Goal: Task Accomplishment & Management: Manage account settings

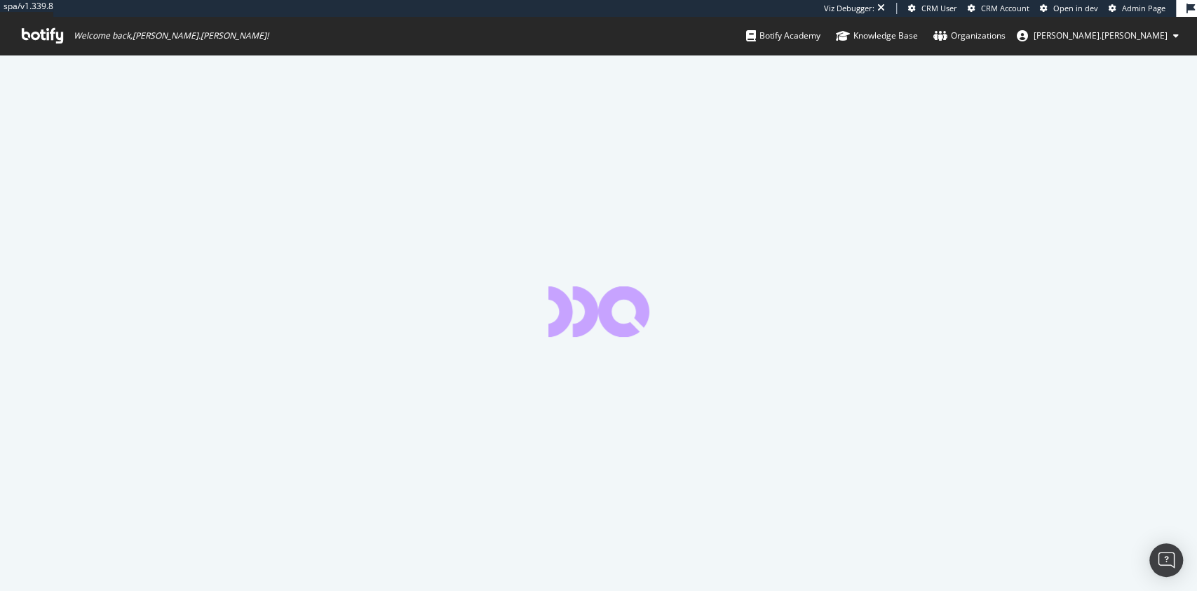
click at [1128, 5] on span "Admin Page" at bounding box center [1143, 8] width 43 height 11
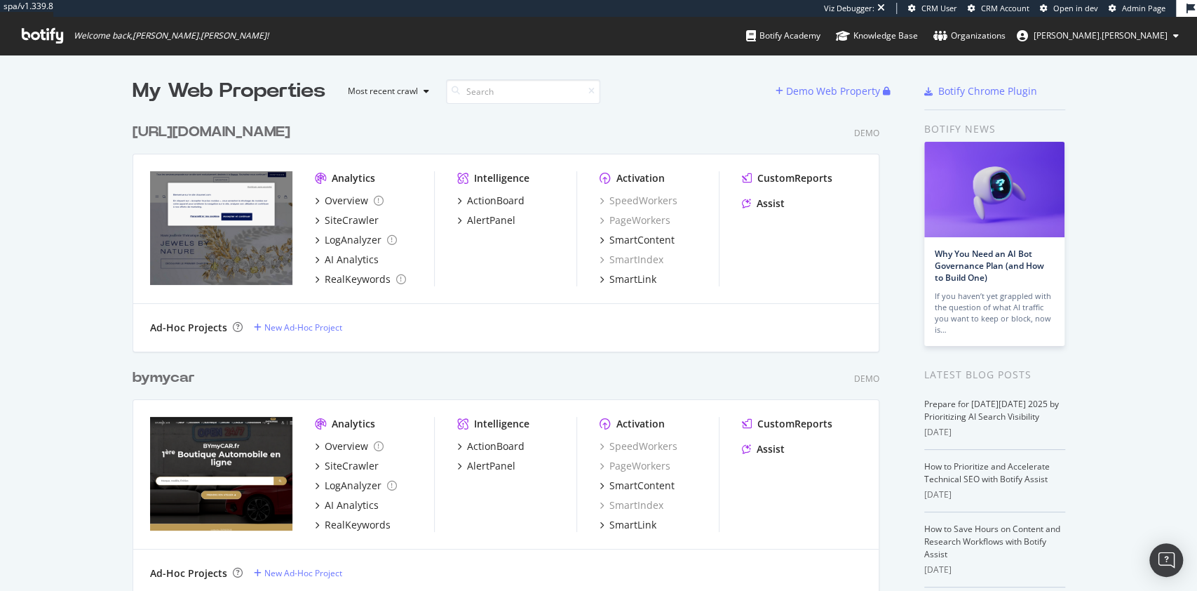
scroll to position [36675, 743]
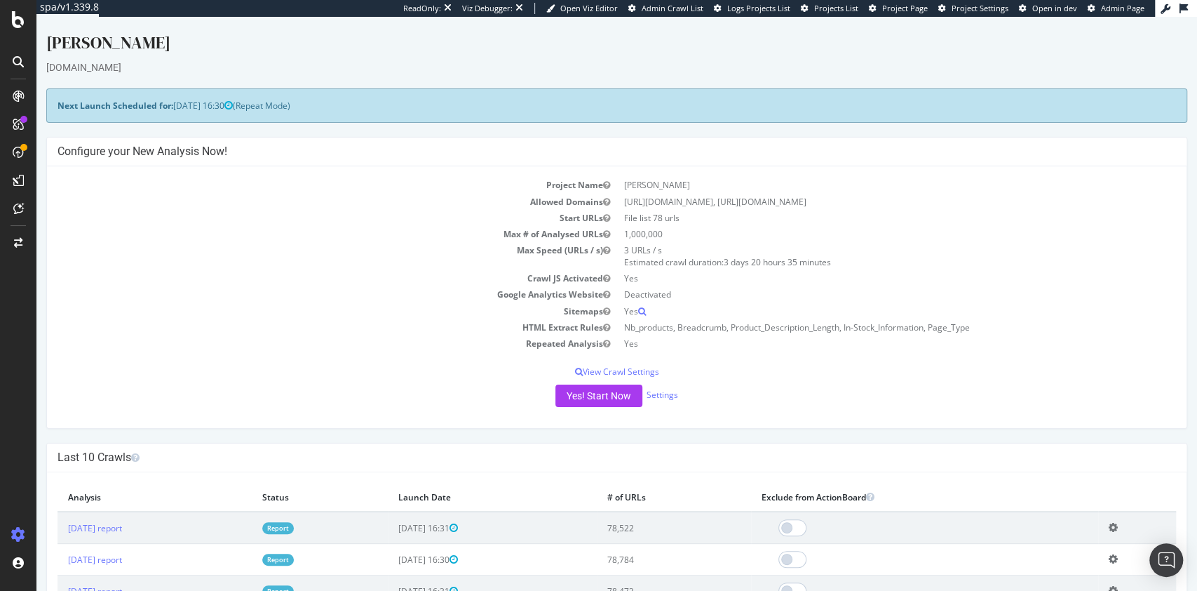
click at [294, 525] on link "Report" at bounding box center [278, 528] width 32 height 12
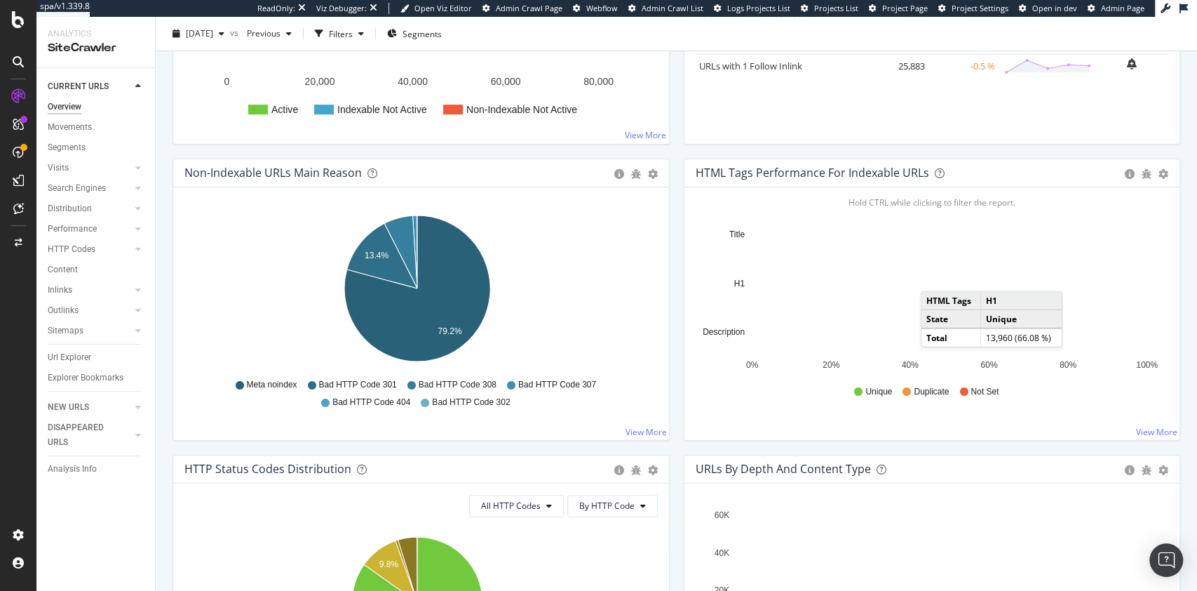
scroll to position [365, 0]
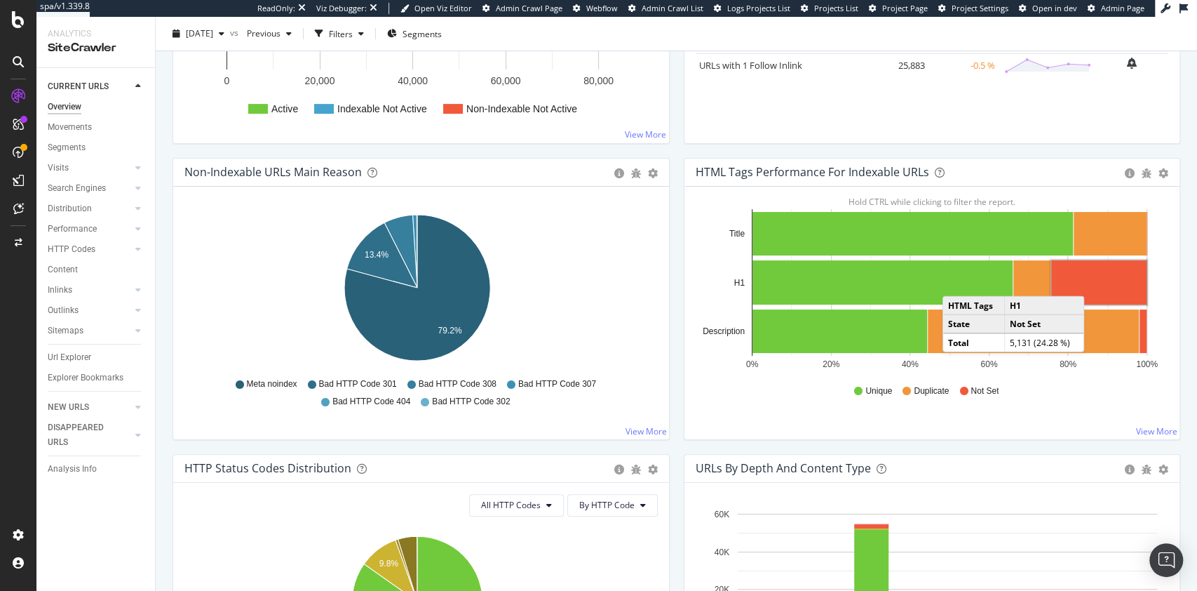
click at [1084, 282] on rect "A chart." at bounding box center [1098, 282] width 95 height 44
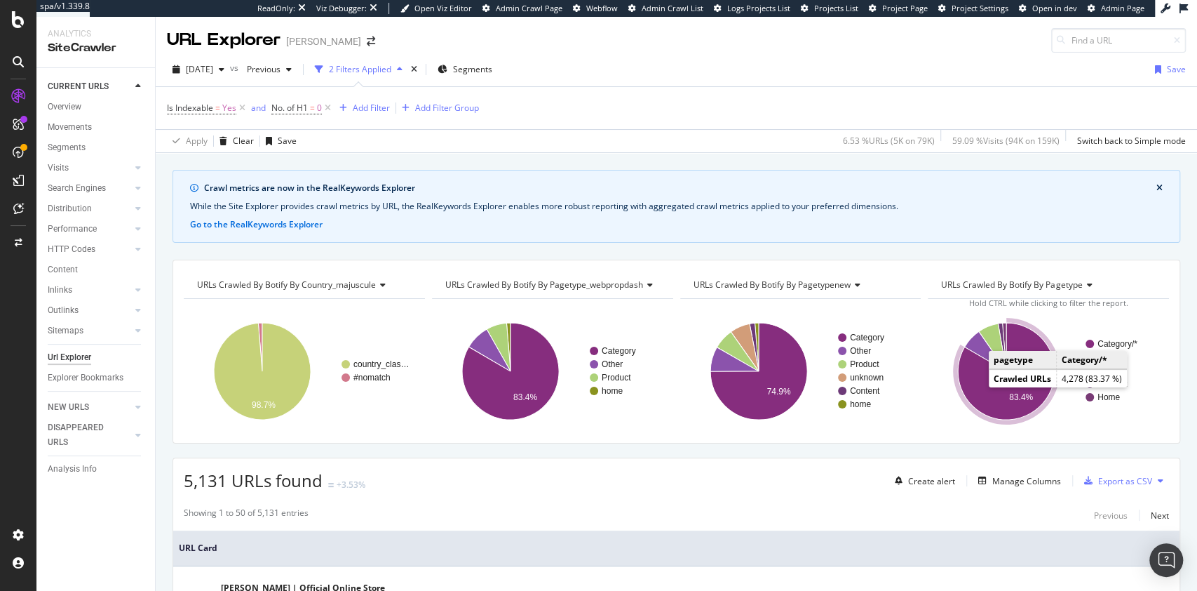
click at [984, 389] on icon "A chart." at bounding box center [1006, 371] width 97 height 97
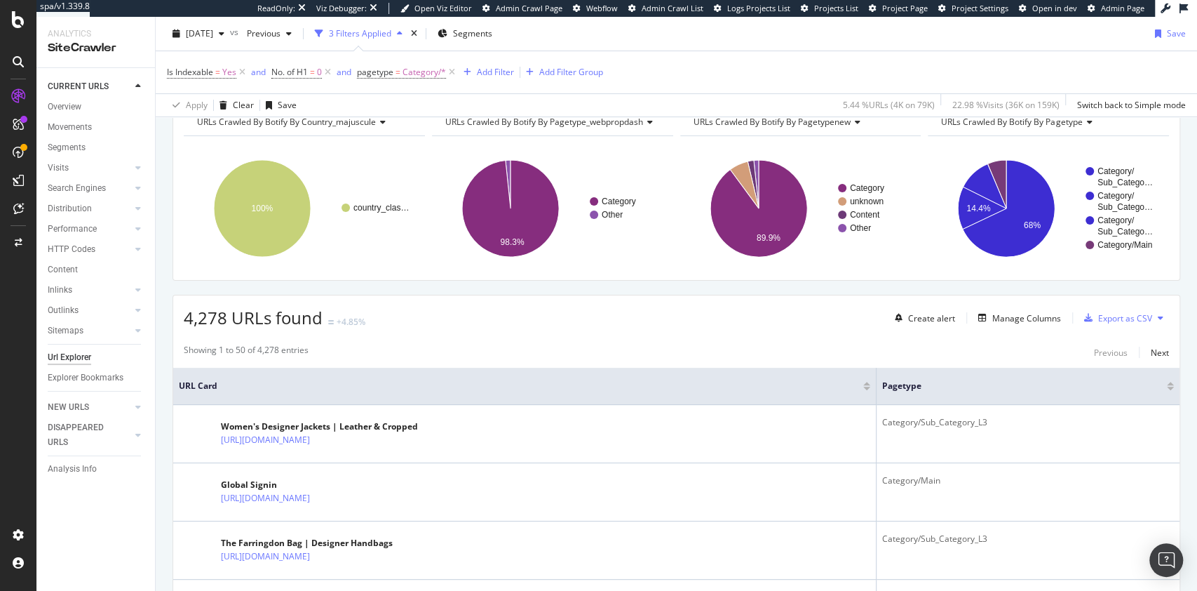
scroll to position [335, 0]
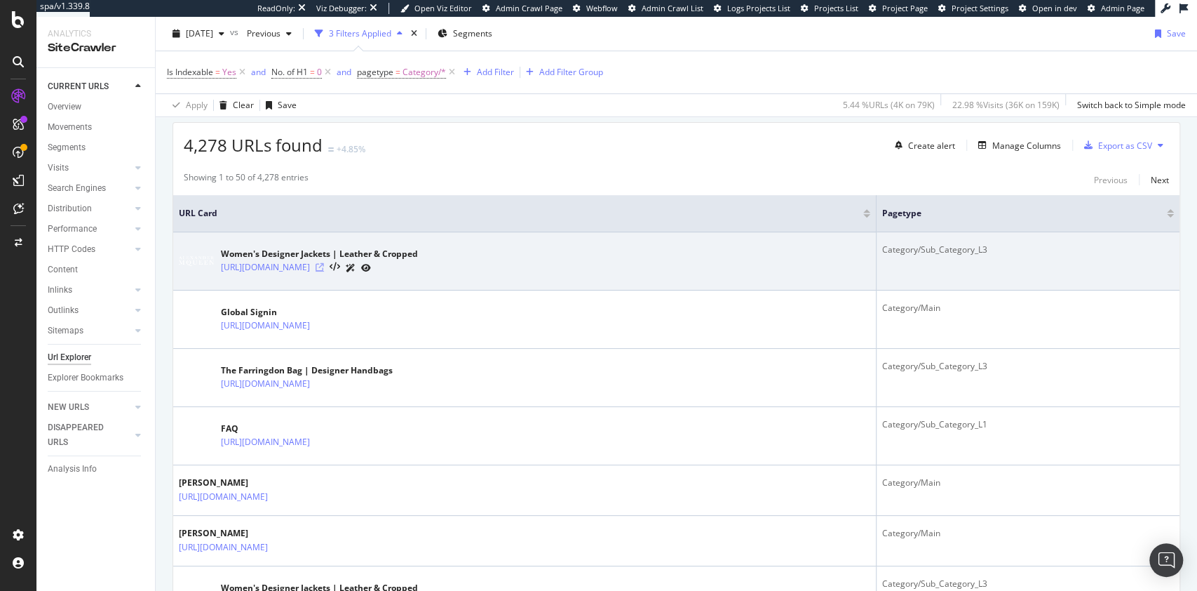
click at [324, 263] on icon at bounding box center [320, 267] width 8 height 8
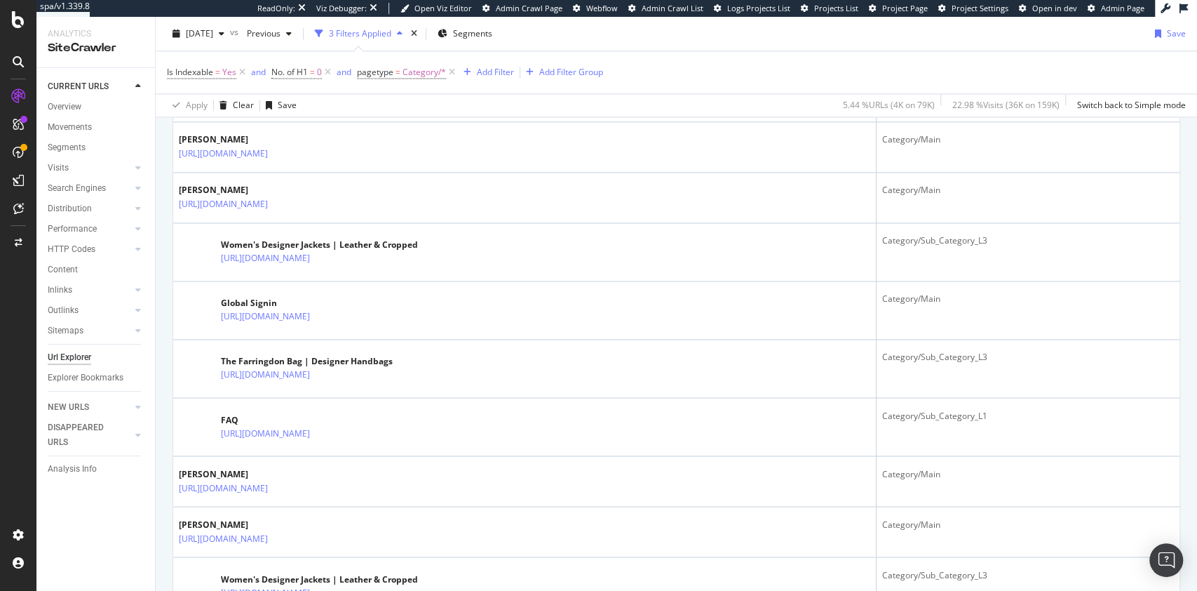
scroll to position [1403, 0]
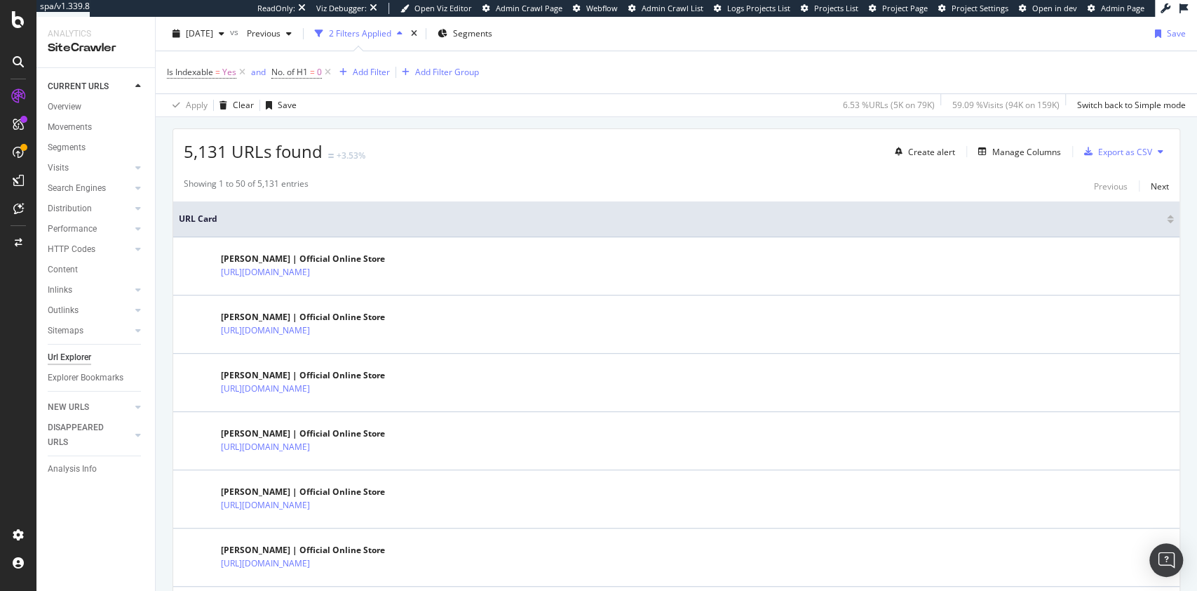
scroll to position [269, 0]
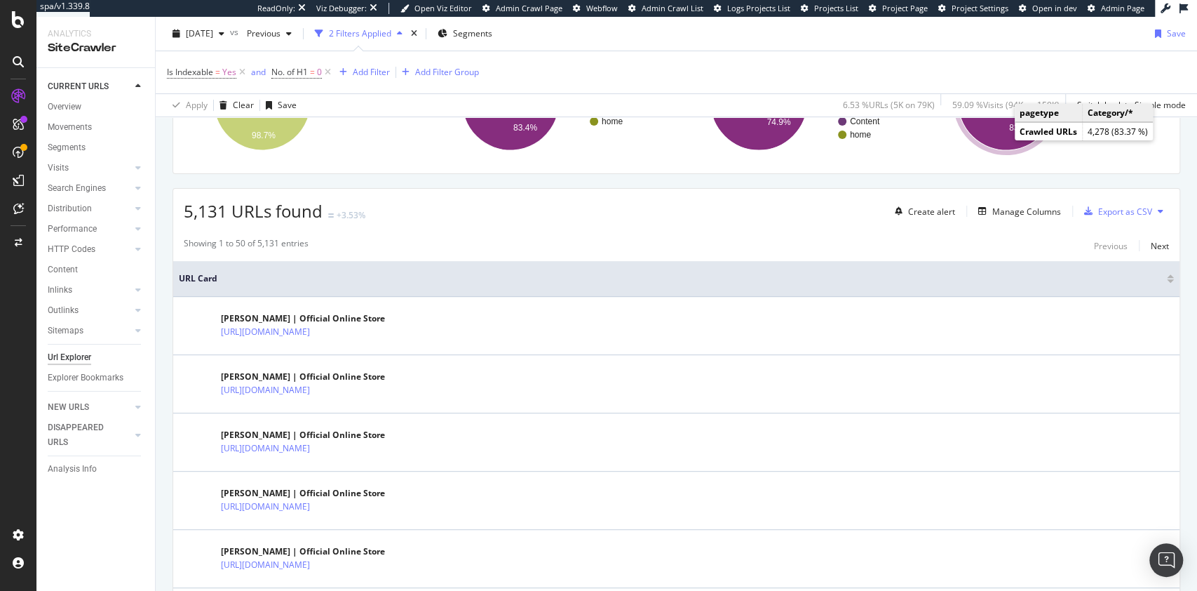
click at [990, 131] on icon "A chart." at bounding box center [1006, 101] width 97 height 97
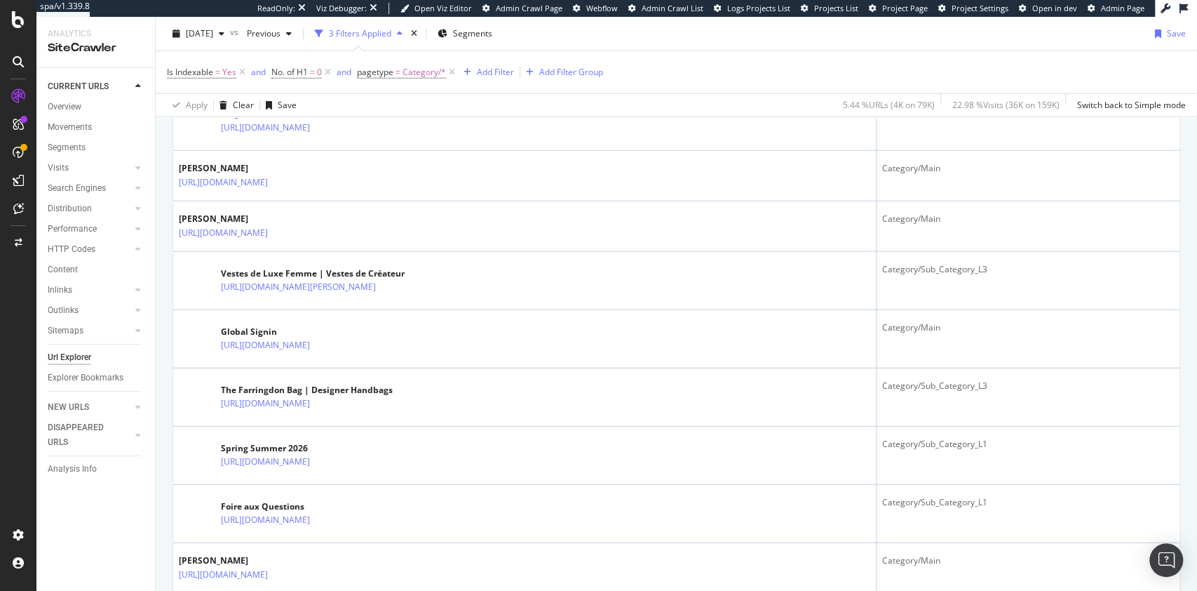
scroll to position [2378, 0]
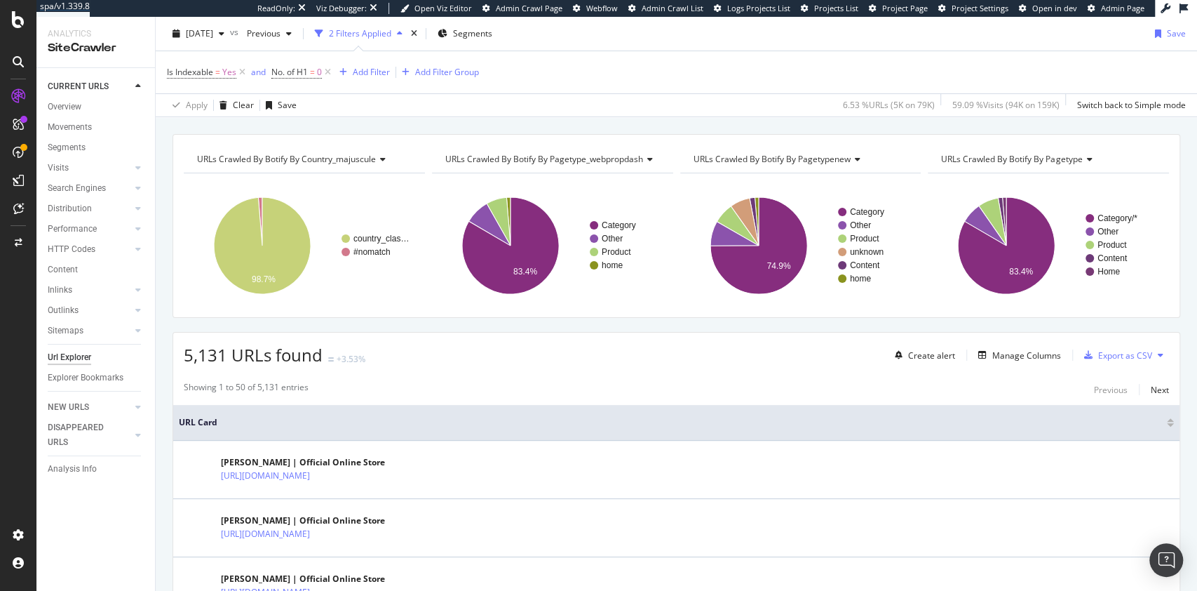
scroll to position [2378, 0]
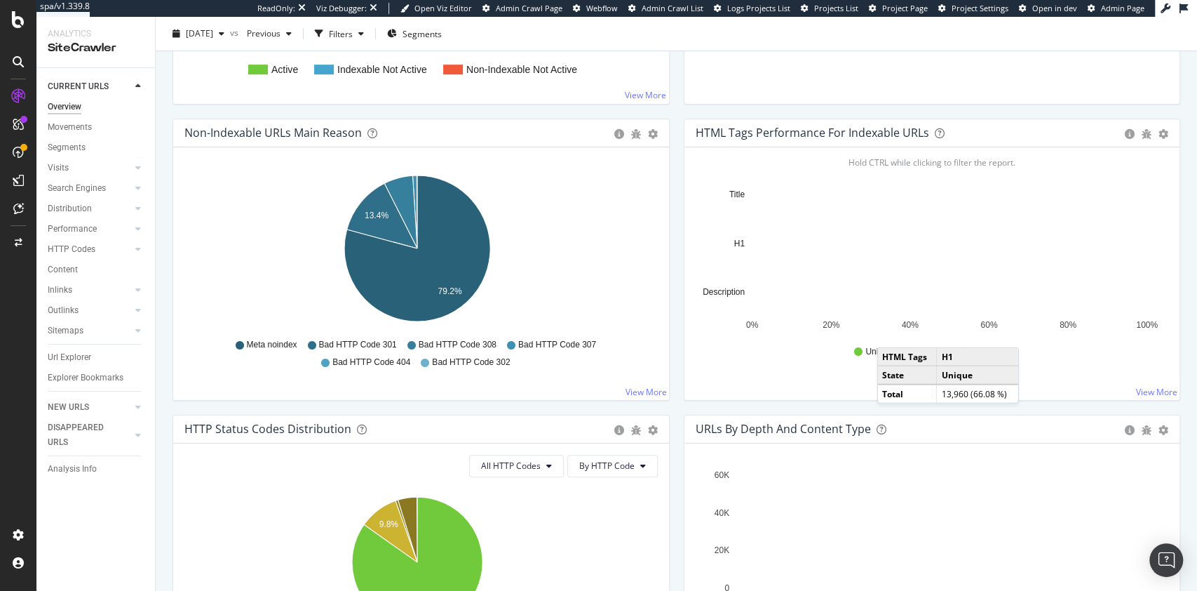
scroll to position [422, 0]
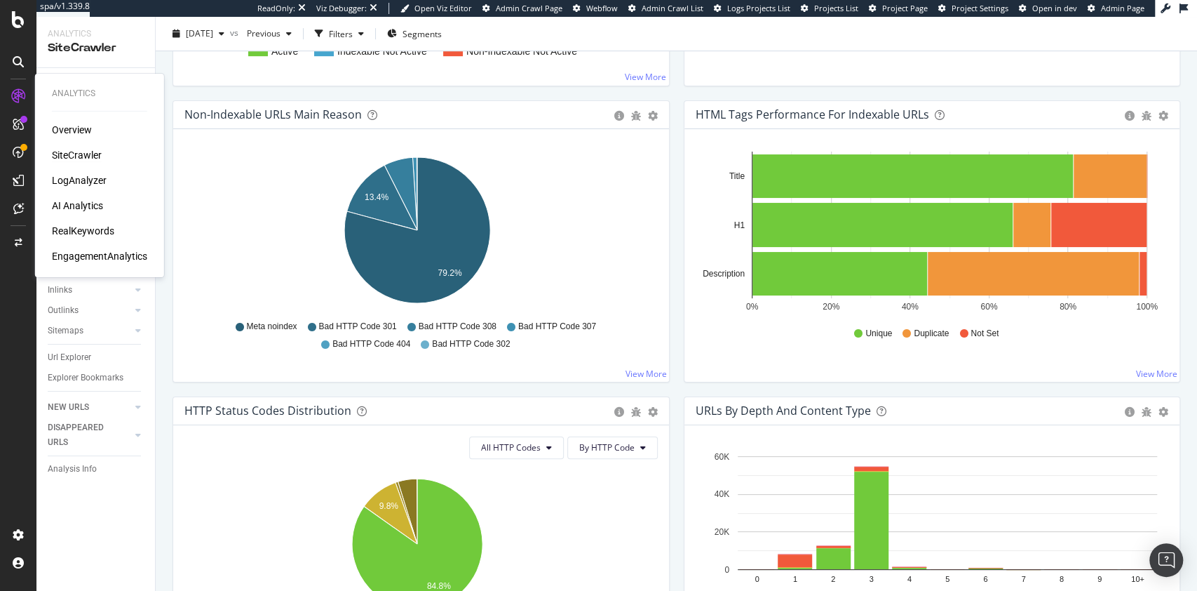
click at [87, 231] on div "RealKeywords" at bounding box center [83, 231] width 62 height 14
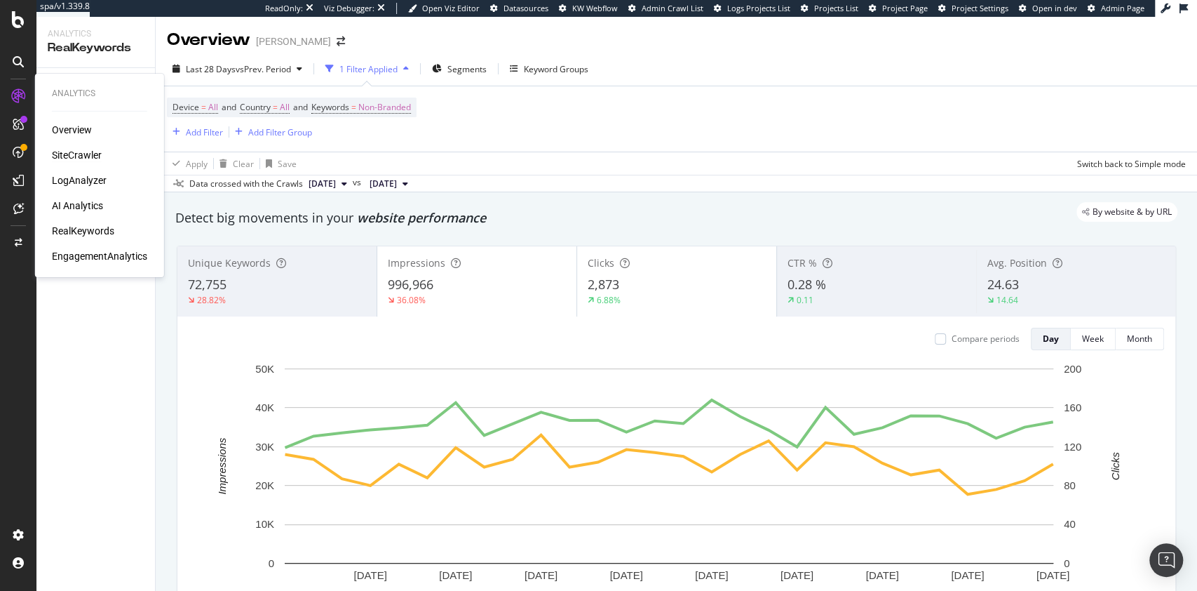
click at [83, 156] on div "SiteCrawler" at bounding box center [77, 155] width 50 height 14
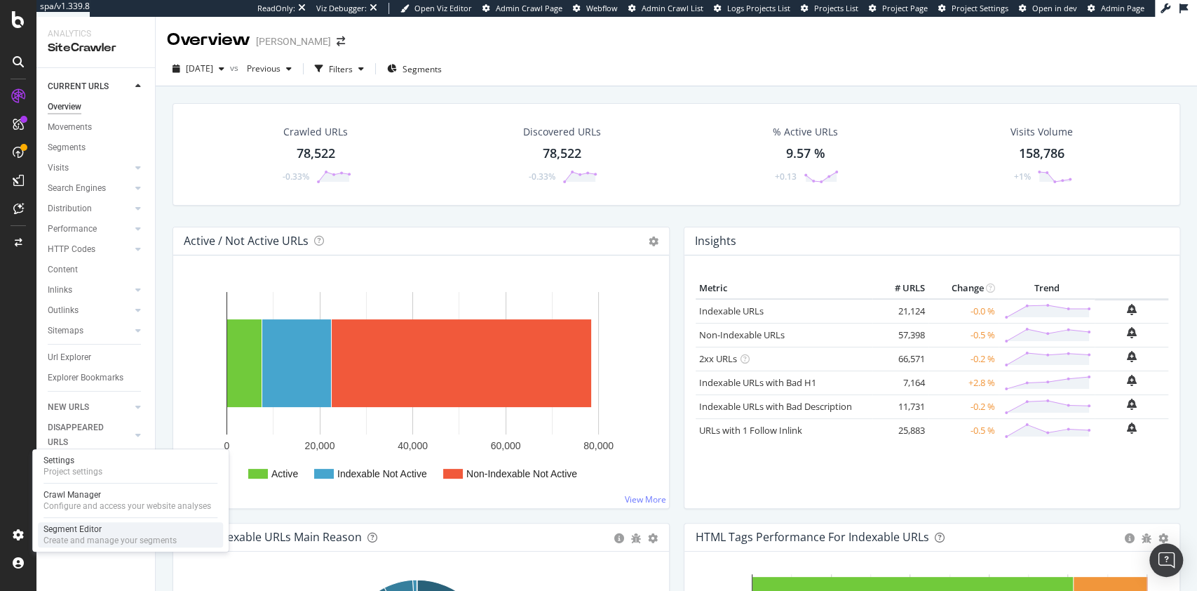
click at [63, 534] on div "Create and manage your segments" at bounding box center [109, 539] width 133 height 11
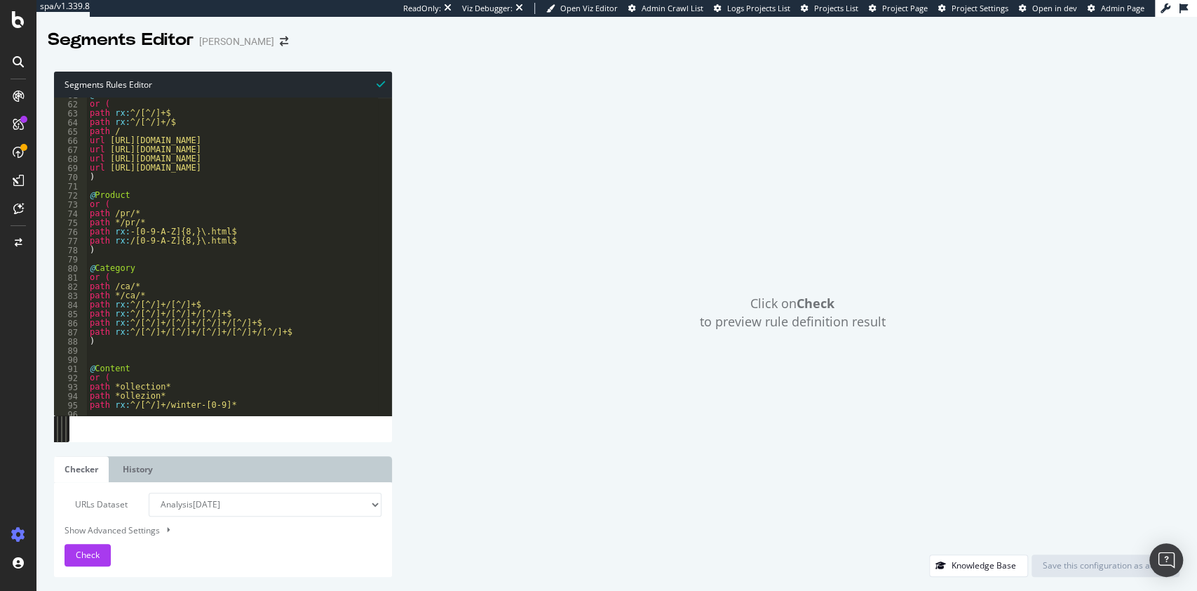
scroll to position [556, 0]
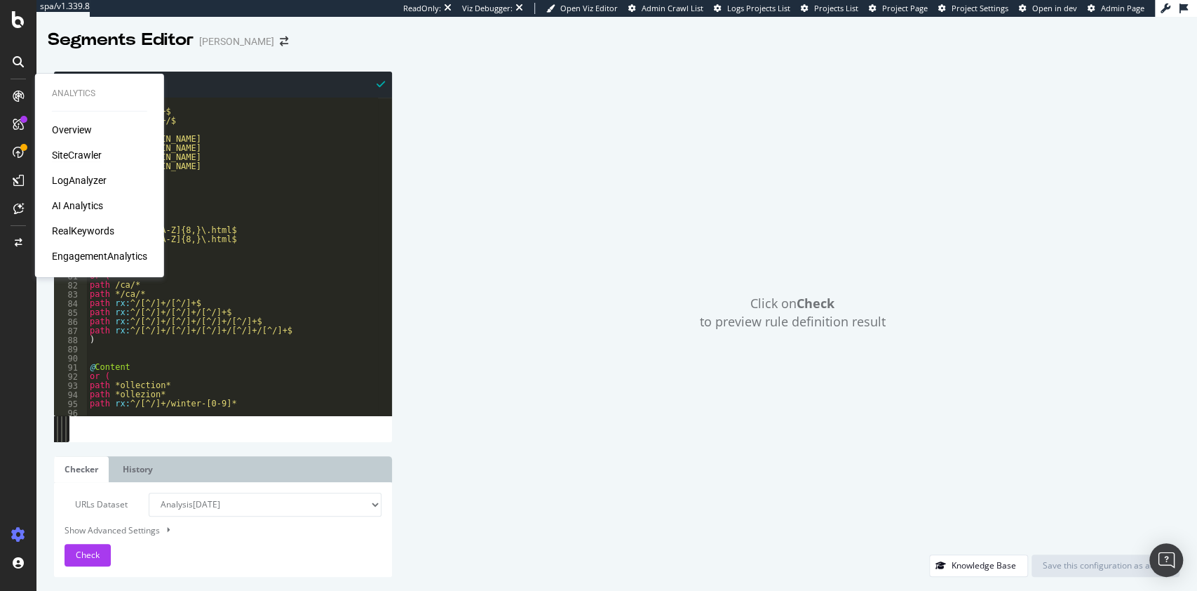
click at [74, 149] on div "SiteCrawler" at bounding box center [77, 155] width 50 height 14
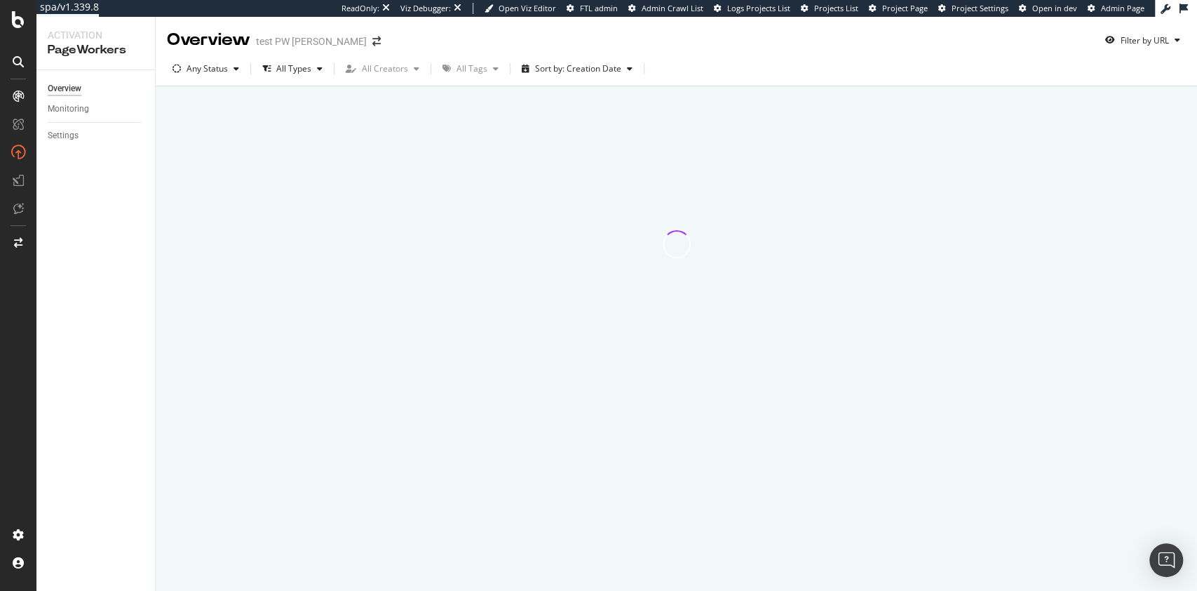
click at [746, 41] on div "Overview test PW Julien Sardin Filter by URL" at bounding box center [677, 34] width 1042 height 35
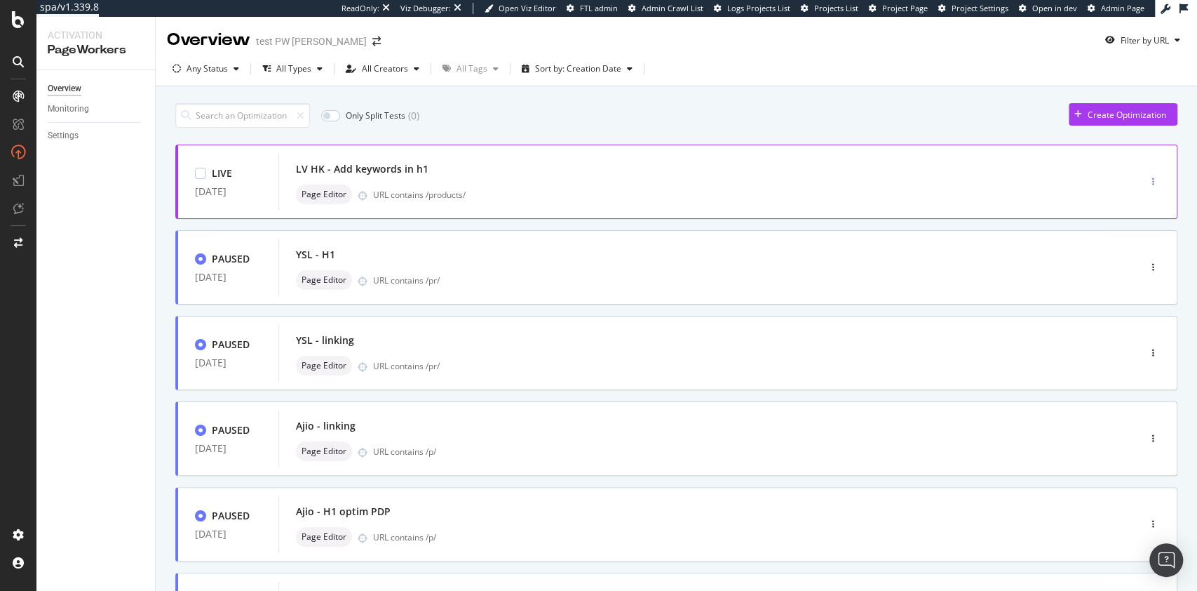
click at [1147, 177] on div "button" at bounding box center [1153, 181] width 13 height 8
click at [1126, 234] on div "Pause" at bounding box center [1122, 231] width 24 height 12
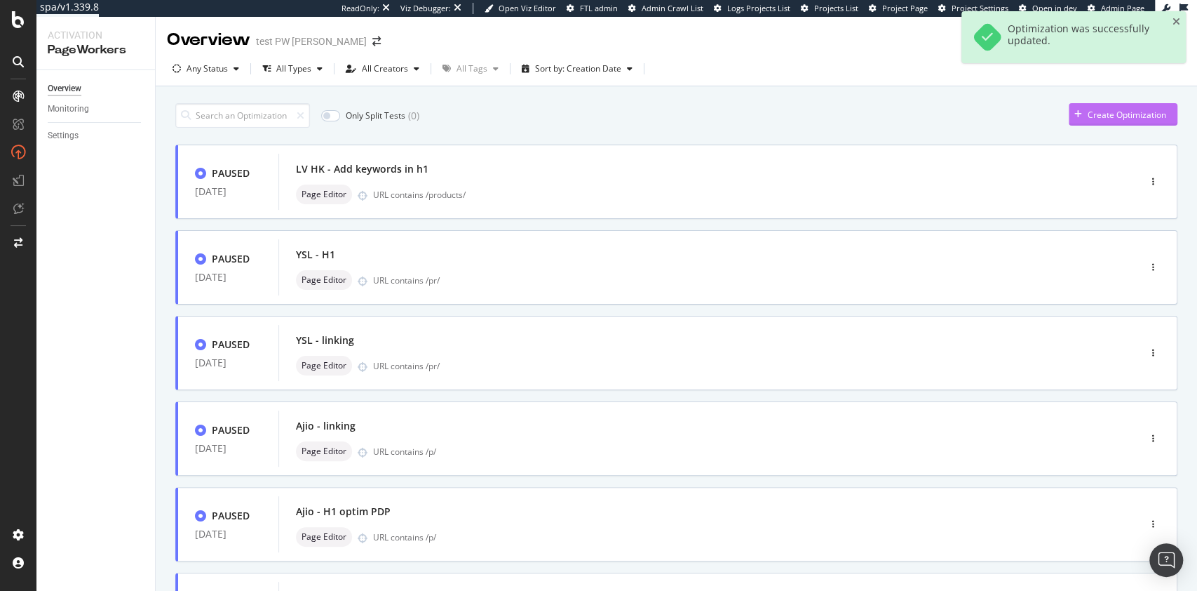
click at [1115, 118] on div "Create Optimization" at bounding box center [1127, 115] width 79 height 12
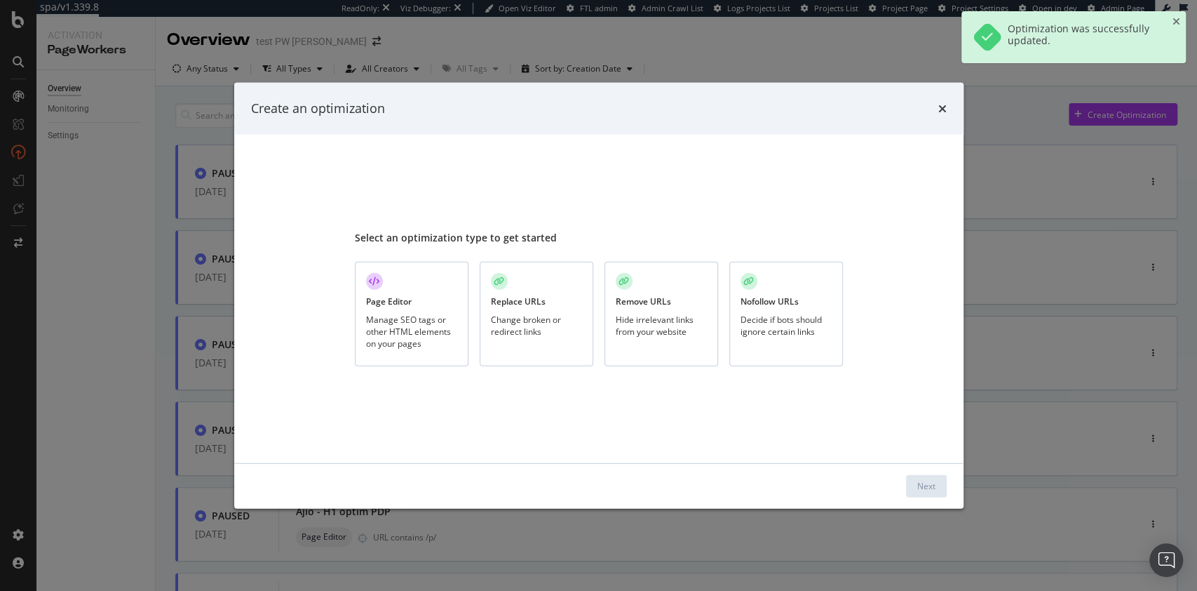
click at [460, 290] on div "Page Editor Manage SEO tags or other HTML elements on your pages" at bounding box center [412, 314] width 114 height 105
click at [913, 483] on button "Next" at bounding box center [926, 485] width 41 height 22
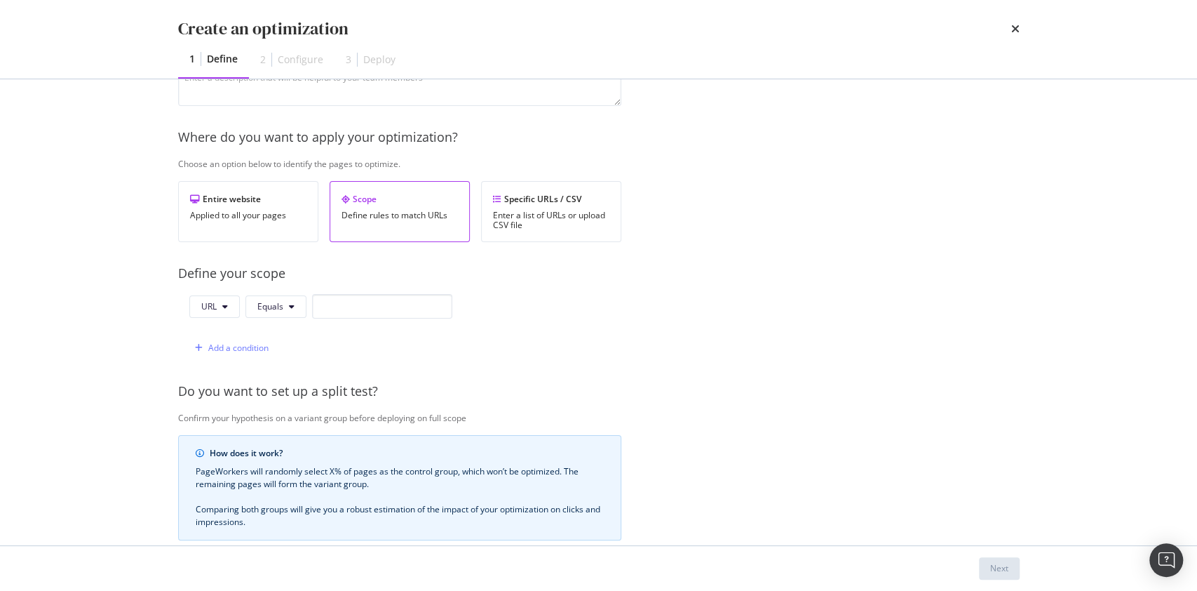
scroll to position [171, 0]
type input "[PERSON_NAME] - H1 opti"
click at [271, 306] on span "Equals" at bounding box center [270, 305] width 26 height 12
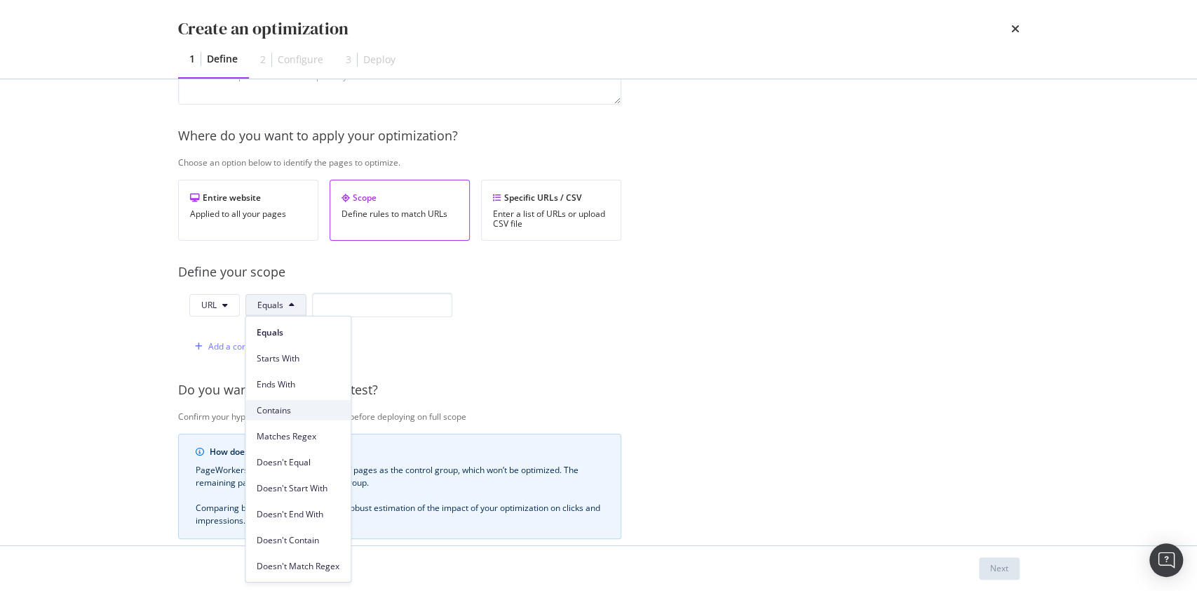
click at [286, 412] on span "Contains" at bounding box center [298, 409] width 83 height 13
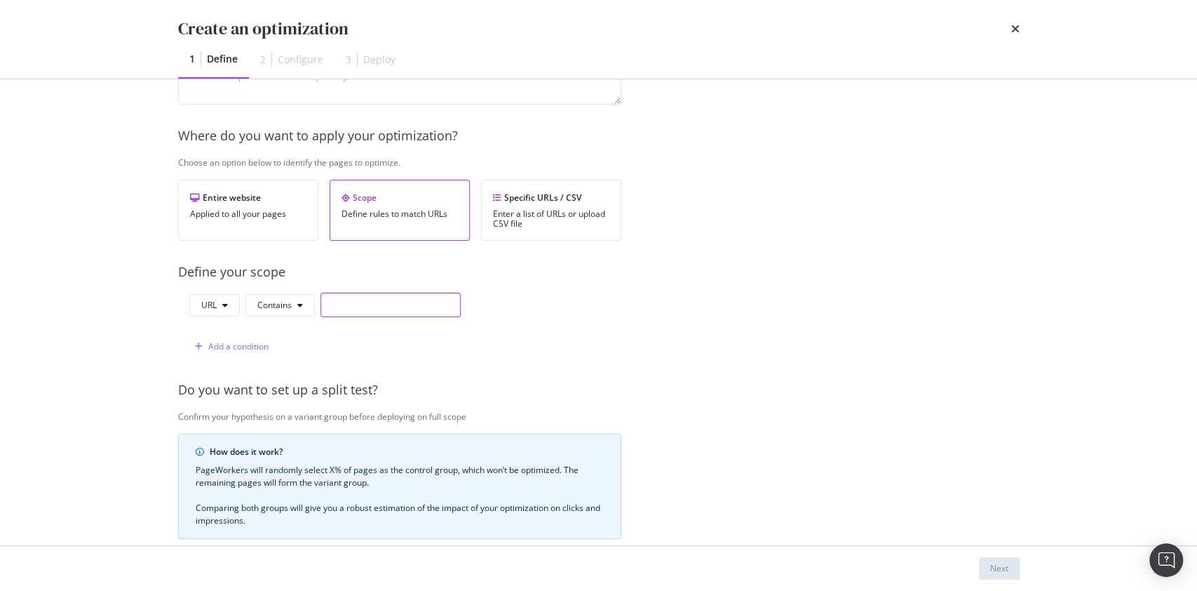
click at [393, 305] on input "modal" at bounding box center [391, 304] width 140 height 25
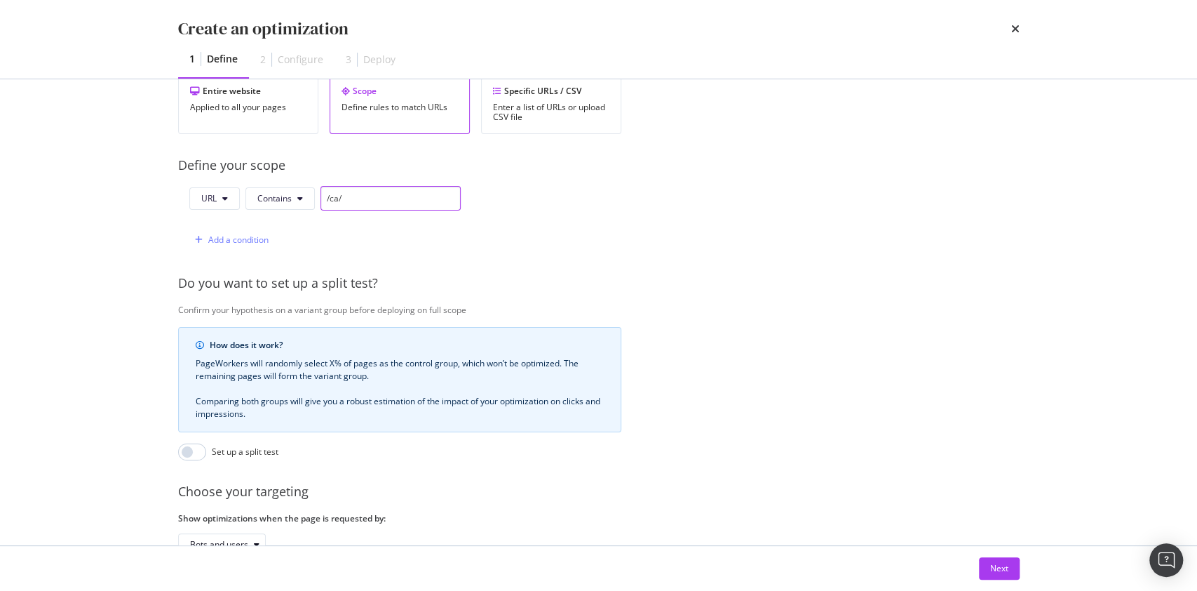
scroll to position [384, 0]
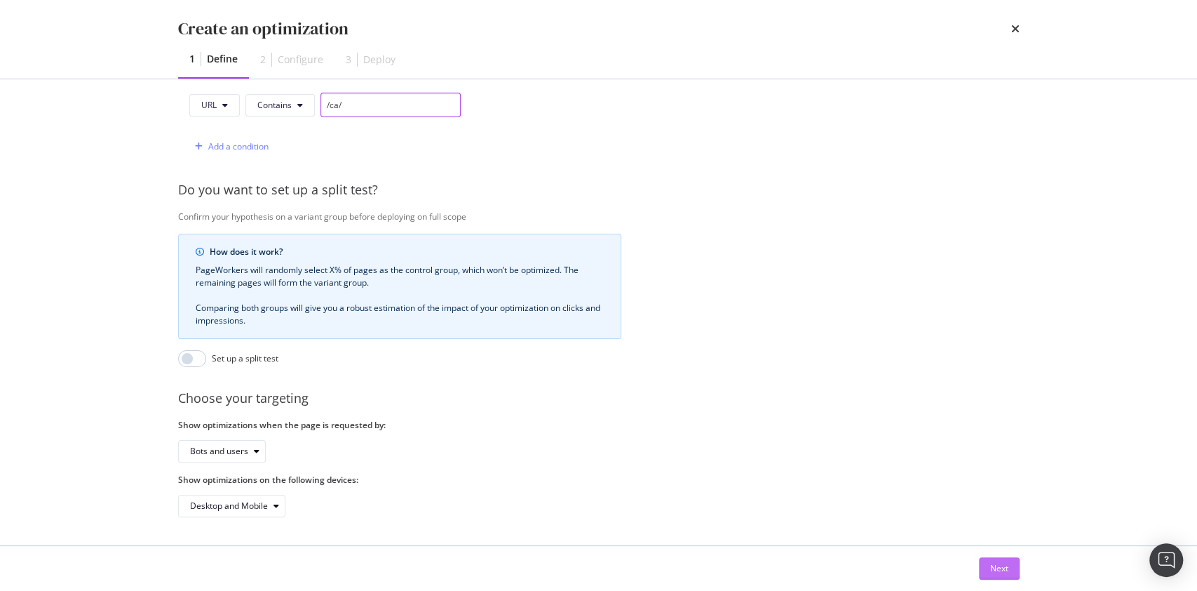
type input "/ca/"
click at [1004, 575] on div "Next" at bounding box center [999, 568] width 18 height 21
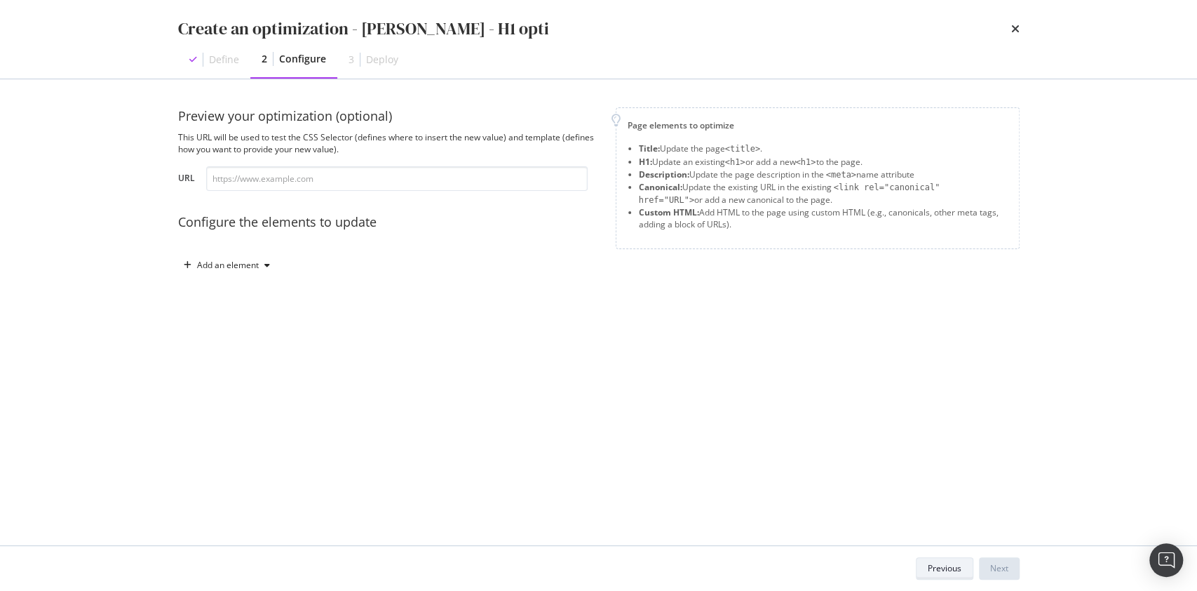
scroll to position [0, 0]
click at [266, 259] on div "Add an element" at bounding box center [226, 265] width 97 height 21
click at [231, 378] on div "Custom HTML" at bounding box center [242, 384] width 55 height 12
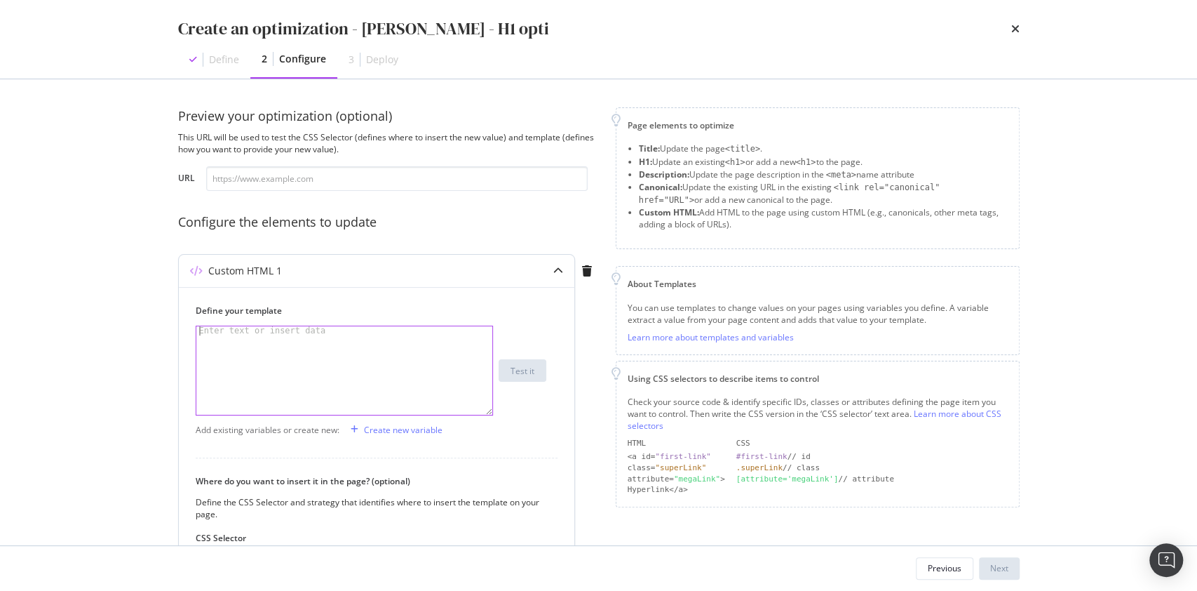
click at [341, 342] on div "modal" at bounding box center [344, 379] width 297 height 107
click at [389, 424] on div "Create new variable" at bounding box center [403, 430] width 79 height 12
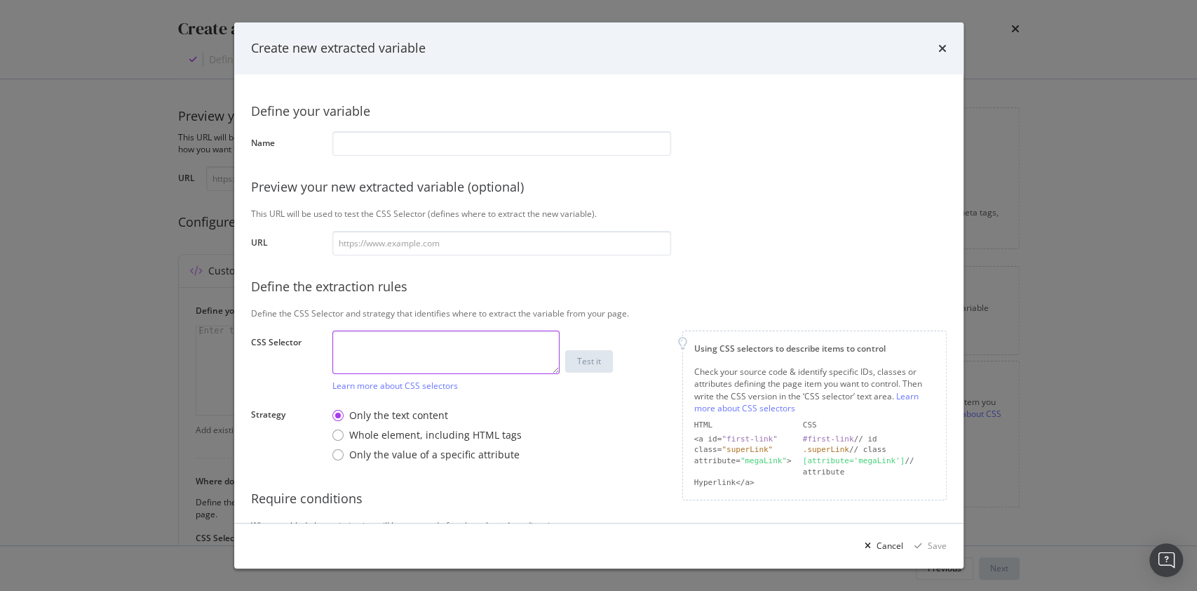
click at [446, 358] on textarea "modal" at bounding box center [445, 351] width 227 height 43
paste textarea "#__next > div > main > div:nth-child(1) > div > div > h2"
type textarea "#__next > div > main > div:nth-child(1) > div > div > h2"
click at [462, 151] on input "modal" at bounding box center [501, 143] width 339 height 25
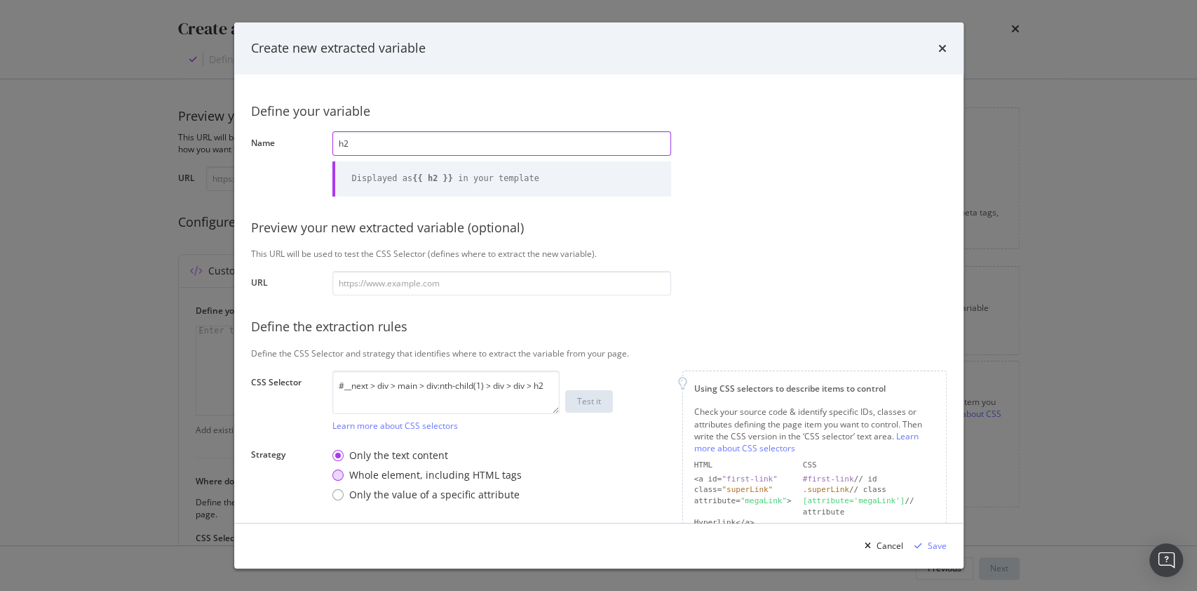
type input "h2"
click at [451, 477] on div "Whole element, including HTML tags" at bounding box center [435, 475] width 173 height 14
click at [446, 271] on div "modal" at bounding box center [501, 283] width 339 height 25
click at [435, 282] on input "modal" at bounding box center [501, 283] width 339 height 25
paste input "https://www.alexandermcqueen.com/en-kr/ca/women/ready-to-wear/jackets"
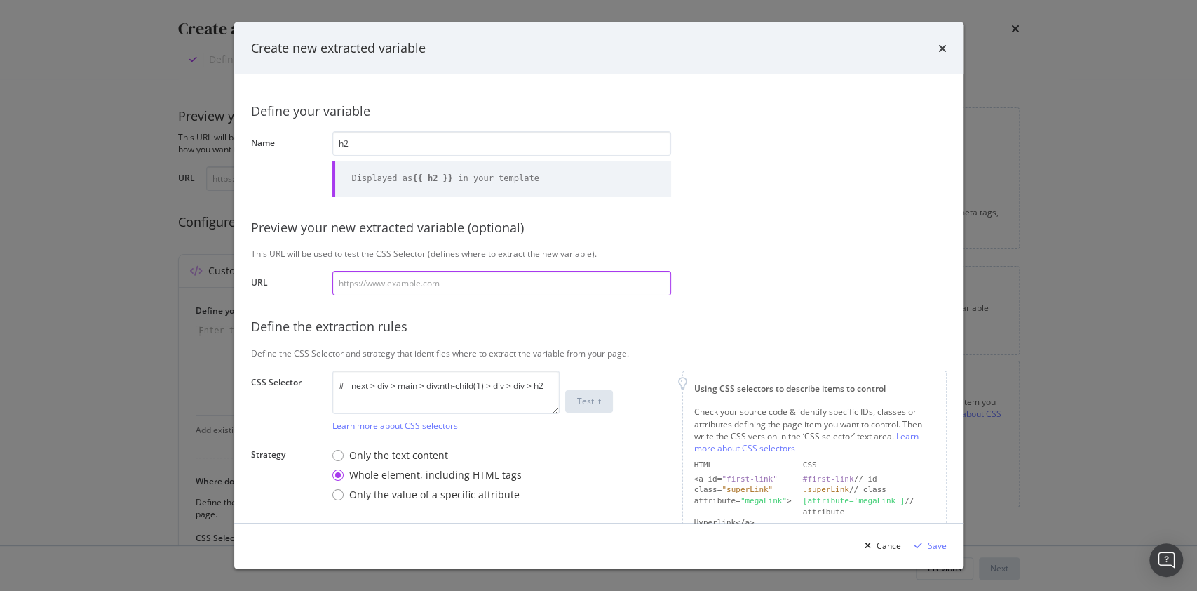
type input "https://www.alexandermcqueen.com/en-kr/ca/women/ready-to-wear/jackets"
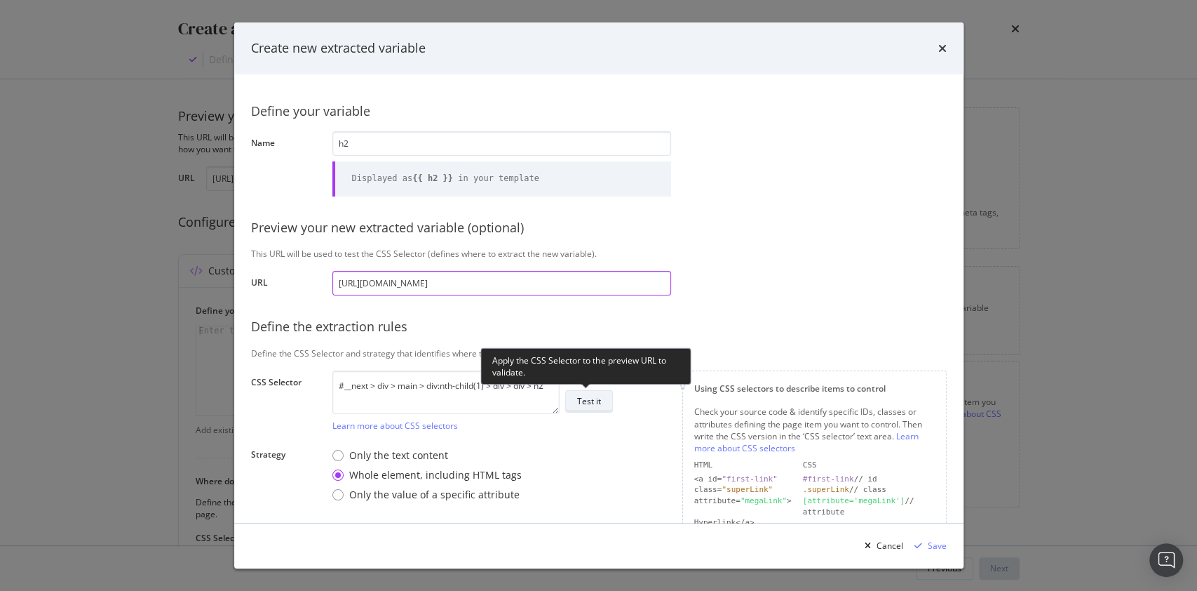
type input "https://www.alexandermcqueen.com/en-kr/ca/women/ready-to-wear/jackets"
click at [595, 397] on div "Test it" at bounding box center [589, 401] width 24 height 12
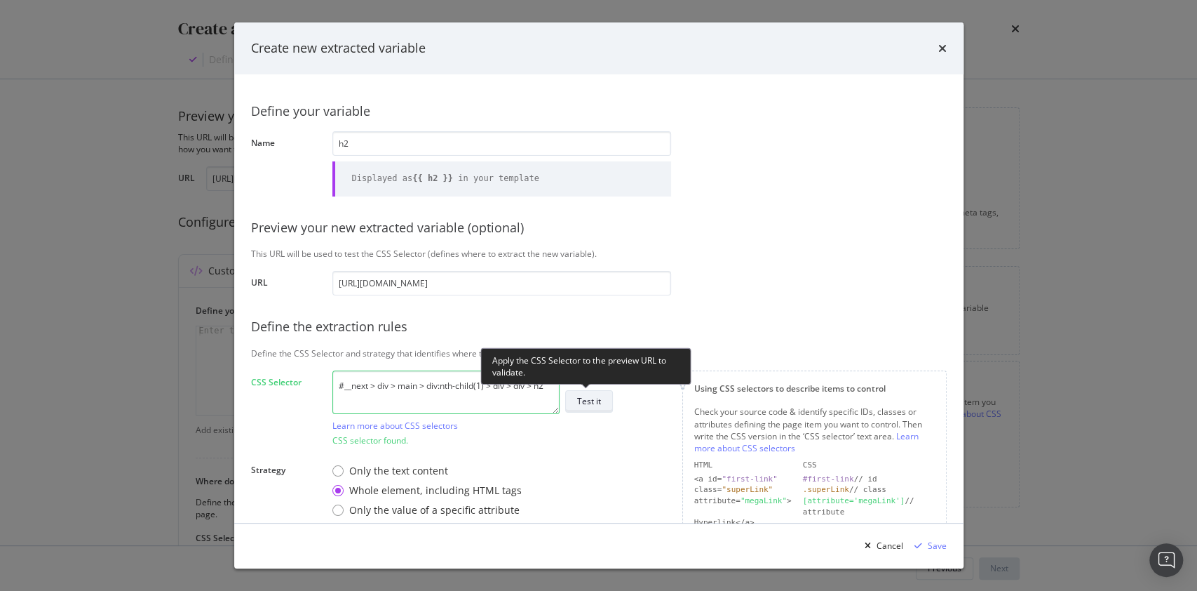
scroll to position [161, 0]
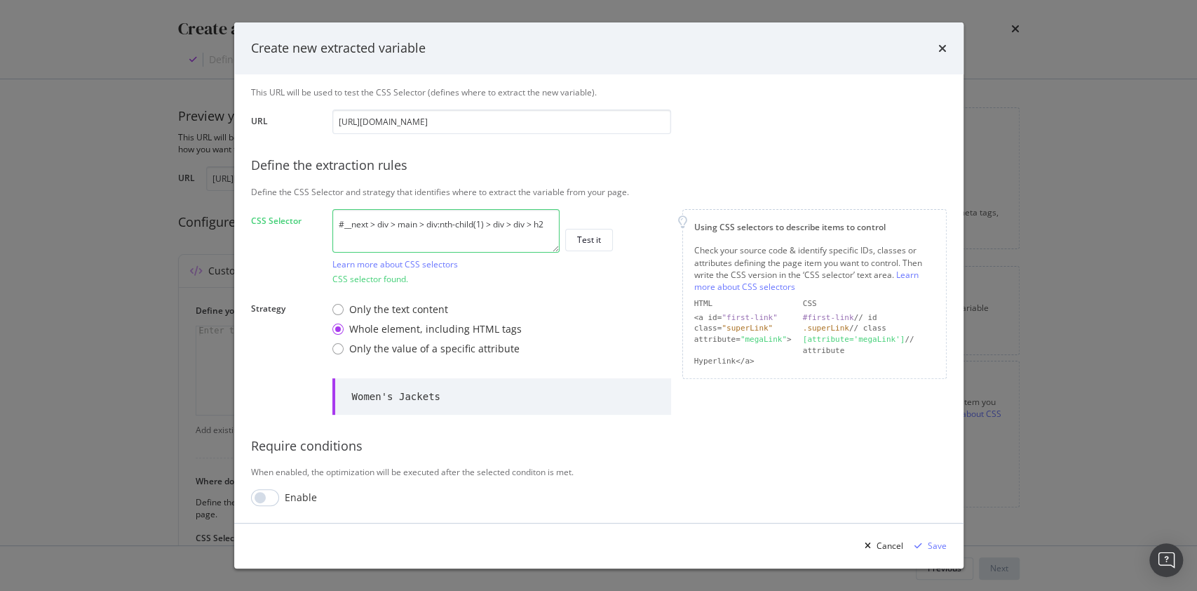
click at [544, 227] on textarea "#__next > div > main > div:nth-child(1) > div > div > h2" at bounding box center [445, 230] width 227 height 43
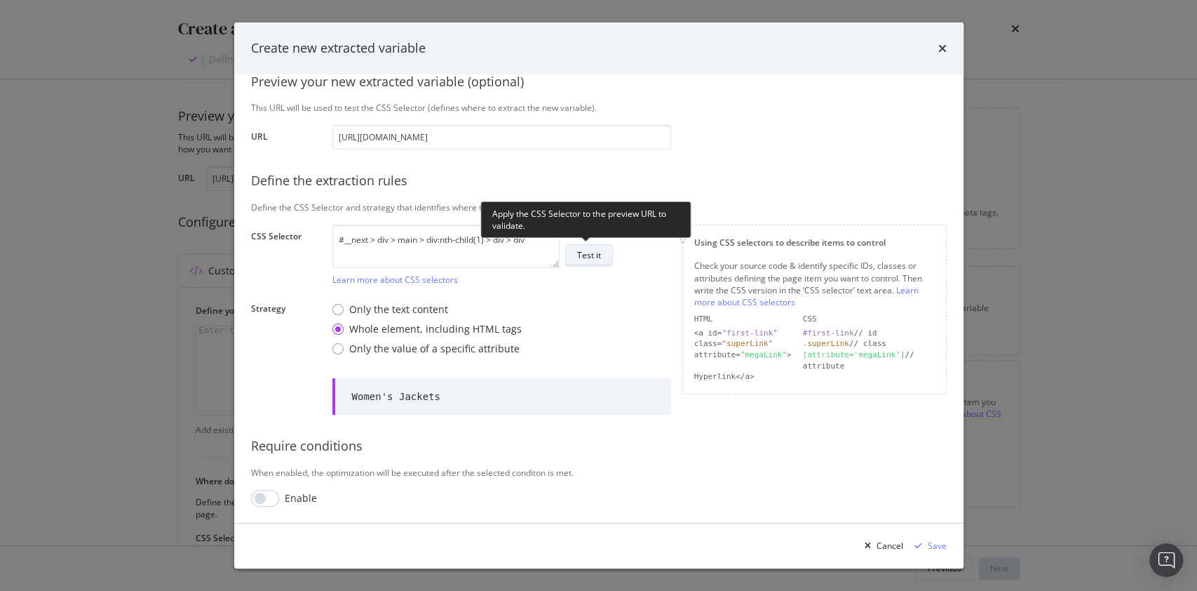
click at [578, 255] on div "Test it" at bounding box center [589, 255] width 24 height 12
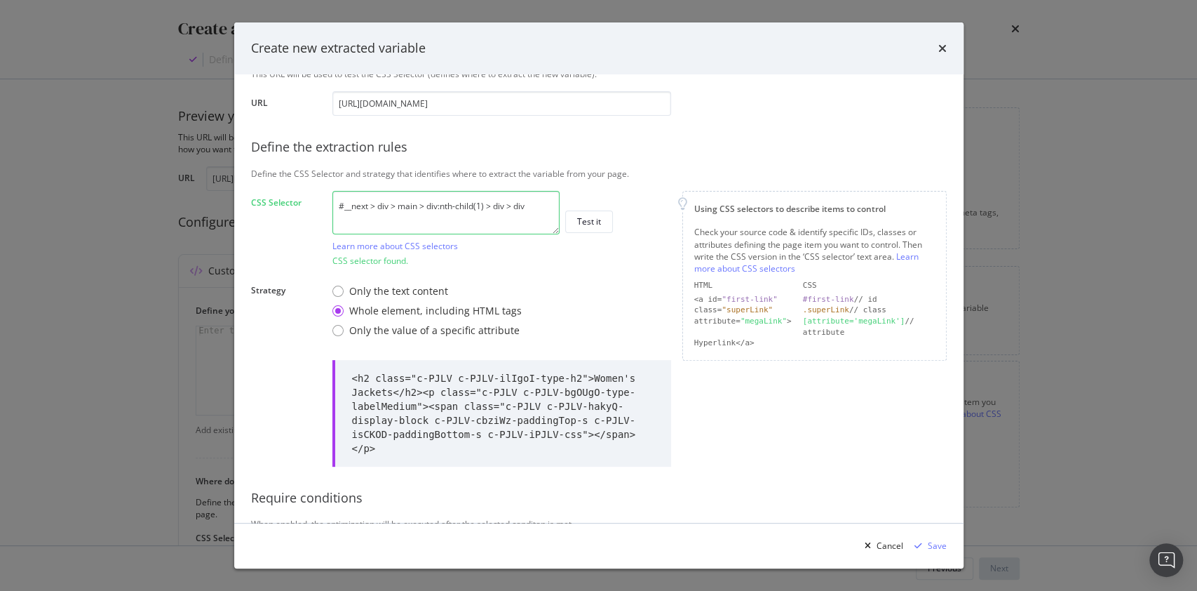
scroll to position [184, 0]
drag, startPoint x: 514, startPoint y: 202, endPoint x: 278, endPoint y: 191, distance: 235.9
click at [278, 191] on div "Define your variable Name h2 Displayed as {{ h2 }} in your template Preview you…" at bounding box center [599, 230] width 696 height 647
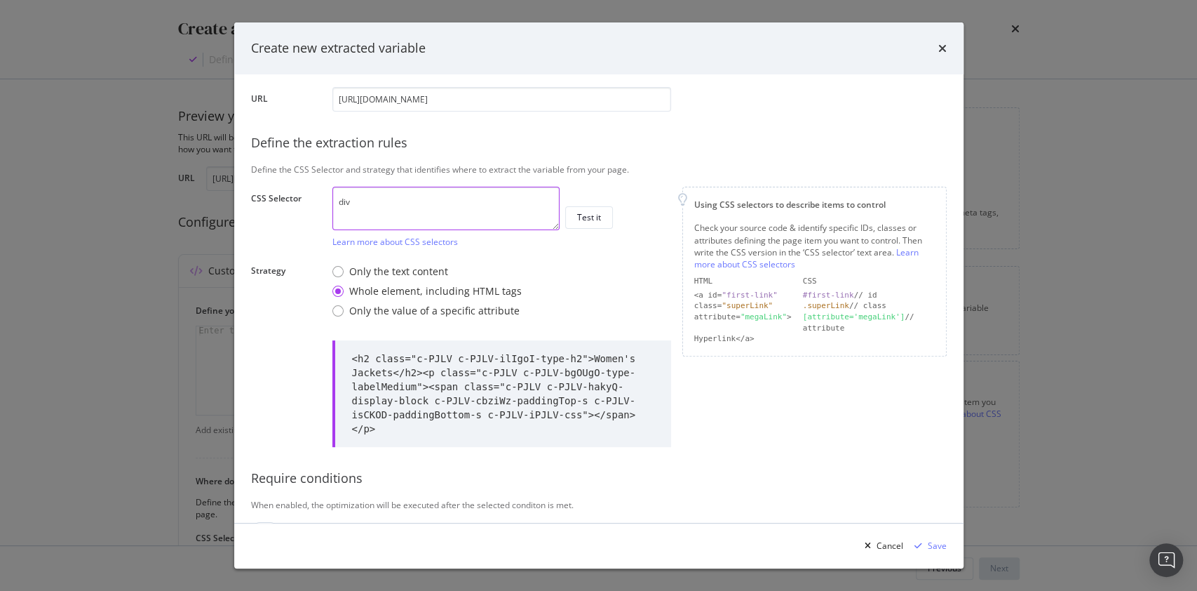
click at [406, 204] on textarea "div" at bounding box center [445, 208] width 227 height 43
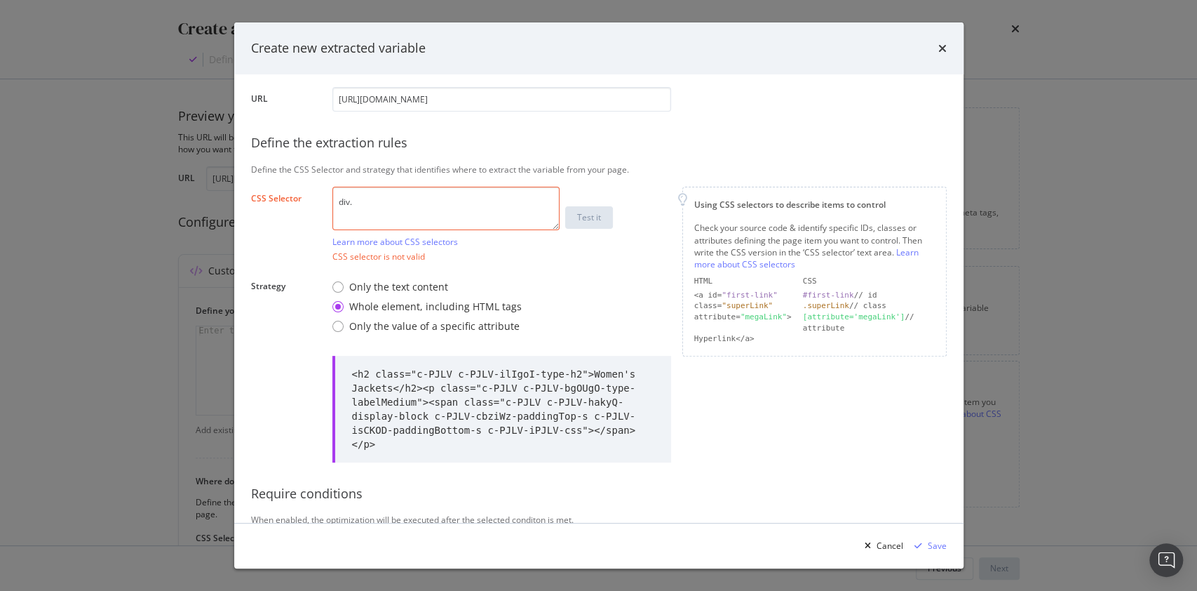
paste textarea "c-PJLV c-PJLV-gjdJOs-mobileTextAlign-center c-PJLV-hcWFjQ-textAlign-center"
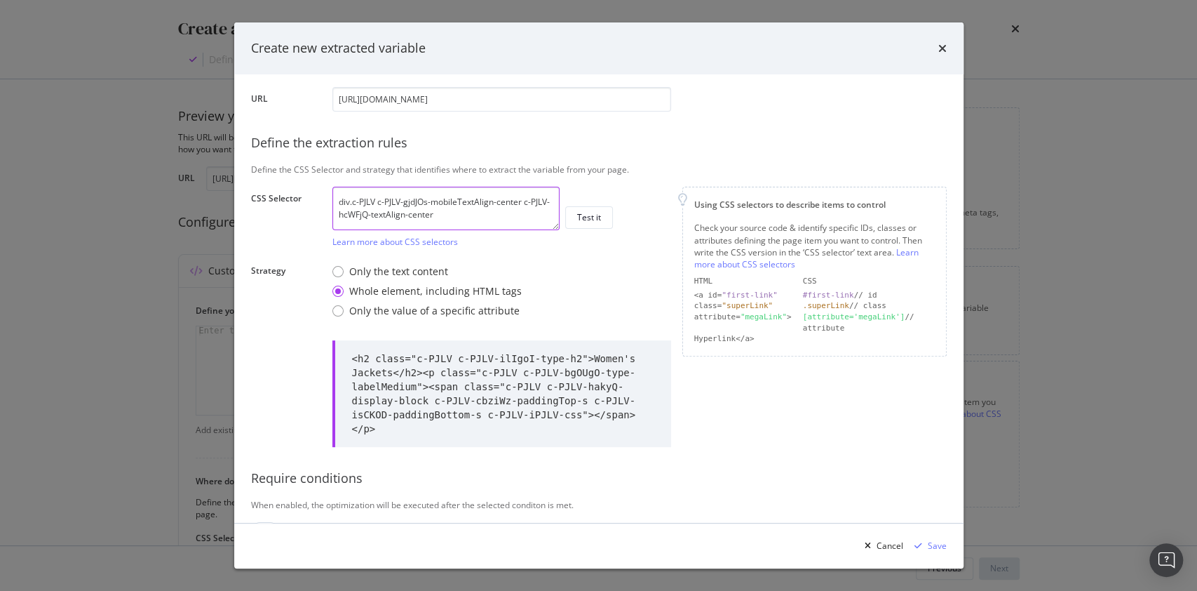
click at [460, 205] on textarea "div.c-PJLV c-PJLV-gjdJOs-mobileTextAlign-center c-PJLV-hcWFjQ-textAlign-center" at bounding box center [445, 208] width 227 height 43
click at [767, 436] on div "Define your variable Name h2 Displayed as {{ h2 }} in your template Preview you…" at bounding box center [599, 223] width 696 height 632
click at [523, 202] on textarea "div.c-PJLV c-PJLV-gjdJOs-mobileTextAlign-center c-PJLV-hcWFjQ-textAlign-center" at bounding box center [445, 208] width 227 height 43
click at [378, 201] on textarea "div.c-PJLV c-PJLV-gjdJOs-mobileTextAlign-center.c-PJLV-hcWFjQ-textAlign-center" at bounding box center [445, 208] width 227 height 43
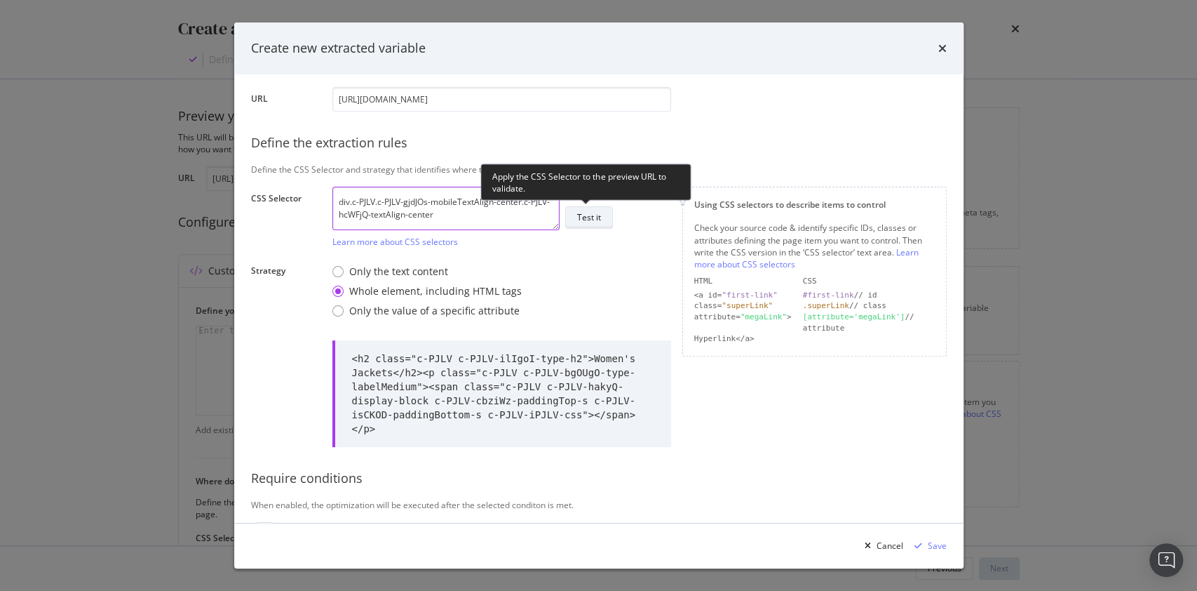
type textarea "div.c-PJLV.c-PJLV-gjdJOs-mobileTextAlign-center.c-PJLV-hcWFjQ-textAlign-center"
click at [589, 221] on div "Test it" at bounding box center [589, 217] width 24 height 12
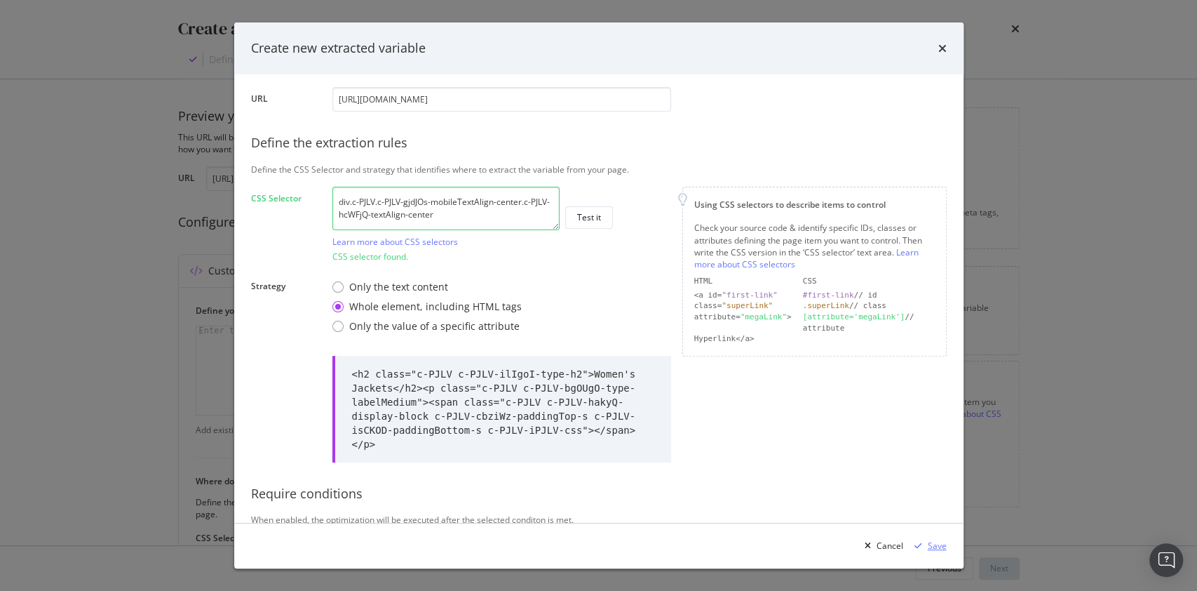
click at [930, 541] on div "Save" at bounding box center [937, 545] width 19 height 12
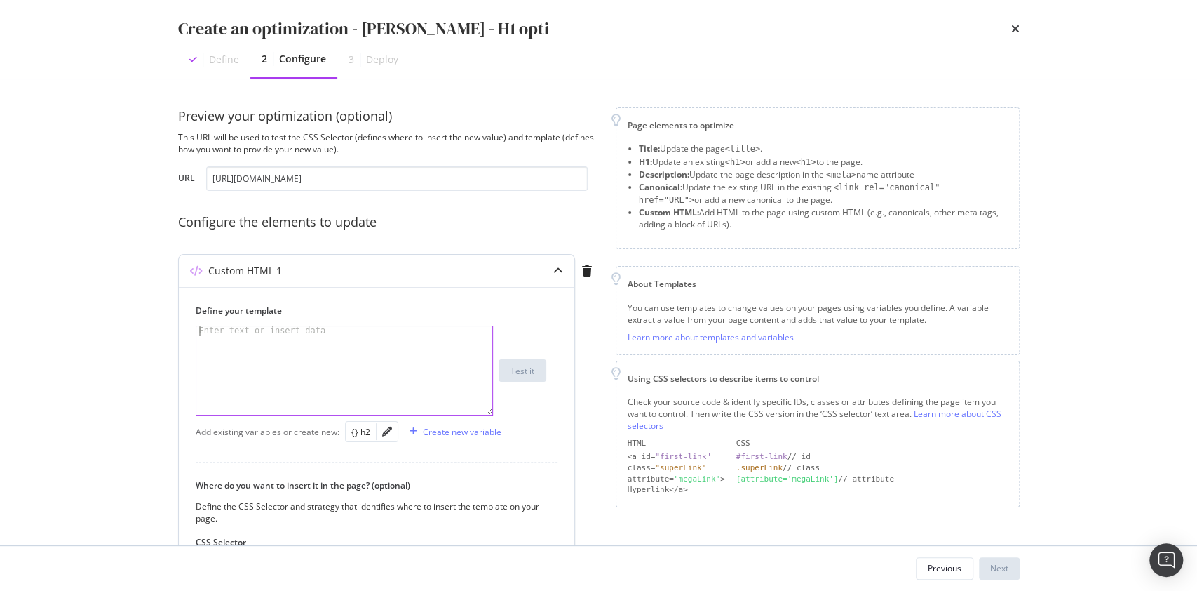
click at [334, 358] on div "modal" at bounding box center [344, 379] width 297 height 107
type textarea "{"
click at [391, 433] on div "modal" at bounding box center [387, 432] width 21 height 20
click at [389, 433] on icon "pencil" at bounding box center [387, 431] width 10 height 10
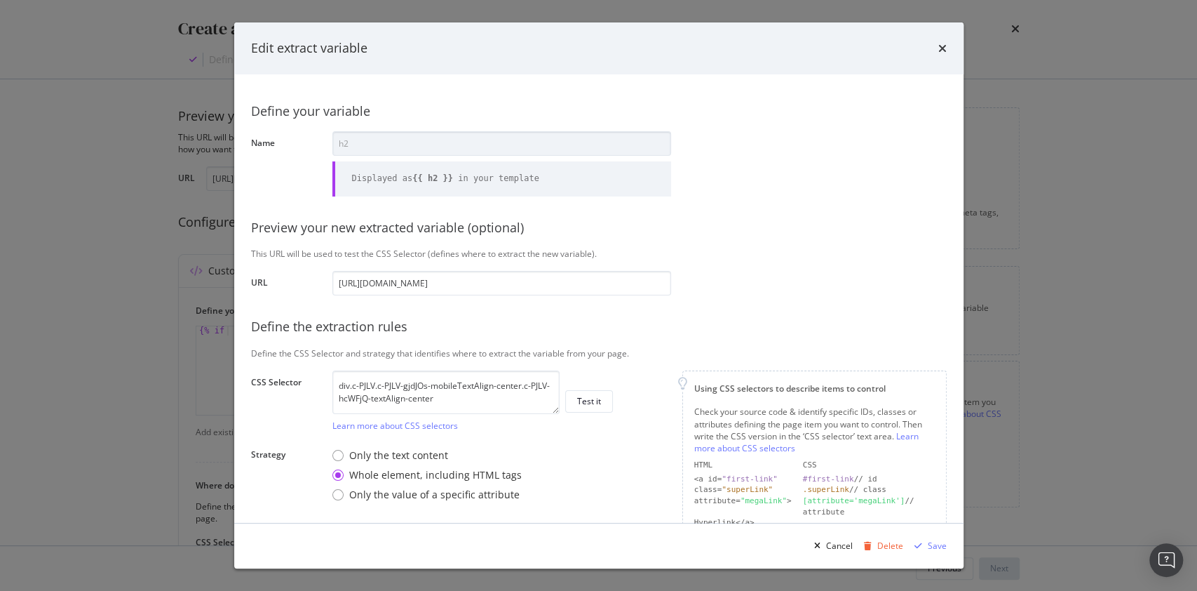
click at [946, 51] on div "Edit extract variable" at bounding box center [598, 48] width 729 height 52
click at [943, 48] on icon "times" at bounding box center [942, 48] width 8 height 11
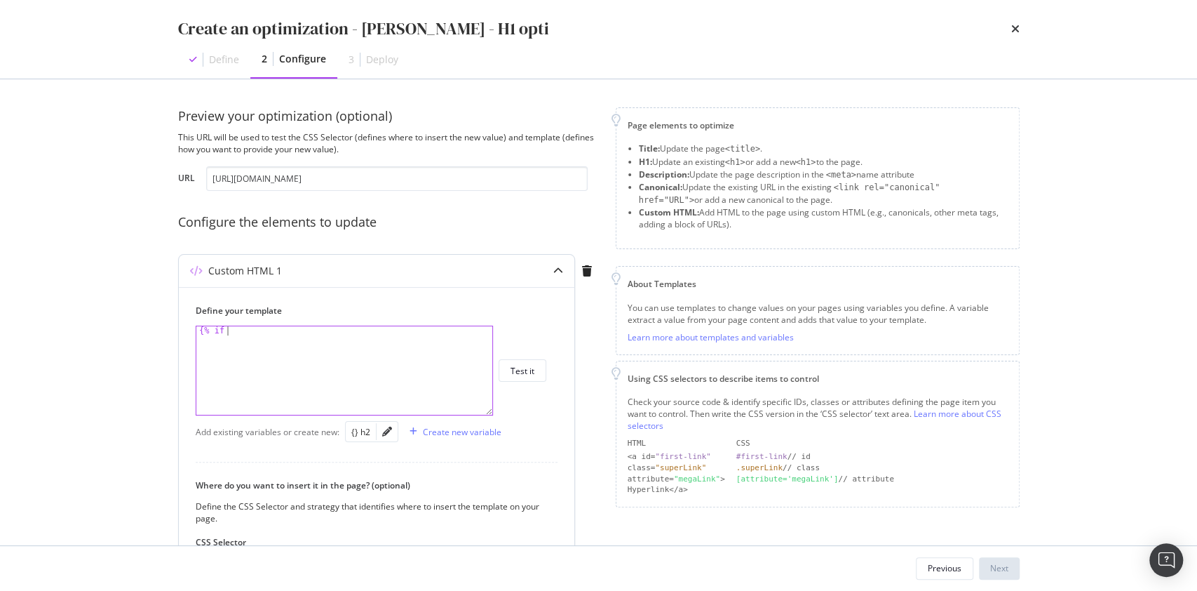
click at [293, 328] on div "{% if" at bounding box center [344, 379] width 297 height 107
click at [365, 433] on div "{} h2" at bounding box center [360, 432] width 19 height 12
type textarea "{% if h2.includes ("h2") %}"
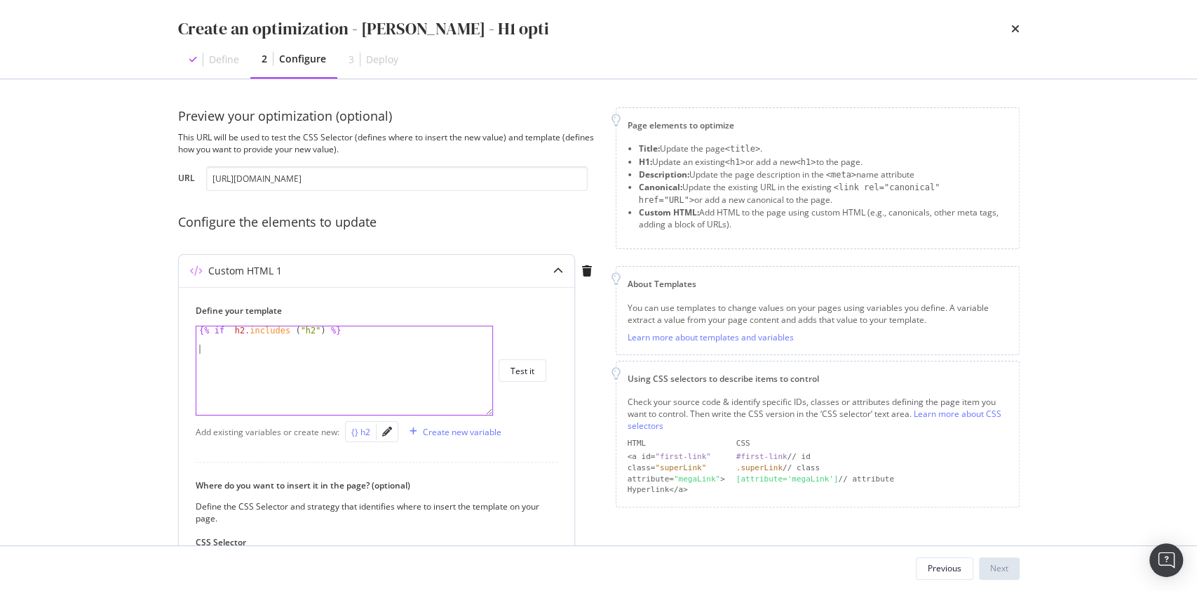
click at [365, 433] on div "{} h2" at bounding box center [360, 432] width 19 height 12
type textarea "{{ h2 | replace("h2","h1"} }}"
click at [442, 353] on div "{% if h2 . includes ( "h2" ) %} {{ h2 | replace ( "h2" , "h1" } }}" at bounding box center [344, 379] width 297 height 107
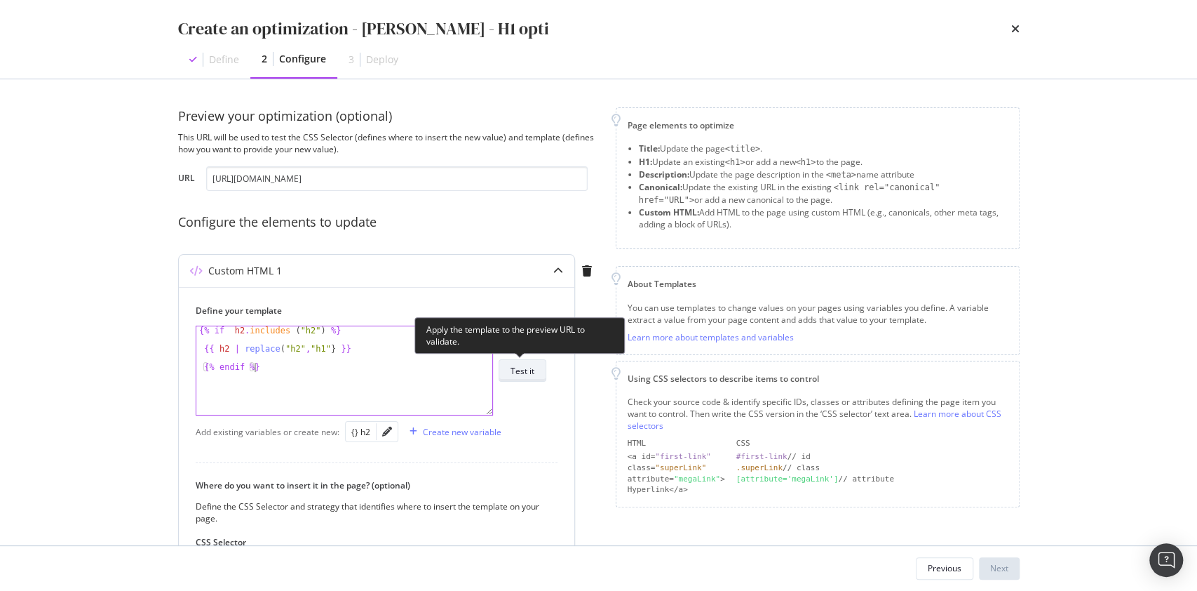
click at [541, 362] on button "Test it" at bounding box center [523, 370] width 48 height 22
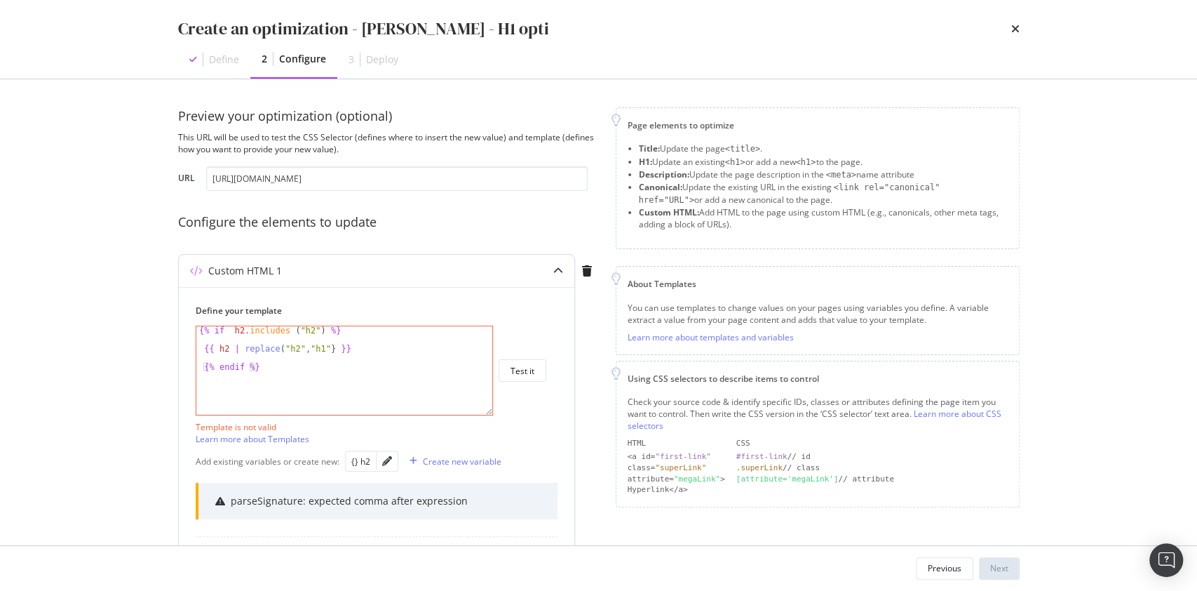
click at [271, 349] on div "{% if h2 . includes ( "h2" ) %} {{ h2 | replace ( "h2" , "h1" } }} {% endif %}" at bounding box center [344, 379] width 297 height 107
click at [330, 351] on div "{% if h2 . includes ( "h2" ) %} {{ h2 | replace ( "h2" , "h1" } }} {% endif %}" at bounding box center [344, 379] width 297 height 107
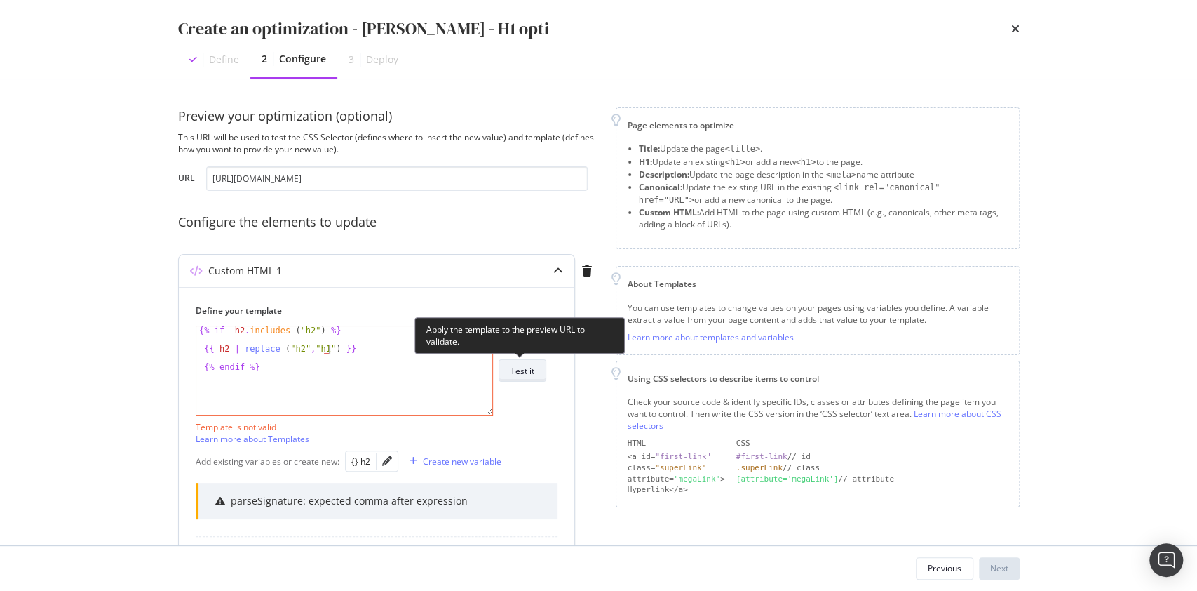
type textarea "{{ h2 | replace ("h2","h1") }}"
click at [529, 369] on div "Test it" at bounding box center [523, 371] width 24 height 12
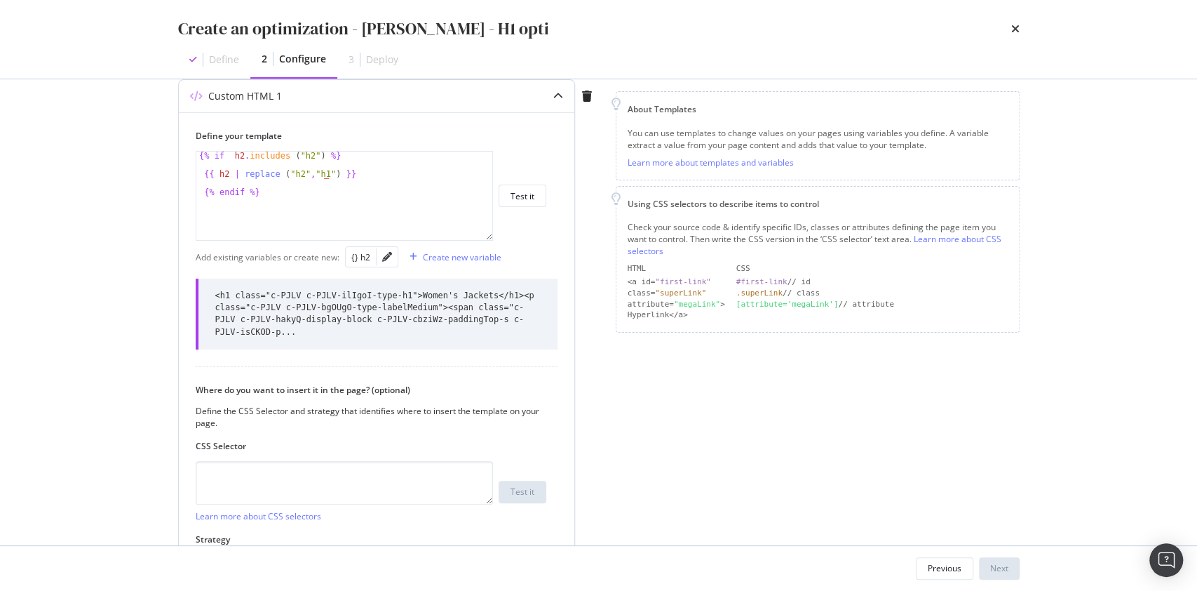
scroll to position [175, 0]
click at [410, 487] on textarea "modal" at bounding box center [344, 481] width 297 height 43
click at [388, 256] on icon "pencil" at bounding box center [387, 256] width 10 height 10
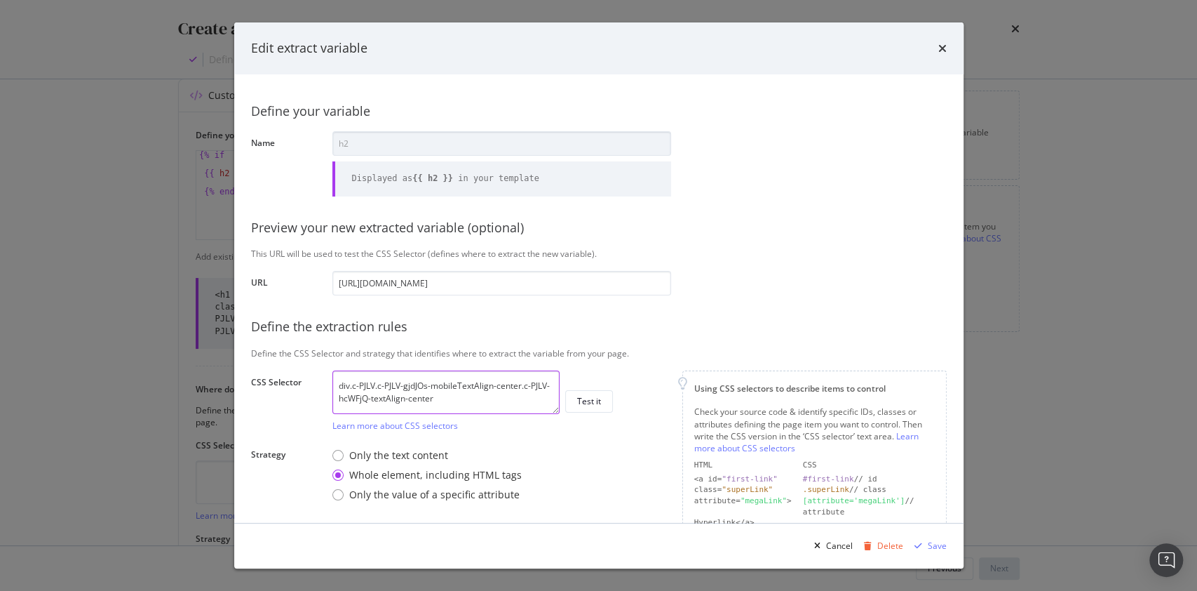
click at [464, 387] on textarea "div.c-PJLV.c-PJLV-gjdJOs-mobileTextAlign-center.c-PJLV-hcWFjQ-textAlign-center" at bounding box center [445, 391] width 227 height 43
click at [948, 46] on div "Edit extract variable" at bounding box center [598, 48] width 729 height 52
click at [947, 48] on div "Edit extract variable" at bounding box center [598, 48] width 729 height 52
click at [945, 48] on icon "times" at bounding box center [942, 48] width 8 height 11
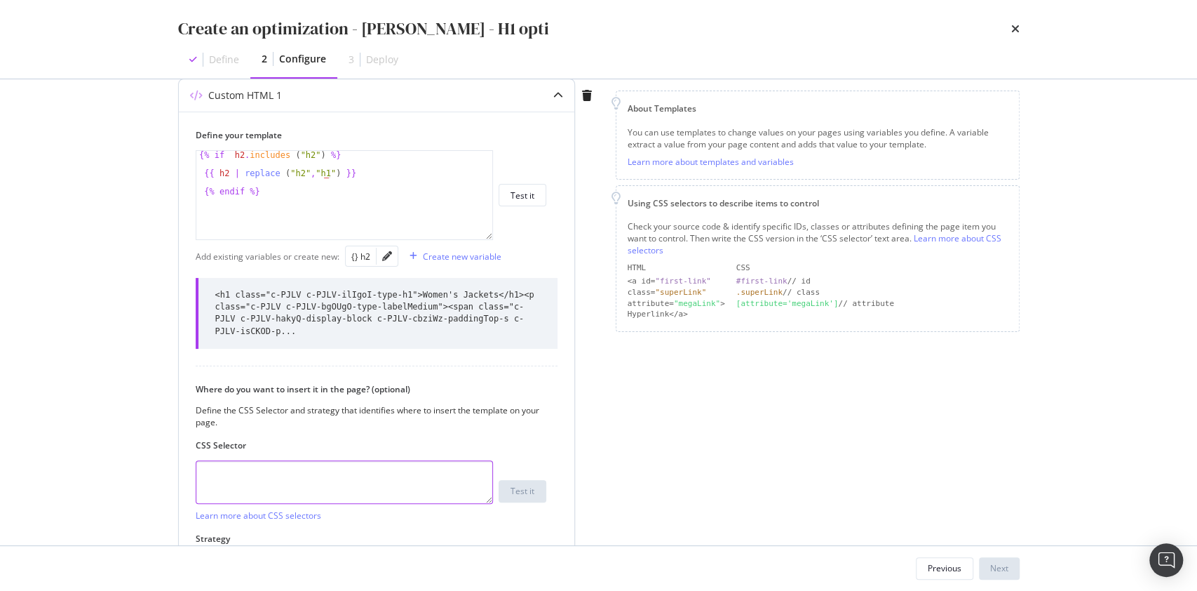
click at [349, 466] on textarea "modal" at bounding box center [344, 481] width 297 height 43
paste textarea "div.c-PJLV.c-PJLV-gjdJOs-mobileTextAlign-center.c-PJLV-hcWFjQ-textAlign-center"
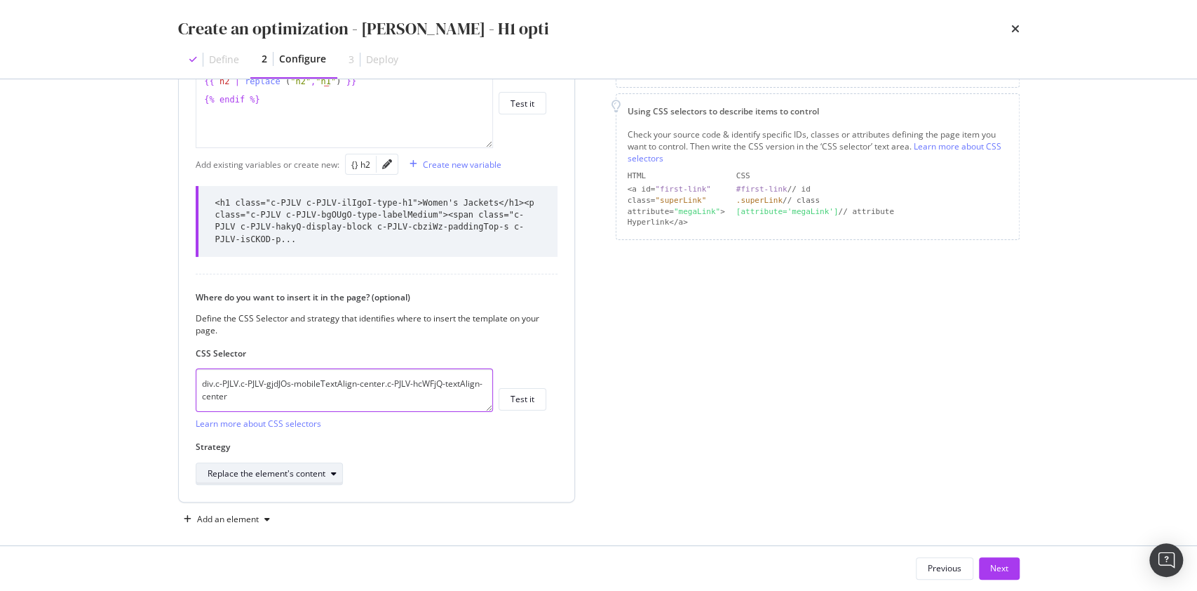
type textarea "div.c-PJLV.c-PJLV-gjdJOs-mobileTextAlign-center.c-PJLV-hcWFjQ-textAlign-center"
click at [320, 469] on div "Replace the element's content" at bounding box center [267, 473] width 118 height 8
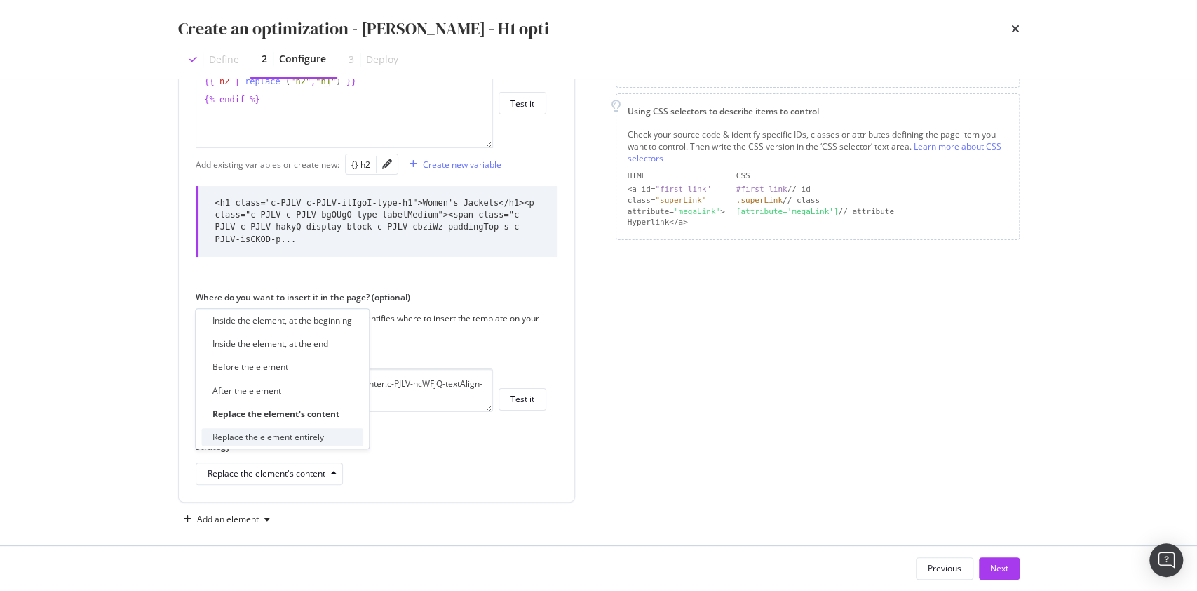
click at [304, 438] on div "Replace the element entirely" at bounding box center [269, 437] width 112 height 12
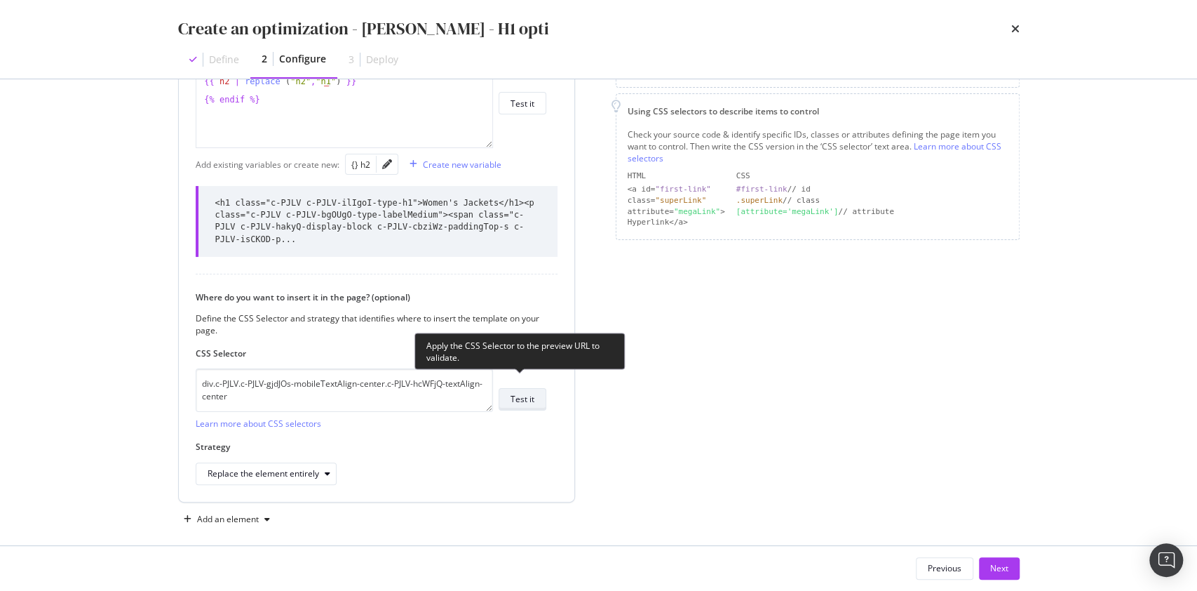
click at [530, 393] on div "Test it" at bounding box center [523, 399] width 24 height 12
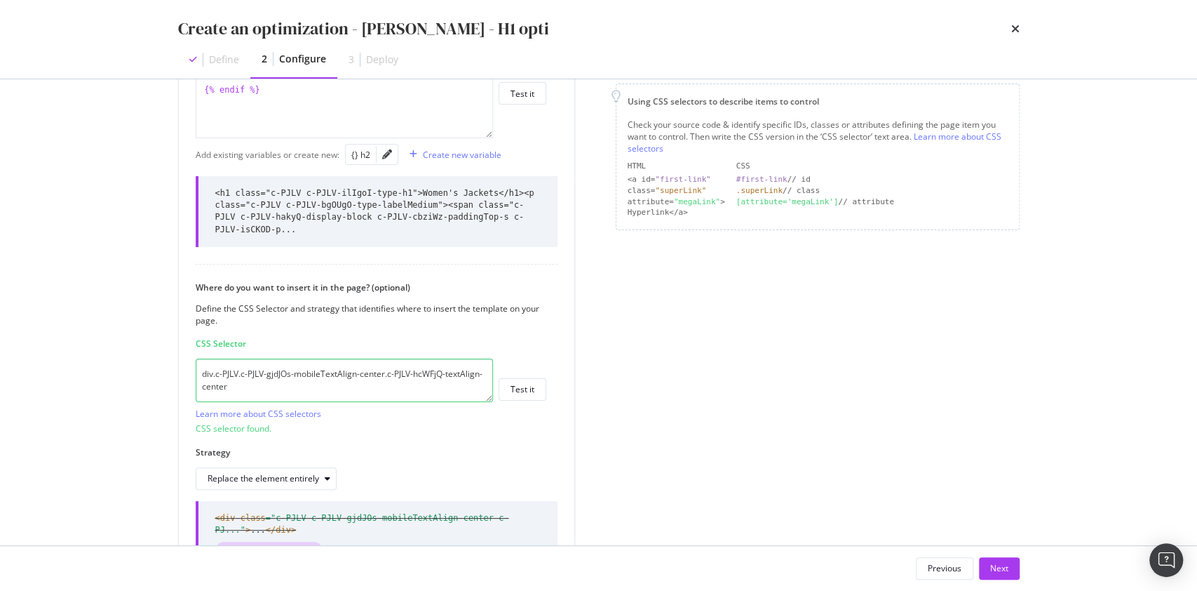
scroll to position [276, 0]
click at [299, 475] on div "Replace the element entirely" at bounding box center [264, 479] width 112 height 8
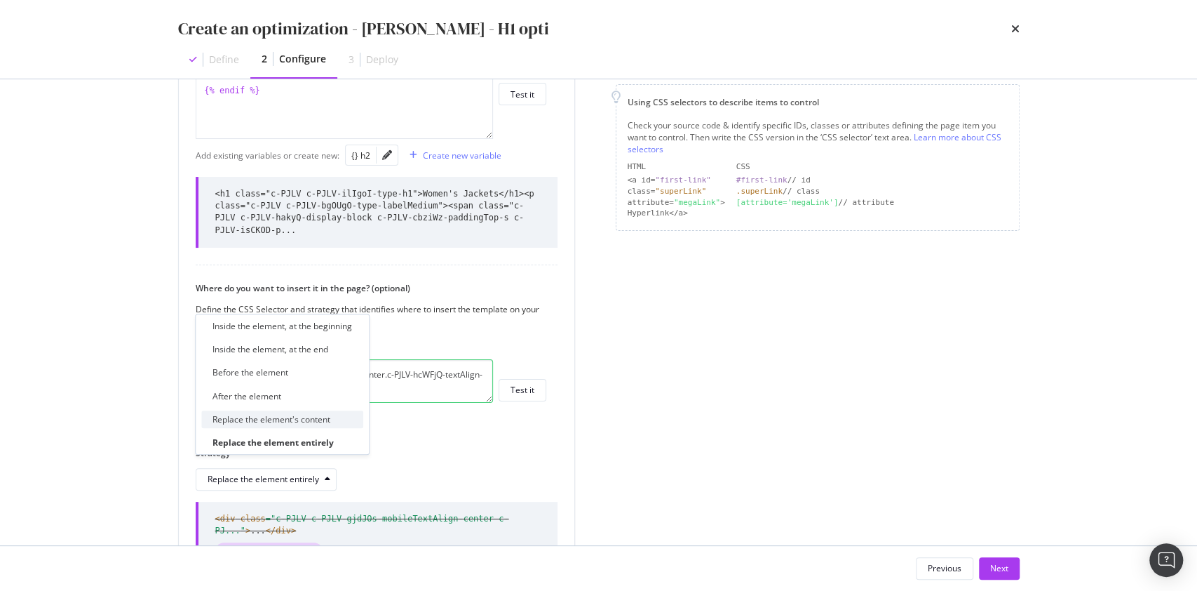
click at [320, 422] on div "Replace the element's content" at bounding box center [272, 419] width 118 height 12
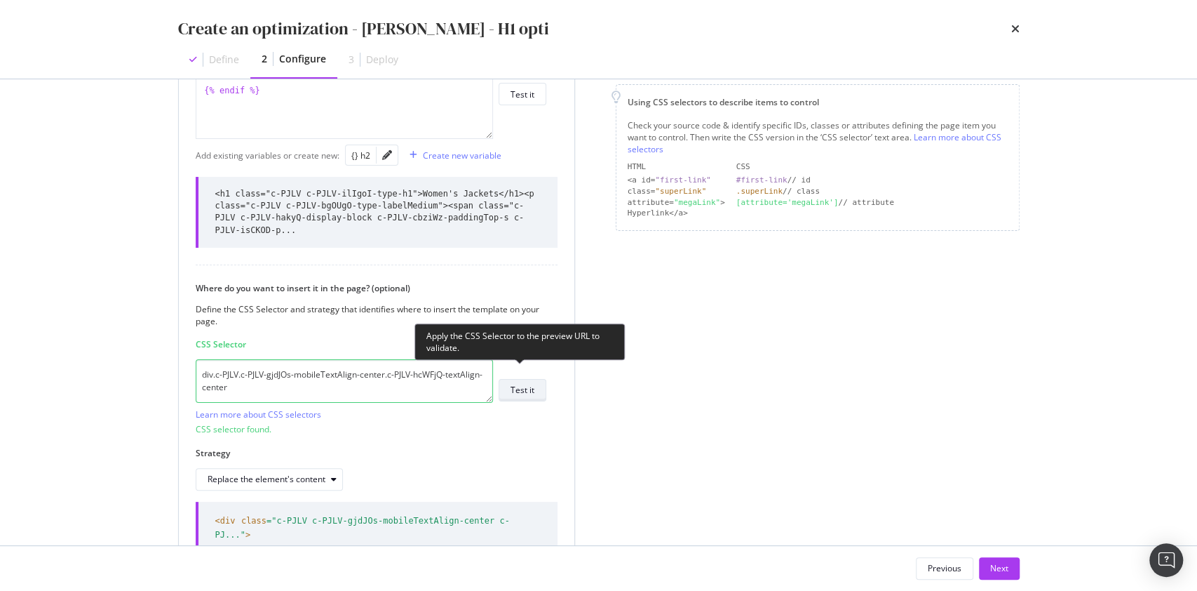
click at [533, 384] on div "Test it" at bounding box center [523, 390] width 24 height 12
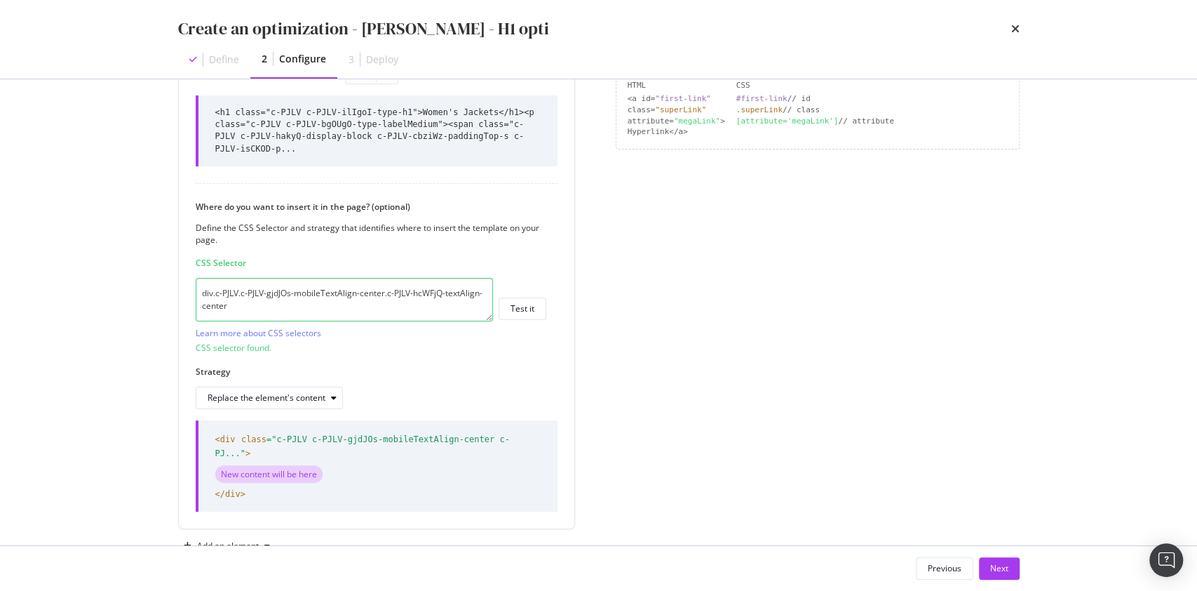
scroll to position [361, 0]
click at [993, 562] on div "Next" at bounding box center [999, 568] width 18 height 12
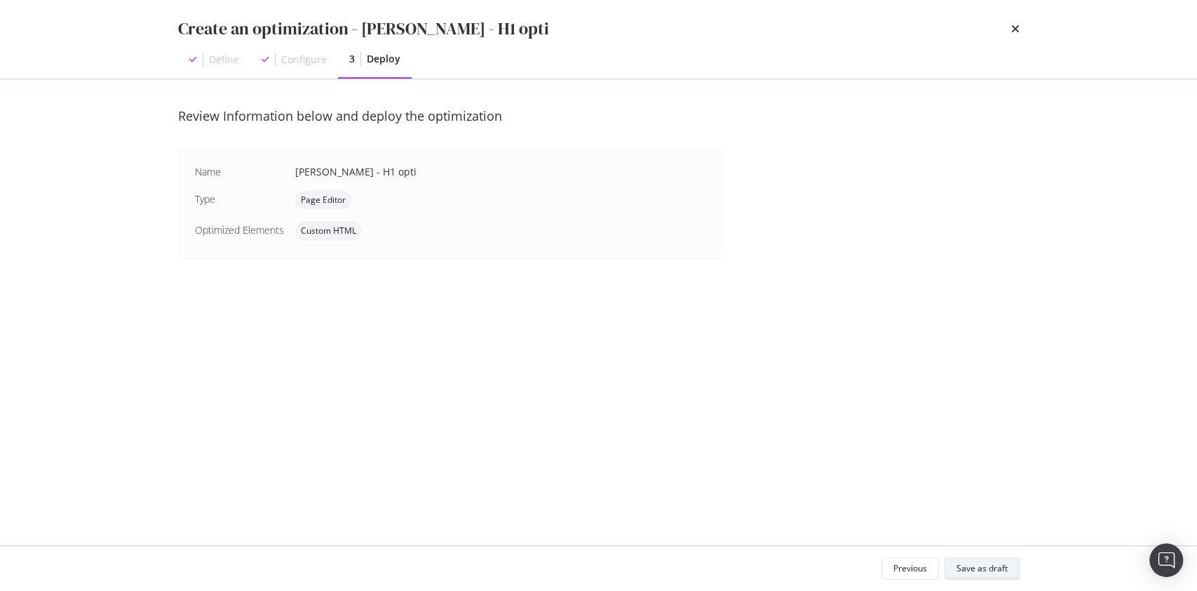
scroll to position [0, 0]
click at [993, 562] on div "Save as draft" at bounding box center [982, 568] width 51 height 12
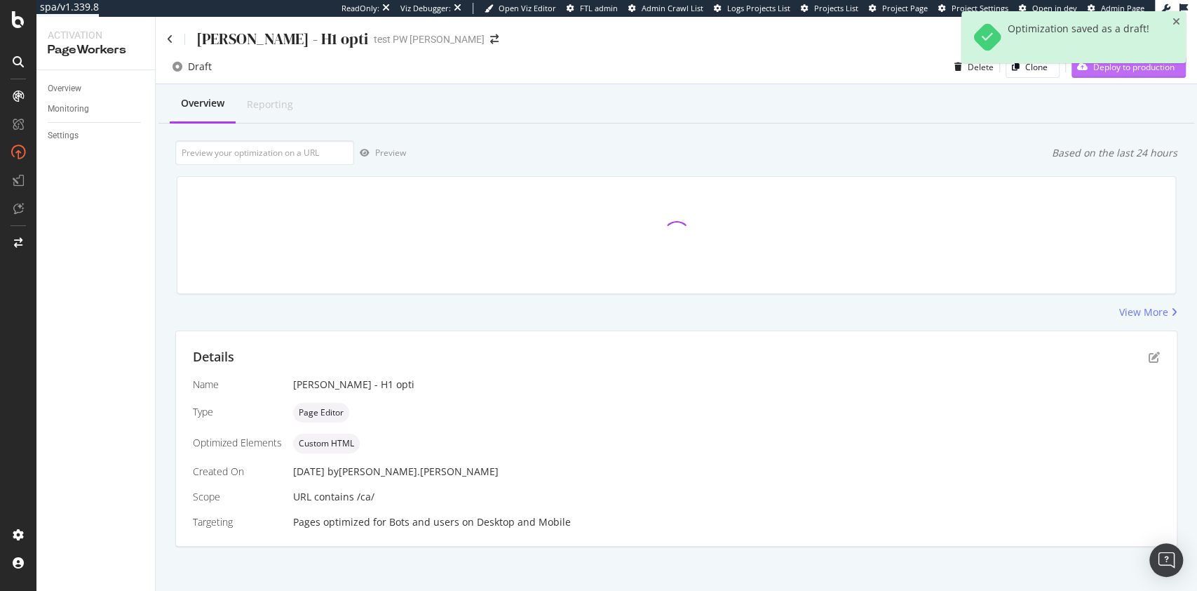
click at [1117, 76] on div "Deploy to production" at bounding box center [1123, 66] width 103 height 21
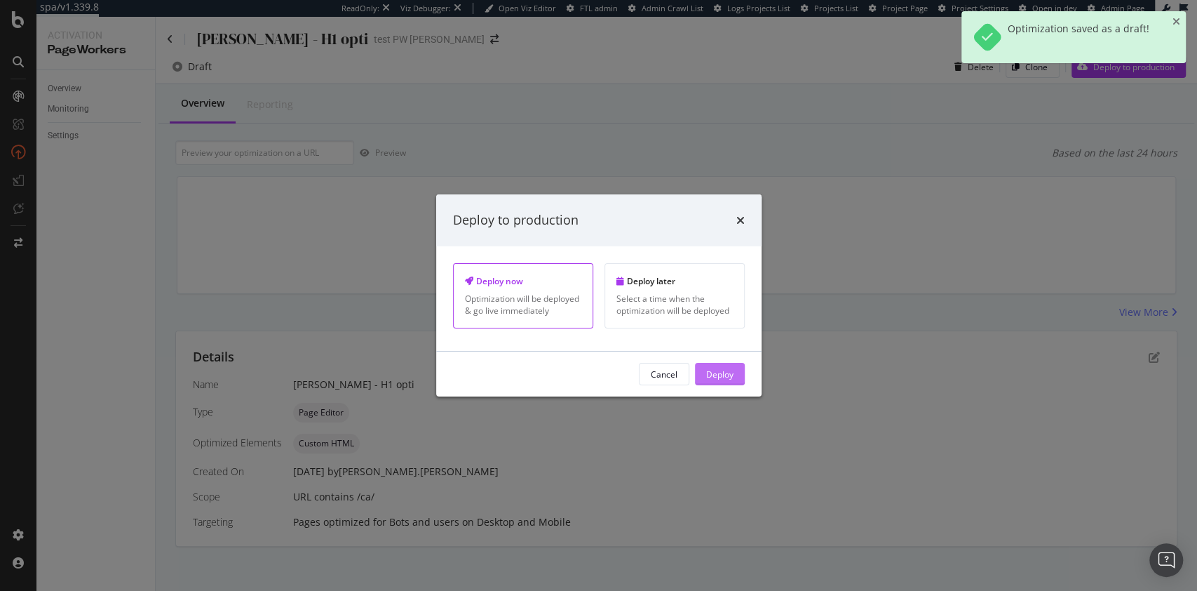
click at [722, 372] on div "Deploy" at bounding box center [719, 374] width 27 height 12
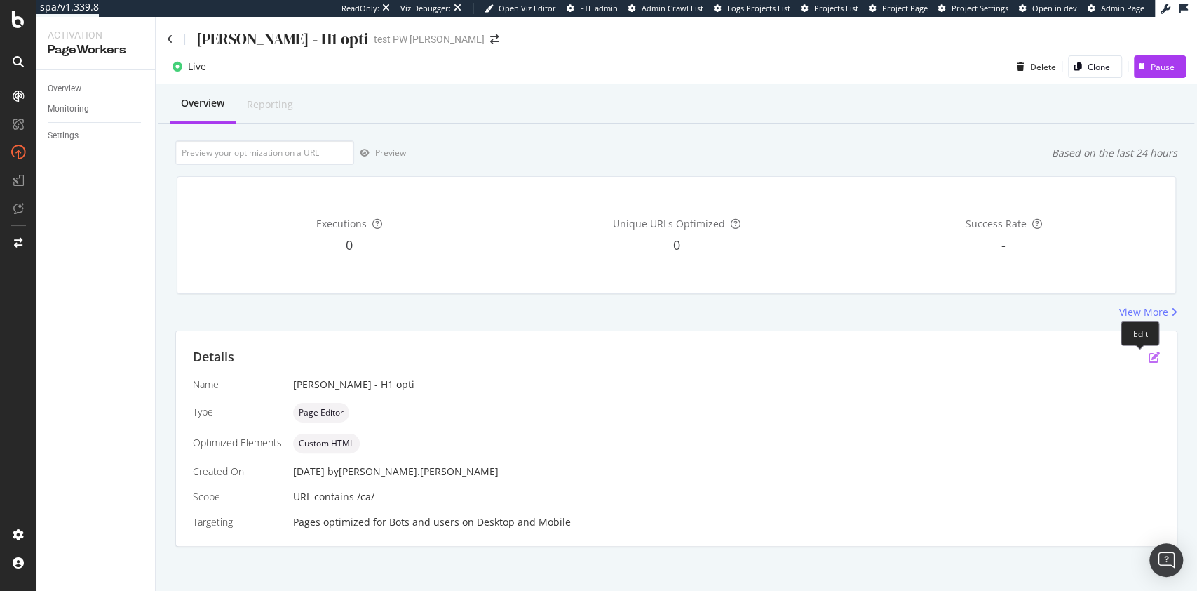
click at [1149, 358] on icon "pen-to-square" at bounding box center [1154, 356] width 11 height 11
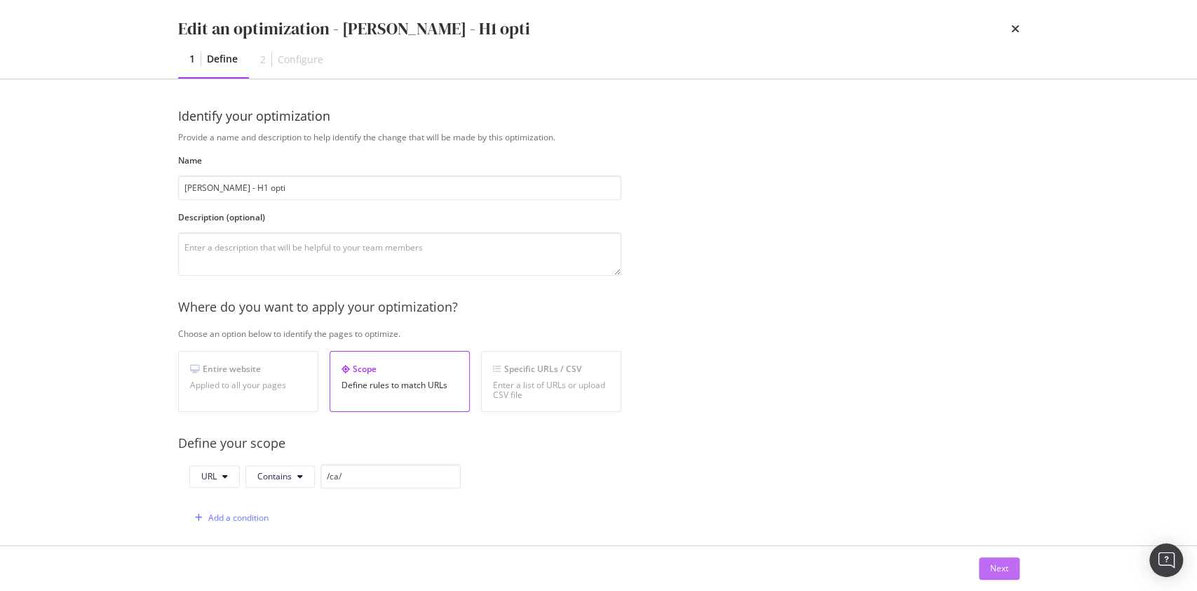
click at [1018, 567] on button "Next" at bounding box center [999, 568] width 41 height 22
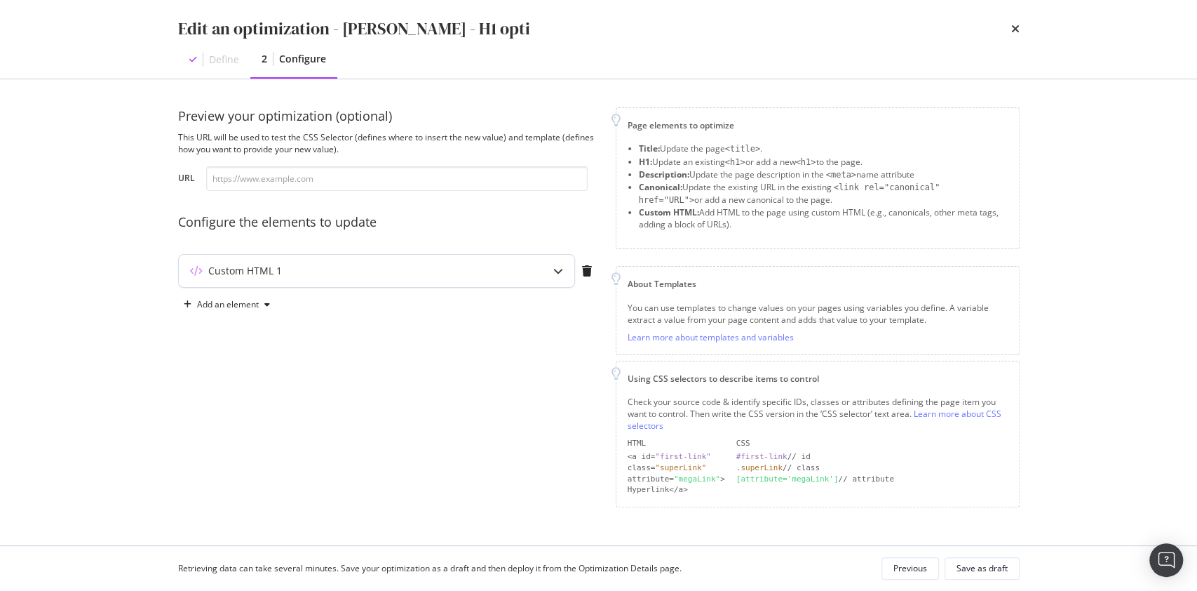
click at [534, 262] on div "Custom HTML 1" at bounding box center [377, 271] width 396 height 32
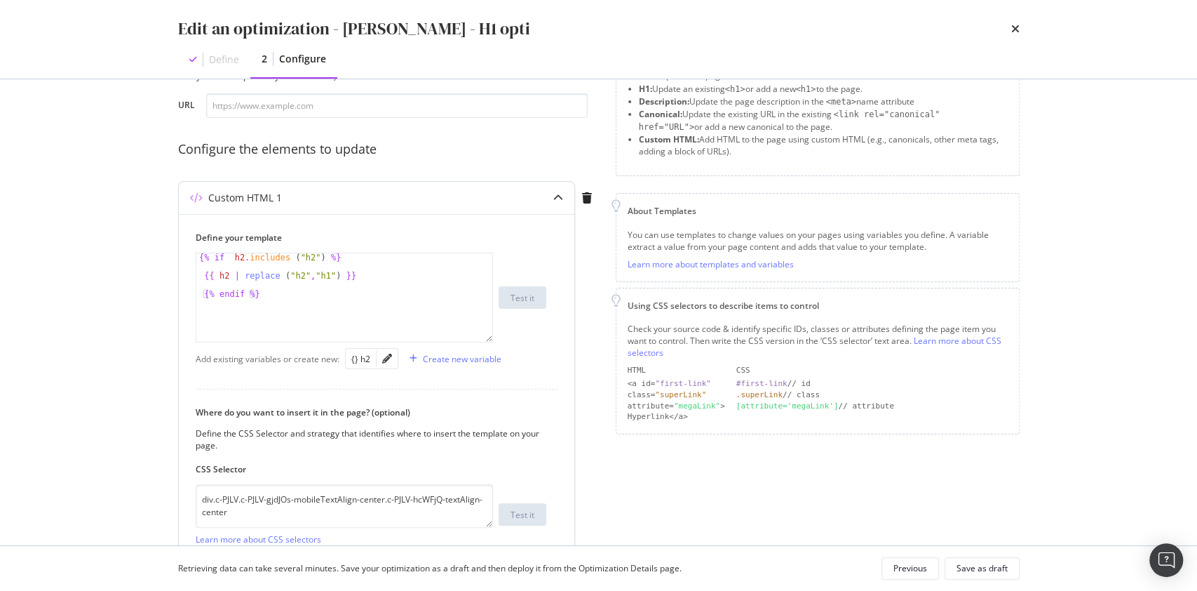
scroll to position [74, 0]
click at [332, 277] on div "{% if h2 . includes ( "h2" ) %} {{ h2 | replace ( "h2" , "h1" ) }} {% endif %}" at bounding box center [344, 306] width 297 height 107
type textarea "{{ h2 | replace ("h2","h1") | safe }}"
click at [567, 358] on div "Define your template {{ h2 | replace ("h2","h1") | safe }} {% if h2 . includes …" at bounding box center [377, 414] width 396 height 403
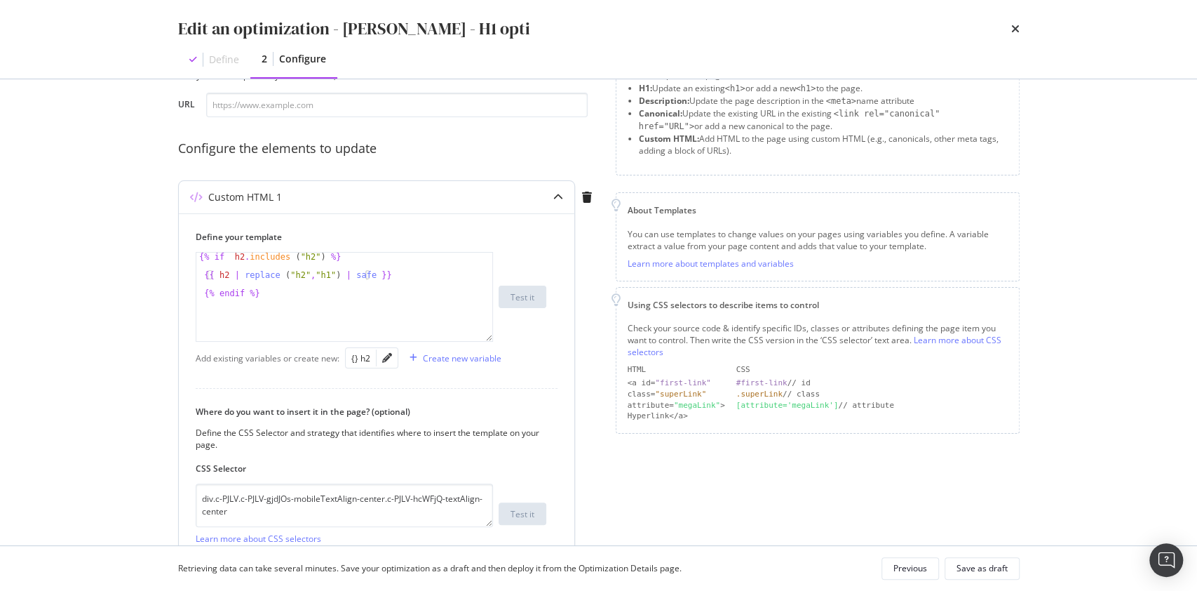
scroll to position [201, 0]
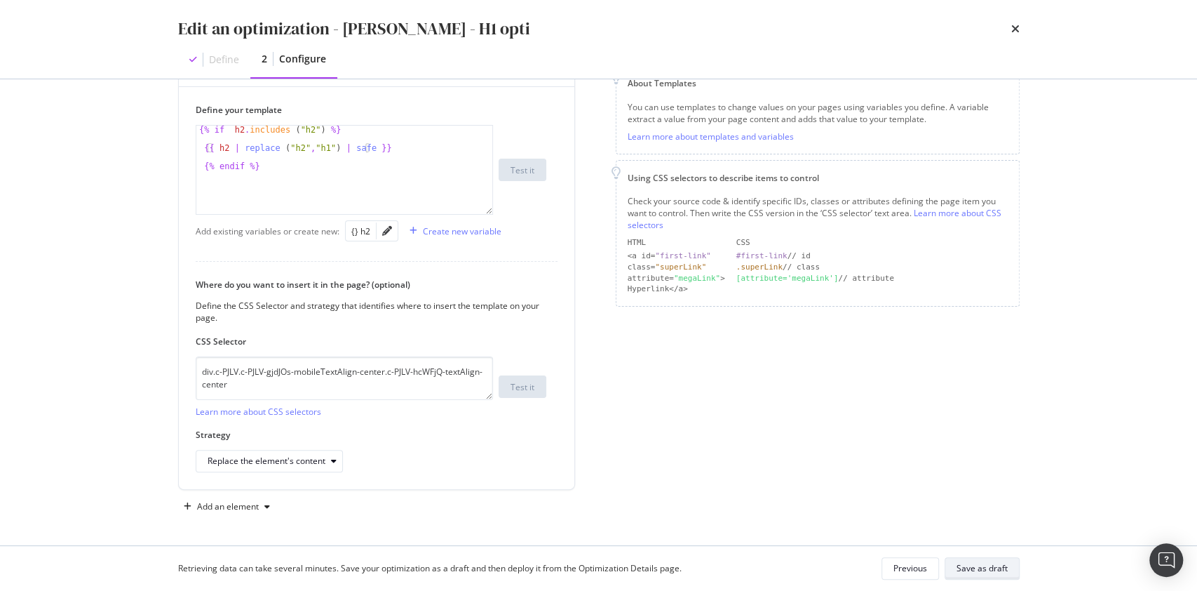
click at [991, 567] on div "Save as draft" at bounding box center [982, 568] width 51 height 12
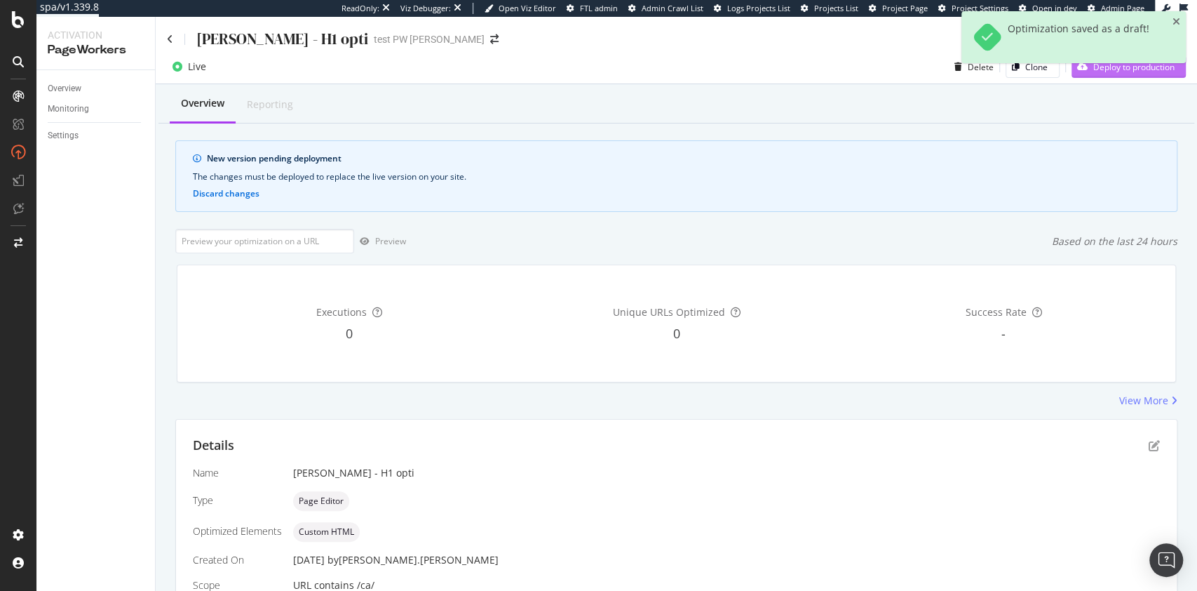
click at [1098, 75] on div "Deploy to production" at bounding box center [1123, 66] width 103 height 21
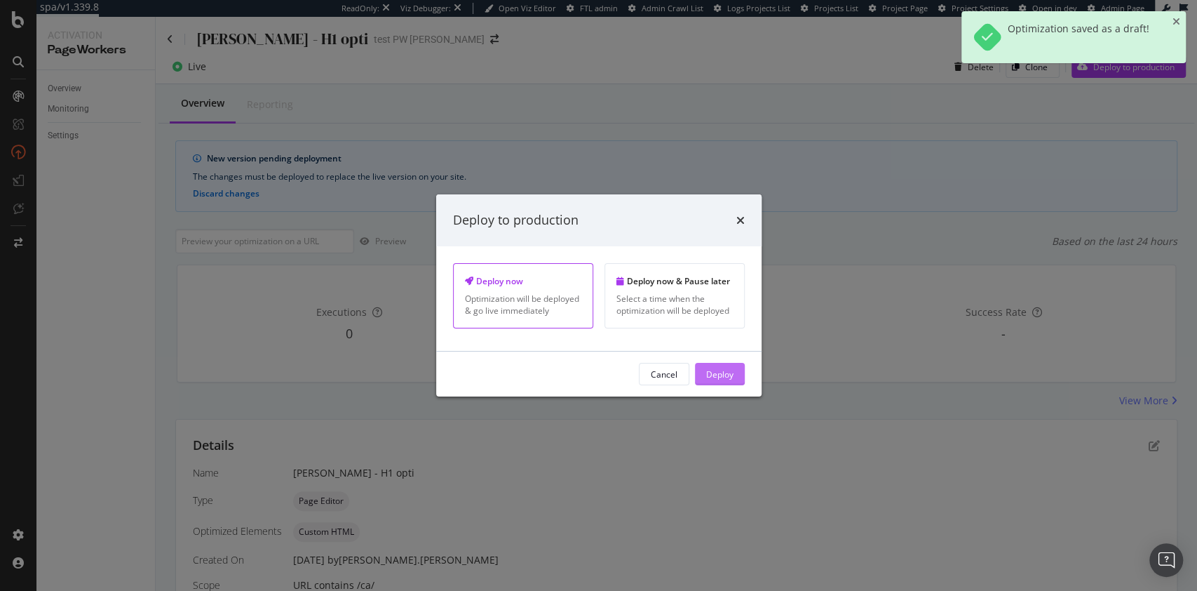
click at [711, 382] on div "Deploy" at bounding box center [719, 373] width 27 height 21
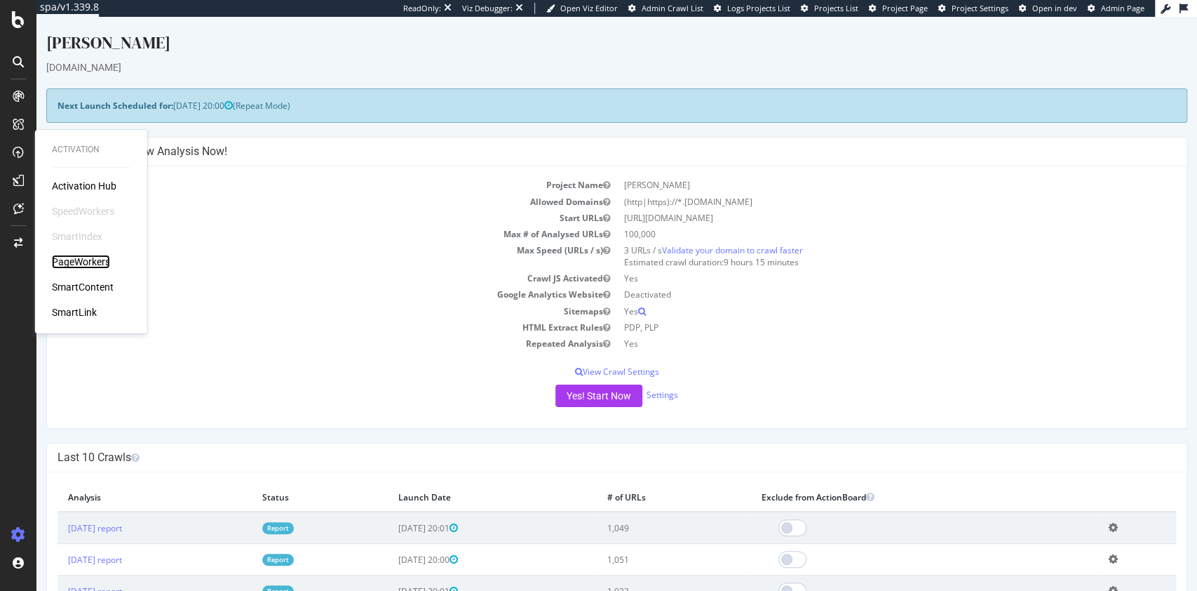
click at [81, 259] on div "PageWorkers" at bounding box center [81, 262] width 58 height 14
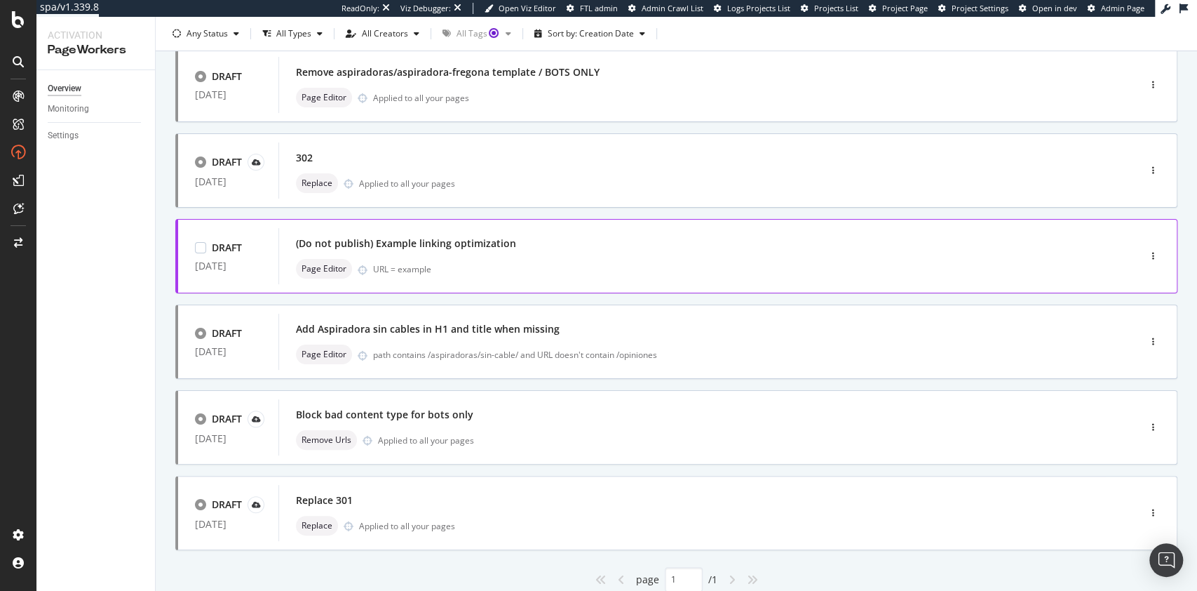
scroll to position [188, 0]
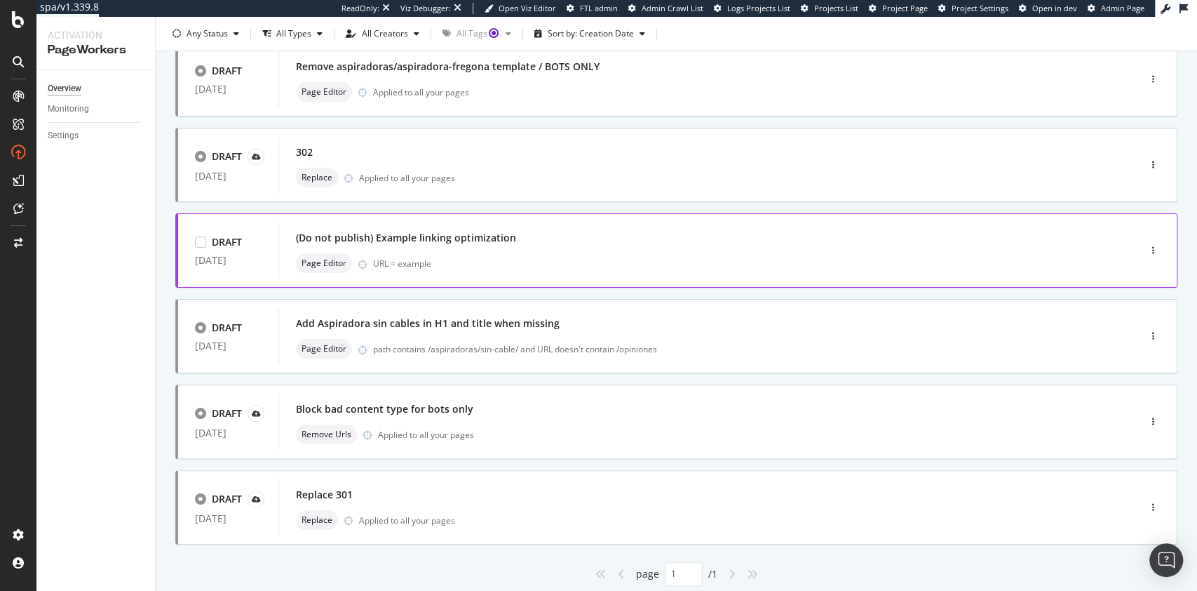
click at [615, 228] on div "(Do not publish) Example linking optimization" at bounding box center [687, 238] width 783 height 20
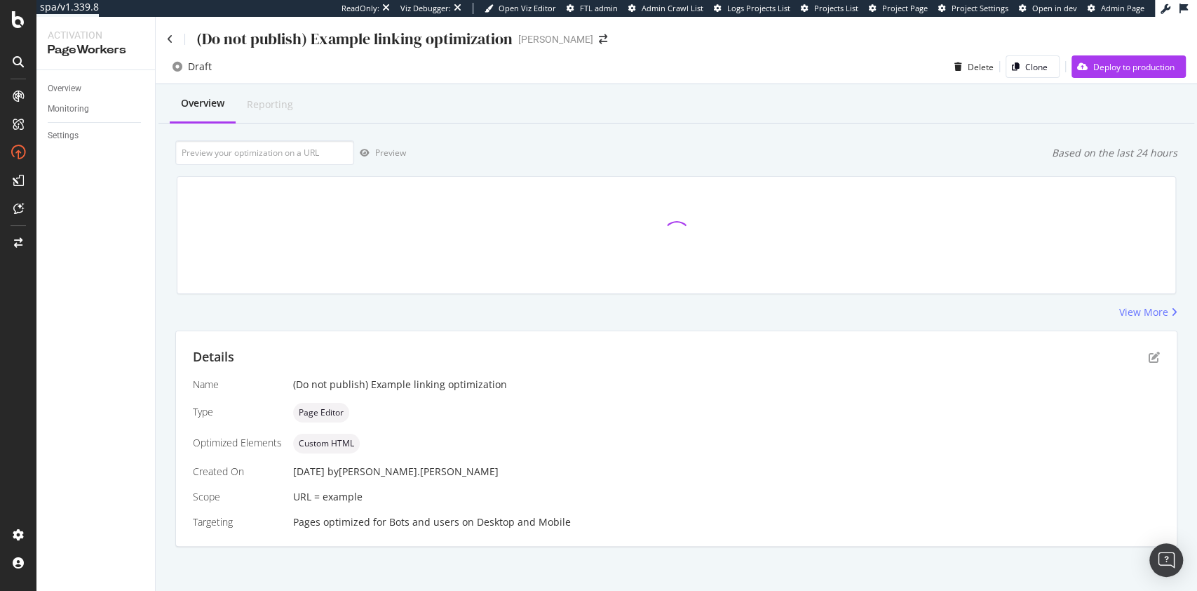
click at [1133, 354] on div "Details" at bounding box center [676, 357] width 967 height 18
click at [1149, 357] on icon "pen-to-square" at bounding box center [1154, 356] width 11 height 11
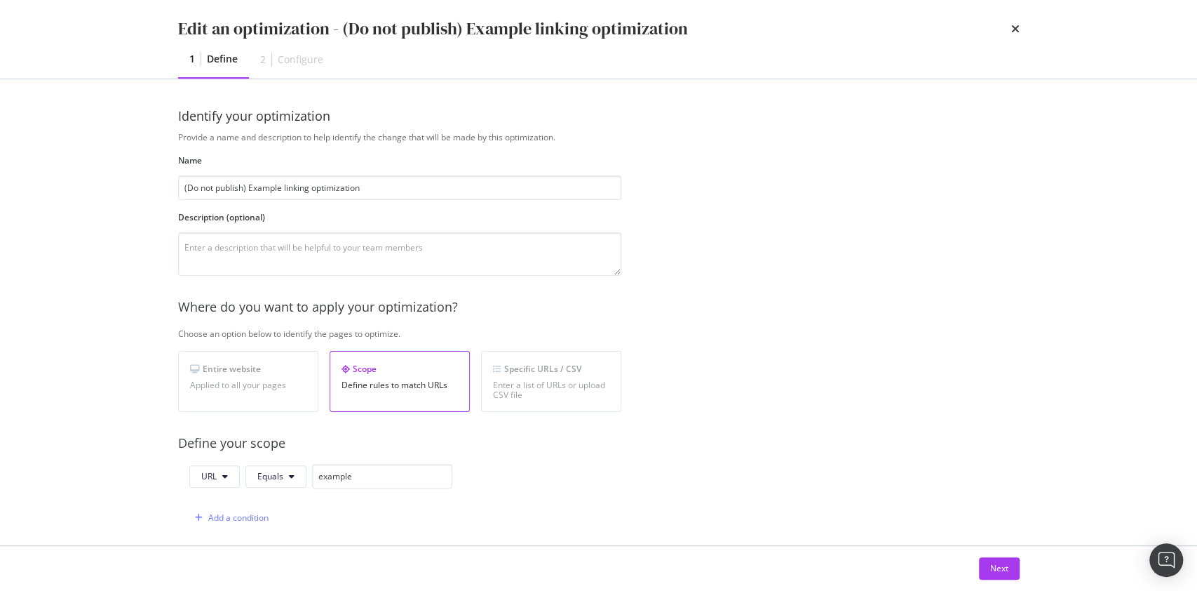
scroll to position [316, 0]
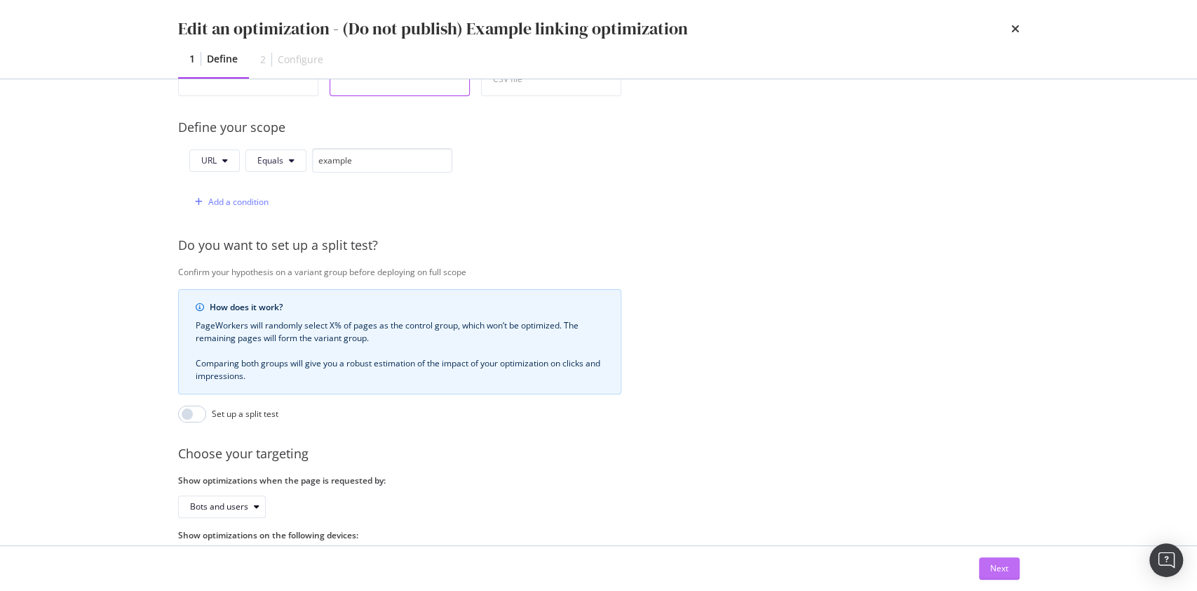
click at [1004, 565] on div "Next" at bounding box center [999, 568] width 18 height 12
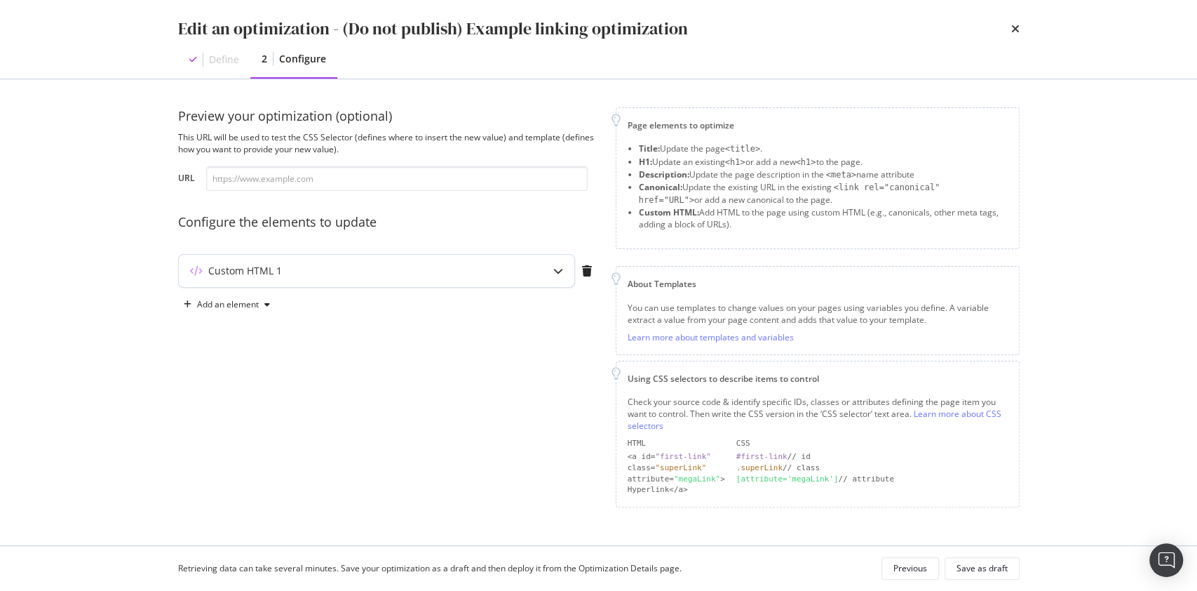
click at [466, 276] on div "Custom HTML 1" at bounding box center [349, 271] width 340 height 14
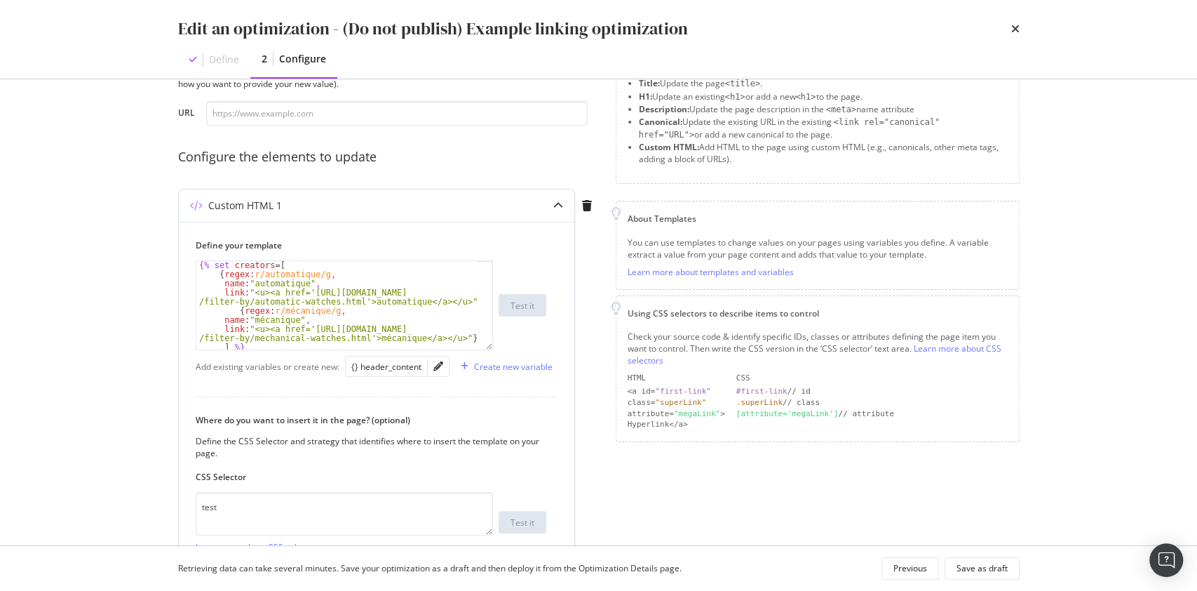
scroll to position [37, 0]
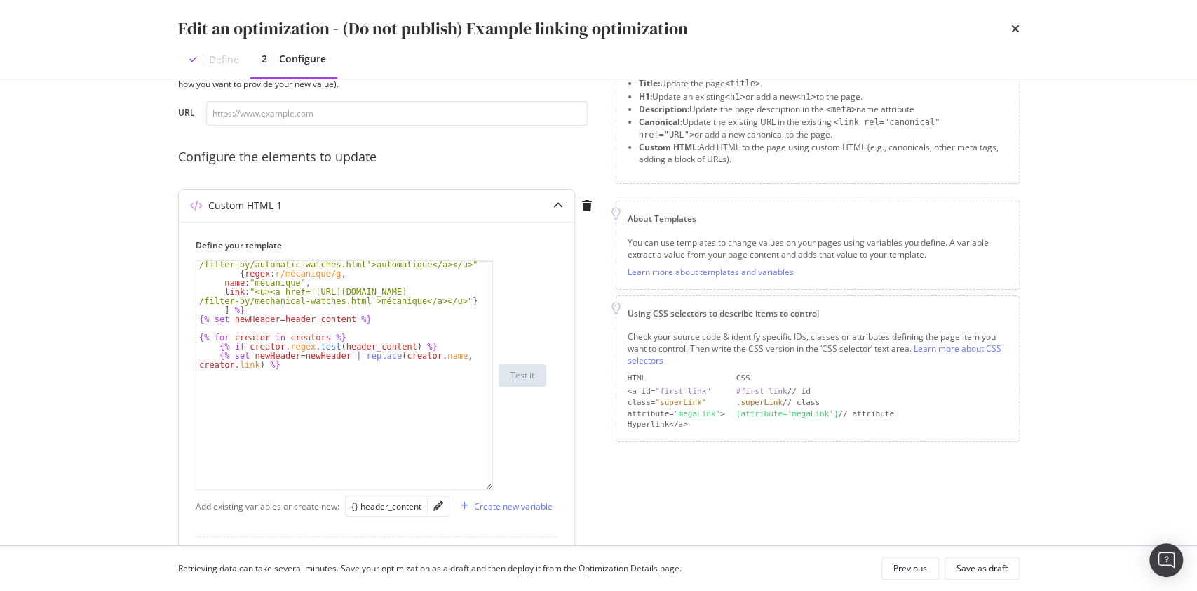
drag, startPoint x: 487, startPoint y: 347, endPoint x: 494, endPoint y: 493, distance: 146.1
click at [494, 490] on div "link : "<u><a href='https://www.hamiltonwatch.com/fr-fr /filter-by/automatic-wa…" at bounding box center [371, 374] width 351 height 229
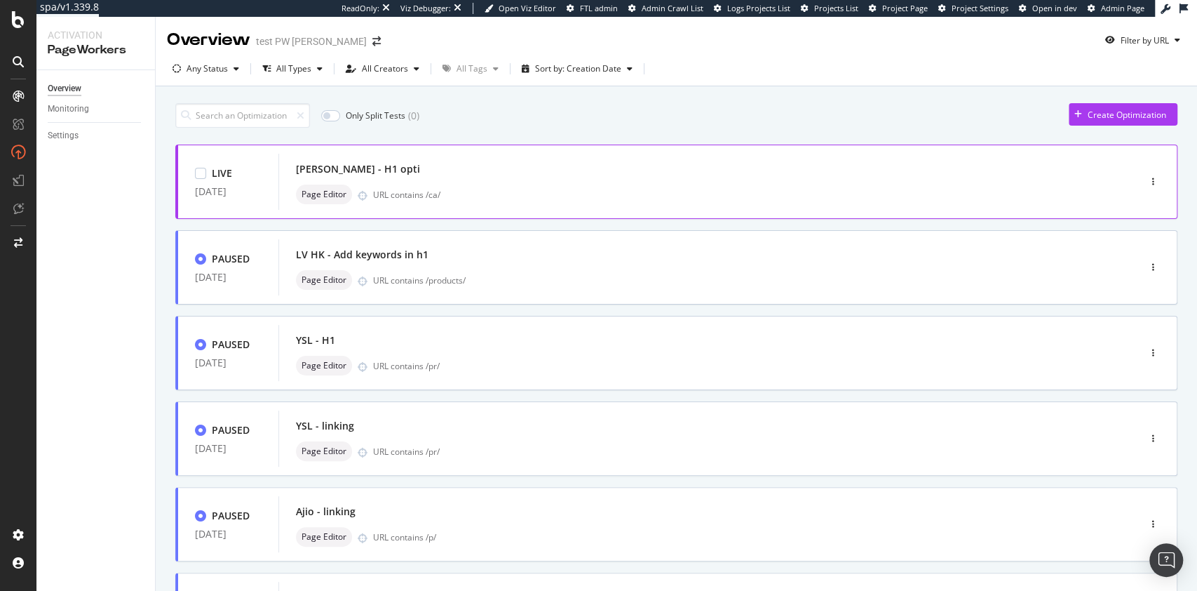
click at [915, 166] on div "[PERSON_NAME] - H1 opti" at bounding box center [687, 169] width 783 height 20
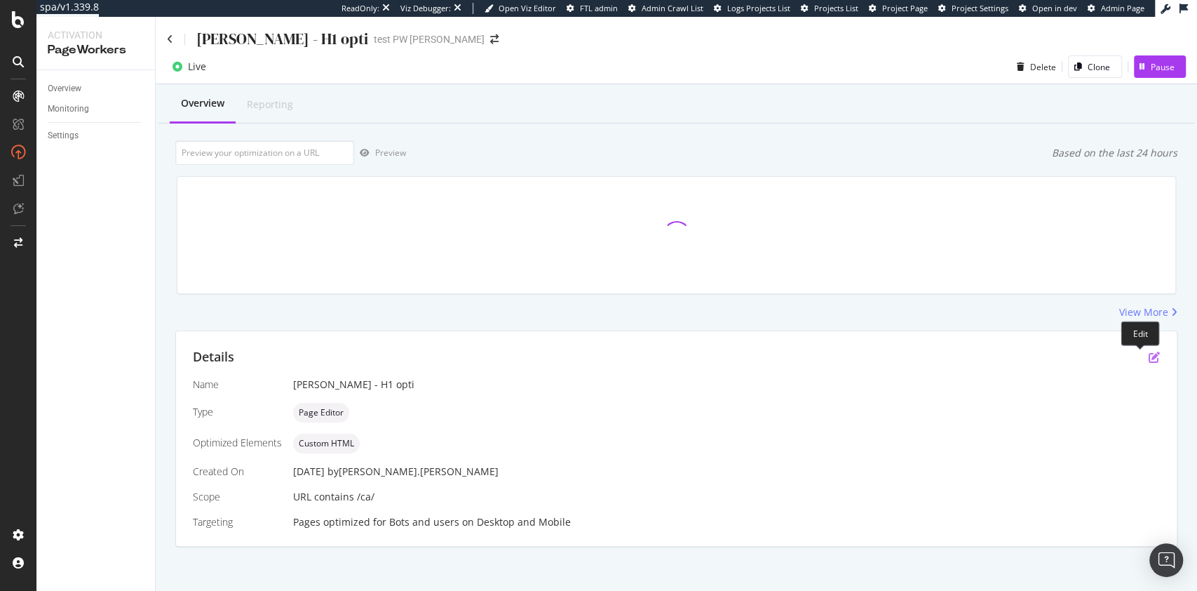
click at [1149, 356] on icon "pen-to-square" at bounding box center [1154, 356] width 11 height 11
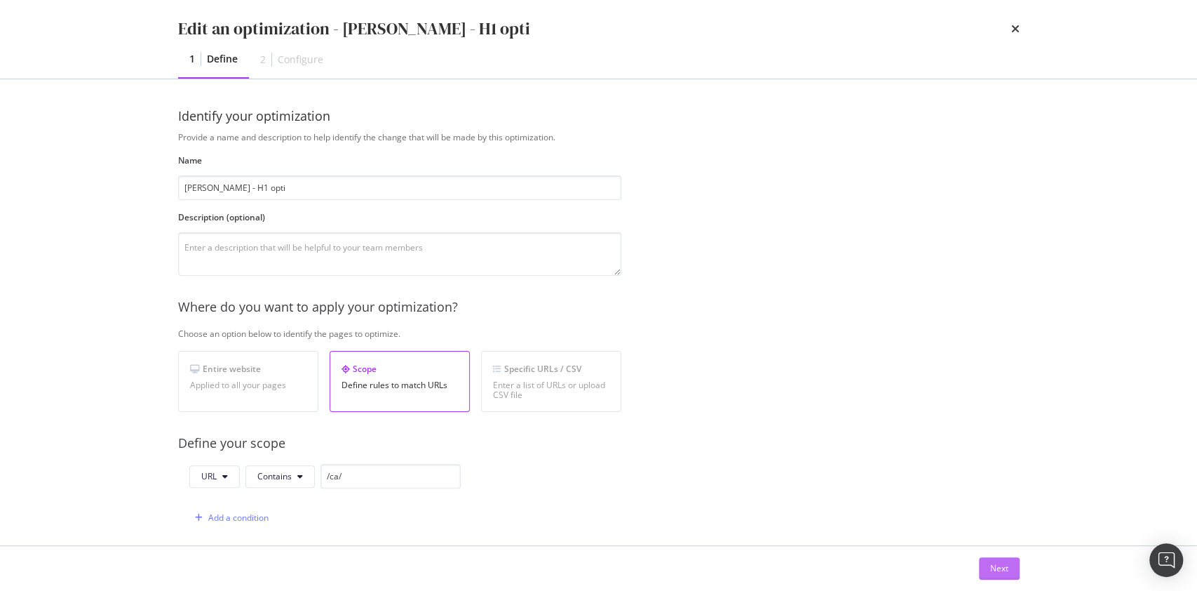
click at [999, 566] on div "Next" at bounding box center [999, 568] width 18 height 12
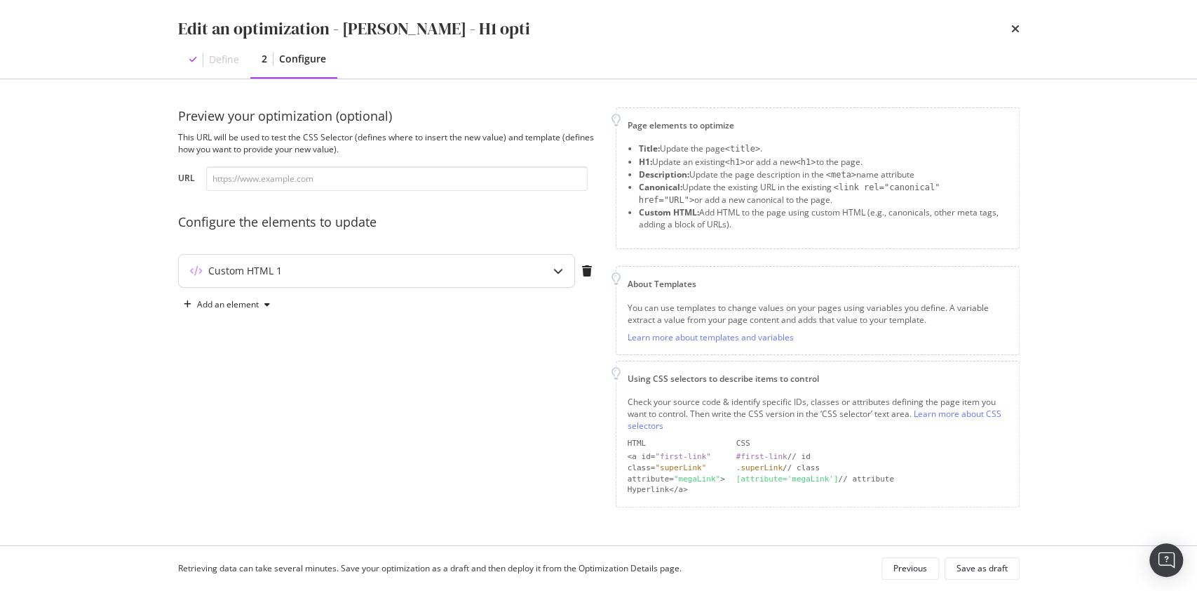
click at [513, 262] on div "Custom HTML 1" at bounding box center [377, 271] width 396 height 32
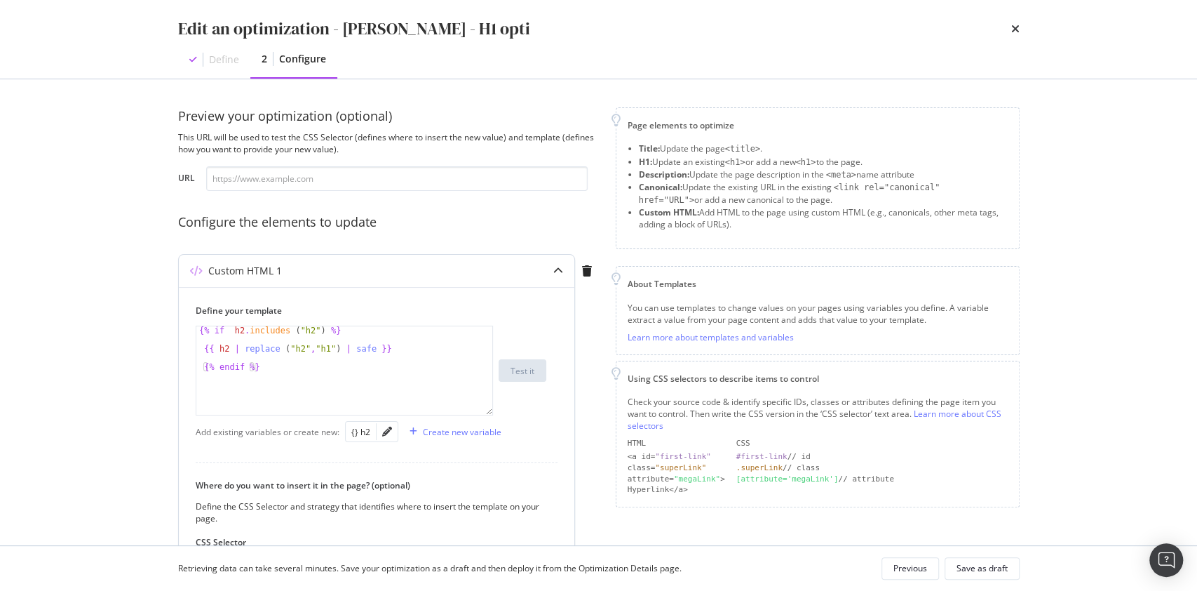
type textarea "{{ h2 | replace ("h2","h1") | safe }}"
drag, startPoint x: 340, startPoint y: 347, endPoint x: 361, endPoint y: 347, distance: 20.3
click at [361, 347] on div "{% if h2 . includes ( "h2" ) %} {{ h2 | replace ( "h2" , "h1" ) | safe }} {% en…" at bounding box center [344, 379] width 297 height 107
click at [365, 358] on div "{% if h2 . includes ( "h2" ) %} {{ h2 | replace ( "h2" , "h1" ) | safe }} {% en…" at bounding box center [344, 379] width 297 height 107
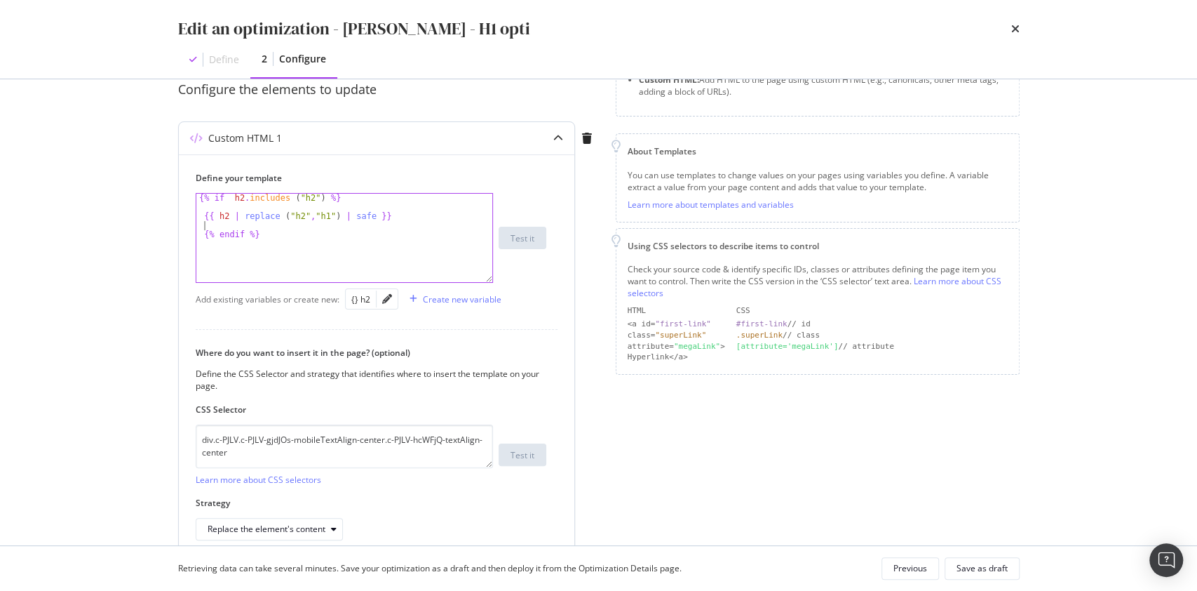
scroll to position [201, 0]
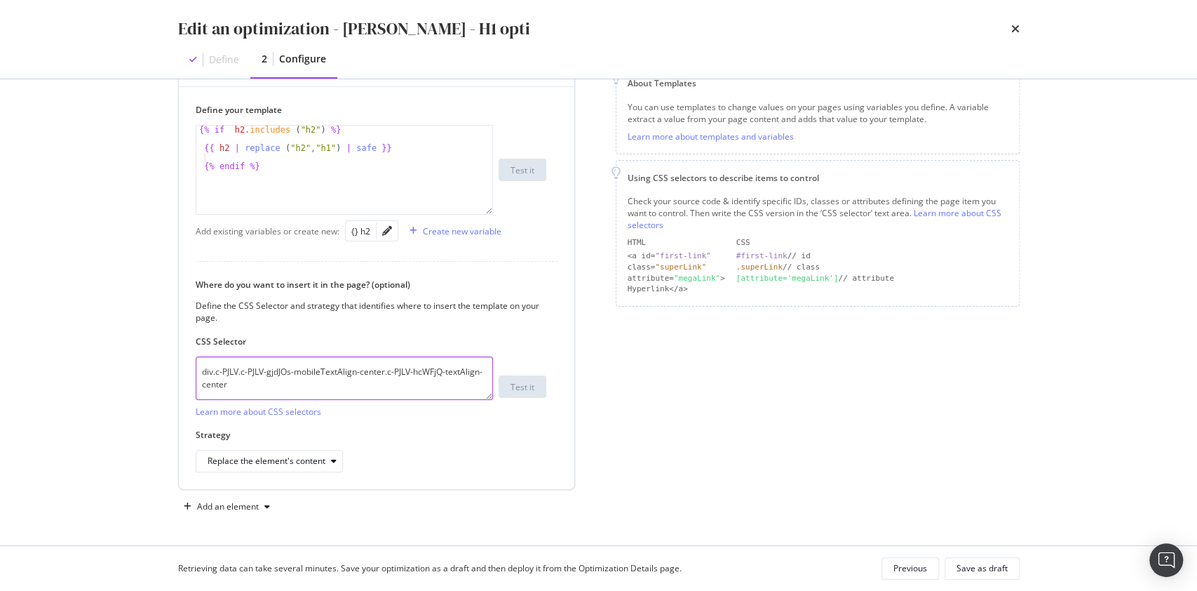
click at [264, 379] on textarea "div.c-PJLV.c-PJLV-gjdJOs-mobileTextAlign-center.c-PJLV-hcWFjQ-textAlign-center" at bounding box center [344, 377] width 297 height 43
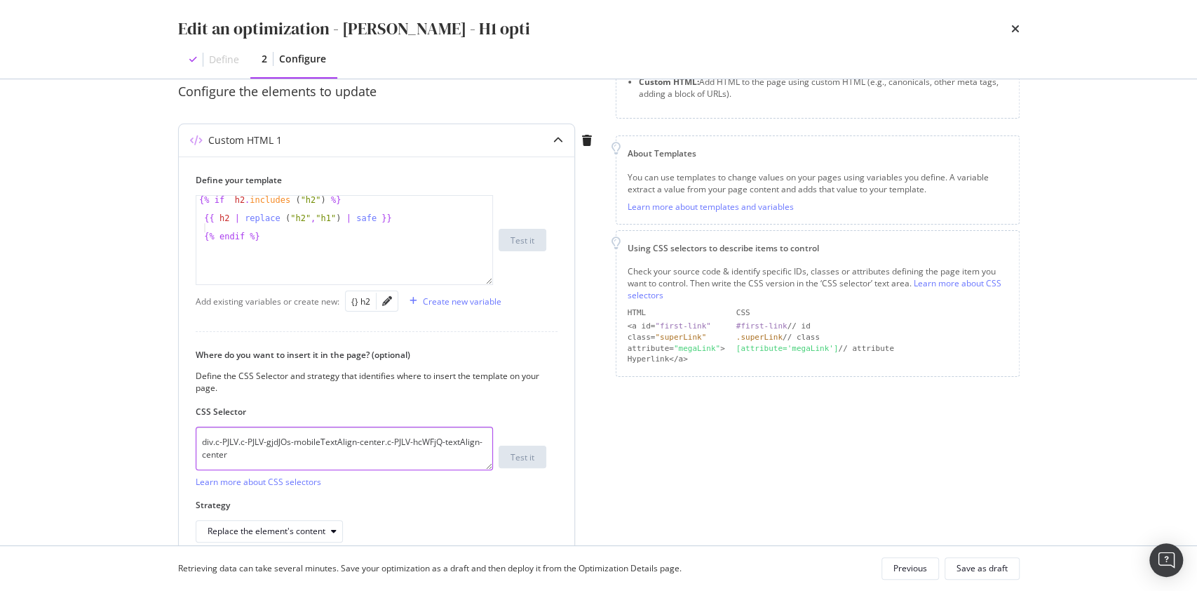
scroll to position [131, 0]
click at [682, 469] on div "Page elements to optimize Title: Update the page <title> . H1: Update an existi…" at bounding box center [818, 281] width 404 height 611
click at [1016, 23] on icon "times" at bounding box center [1015, 28] width 8 height 11
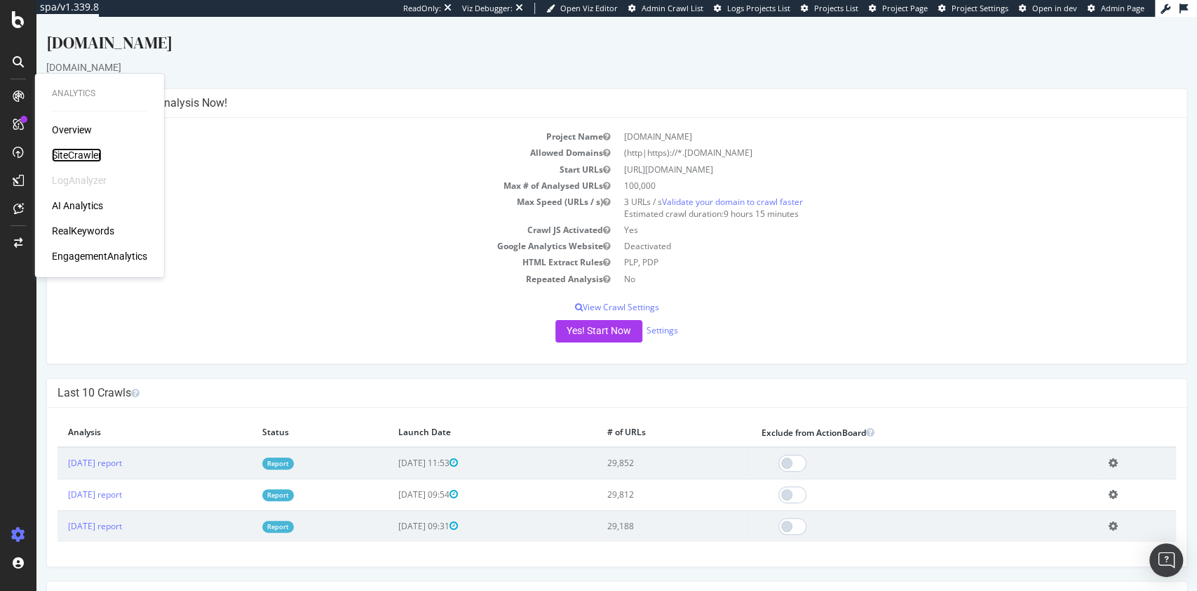
click at [90, 154] on div "SiteCrawler" at bounding box center [77, 155] width 50 height 14
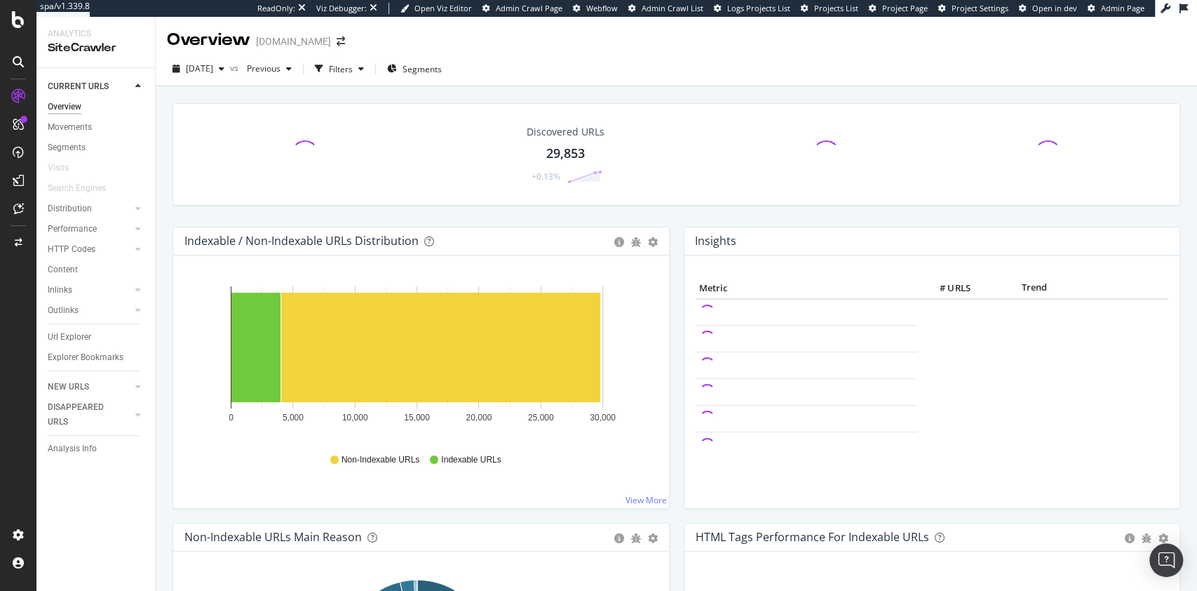
click at [71, 137] on div "Segments" at bounding box center [101, 147] width 107 height 20
click at [66, 144] on div "Segments" at bounding box center [67, 147] width 38 height 15
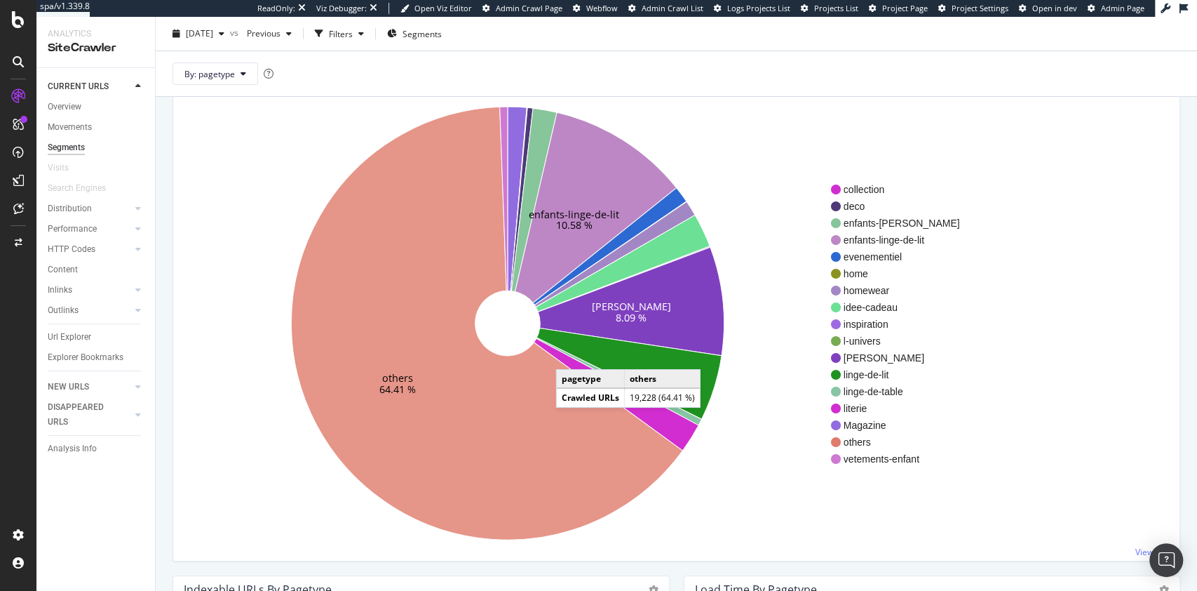
scroll to position [98, 0]
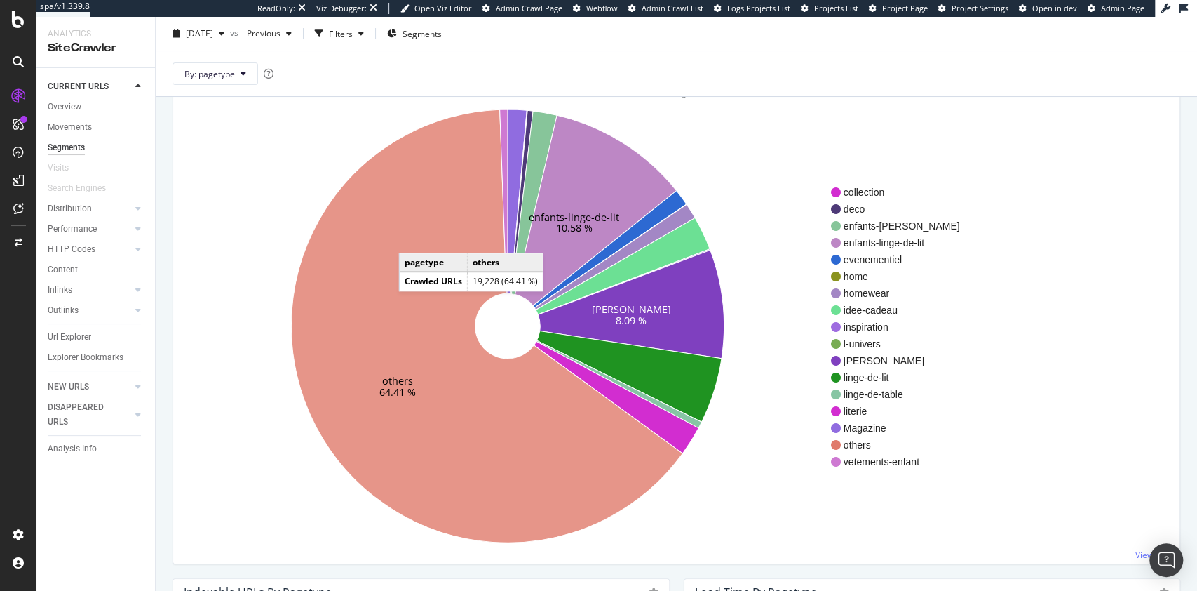
drag, startPoint x: 413, startPoint y: 238, endPoint x: 392, endPoint y: 248, distance: 22.9
click at [392, 248] on icon at bounding box center [486, 325] width 391 height 433
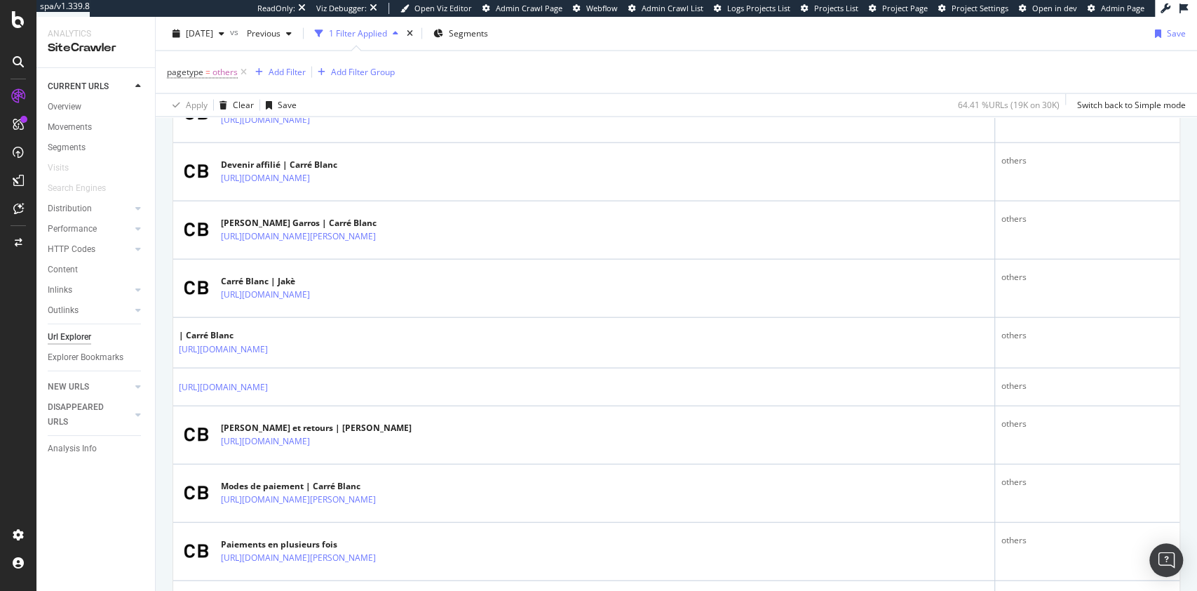
scroll to position [2887, 0]
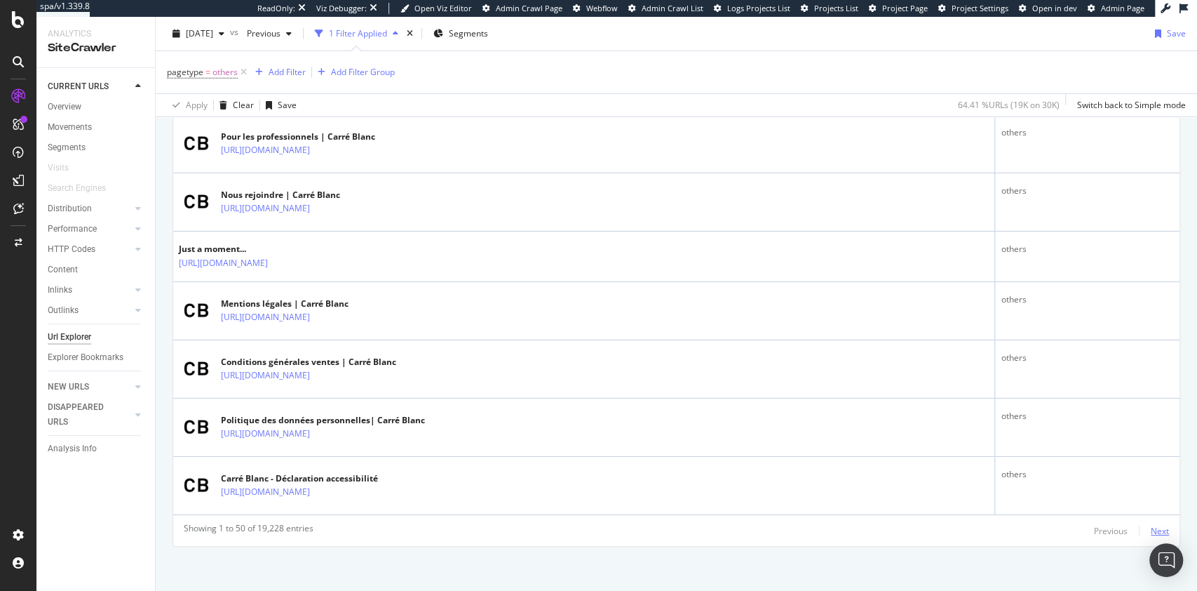
click at [1151, 527] on div "Next" at bounding box center [1160, 531] width 18 height 12
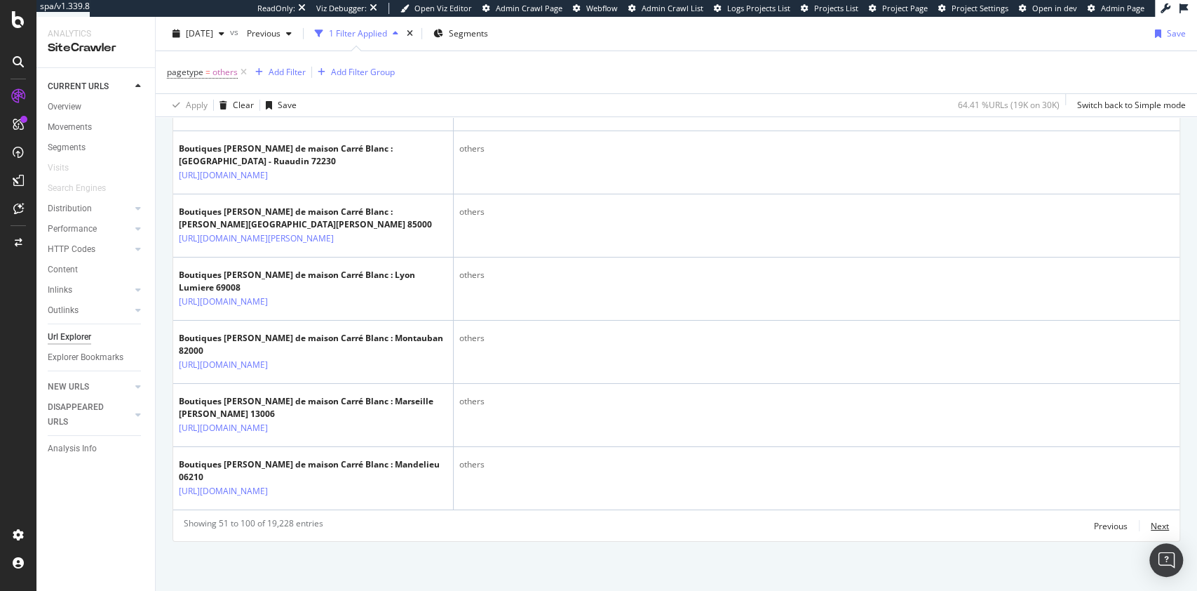
scroll to position [3451, 0]
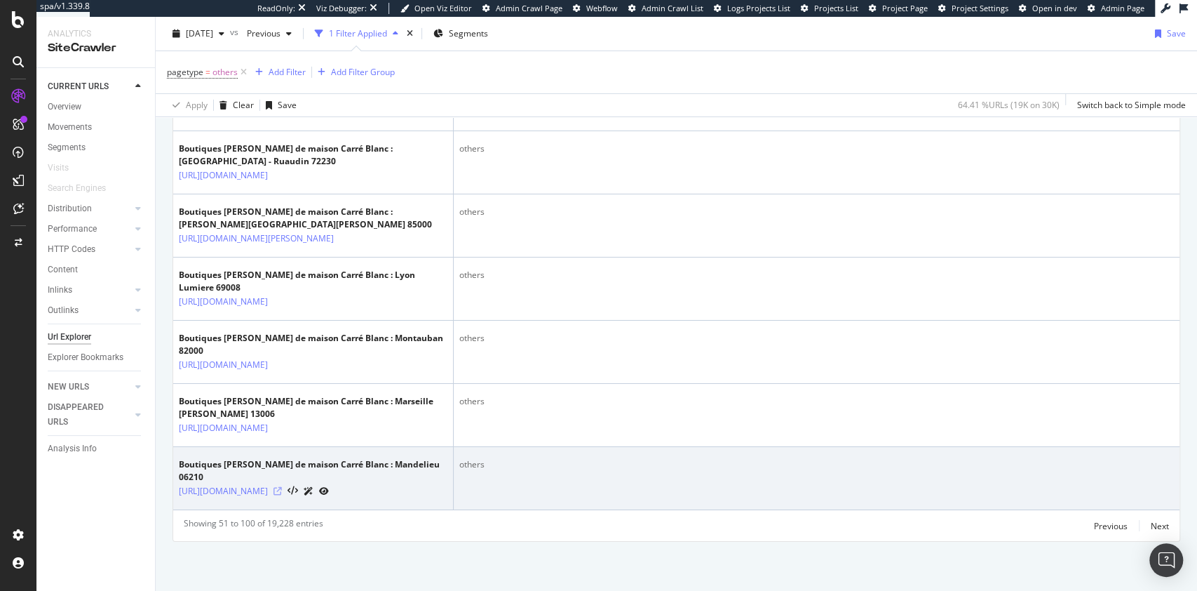
click at [282, 487] on icon at bounding box center [278, 491] width 8 height 8
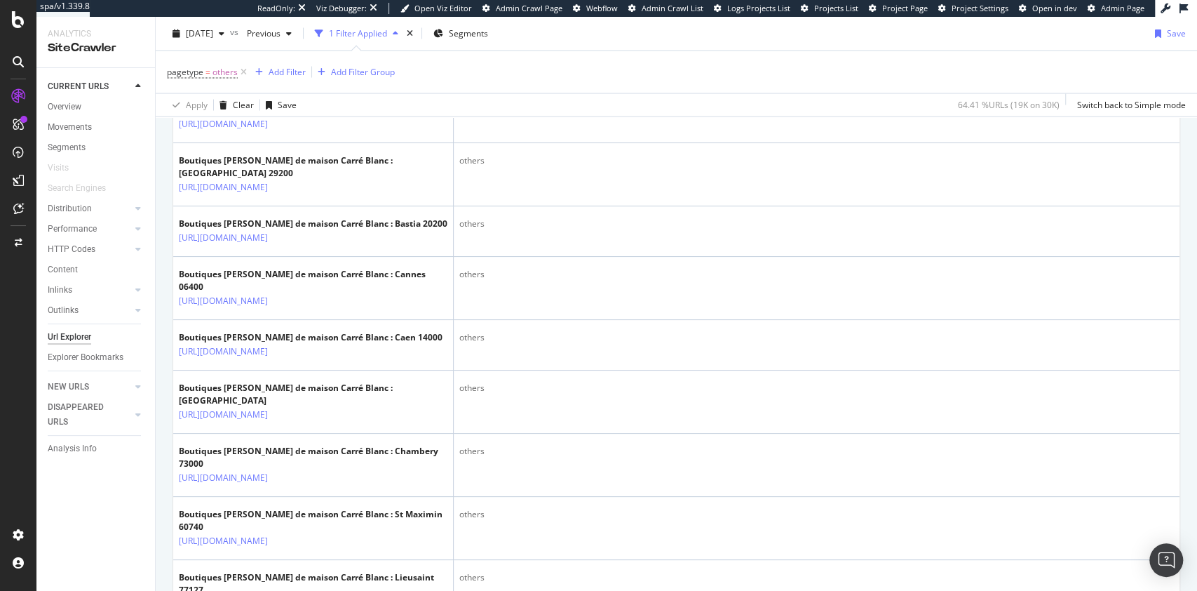
scroll to position [1371, 0]
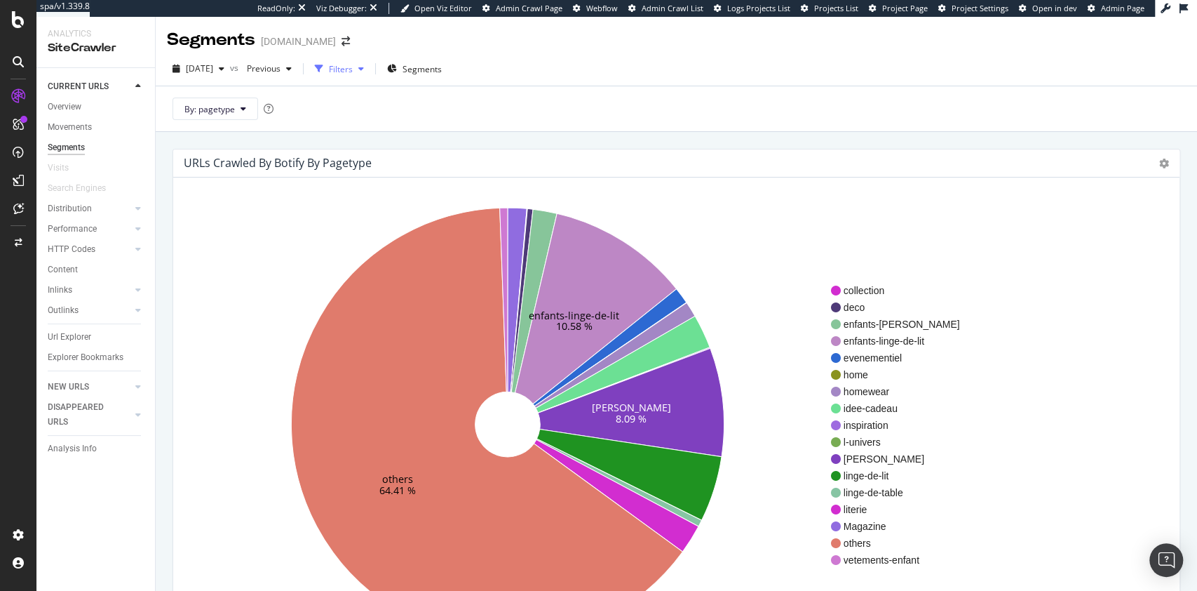
click at [370, 73] on div "Filters" at bounding box center [339, 68] width 60 height 21
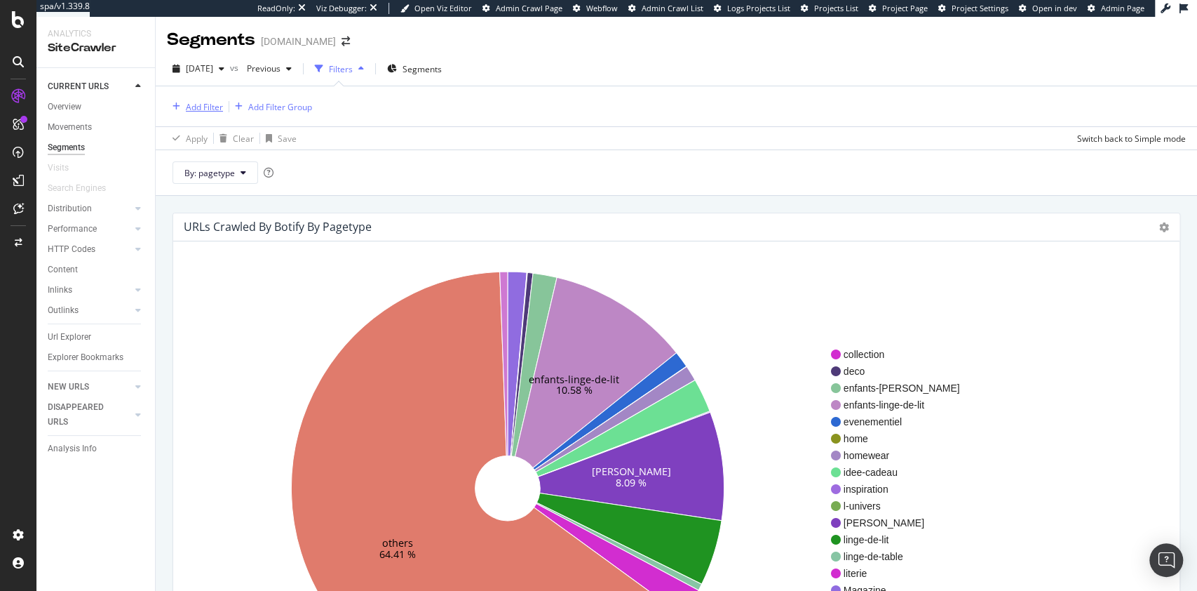
click at [221, 107] on div "Add Filter" at bounding box center [204, 107] width 37 height 12
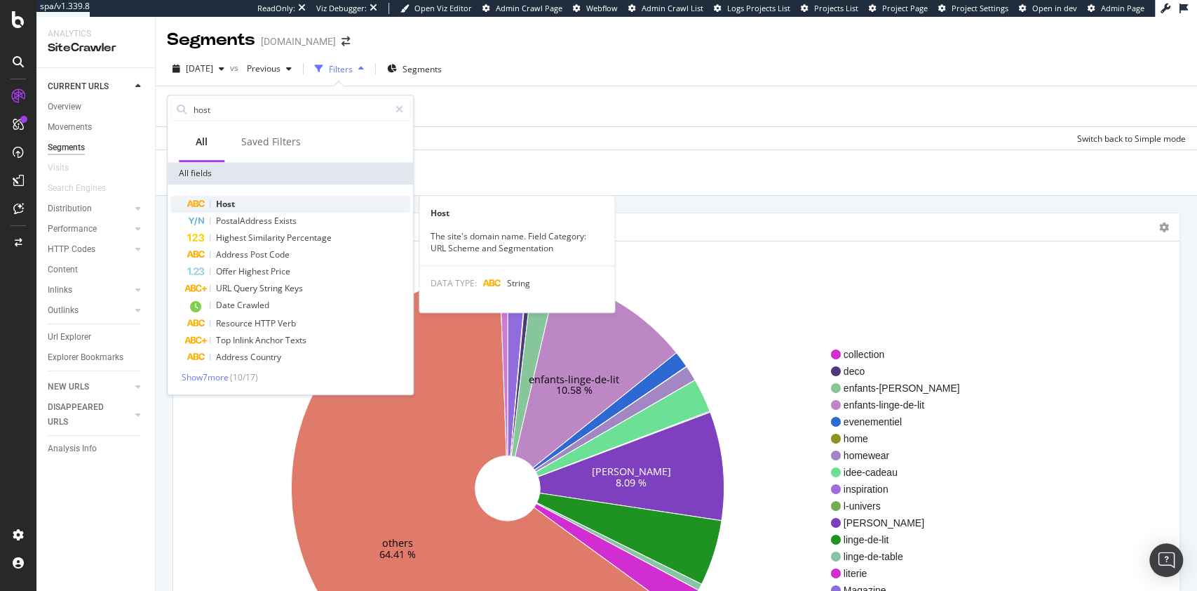
type input "host"
click at [258, 199] on div "Host" at bounding box center [298, 204] width 223 height 17
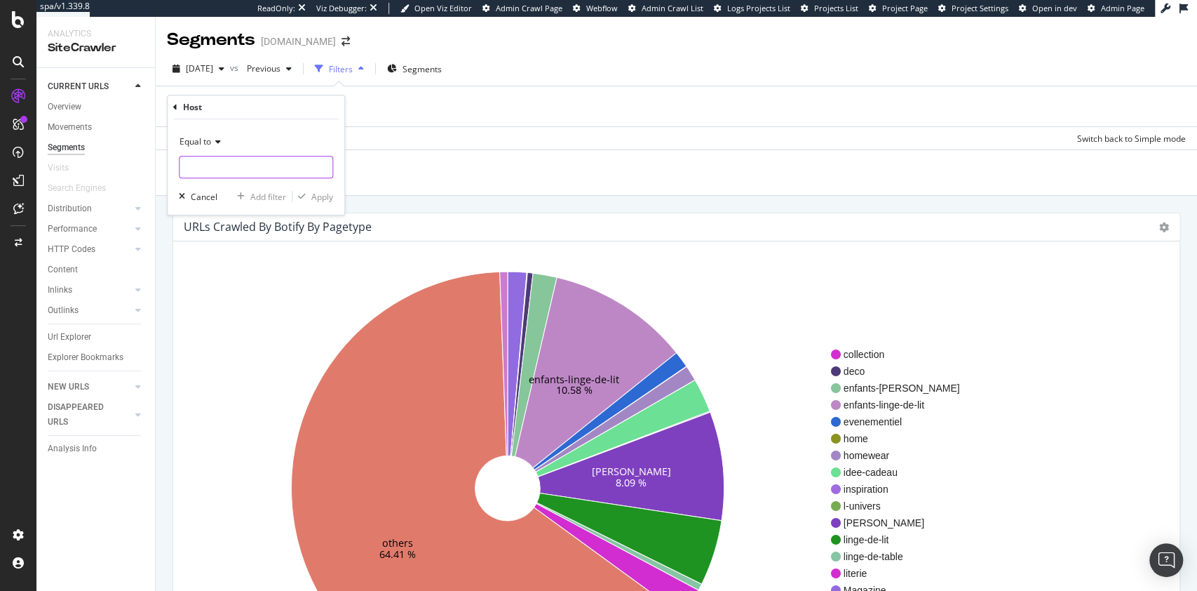
click at [206, 176] on input "text" at bounding box center [256, 167] width 153 height 22
click at [196, 137] on span "Equal to" at bounding box center [196, 141] width 32 height 12
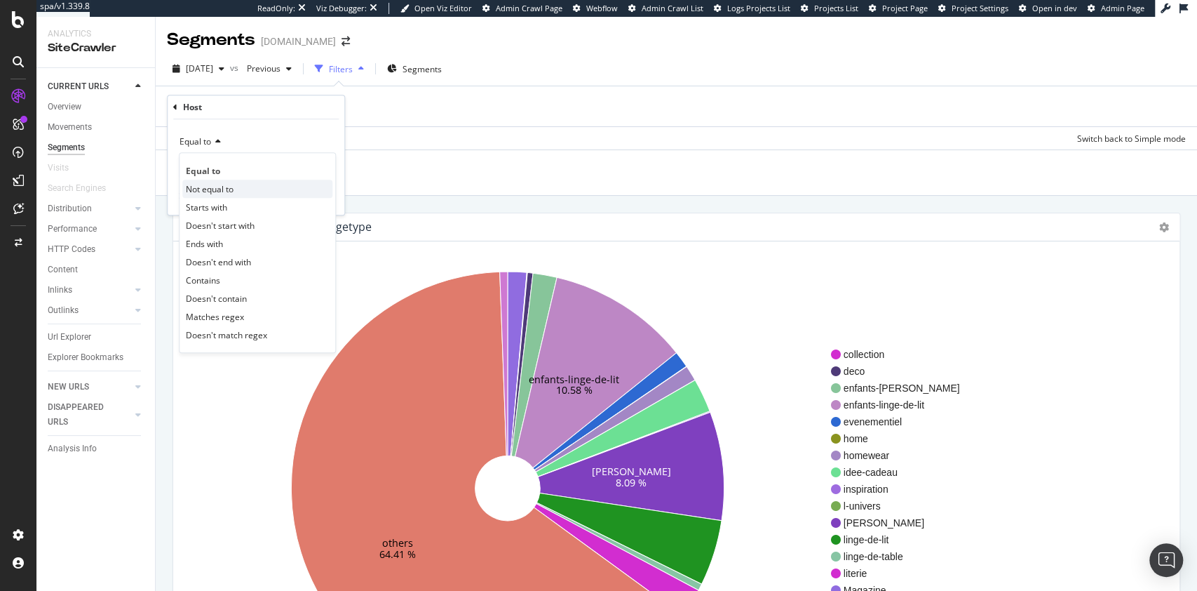
click at [234, 189] on span "Not equal to" at bounding box center [210, 189] width 48 height 12
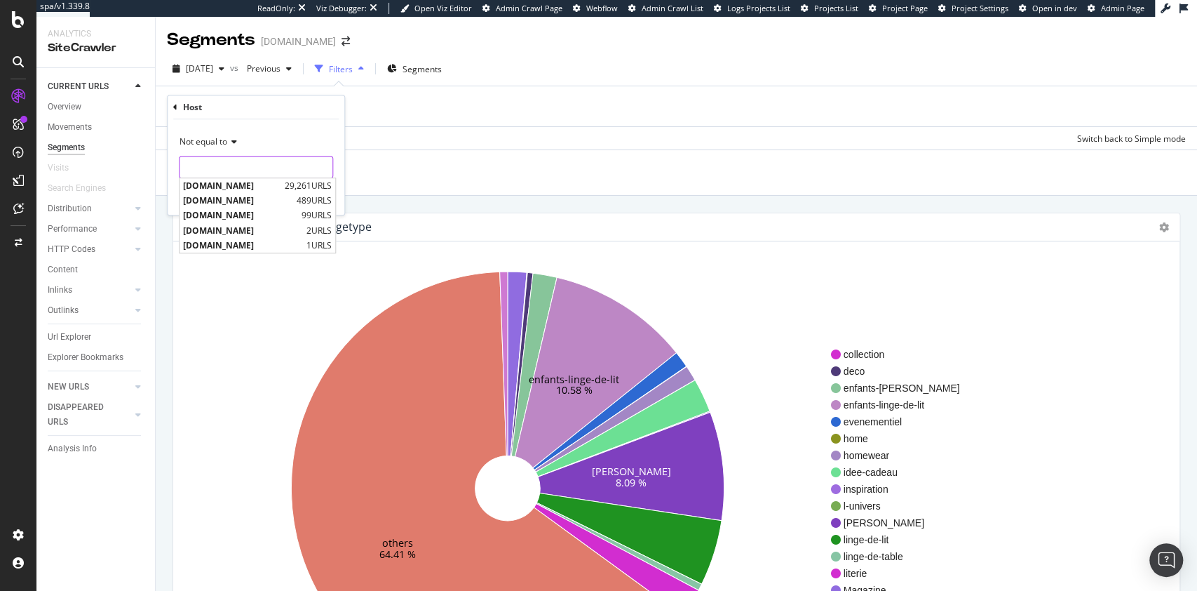
click at [285, 169] on input "text" at bounding box center [256, 167] width 153 height 22
click at [248, 199] on span "boutiques.carreblanc.com" at bounding box center [238, 200] width 110 height 12
type input "boutiques.carreblanc.com"
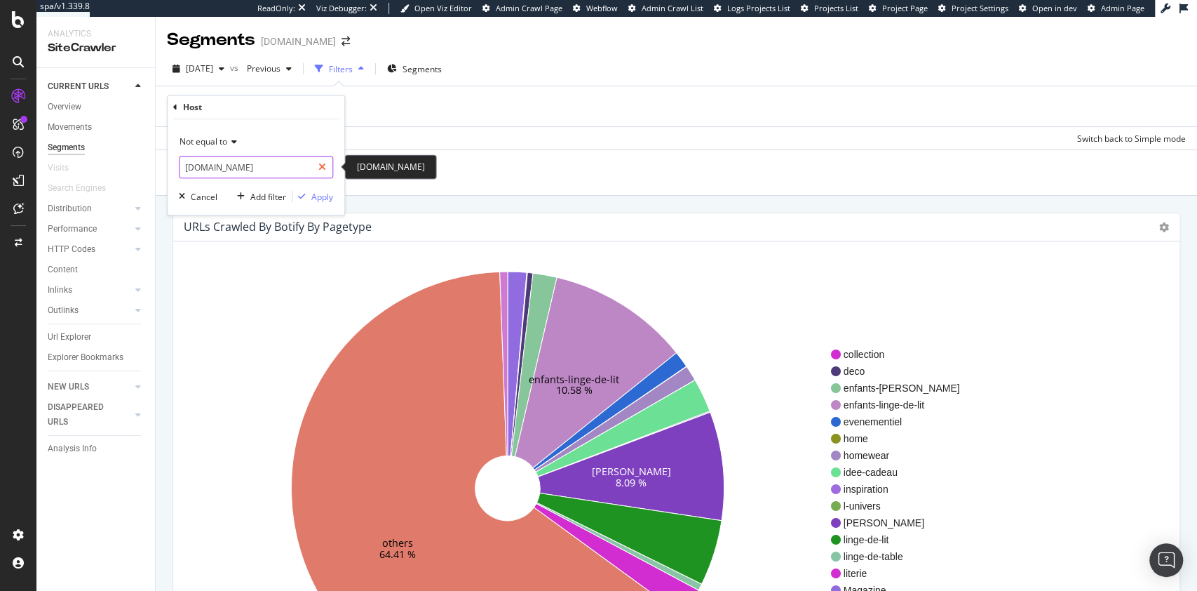
click at [327, 163] on div at bounding box center [322, 167] width 20 height 22
click at [210, 146] on span "Not equal to" at bounding box center [204, 141] width 48 height 12
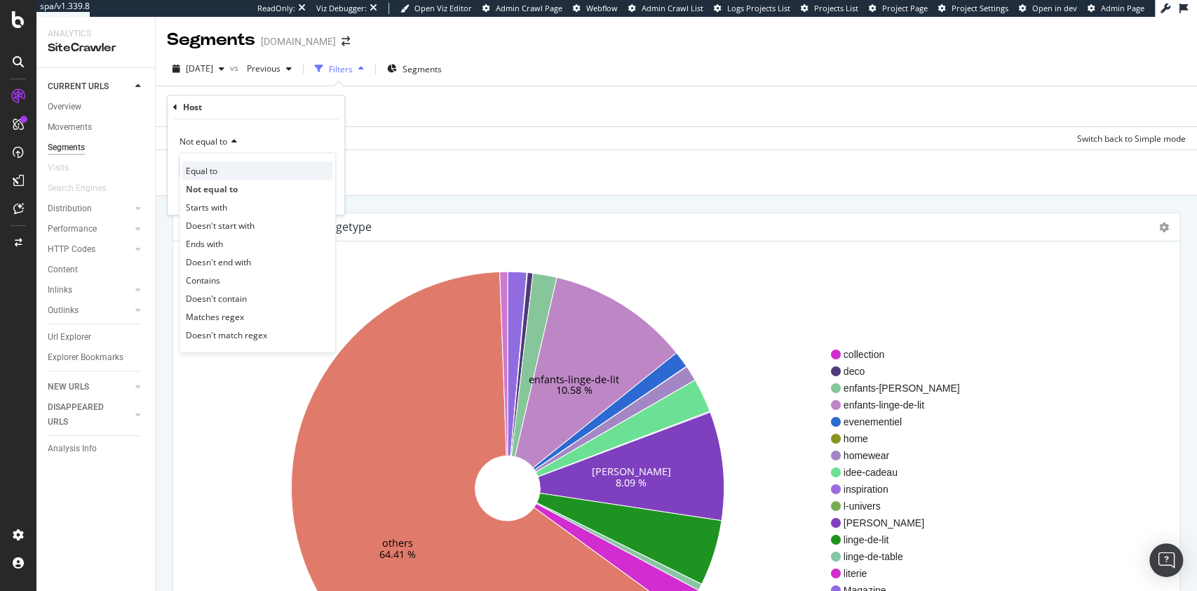
click at [211, 174] on span "Equal to" at bounding box center [202, 171] width 32 height 12
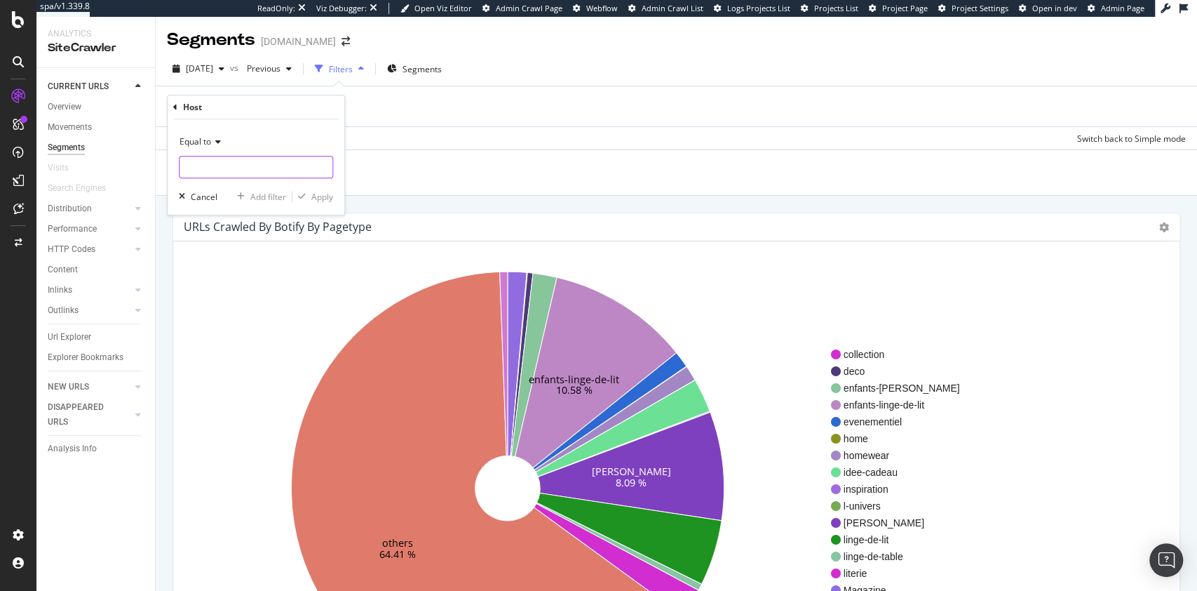
click at [249, 167] on input "text" at bounding box center [256, 167] width 153 height 22
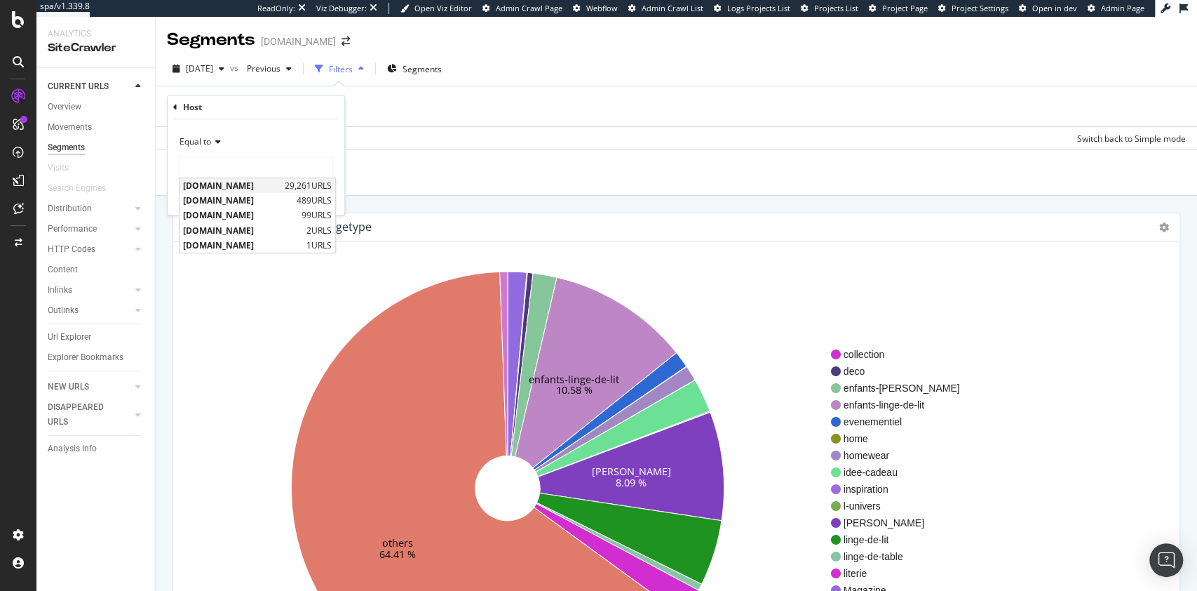
drag, startPoint x: 247, startPoint y: 195, endPoint x: 236, endPoint y: 187, distance: 13.6
click at [236, 187] on div "www.carreblanc.com 29,261 URLS boutiques.carreblanc.com 489 URLS aide.carreblan…" at bounding box center [257, 215] width 157 height 76
click at [236, 187] on span "www.carreblanc.com" at bounding box center [232, 186] width 98 height 12
type input "www.carreblanc.com"
click at [309, 194] on div "button" at bounding box center [301, 196] width 19 height 8
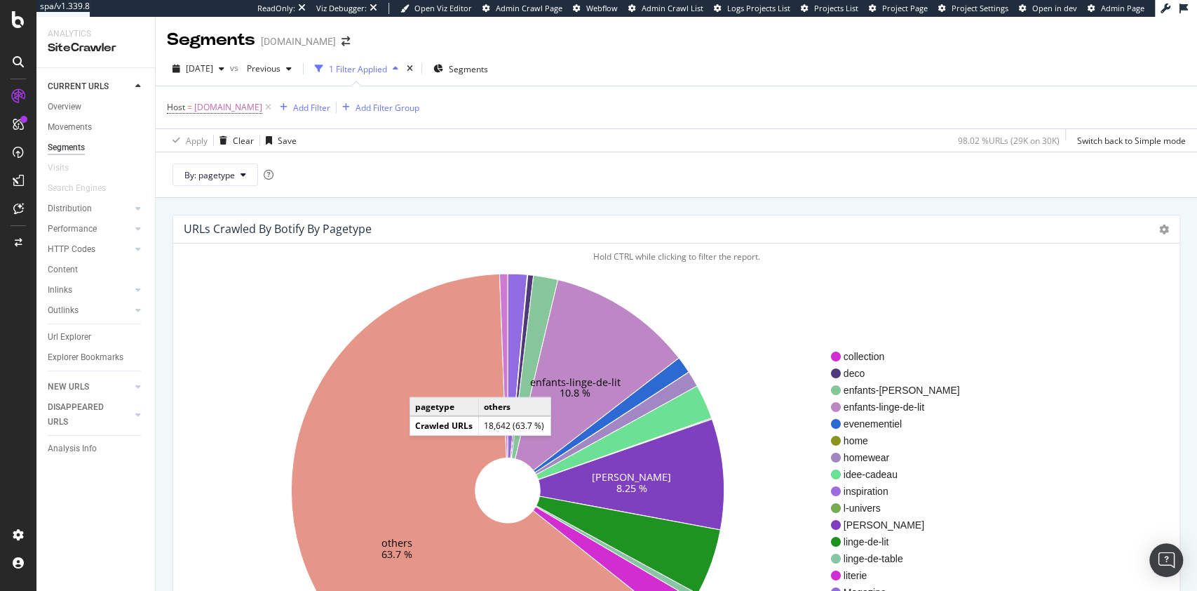
click at [424, 382] on icon at bounding box center [484, 490] width 386 height 433
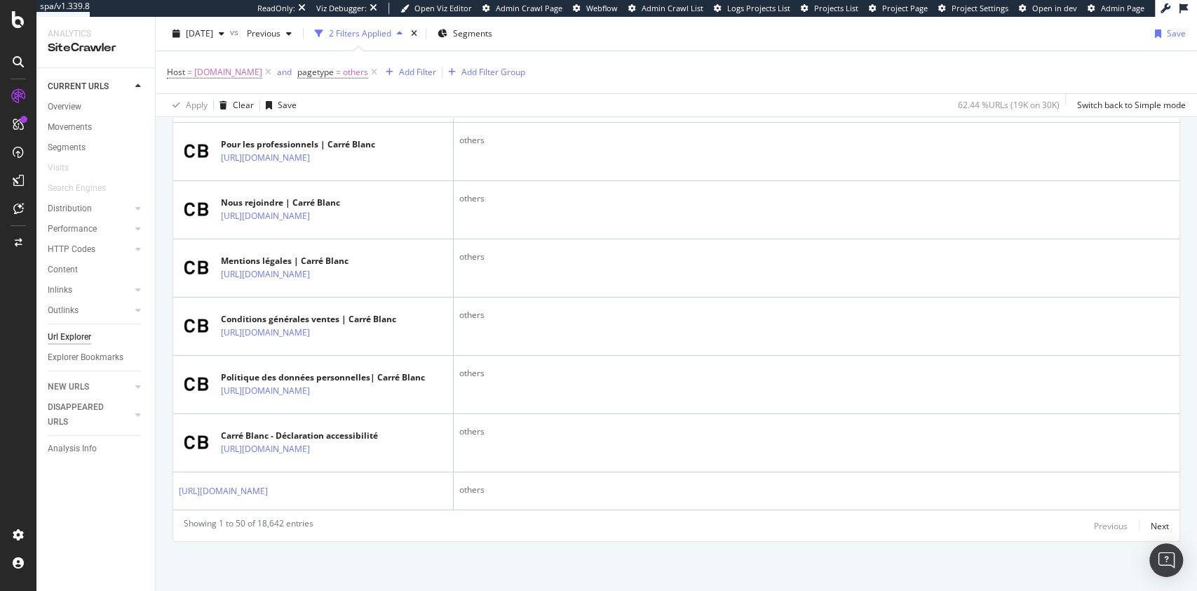
scroll to position [3186, 0]
click at [1151, 526] on div "Next" at bounding box center [1160, 526] width 18 height 12
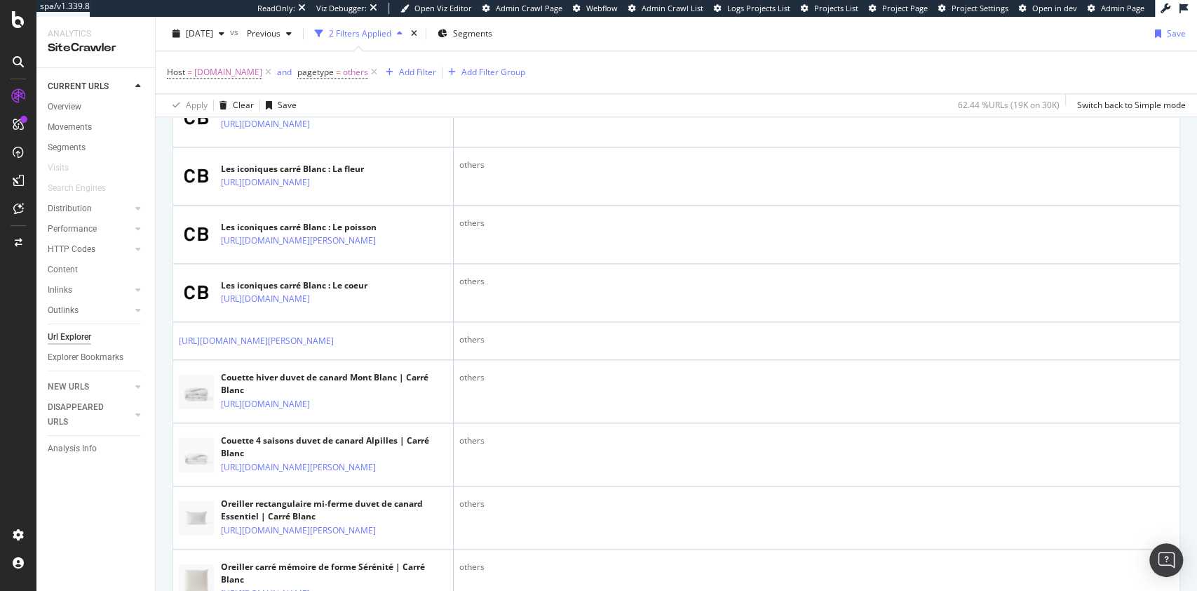
scroll to position [1024, 0]
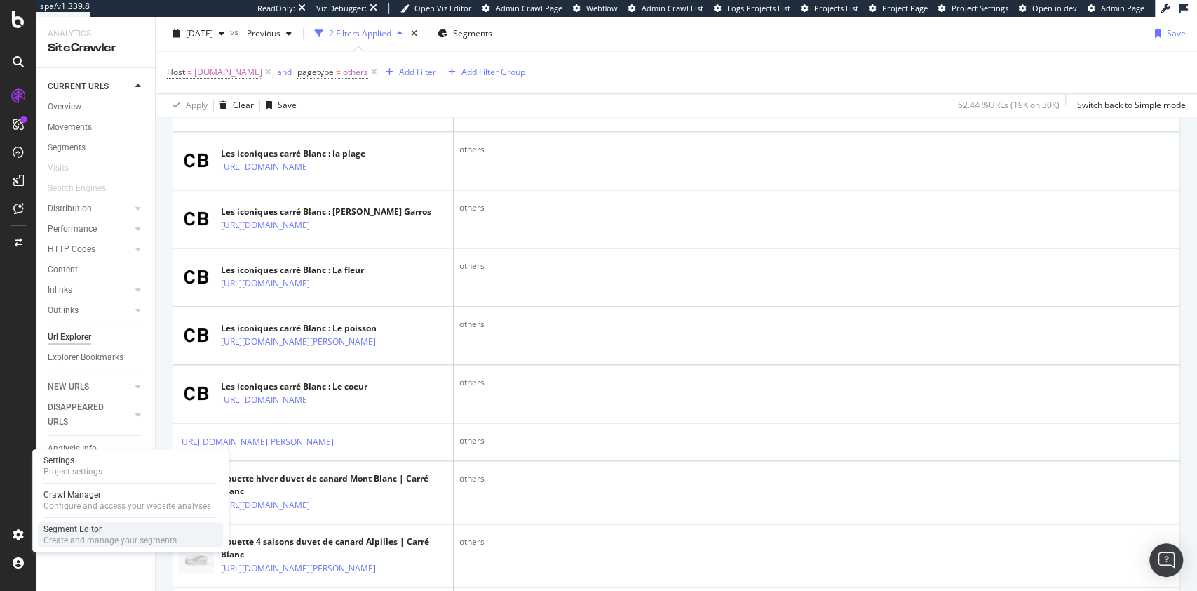
click at [60, 540] on div "Create and manage your segments" at bounding box center [109, 539] width 133 height 11
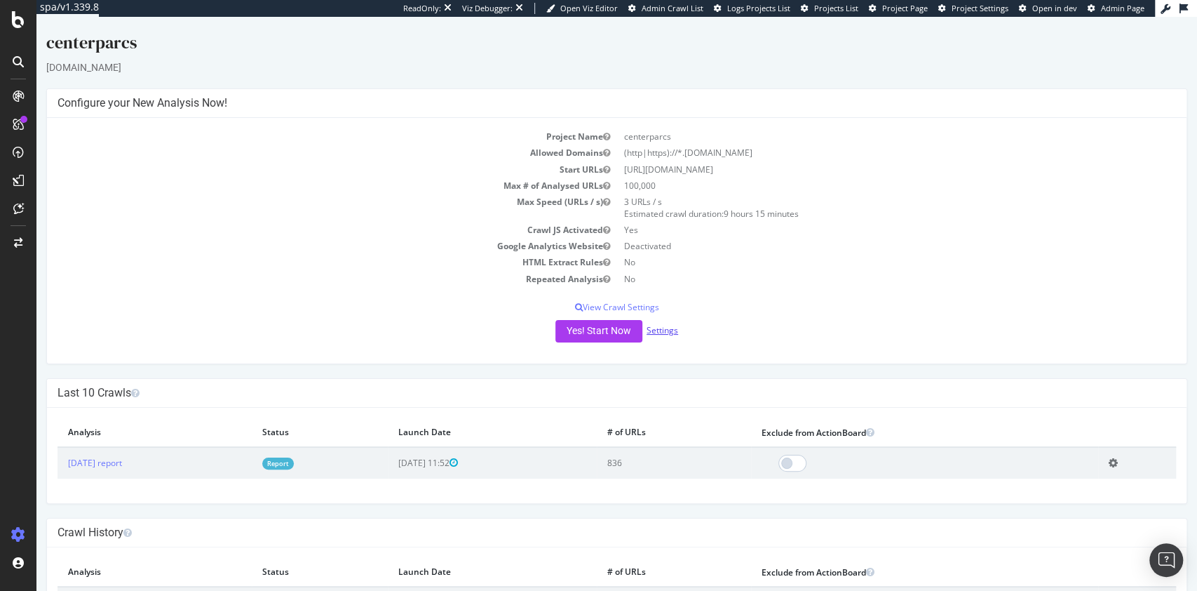
click at [659, 334] on link "Settings" at bounding box center [663, 330] width 32 height 12
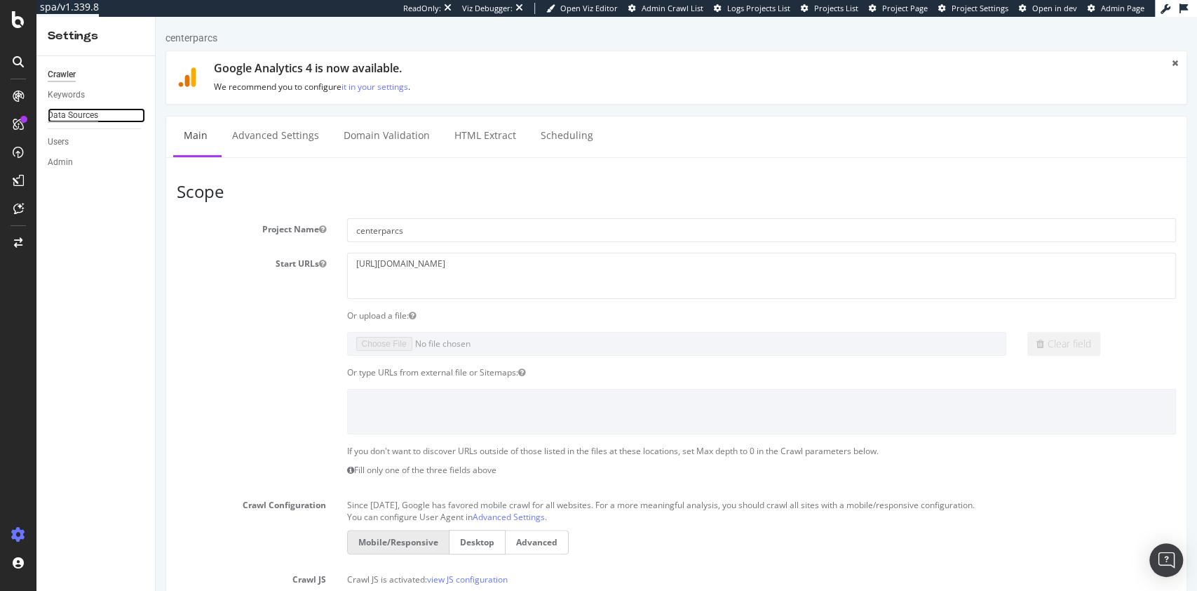
click at [69, 112] on div "Data Sources" at bounding box center [73, 115] width 51 height 15
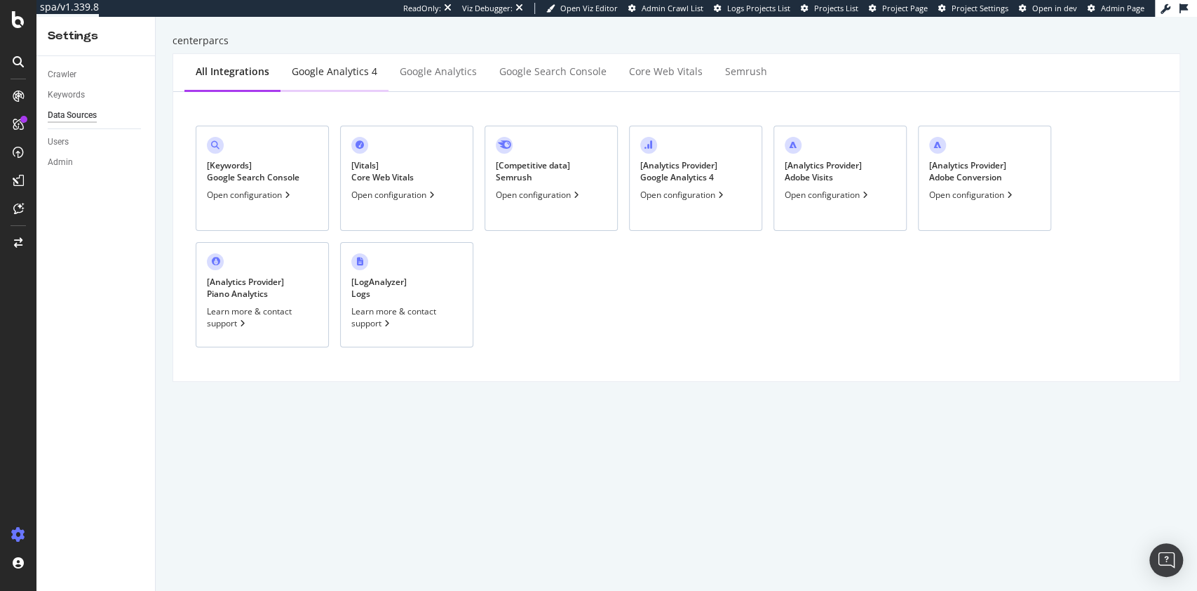
click at [342, 73] on div "Google Analytics 4" at bounding box center [335, 72] width 86 height 14
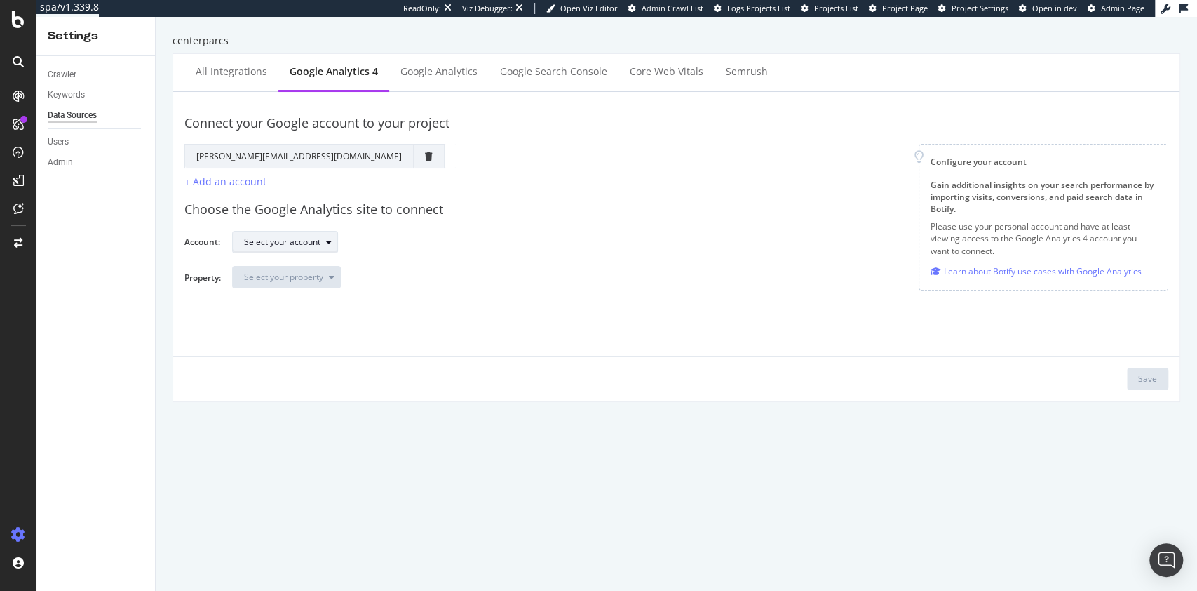
click at [306, 238] on div "Select your account" at bounding box center [282, 242] width 76 height 8
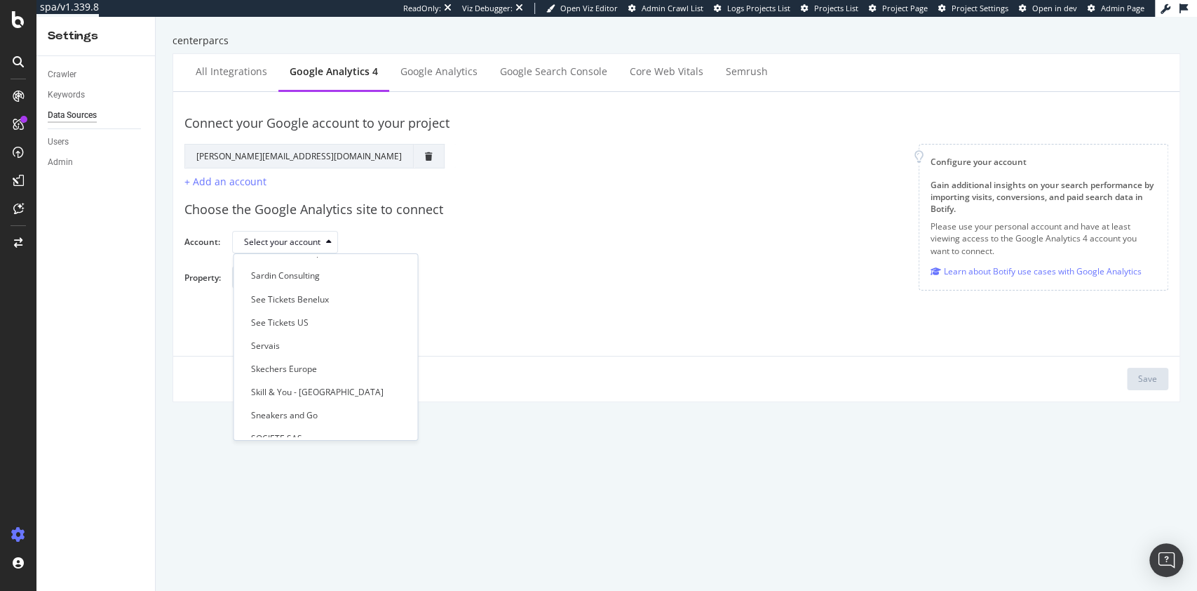
scroll to position [1220, 0]
click at [88, 95] on link "Keywords" at bounding box center [96, 95] width 97 height 15
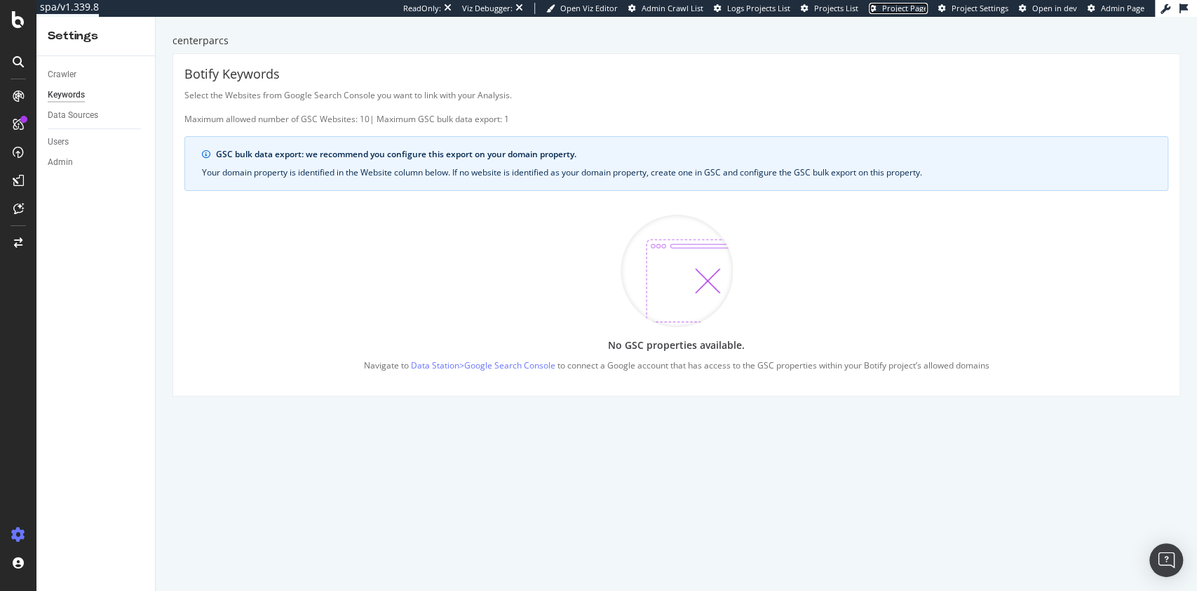
click at [897, 8] on span "Project Page" at bounding box center [905, 8] width 46 height 11
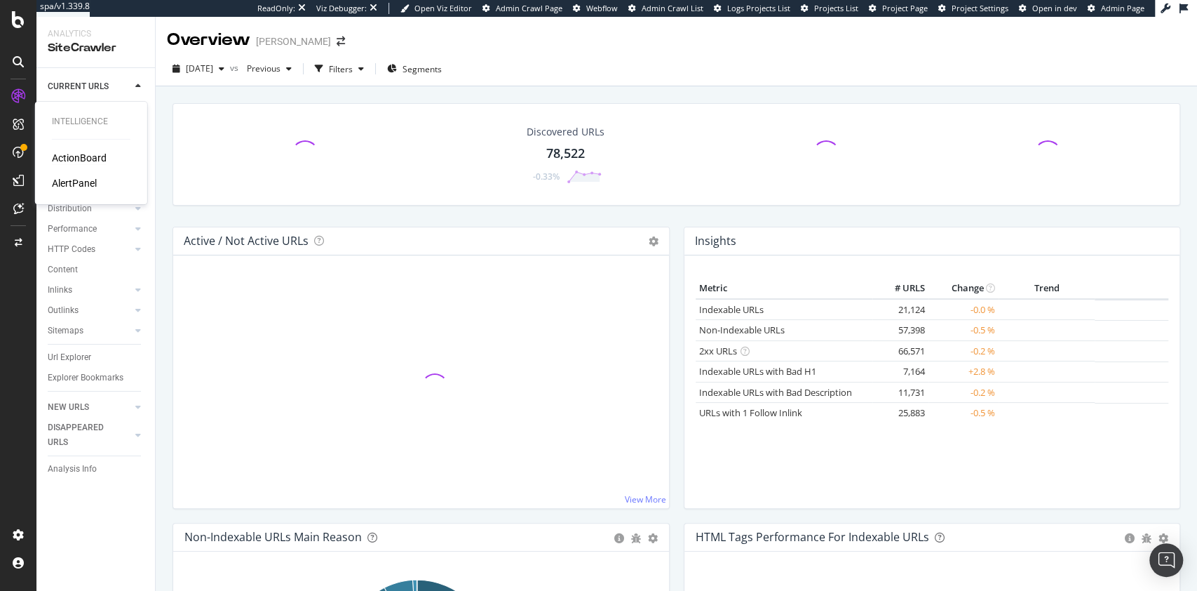
click at [85, 158] on div "ActionBoard" at bounding box center [79, 158] width 55 height 14
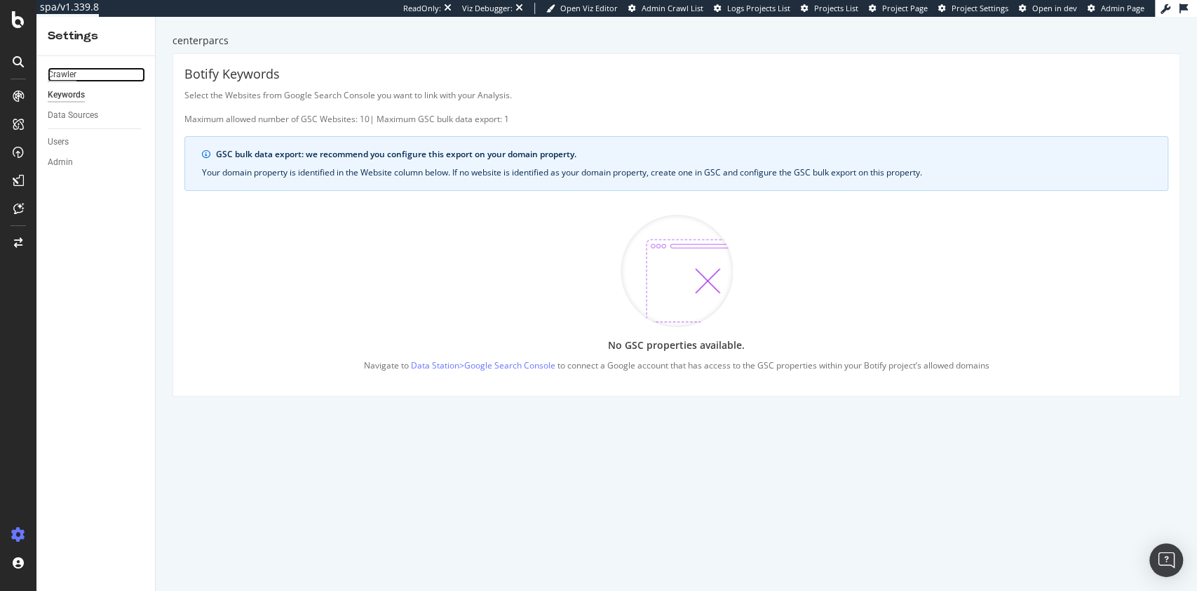
click at [51, 71] on div "Crawler" at bounding box center [62, 74] width 29 height 15
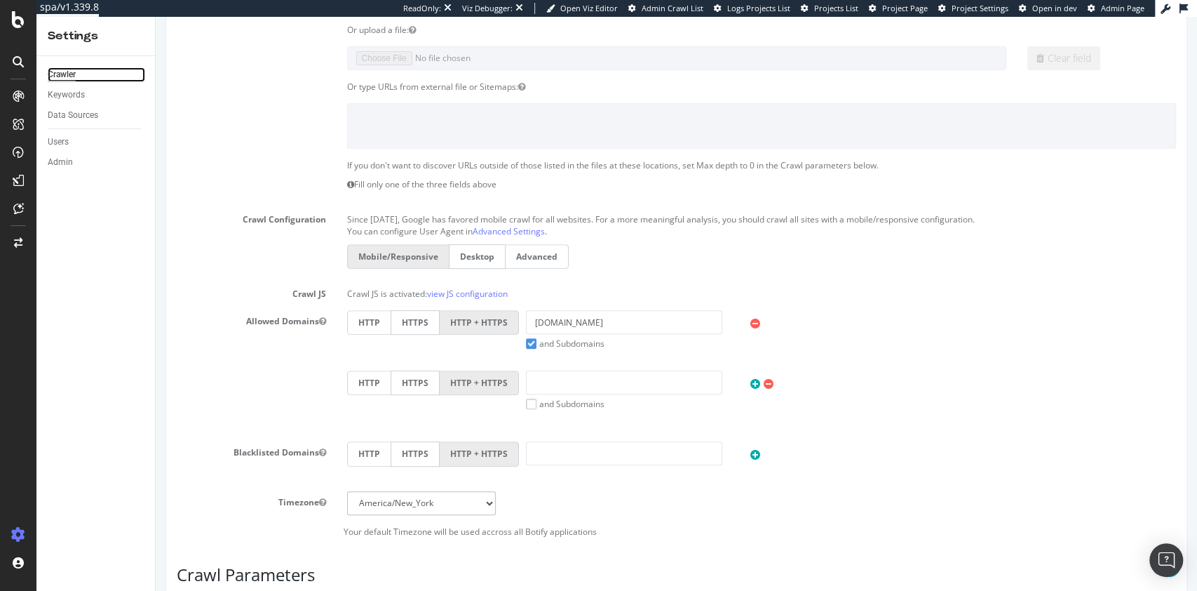
scroll to position [295, 0]
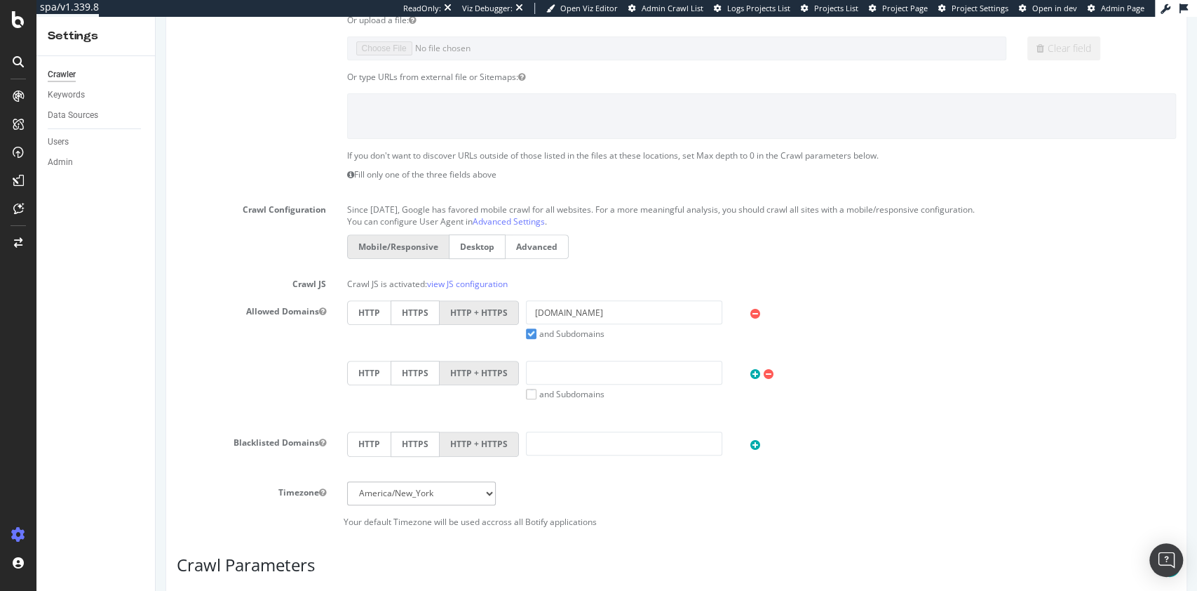
click at [624, 273] on p "Crawl JS is activated: view JS configuration" at bounding box center [762, 281] width 830 height 17
click at [598, 274] on p "Crawl JS is activated: view JS configuration" at bounding box center [762, 281] width 830 height 17
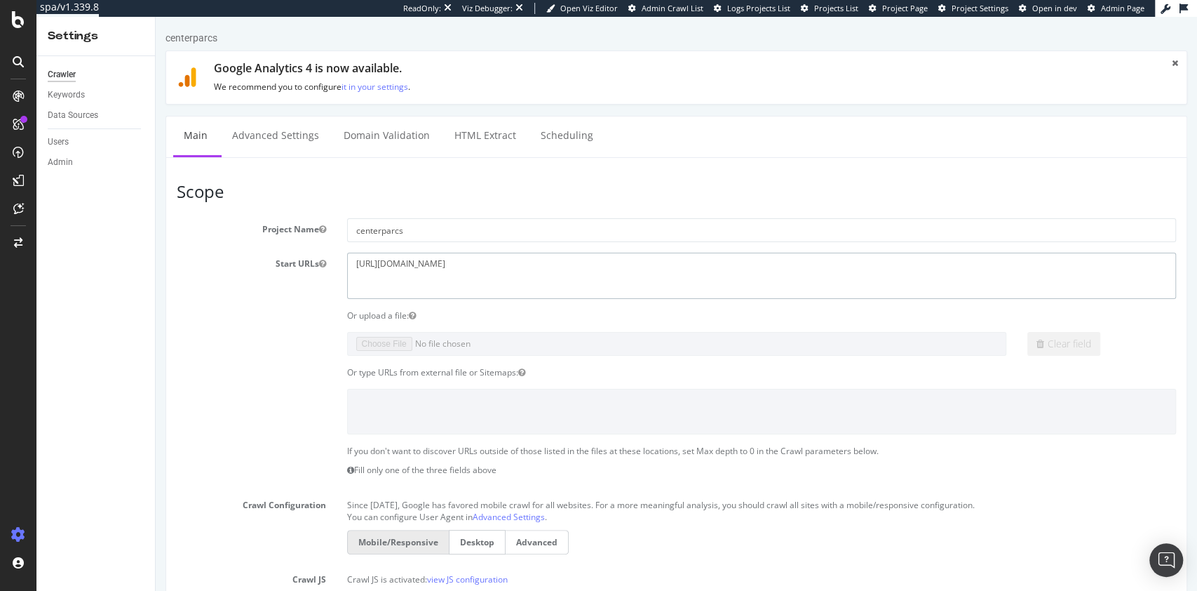
click at [511, 261] on textarea "[URL][DOMAIN_NAME]" at bounding box center [762, 276] width 830 height 46
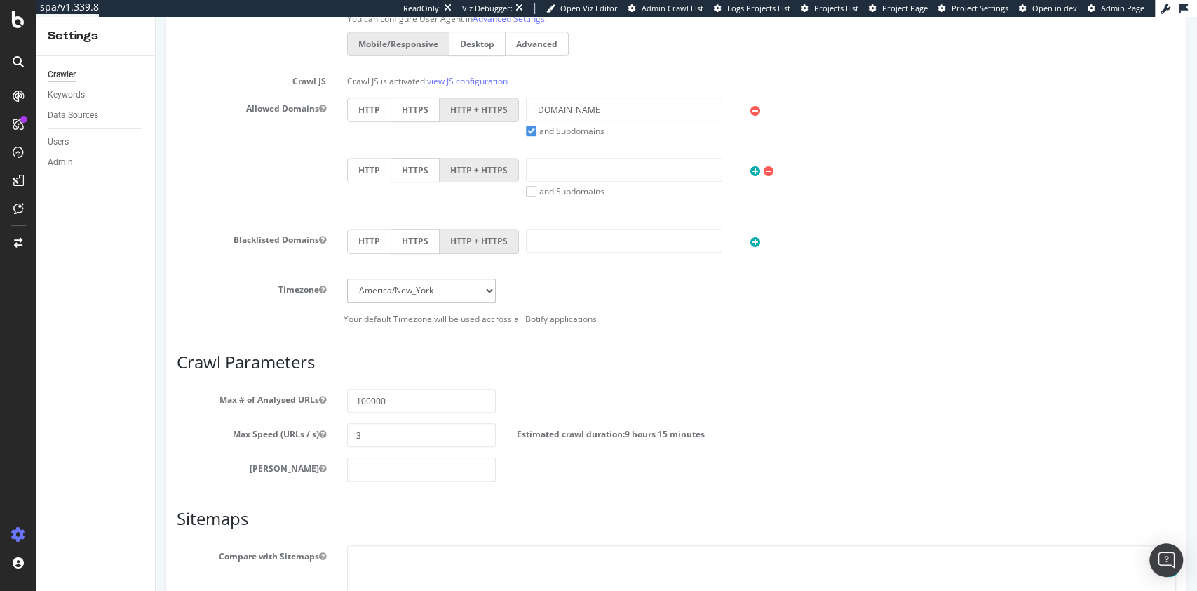
scroll to position [494, 0]
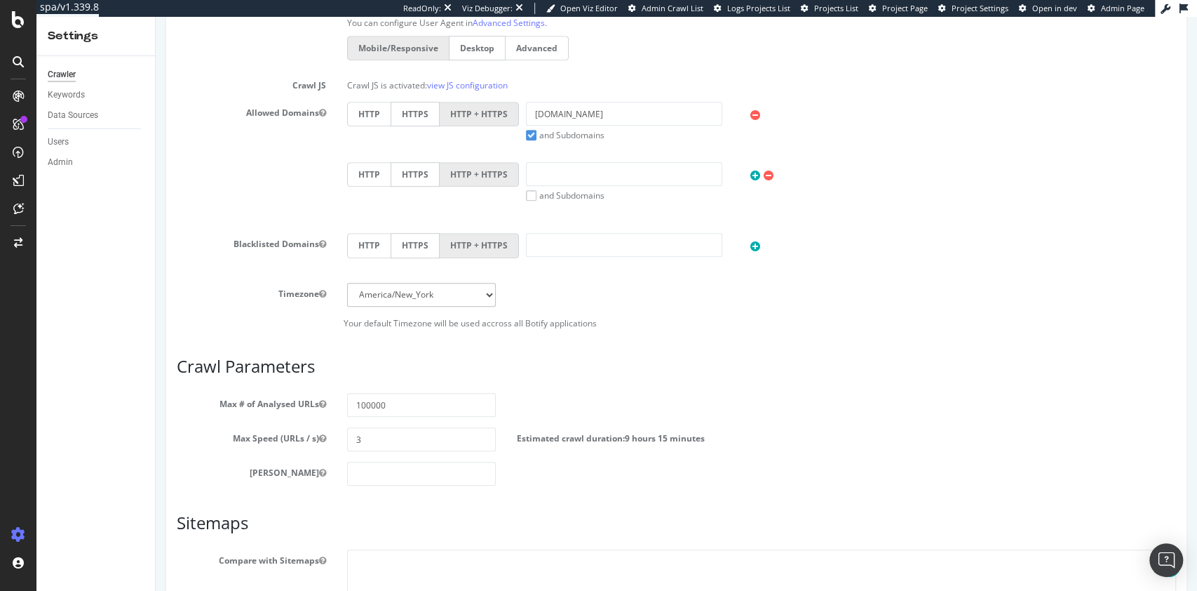
type textarea "[URL][DOMAIN_NAME]"
click at [625, 103] on input "[DOMAIN_NAME]" at bounding box center [624, 114] width 197 height 24
type input "[DOMAIN_NAME]"
click at [971, 233] on div "HTTP HTTPS HTTP + HTTPS" at bounding box center [762, 247] width 844 height 28
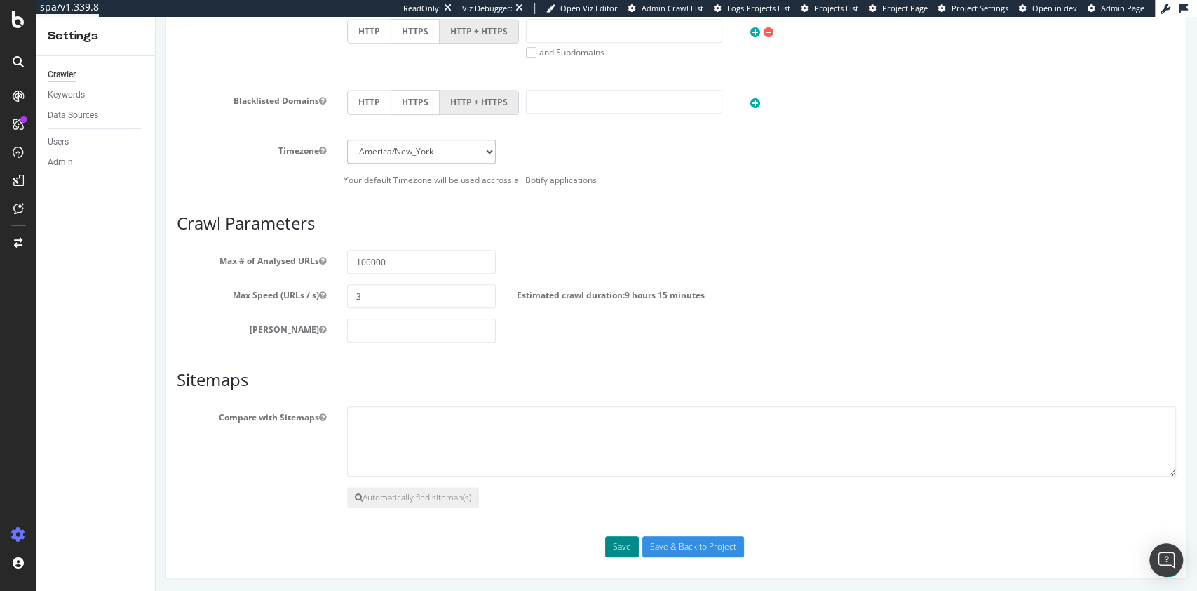
click at [619, 544] on button "Save" at bounding box center [622, 546] width 34 height 21
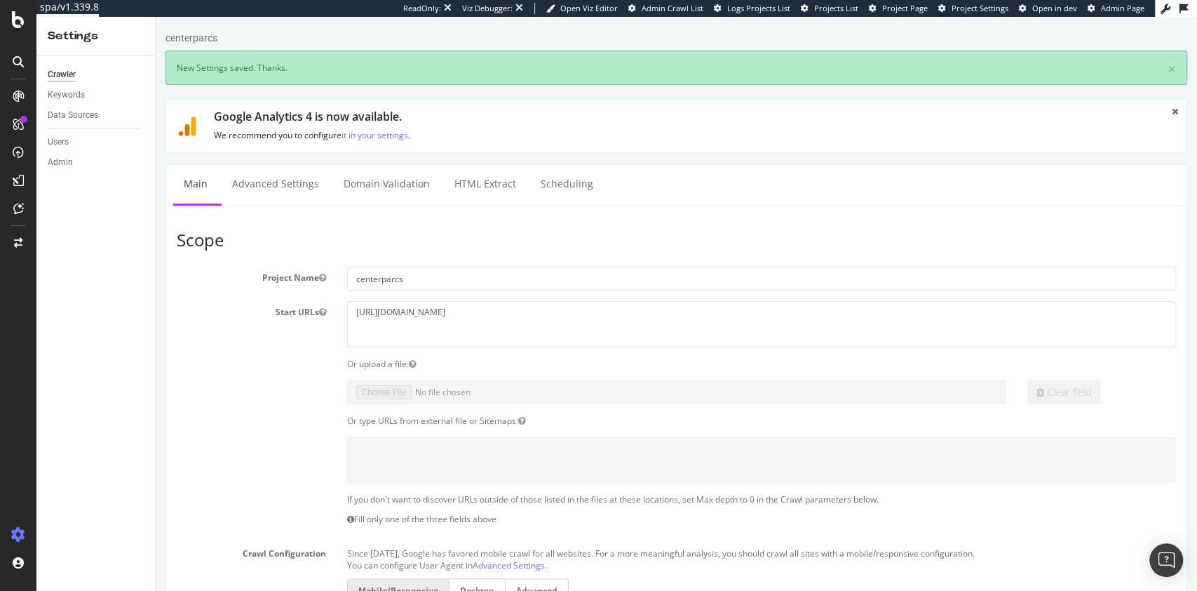
scroll to position [0, 0]
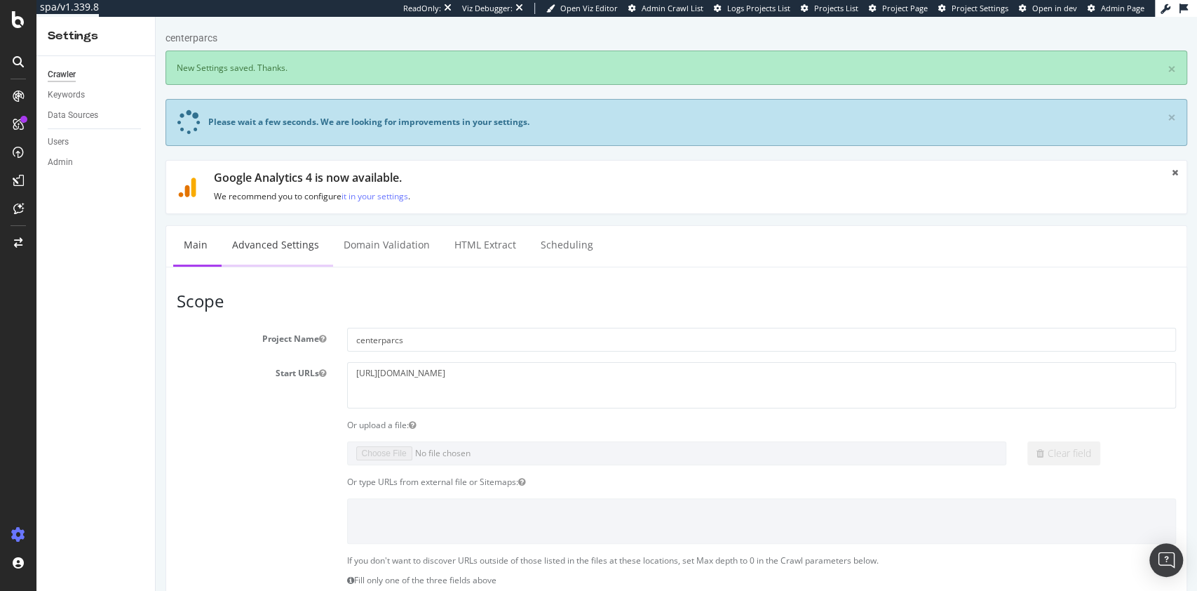
click at [292, 245] on link "Advanced Settings" at bounding box center [276, 245] width 108 height 39
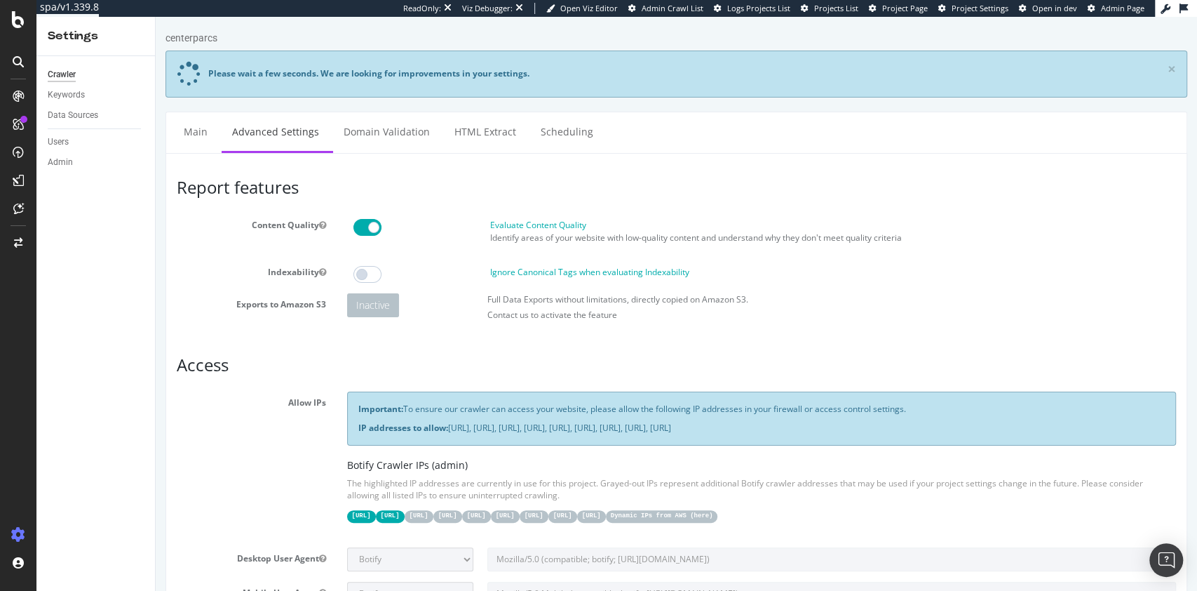
scroll to position [1, 0]
click at [169, 125] on ul "Main Advanced Settings Domain Validation HTML Extract Scheduling" at bounding box center [677, 131] width 1022 height 41
click at [188, 132] on link "Main" at bounding box center [195, 131] width 45 height 39
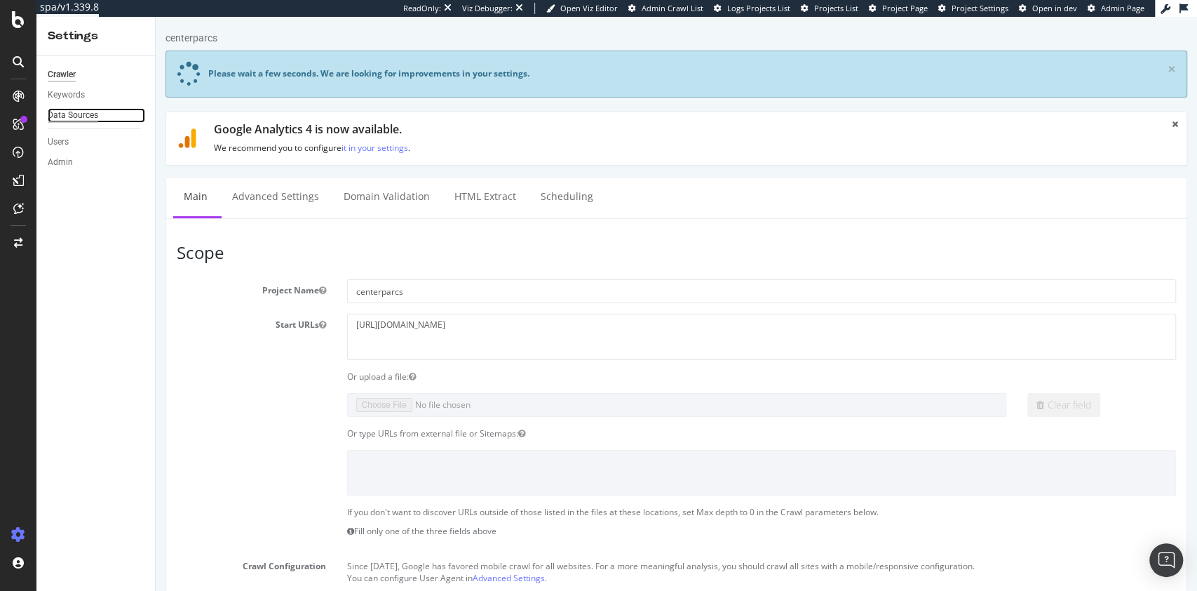
click at [82, 115] on div "Data Sources" at bounding box center [73, 115] width 51 height 15
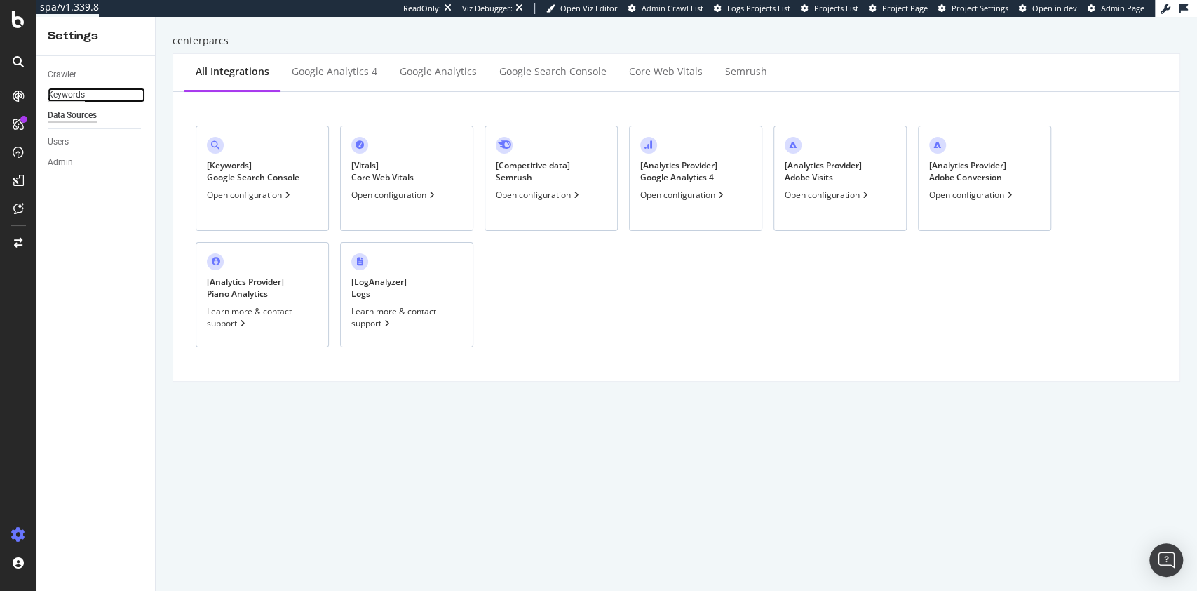
click at [74, 93] on div "Keywords" at bounding box center [66, 95] width 37 height 15
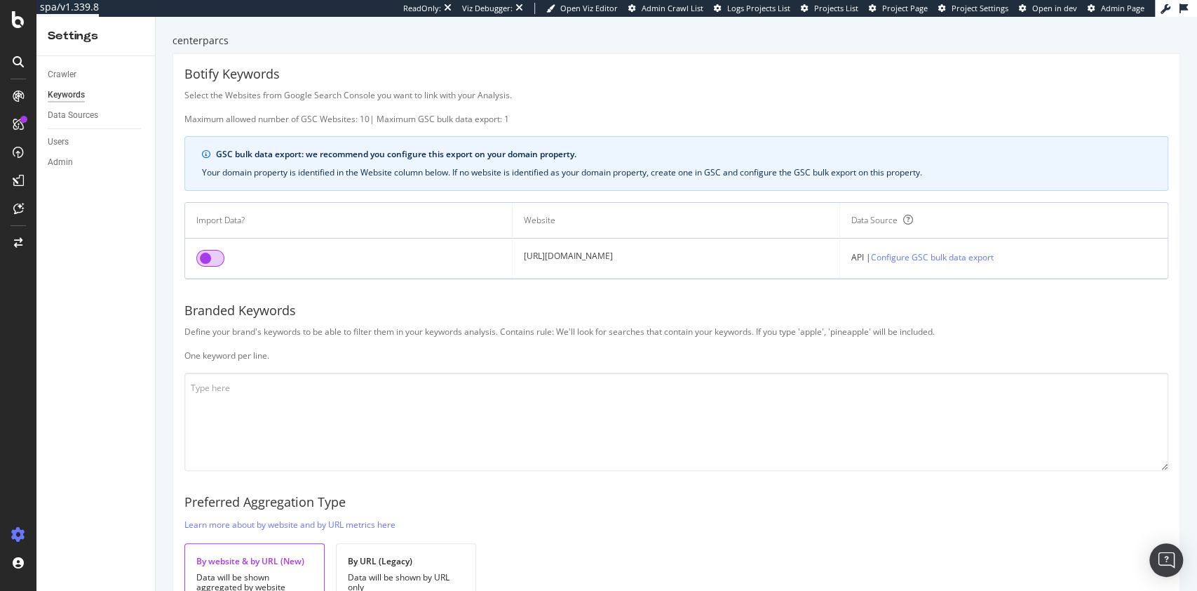
click at [212, 261] on input "checkbox" at bounding box center [210, 258] width 28 height 17
click at [436, 454] on textarea at bounding box center [676, 421] width 984 height 98
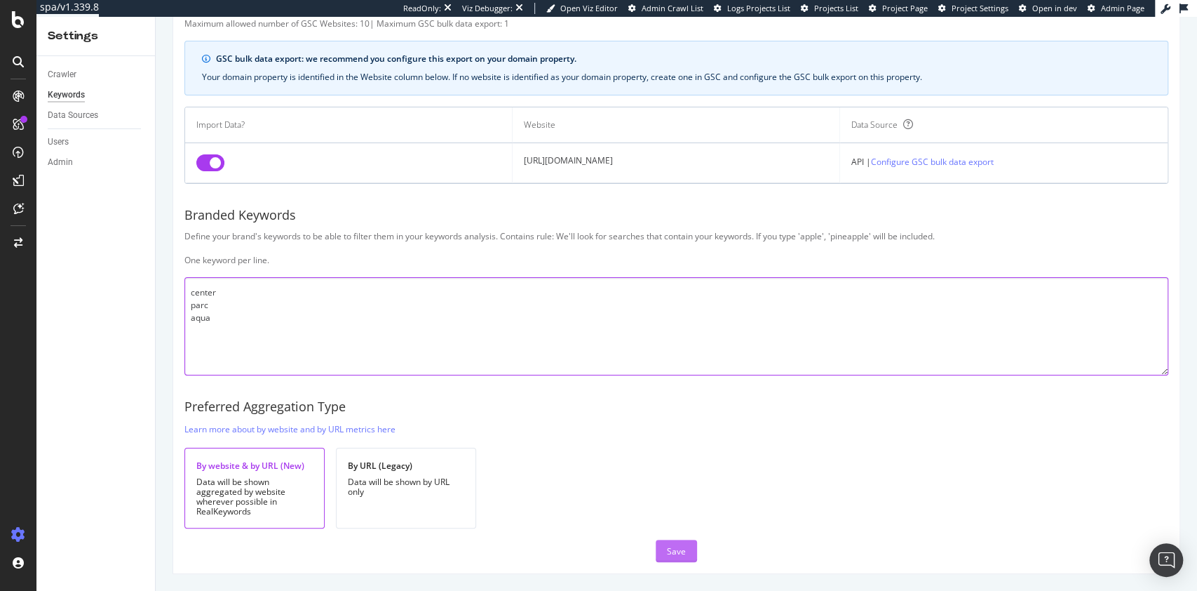
type textarea "center parc aqua"
click at [657, 544] on button "Save" at bounding box center [676, 550] width 41 height 22
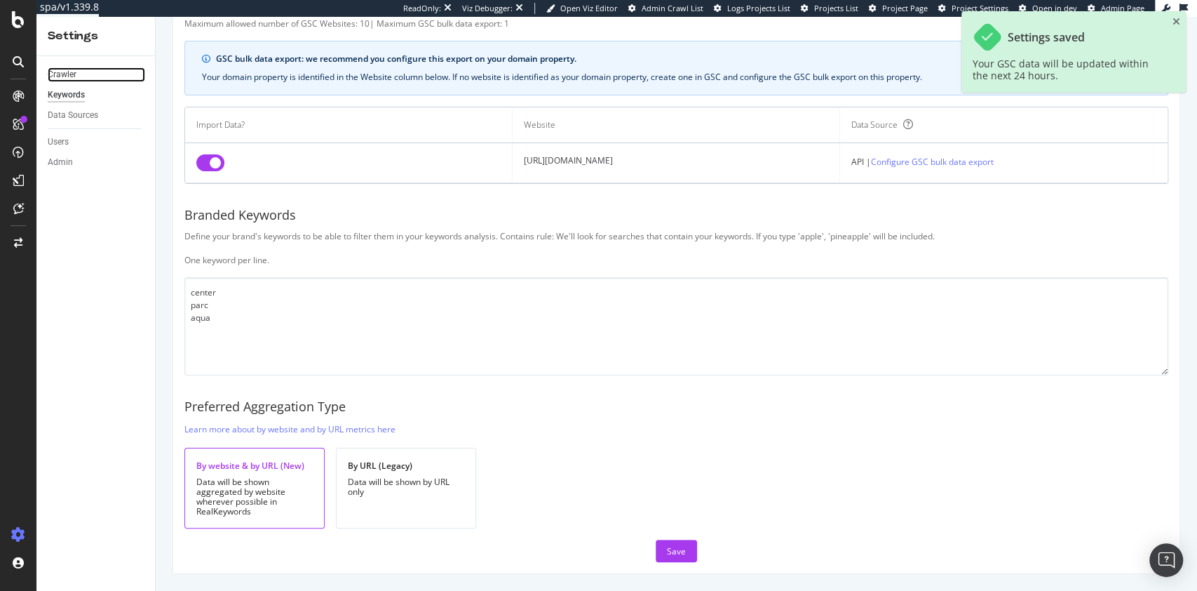
click at [78, 72] on link "Crawler" at bounding box center [96, 74] width 97 height 15
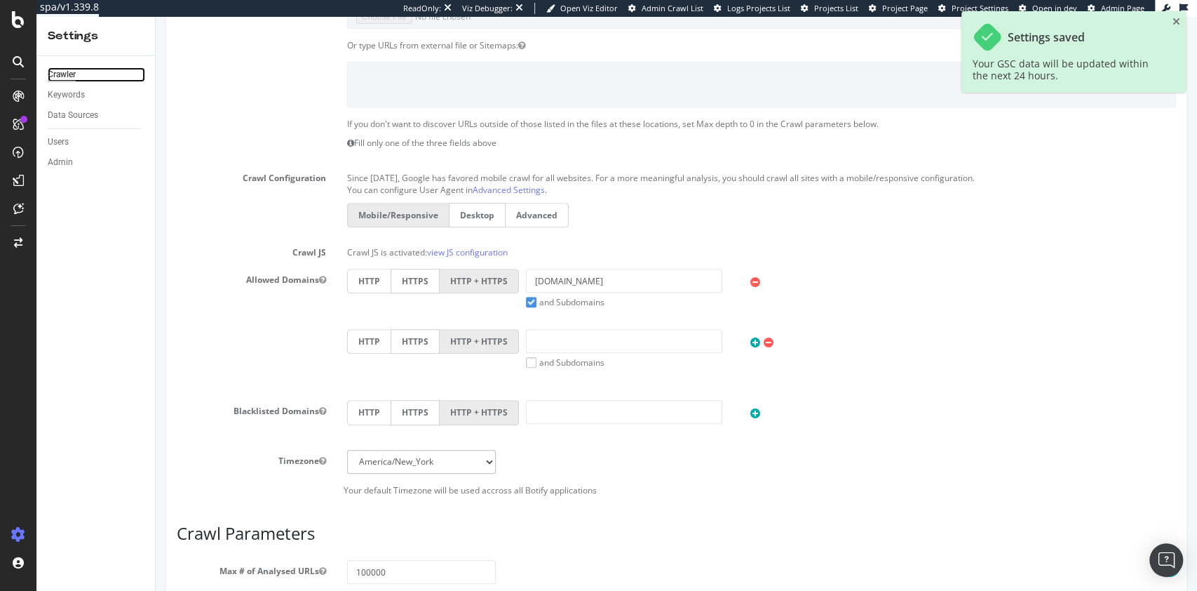
scroll to position [729, 0]
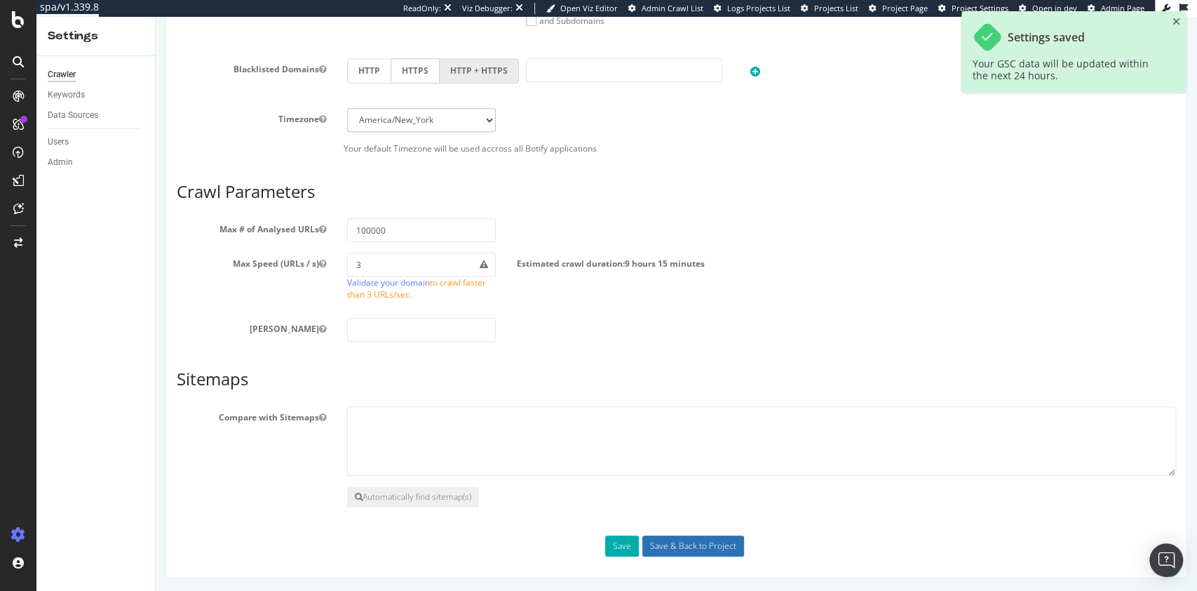
click at [656, 547] on input "Save & Back to Project" at bounding box center [693, 545] width 102 height 21
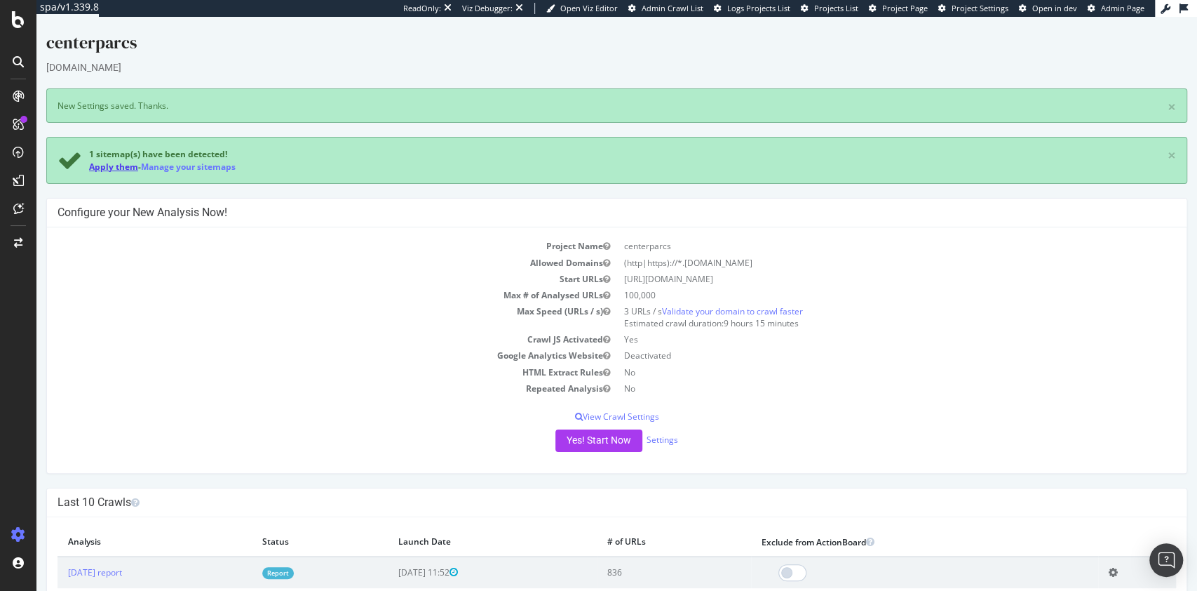
click at [106, 162] on link "Apply them" at bounding box center [113, 167] width 49 height 12
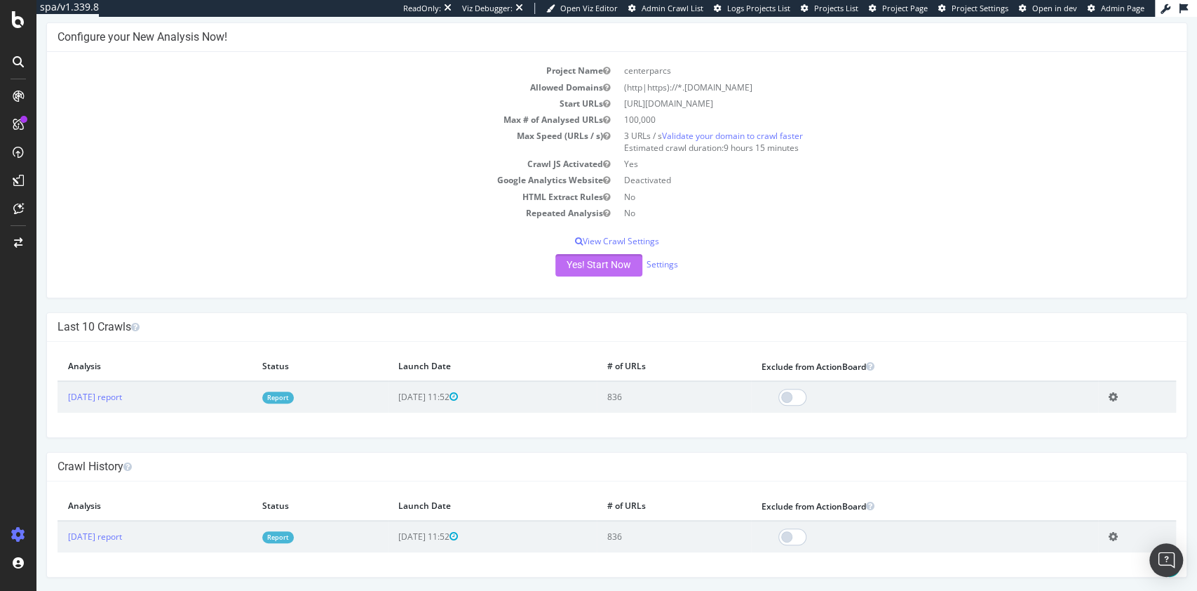
click at [598, 257] on button "Yes! Start Now" at bounding box center [599, 265] width 87 height 22
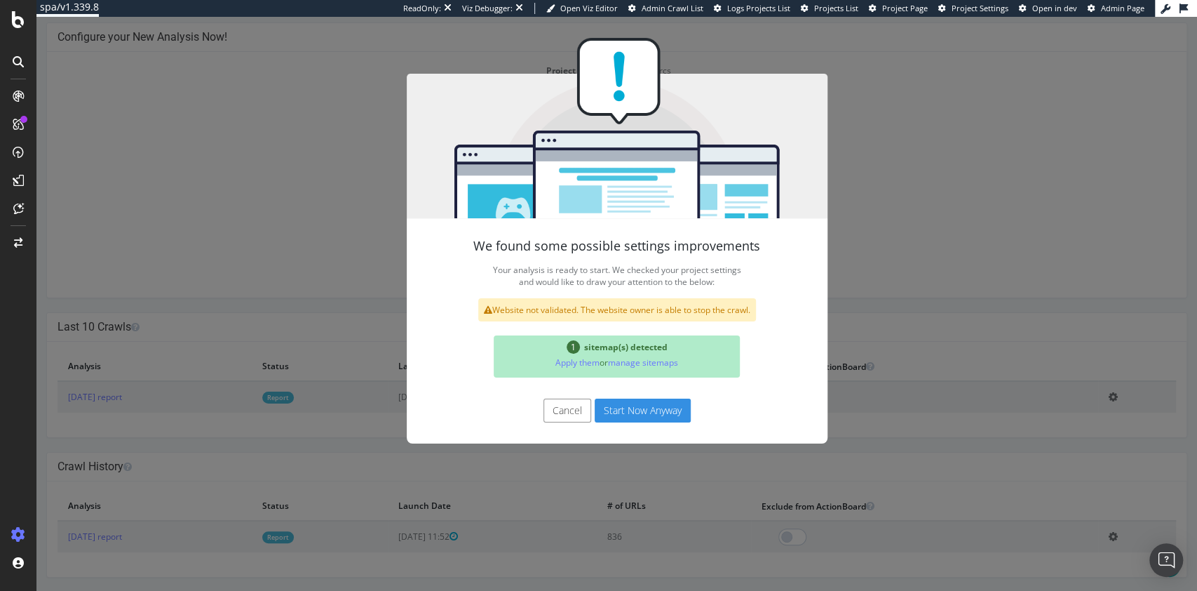
click at [649, 412] on button "Start Now Anyway" at bounding box center [643, 410] width 96 height 24
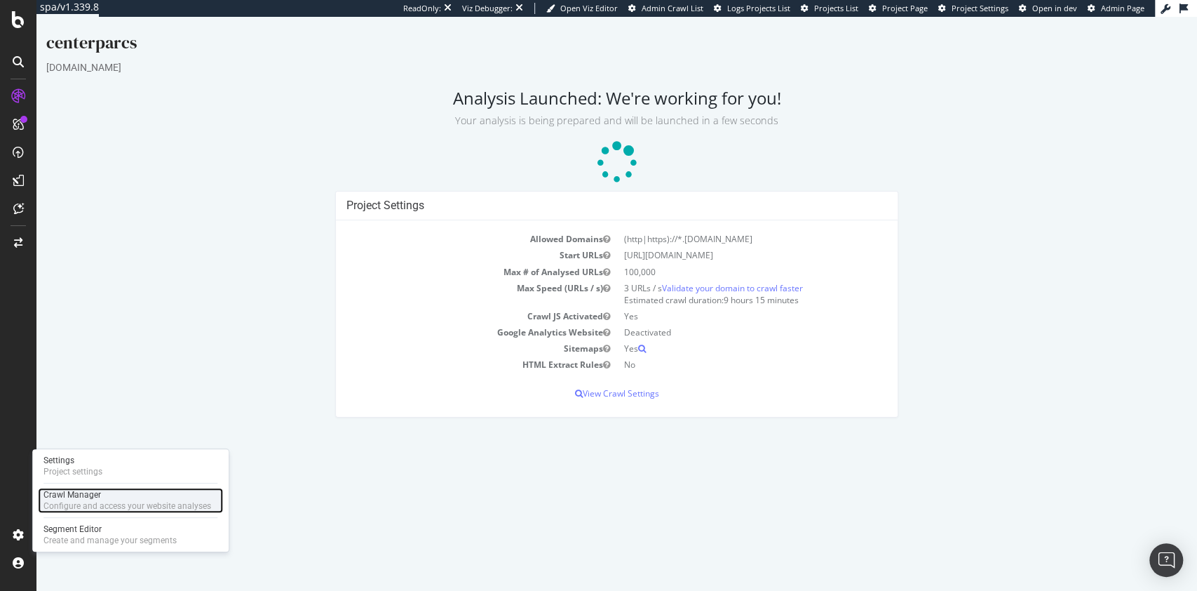
click at [88, 507] on div "Configure and access your website analyses" at bounding box center [127, 505] width 168 height 11
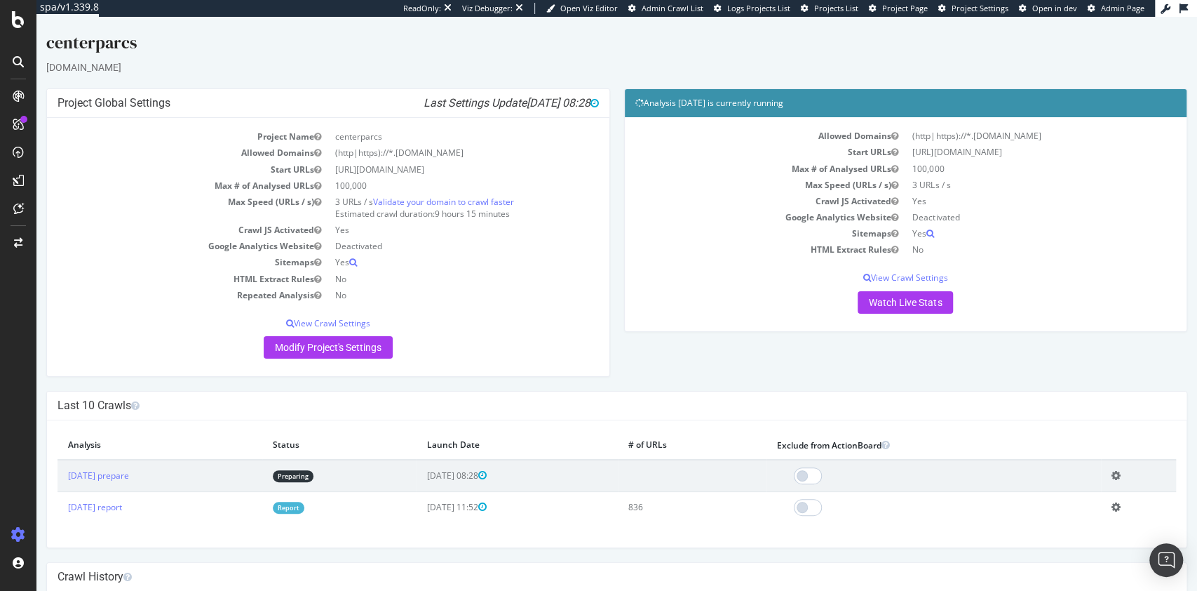
scroll to position [111, 0]
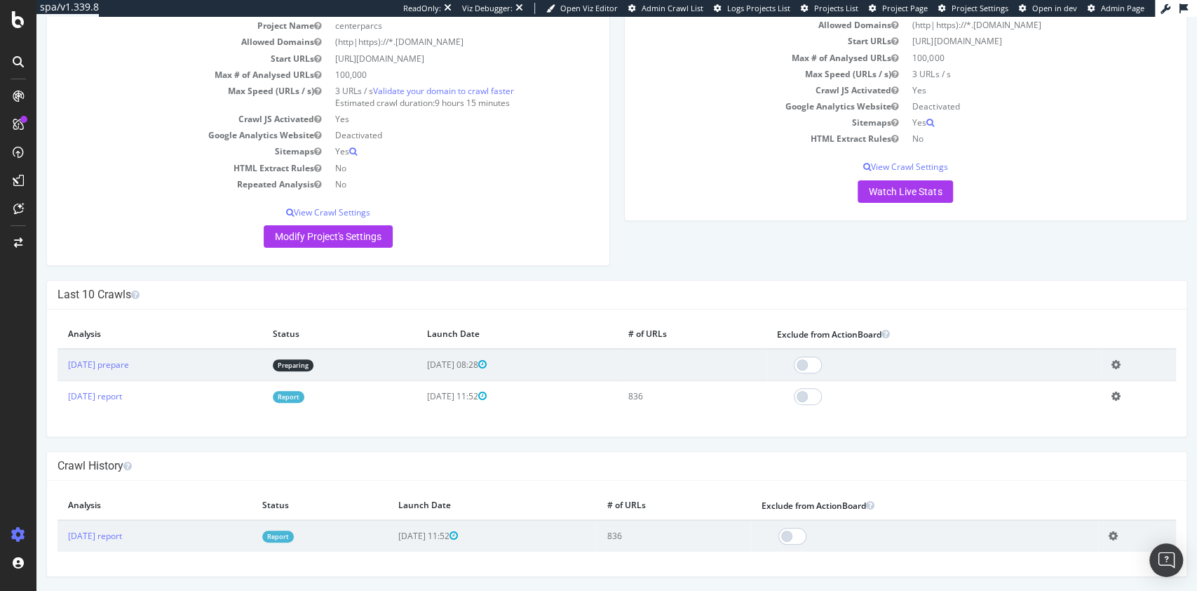
click at [1112, 393] on icon at bounding box center [1116, 396] width 9 height 11
click at [1071, 433] on link "Delete analysis" at bounding box center [1065, 435] width 112 height 19
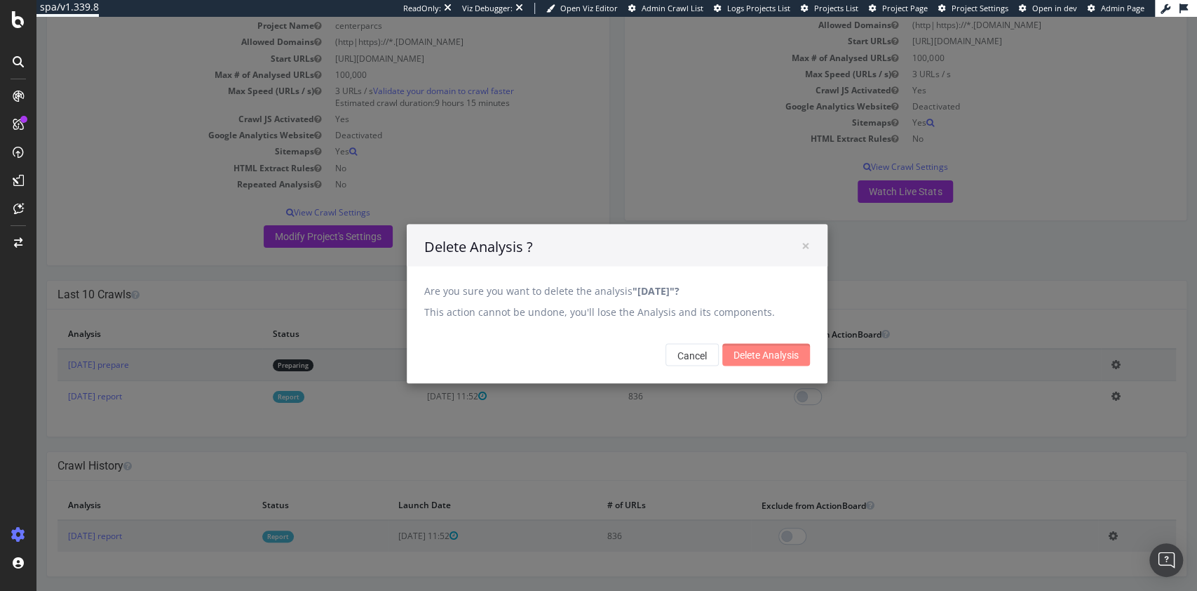
click at [780, 356] on input "Delete Analysis" at bounding box center [766, 355] width 88 height 22
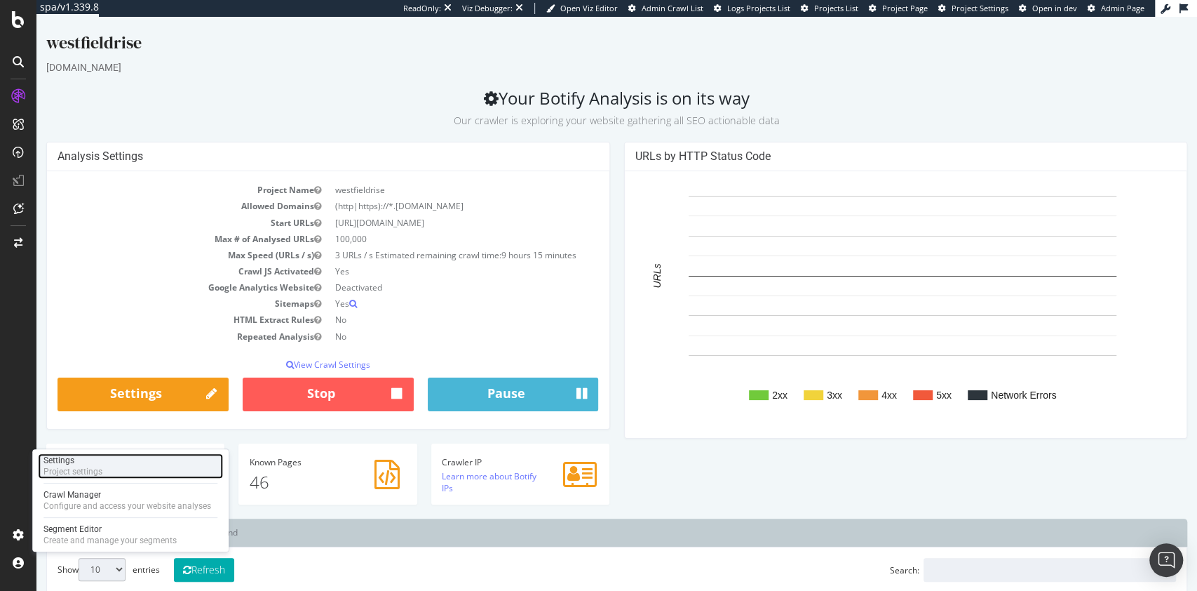
click at [95, 469] on div "Project settings" at bounding box center [72, 471] width 59 height 11
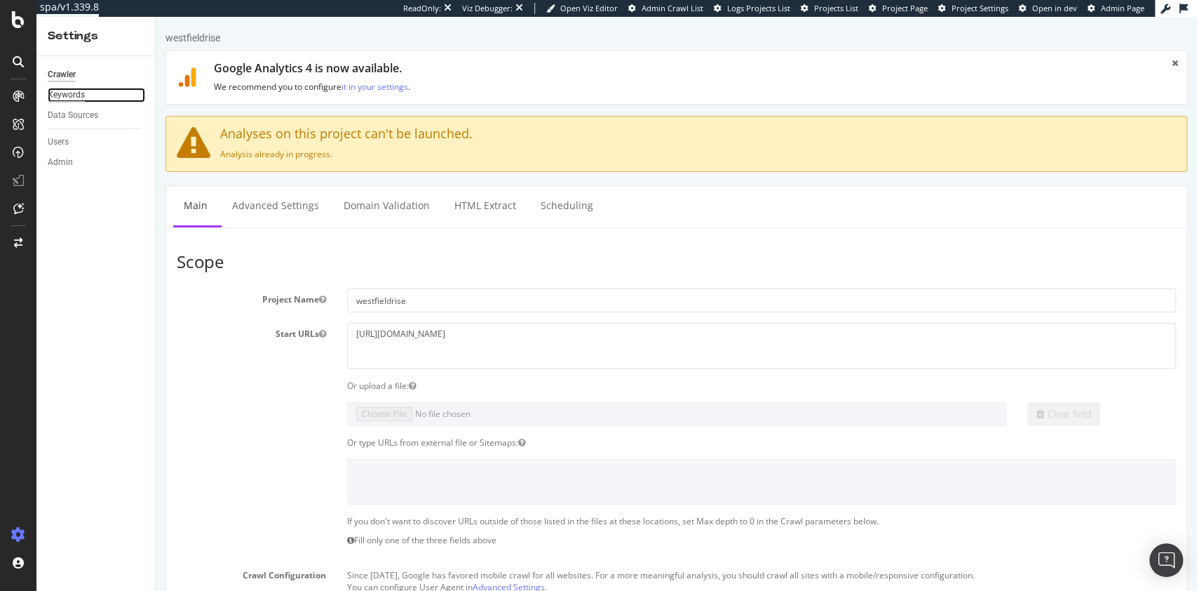
click at [68, 91] on div "Keywords" at bounding box center [66, 95] width 37 height 15
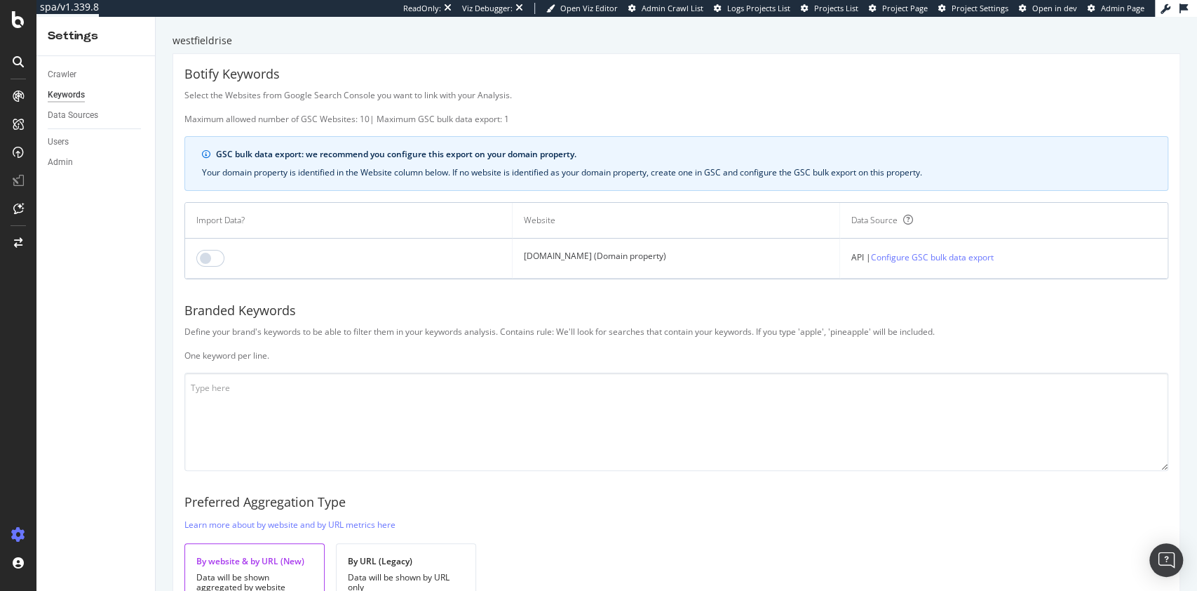
click at [237, 253] on td at bounding box center [349, 258] width 328 height 40
click at [213, 257] on input "checkbox" at bounding box center [210, 258] width 28 height 17
click at [490, 430] on textarea at bounding box center [676, 421] width 984 height 98
click at [490, 430] on textarea "west fiel" at bounding box center [676, 421] width 984 height 98
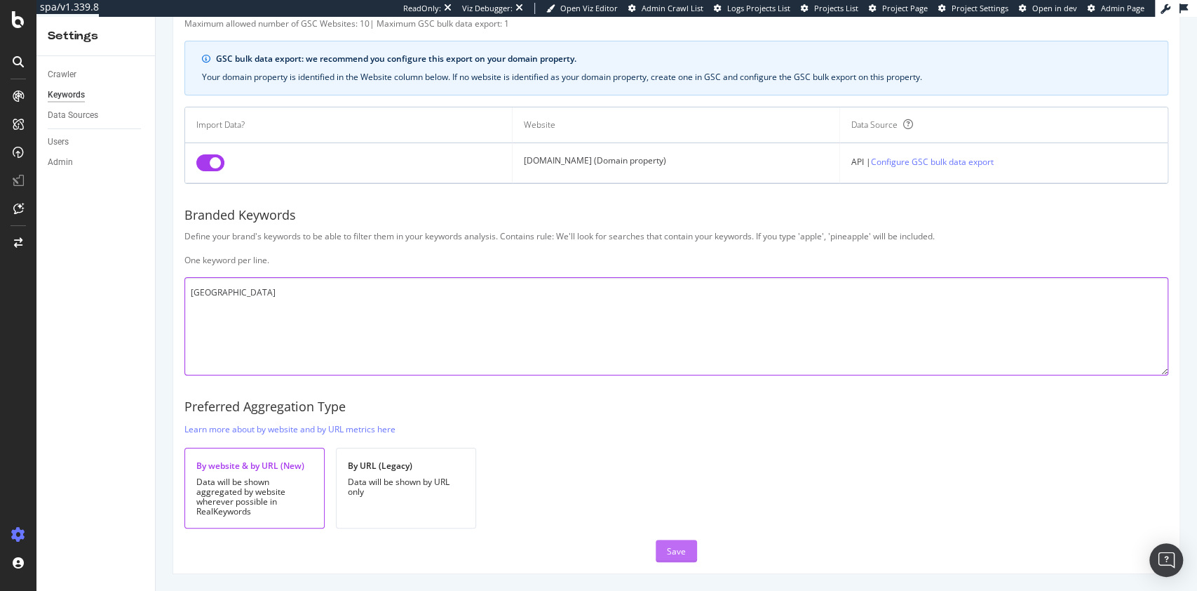
type textarea "[GEOGRAPHIC_DATA]"
click at [667, 546] on div "Save" at bounding box center [676, 551] width 19 height 12
click at [227, 339] on textarea "[GEOGRAPHIC_DATA]" at bounding box center [676, 326] width 984 height 98
click at [67, 76] on div "Crawler" at bounding box center [62, 74] width 29 height 15
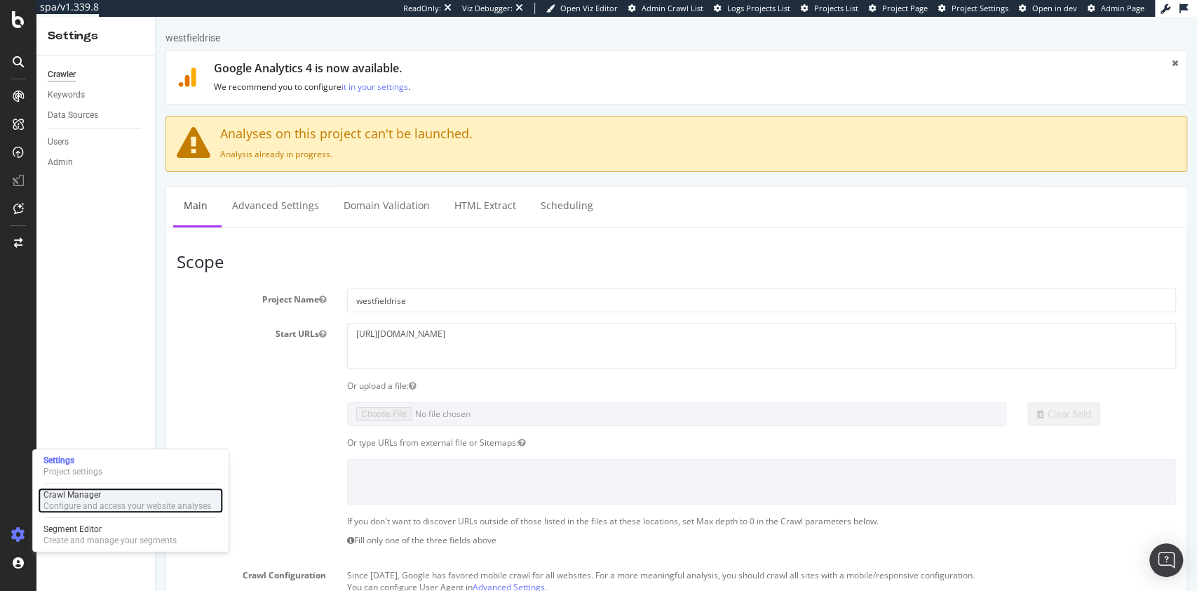
click at [89, 500] on div "Configure and access your website analyses" at bounding box center [127, 505] width 168 height 11
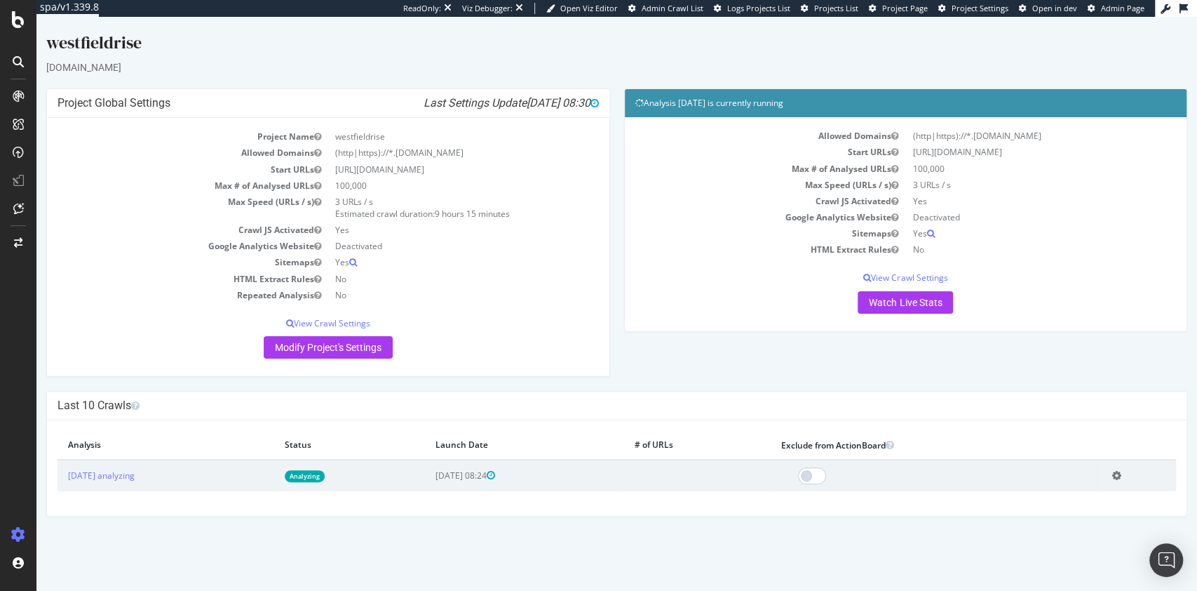
click at [1194, 137] on div "Analysis [DATE] is currently running Allowed Domains (http|https)://*.[DOMAIN_N…" at bounding box center [906, 216] width 578 height 257
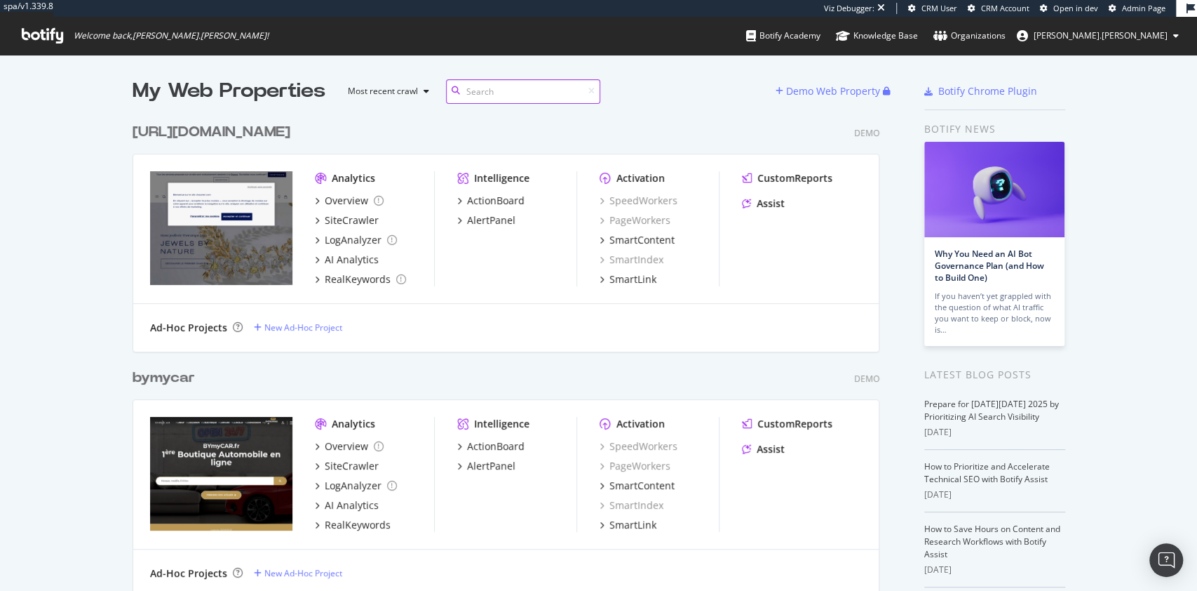
scroll to position [36718, 743]
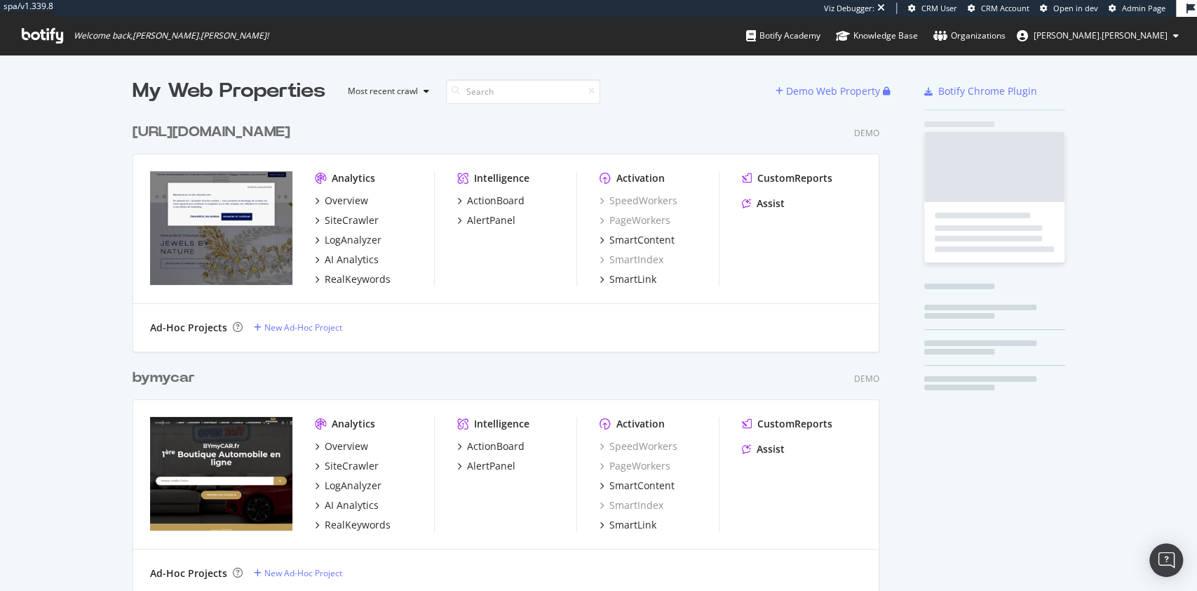
scroll to position [36718, 743]
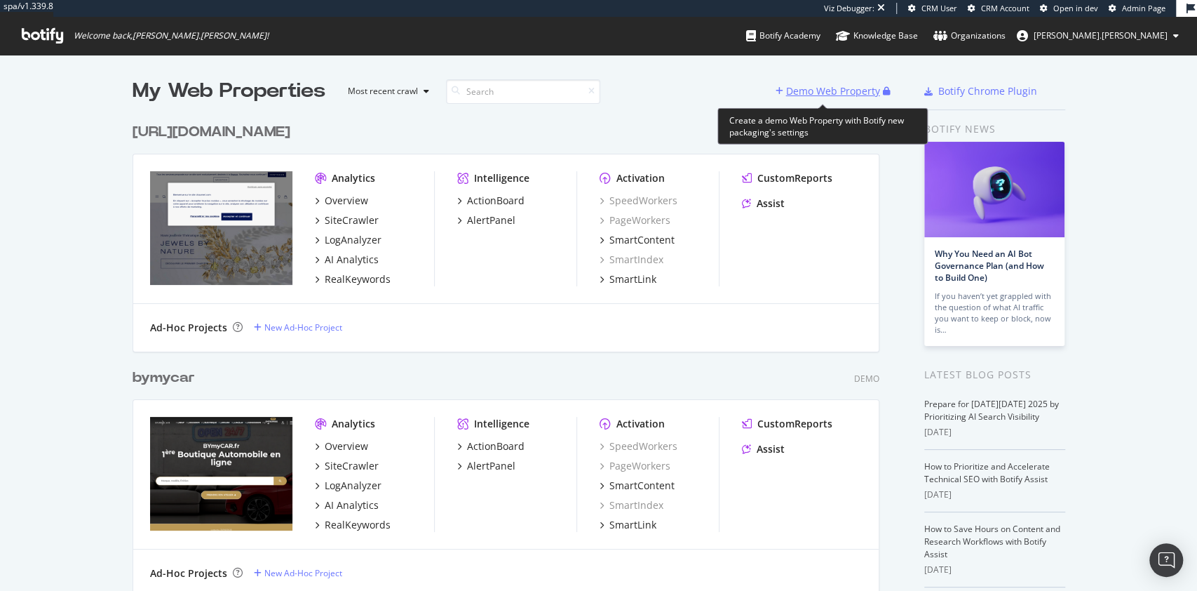
click at [797, 85] on div "Demo Web Property" at bounding box center [833, 91] width 94 height 14
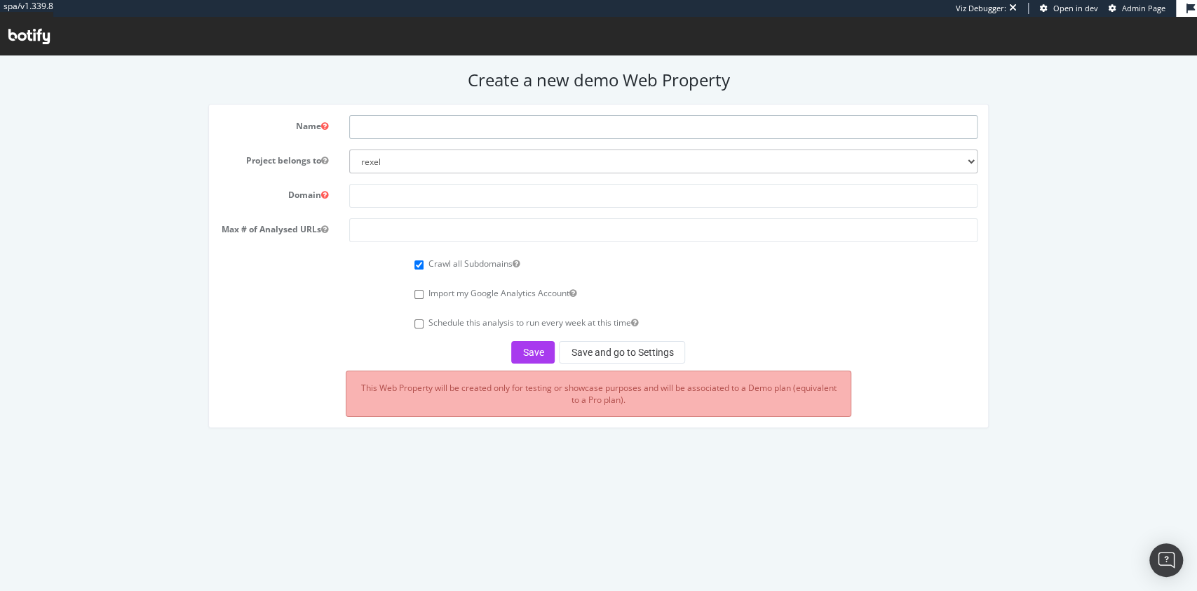
paste input "[DOMAIN_NAME]"
click at [458, 120] on input "[DOMAIN_NAME]" at bounding box center [663, 127] width 628 height 24
type input "[DOMAIN_NAME]"
click at [438, 202] on input "text" at bounding box center [663, 196] width 628 height 24
paste input "[DOMAIN_NAME]"
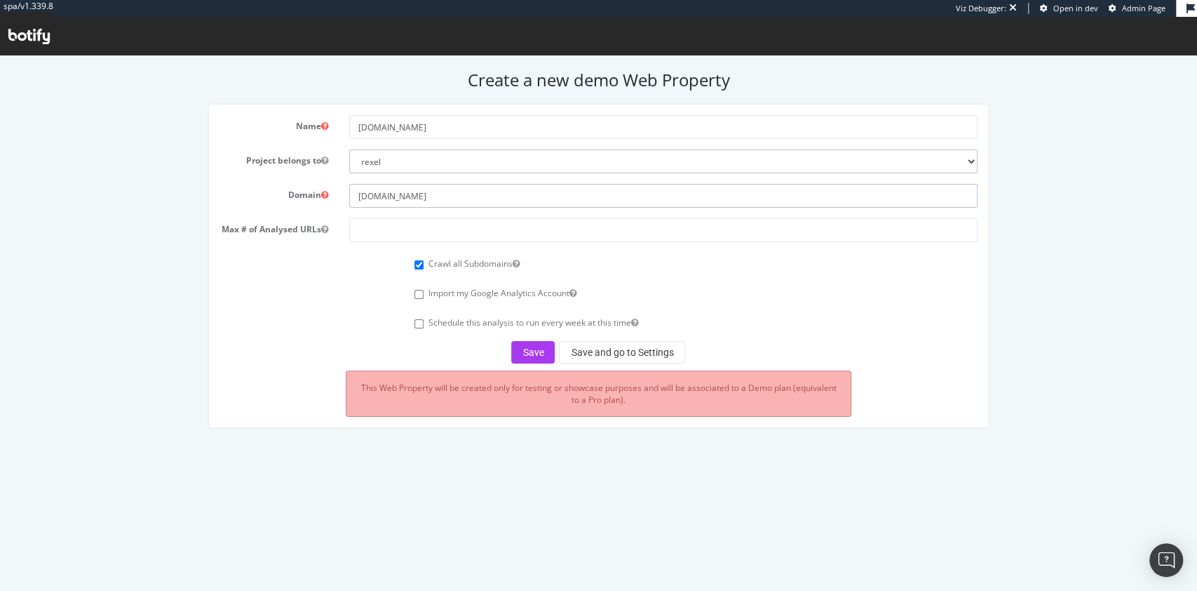
type input "[DOMAIN_NAME]"
click at [493, 162] on select "rexel euromaster0 monaco2024 apac-crawl-prospect uk-crawl-prospect us-crawl-pro…" at bounding box center [663, 161] width 628 height 24
select select "41186"
click at [349, 149] on select "rexel euromaster0 monaco2024 apac-crawl-prospect uk-crawl-prospect us-crawl-pro…" at bounding box center [663, 161] width 628 height 24
click at [422, 233] on input "number" at bounding box center [663, 230] width 628 height 24
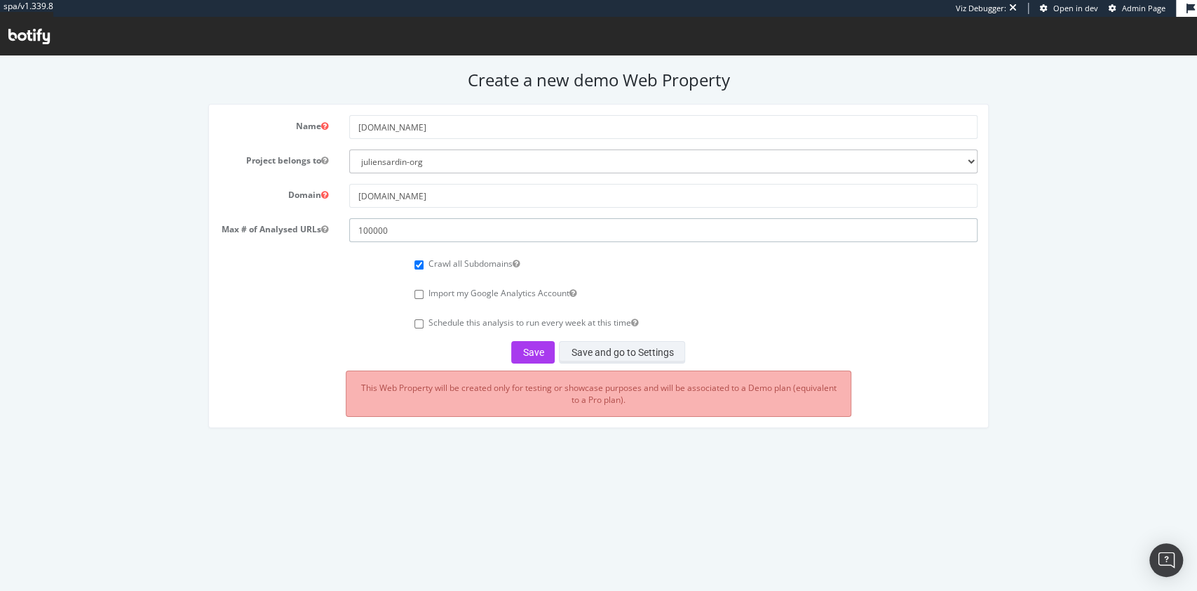
drag, startPoint x: 422, startPoint y: 233, endPoint x: 652, endPoint y: 360, distance: 262.8
click at [652, 360] on form "Name pierreetvacances.com Project belongs to rexel euromaster0 monaco2024 apac-…" at bounding box center [599, 239] width 758 height 248
type input "100000"
click at [652, 360] on button "Save and go to Settings" at bounding box center [622, 352] width 126 height 22
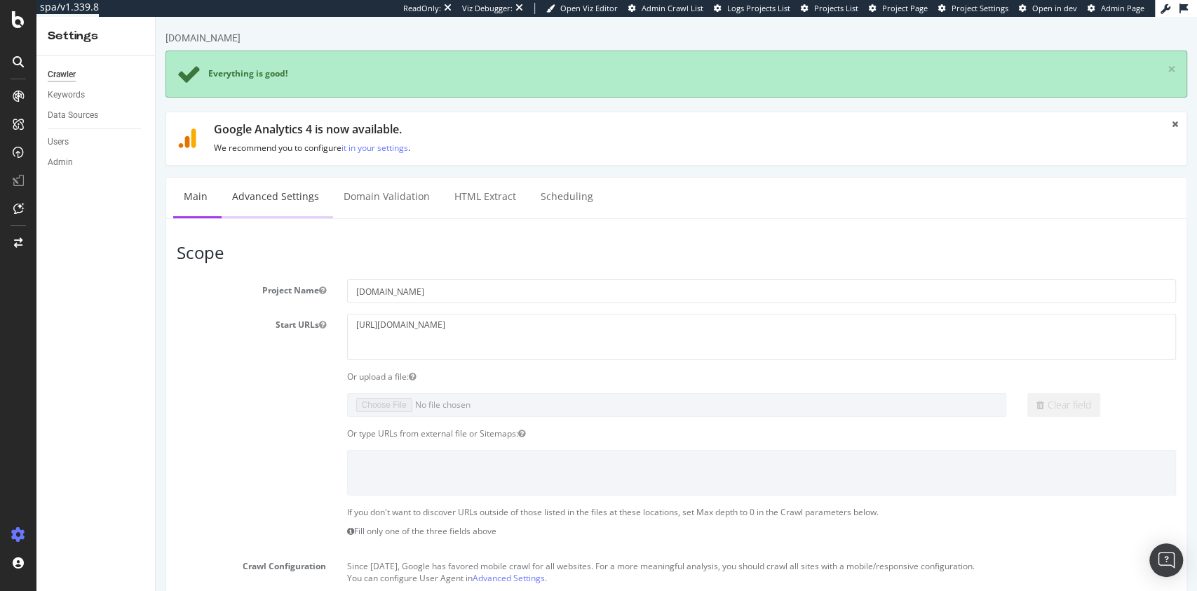
click at [262, 193] on link "Advanced Settings" at bounding box center [276, 196] width 108 height 39
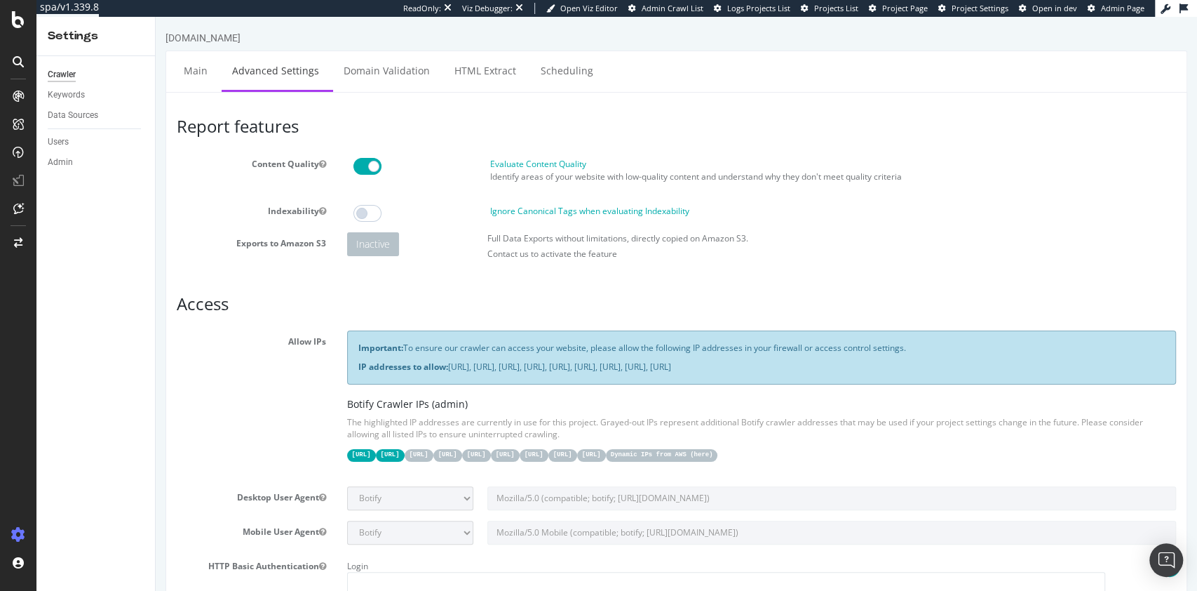
scroll to position [1006, 0]
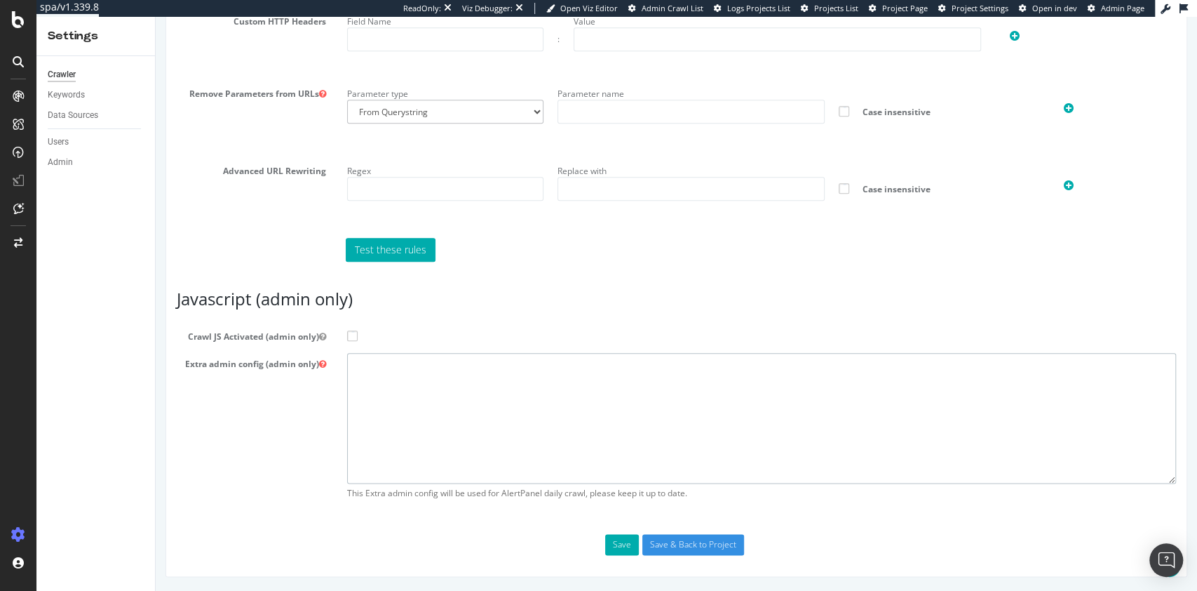
click at [411, 401] on textarea at bounding box center [762, 418] width 830 height 130
paste textarea "{ "flags": [ "cube" ], "beta": { "pap_mini_rules": [ "- *[DOMAIN_NAME][URL]", "…"
type textarea "{ "flags": [ "cube" ], "beta": { "pap_mini_rules": [ "- *[DOMAIN_NAME][URL]", "…"
click at [344, 330] on label "Crawl JS Activated (admin only)" at bounding box center [676, 333] width 1021 height 17
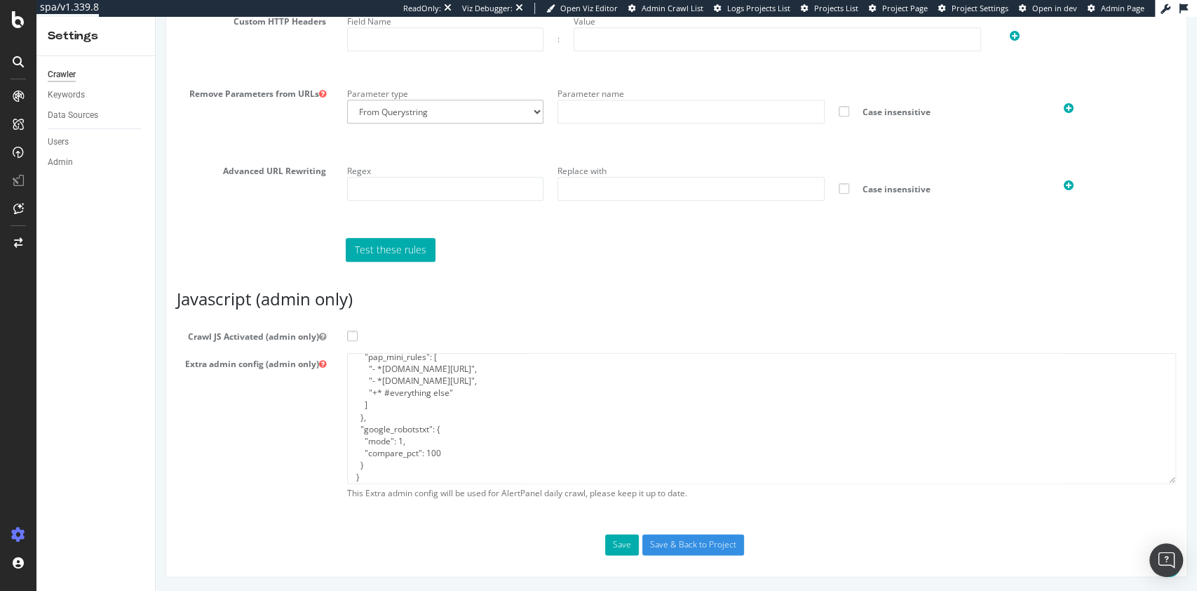
click at [156, 17] on input "Crawl JS Activated (admin only)" at bounding box center [156, 17] width 0 height 0
click at [675, 539] on input "Save & Back to Project" at bounding box center [693, 544] width 102 height 21
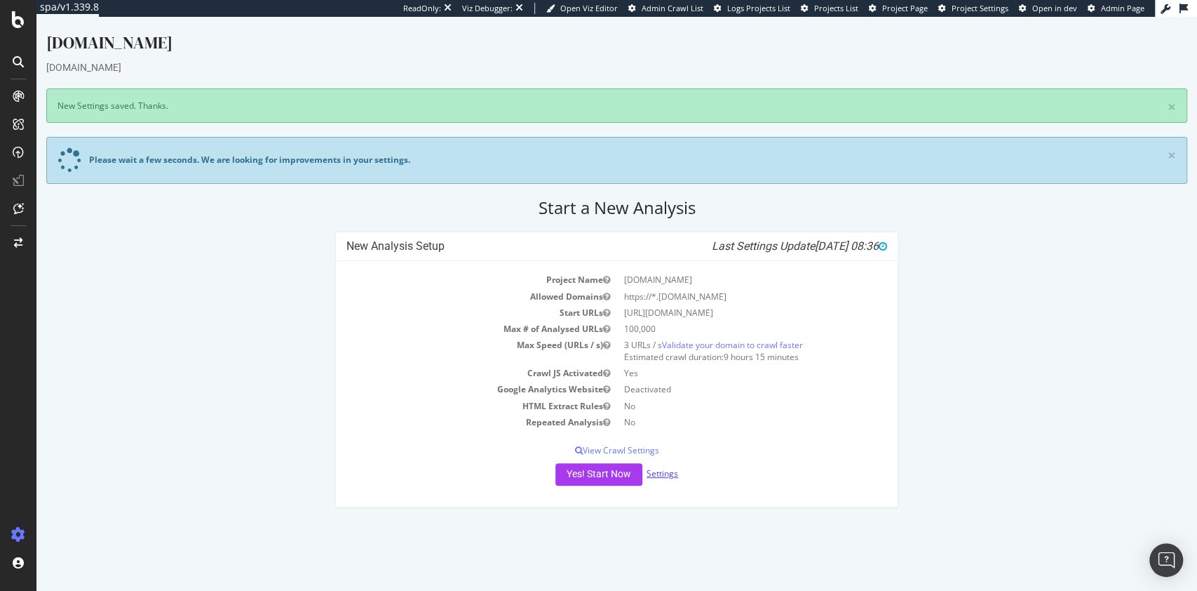
click at [670, 469] on link "Settings" at bounding box center [663, 473] width 32 height 12
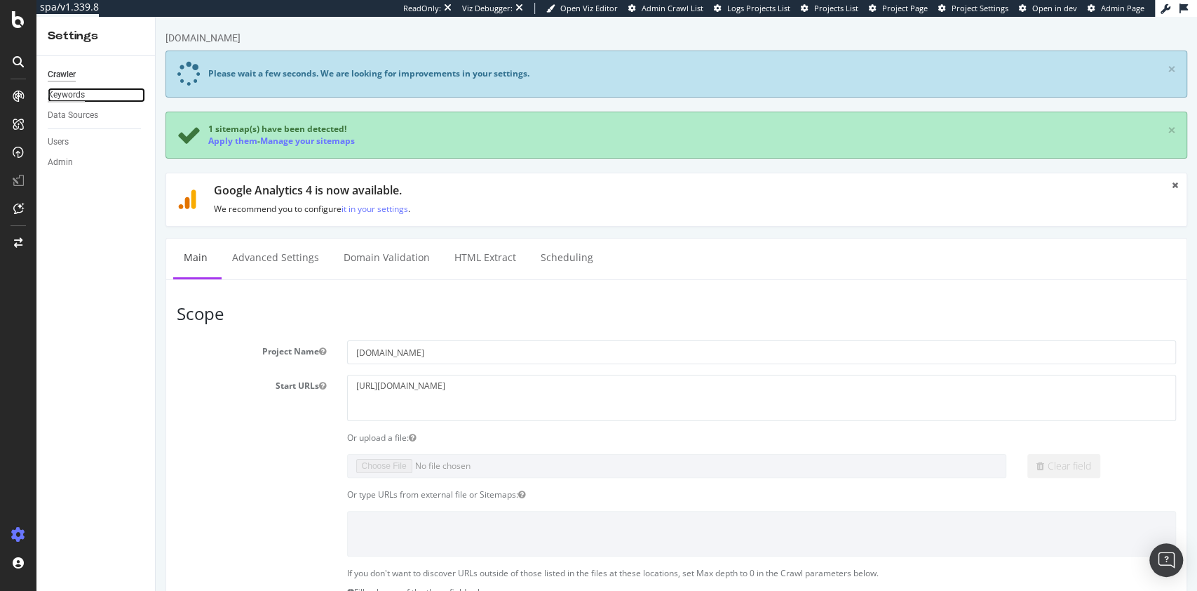
click at [64, 90] on div "Keywords" at bounding box center [66, 95] width 37 height 15
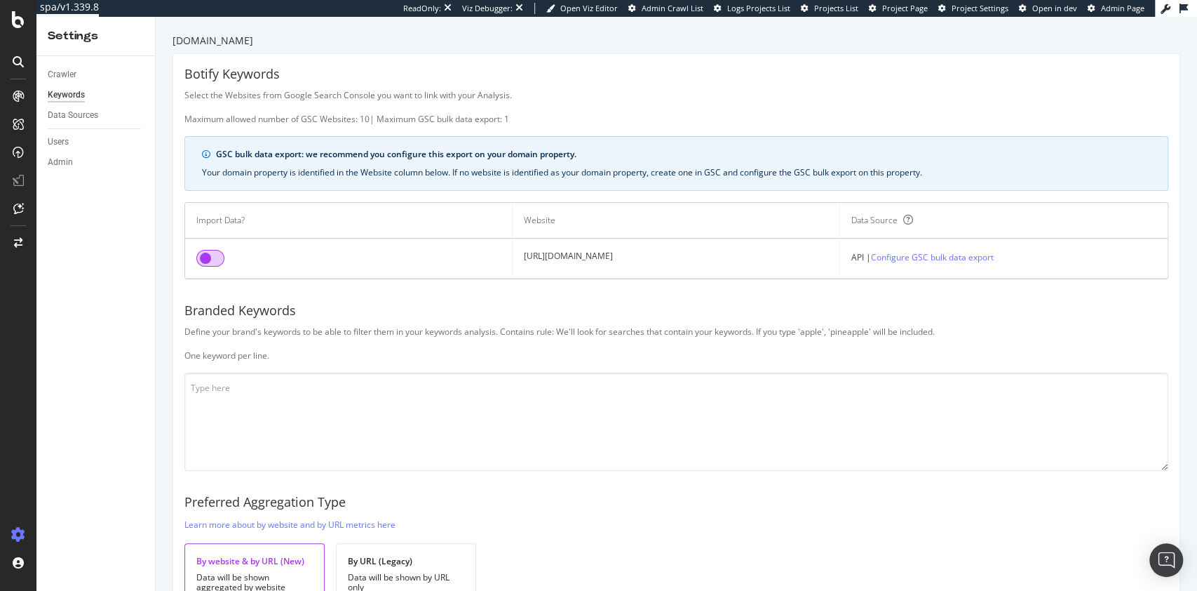
click at [210, 261] on input "checkbox" at bounding box center [210, 258] width 28 height 17
click at [360, 384] on textarea at bounding box center [676, 421] width 984 height 98
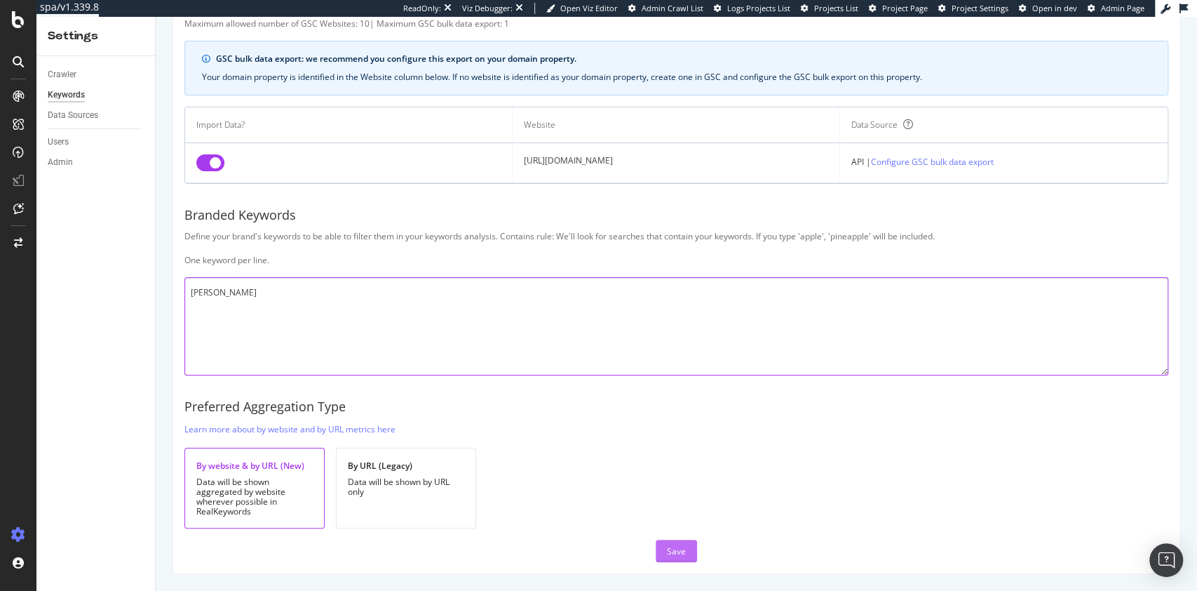
type textarea "pierre pier"
click at [680, 549] on button "Save" at bounding box center [676, 550] width 41 height 22
click at [125, 244] on div "Crawler Keywords Data Sources Users Admin" at bounding box center [95, 323] width 119 height 534
click at [667, 546] on div "Save" at bounding box center [676, 551] width 19 height 12
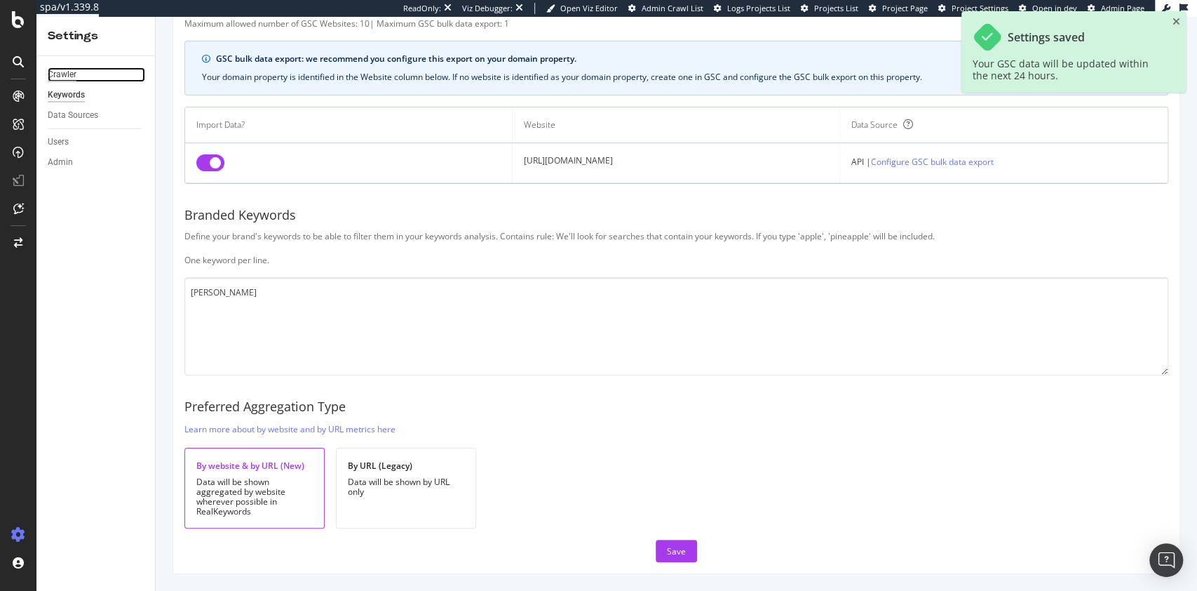
click at [60, 81] on div "Crawler" at bounding box center [62, 74] width 29 height 15
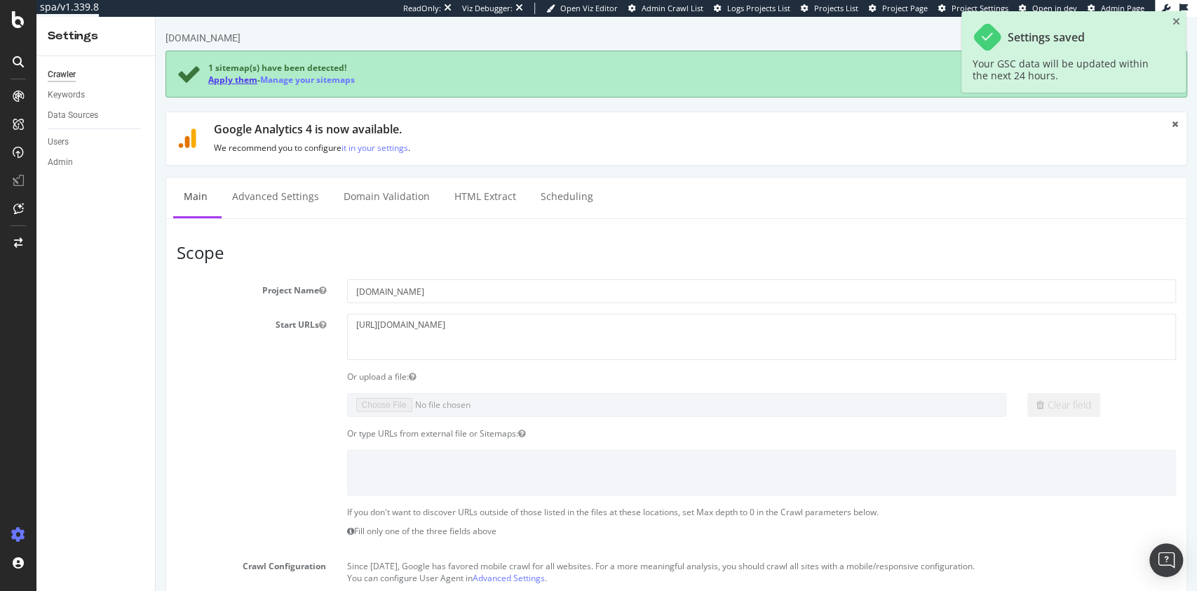
click at [220, 74] on link "Apply them" at bounding box center [232, 80] width 49 height 12
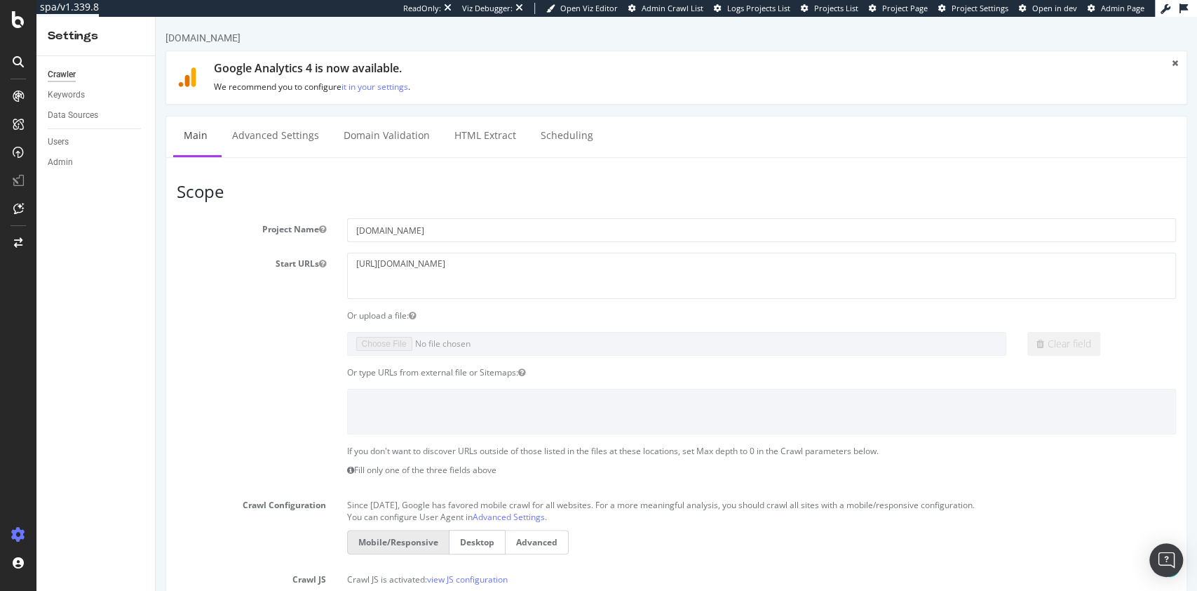
scroll to position [668, 0]
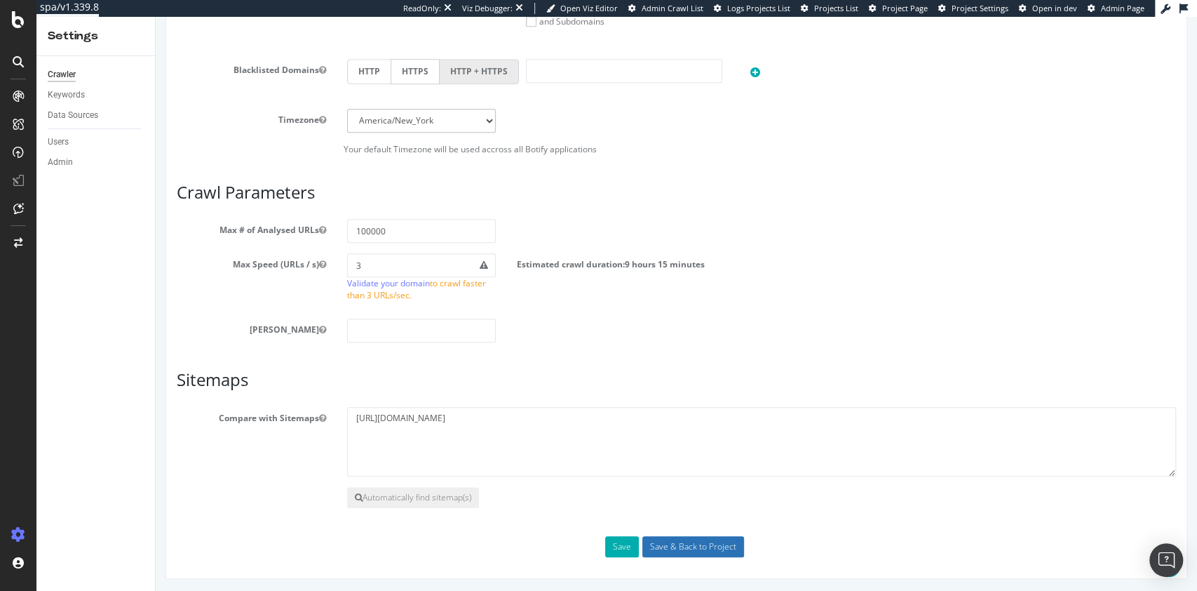
click at [714, 543] on input "Save & Back to Project" at bounding box center [693, 546] width 102 height 21
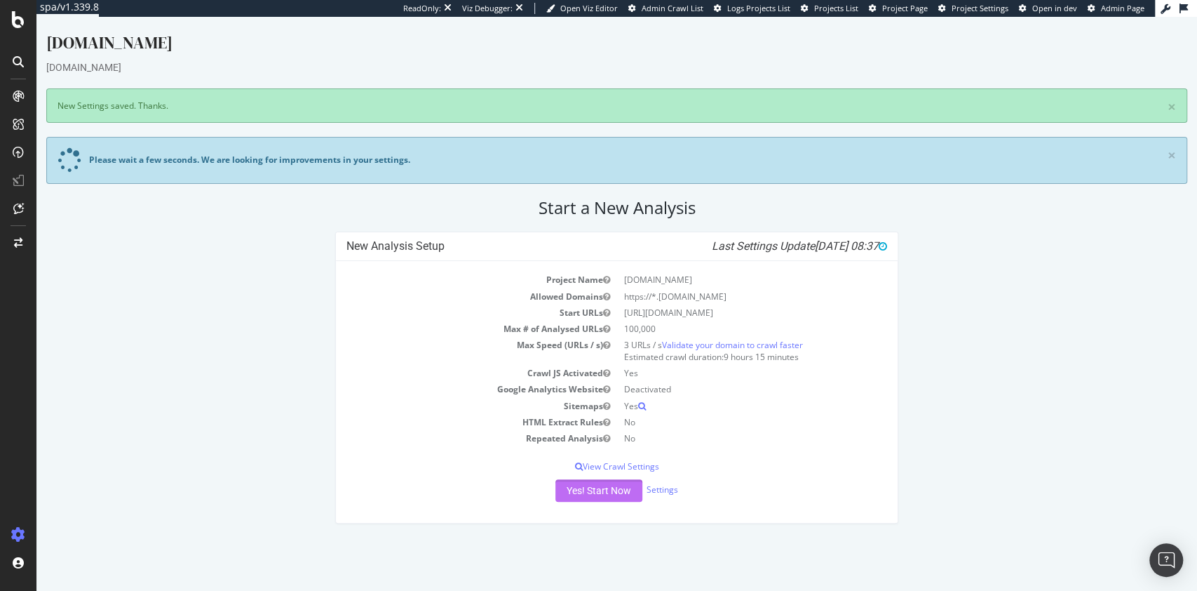
click at [612, 488] on button "Yes! Start Now" at bounding box center [599, 490] width 87 height 22
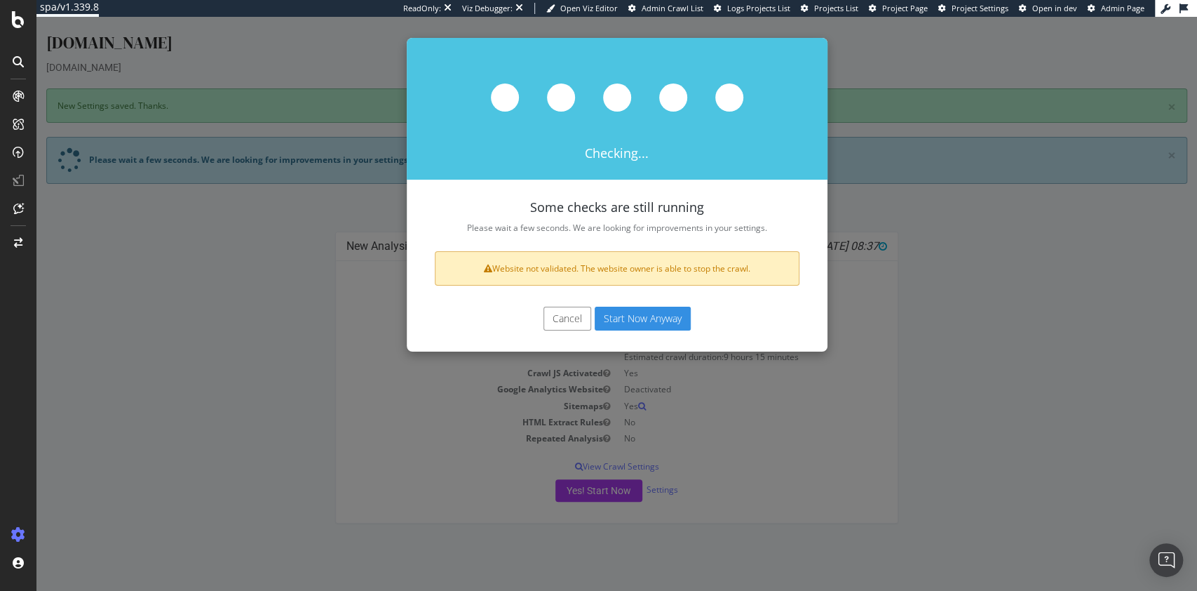
click at [643, 323] on button "Start Now Anyway" at bounding box center [643, 319] width 96 height 24
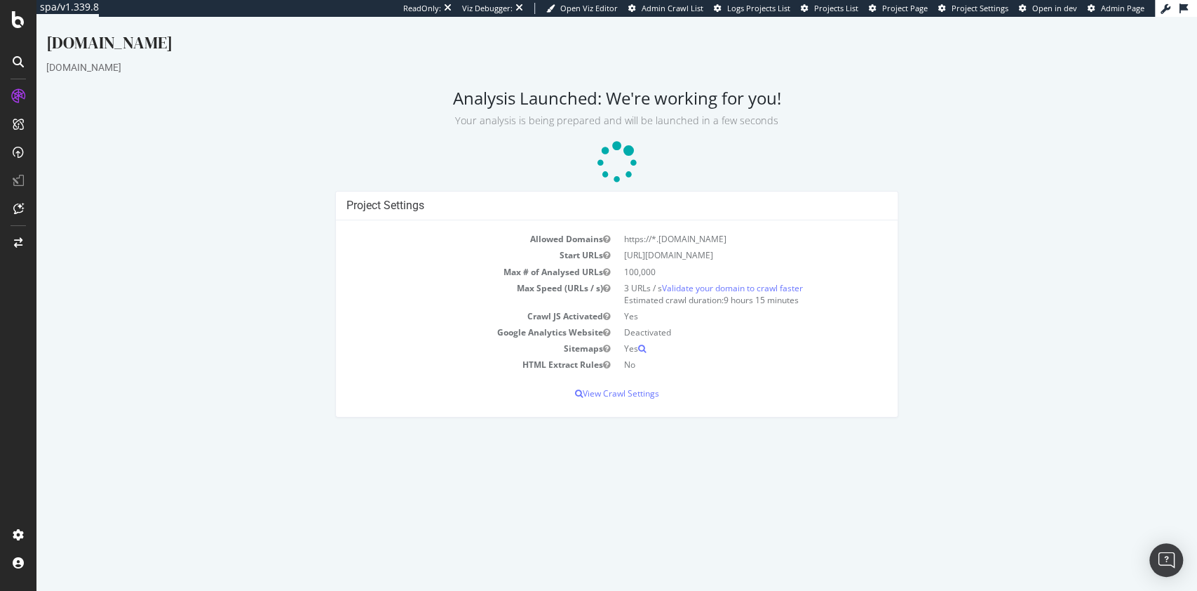
click at [103, 208] on div "Project Settings Allowed Domains https://*.pierreetvacances.com Start URLs http…" at bounding box center [616, 311] width 1155 height 240
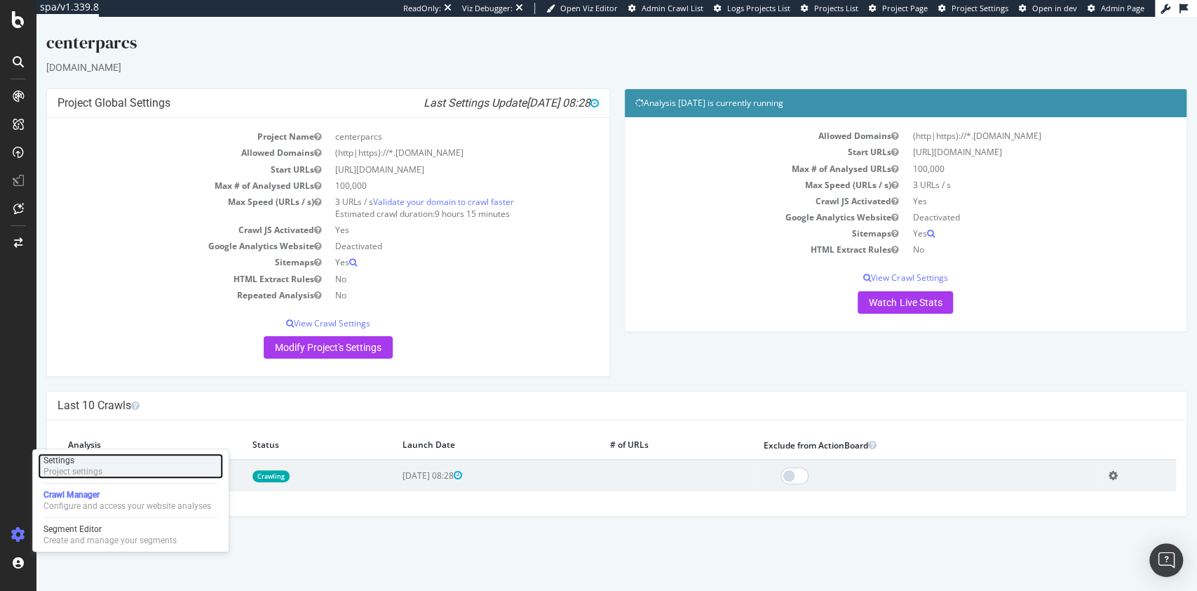
click at [103, 460] on div "Settings Project settings" at bounding box center [130, 465] width 185 height 25
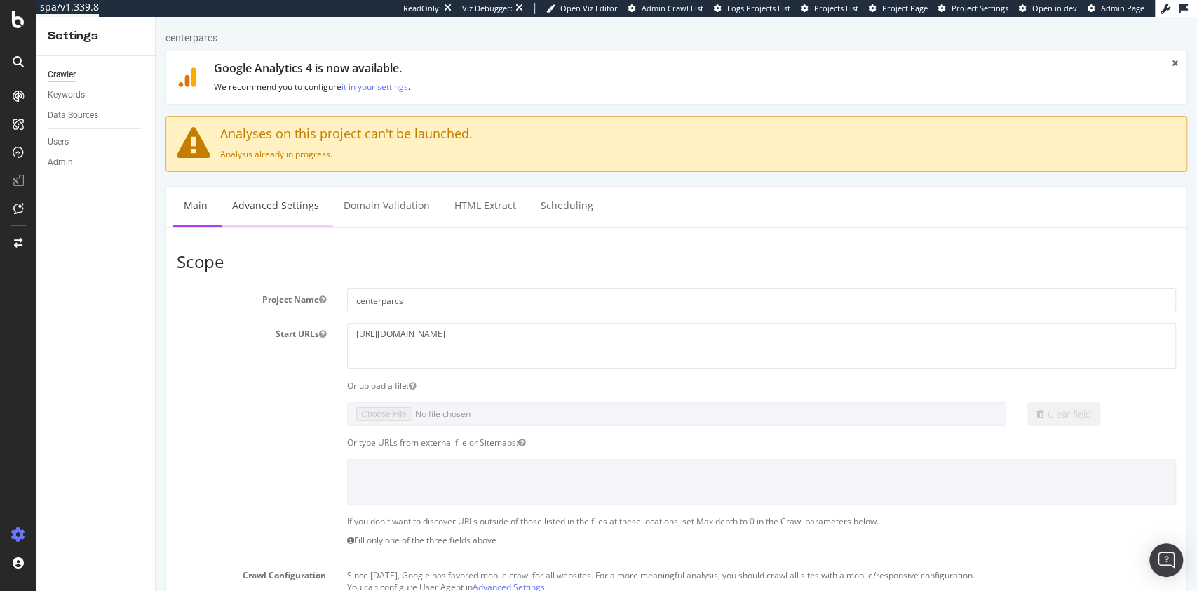
click at [281, 203] on link "Advanced Settings" at bounding box center [276, 206] width 108 height 39
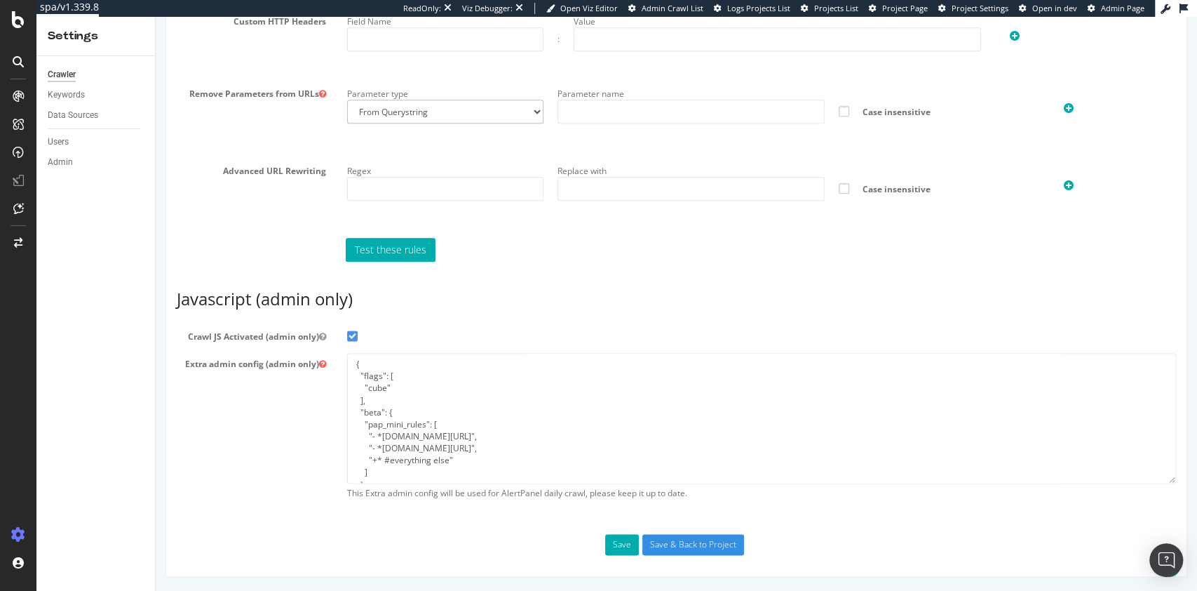
scroll to position [1076, 0]
click at [484, 404] on textarea "{ "flags": [ "cube" ], "beta": { "pap_mini_rules": [ "- *[DOMAIN_NAME][URL]", "…" at bounding box center [762, 418] width 830 height 130
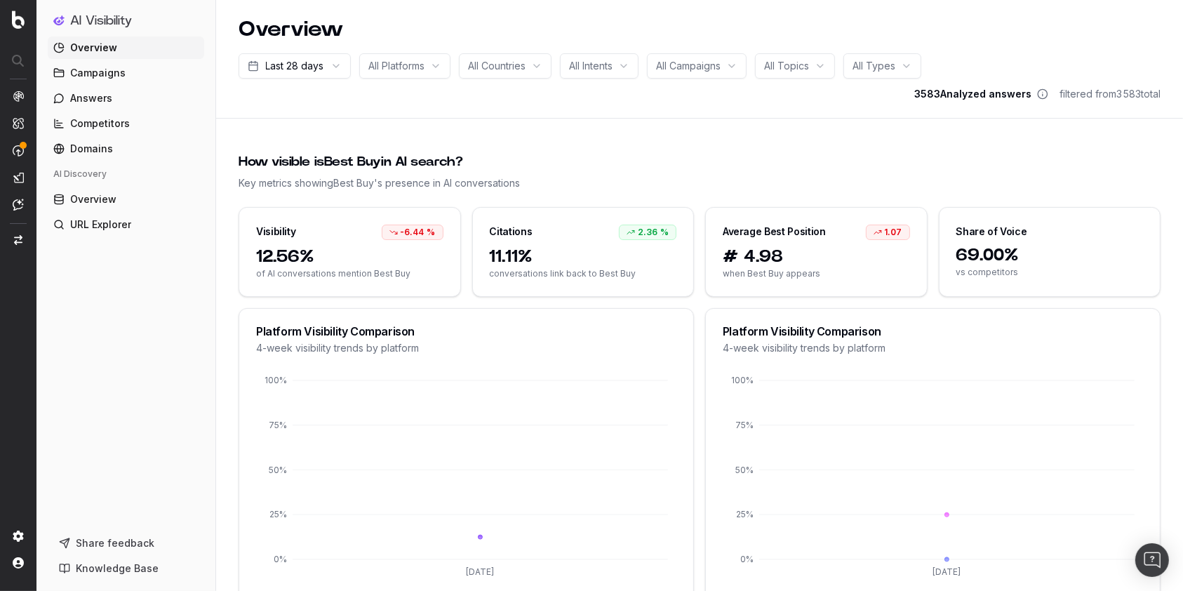
click at [110, 69] on span "Campaigns" at bounding box center [97, 73] width 55 height 14
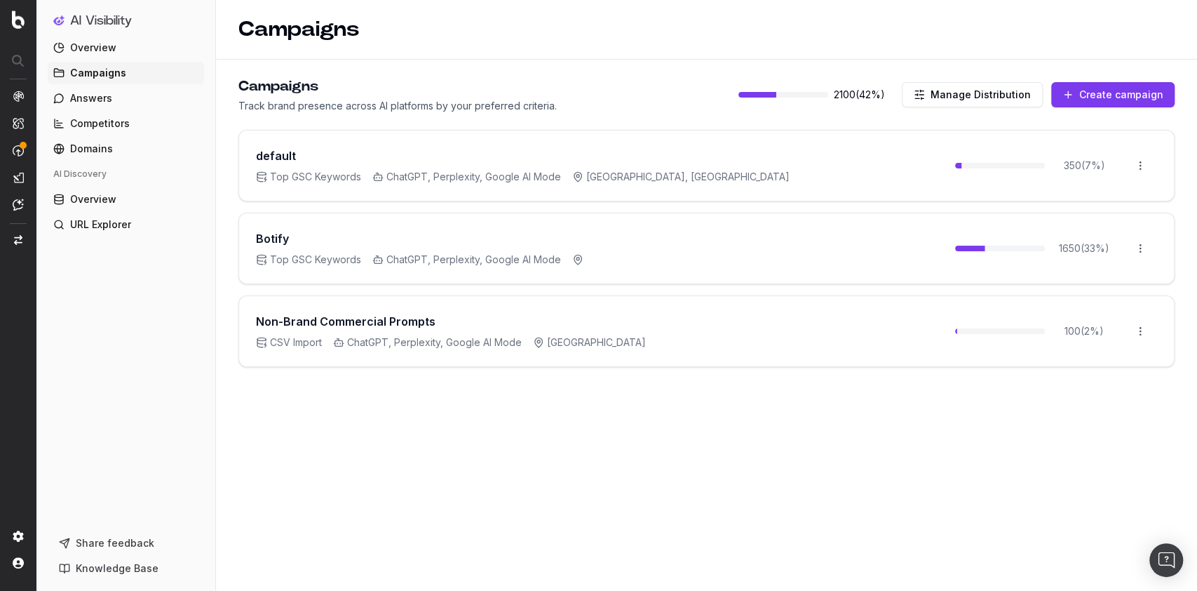
click at [1127, 90] on button "Create campaign" at bounding box center [1112, 94] width 123 height 25
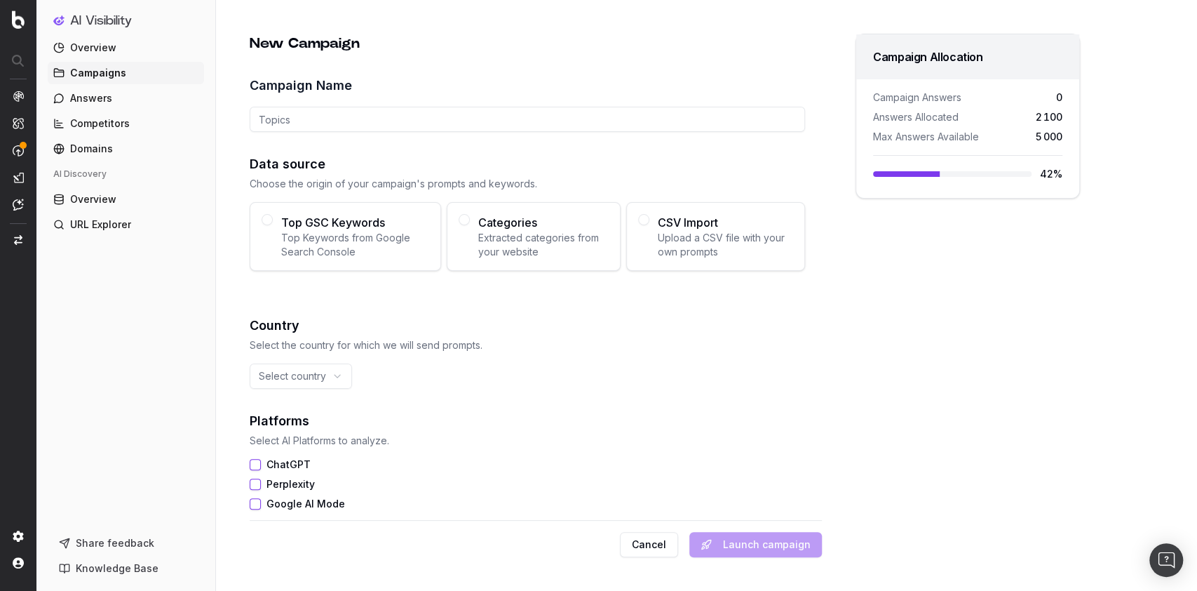
click at [81, 92] on span "Answers" at bounding box center [91, 98] width 42 height 14
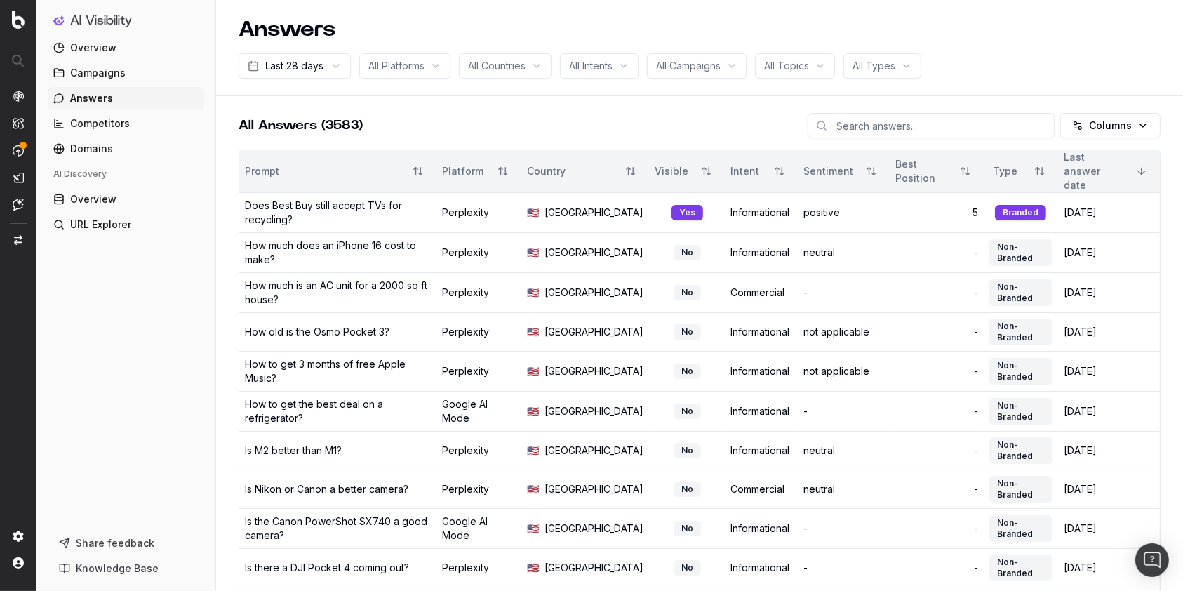
click at [109, 74] on span "Campaigns" at bounding box center [97, 73] width 55 height 14
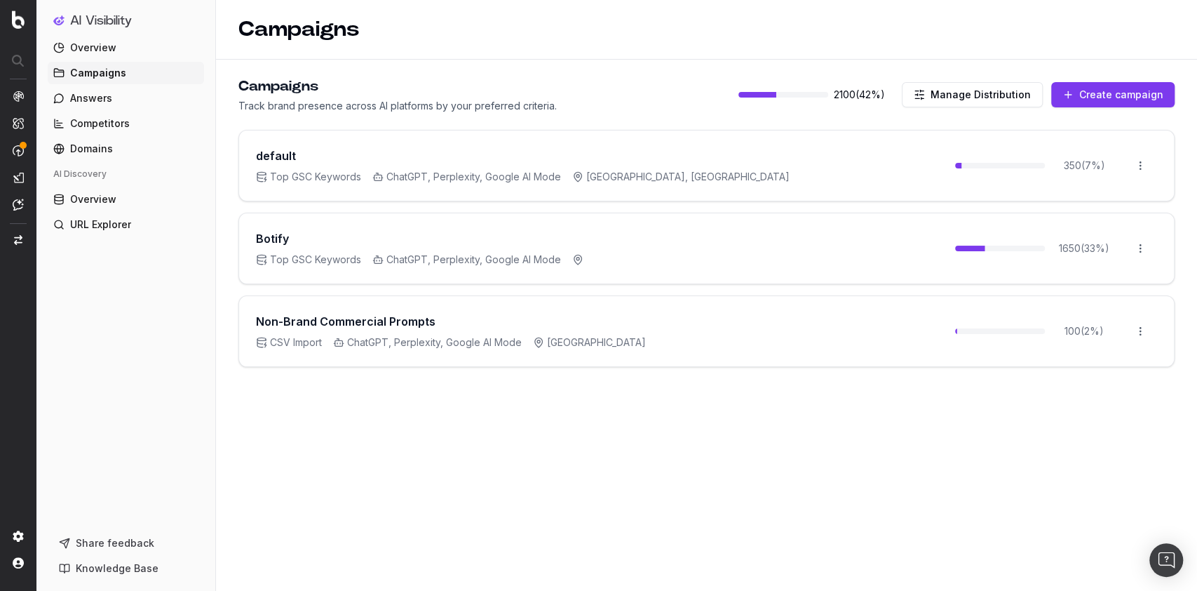
click at [1095, 86] on button "Create campaign" at bounding box center [1112, 94] width 123 height 25
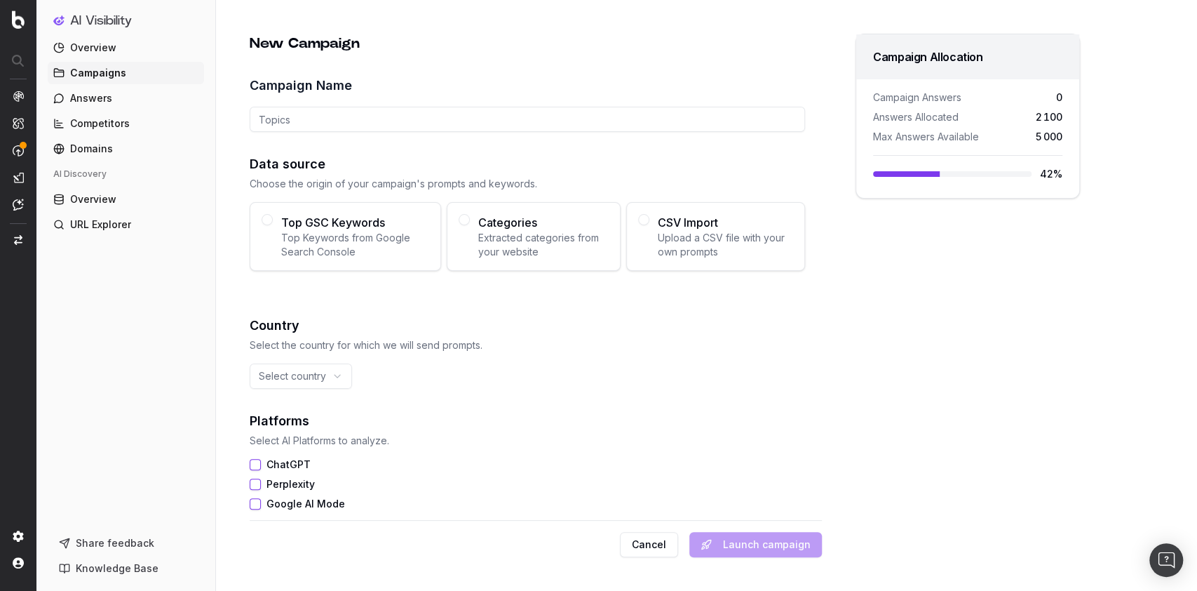
click at [654, 541] on button "Cancel" at bounding box center [649, 544] width 58 height 25
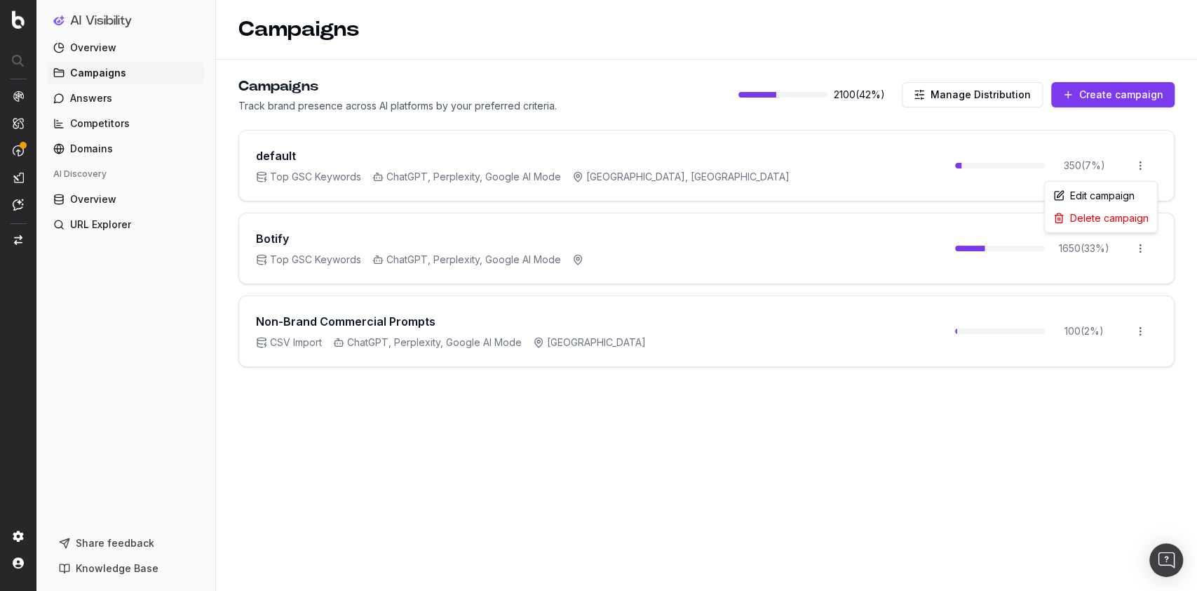
click at [1140, 169] on html "AI Visibility Overview Campaigns Answers Competitors Domains AI Discovery Overv…" at bounding box center [598, 295] width 1197 height 591
click at [1085, 193] on div "Edit campaign" at bounding box center [1101, 195] width 107 height 22
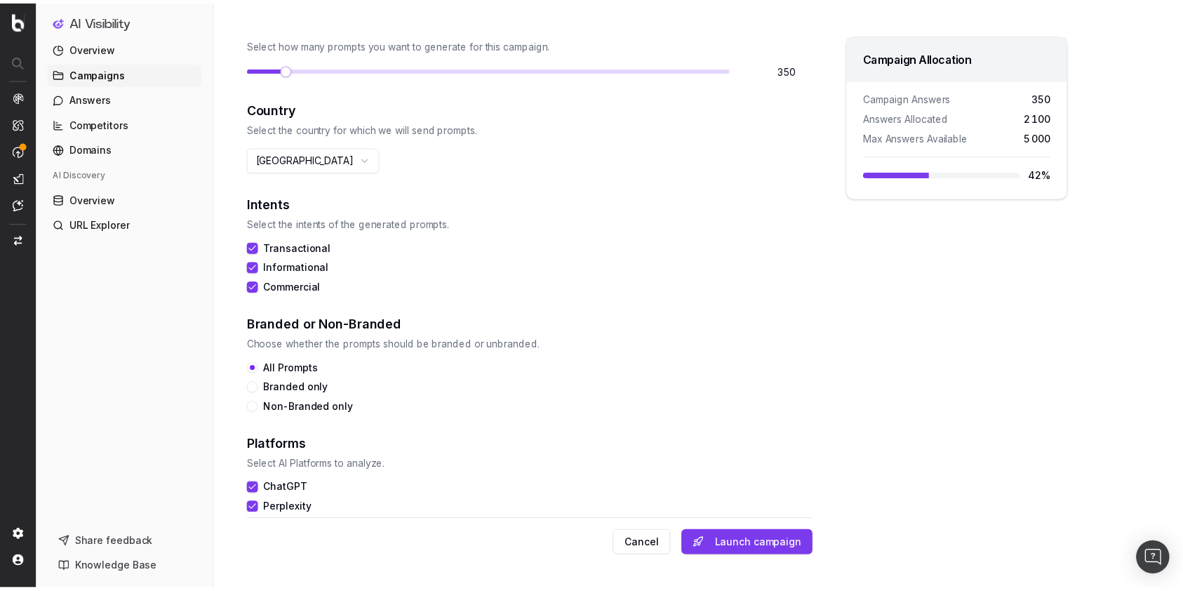
scroll to position [325, 0]
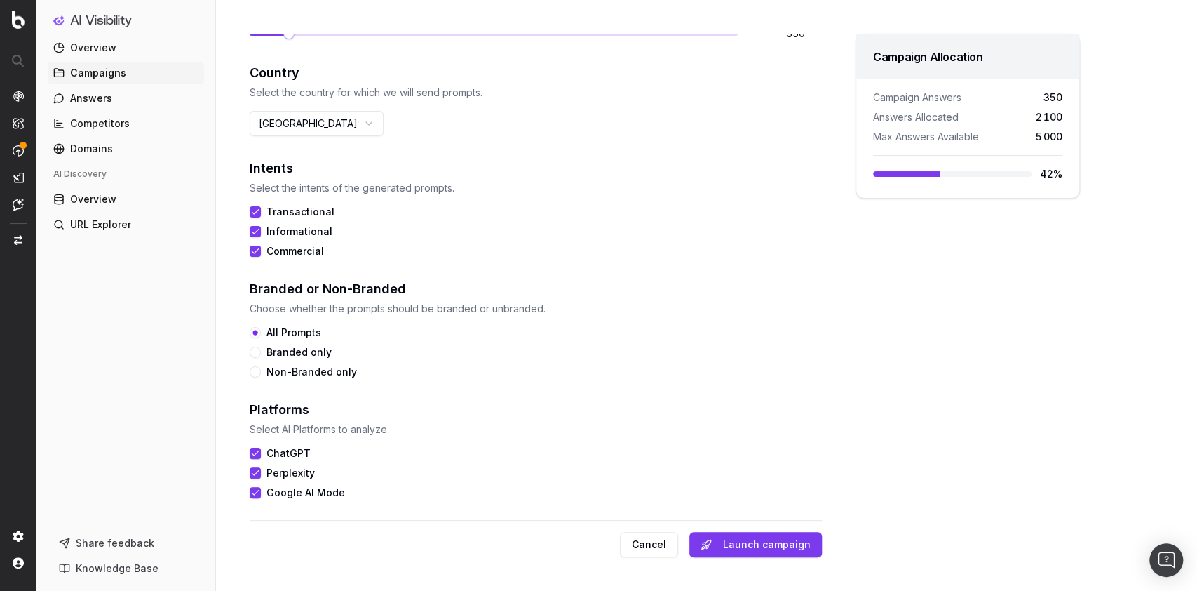
click at [131, 104] on link "Answers" at bounding box center [126, 98] width 156 height 22
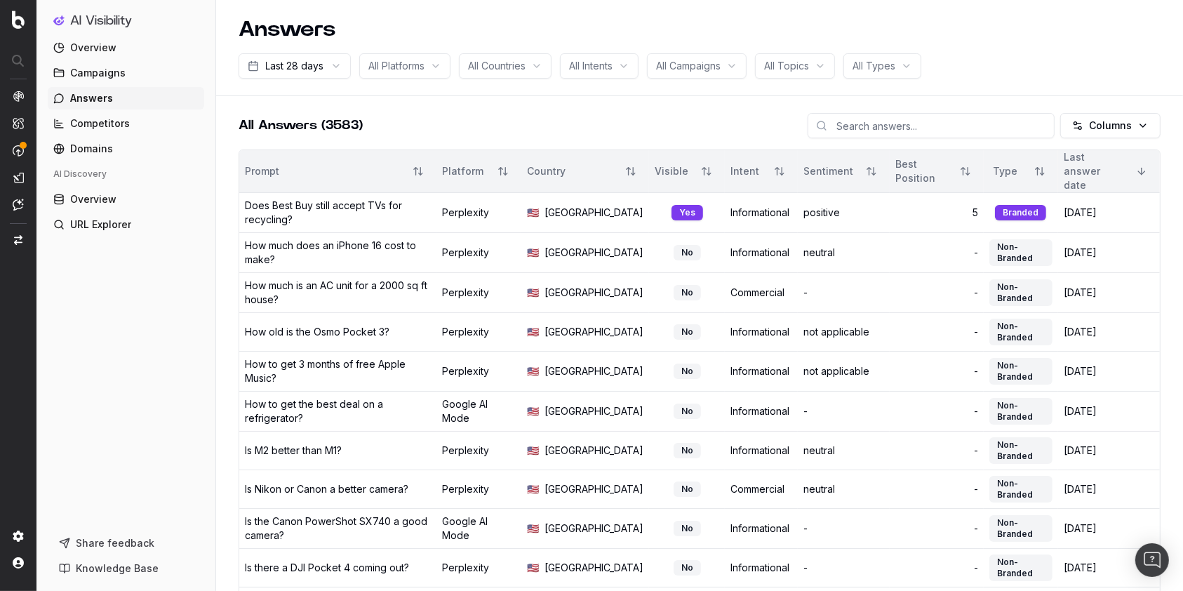
click at [114, 132] on link "Competitors" at bounding box center [126, 123] width 156 height 22
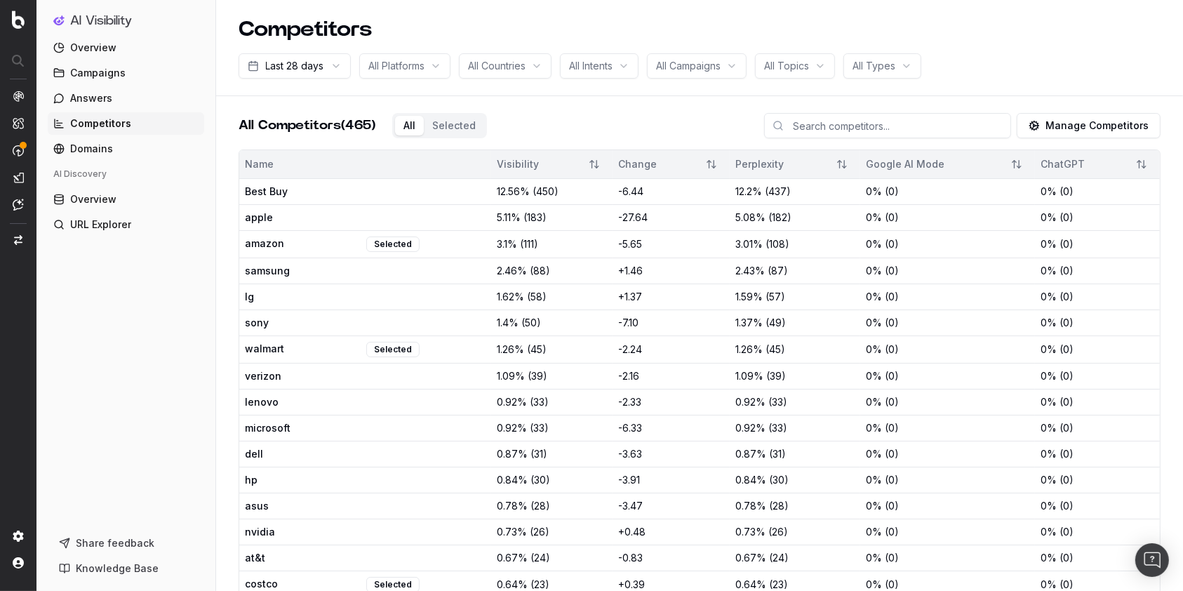
click at [107, 147] on span "Domains" at bounding box center [91, 149] width 43 height 14
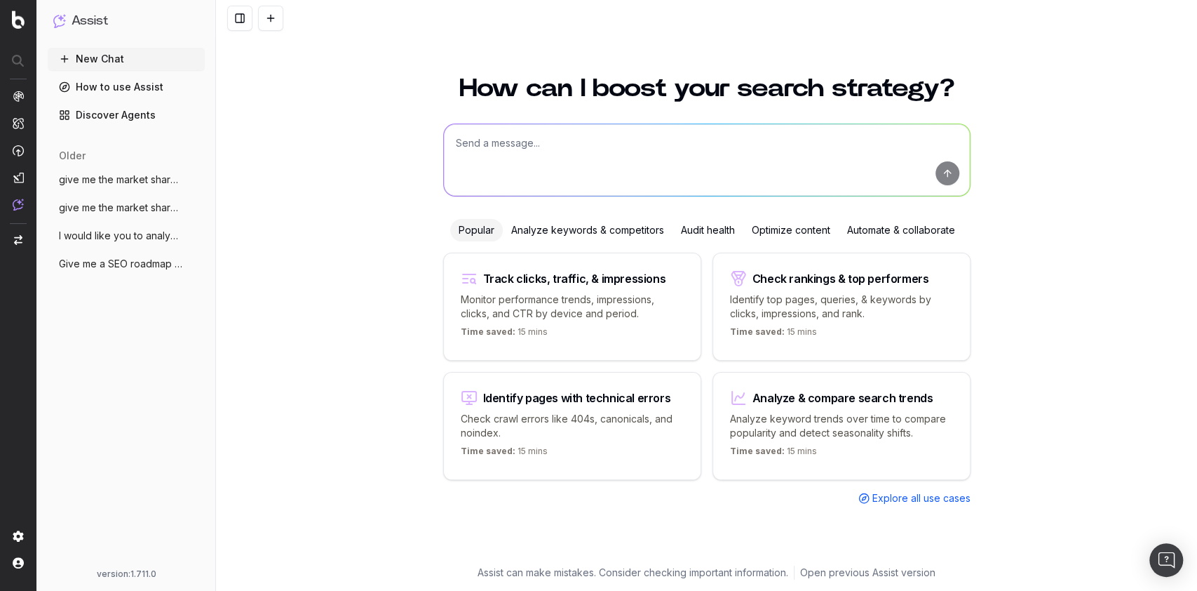
click at [108, 231] on span "I would like you to analyze the content" at bounding box center [120, 236] width 123 height 14
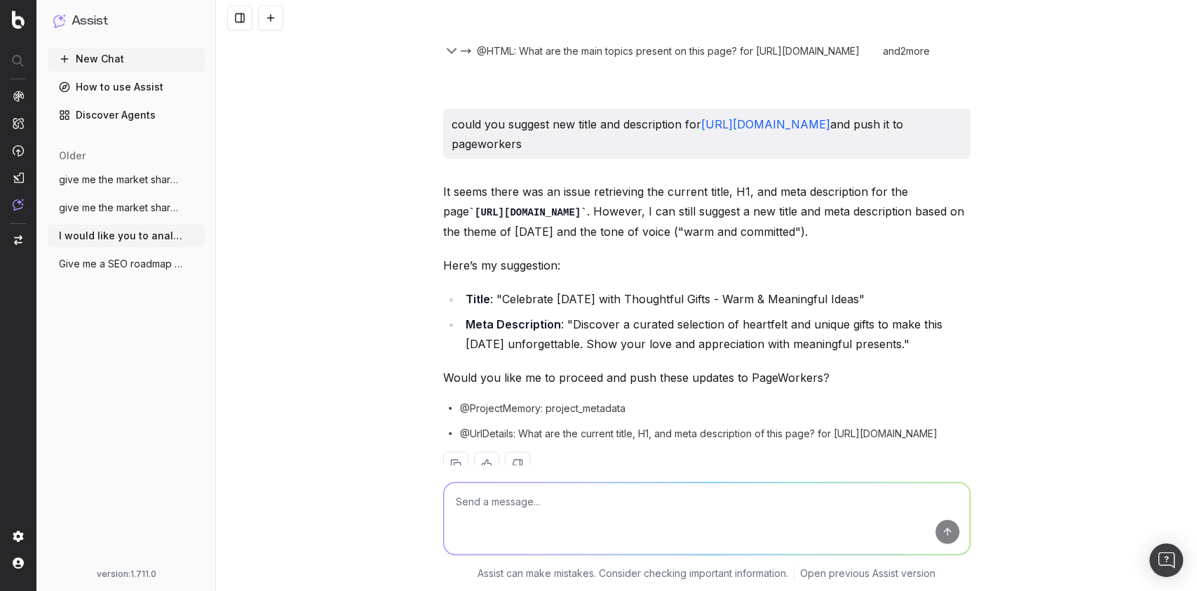
scroll to position [1980, 0]
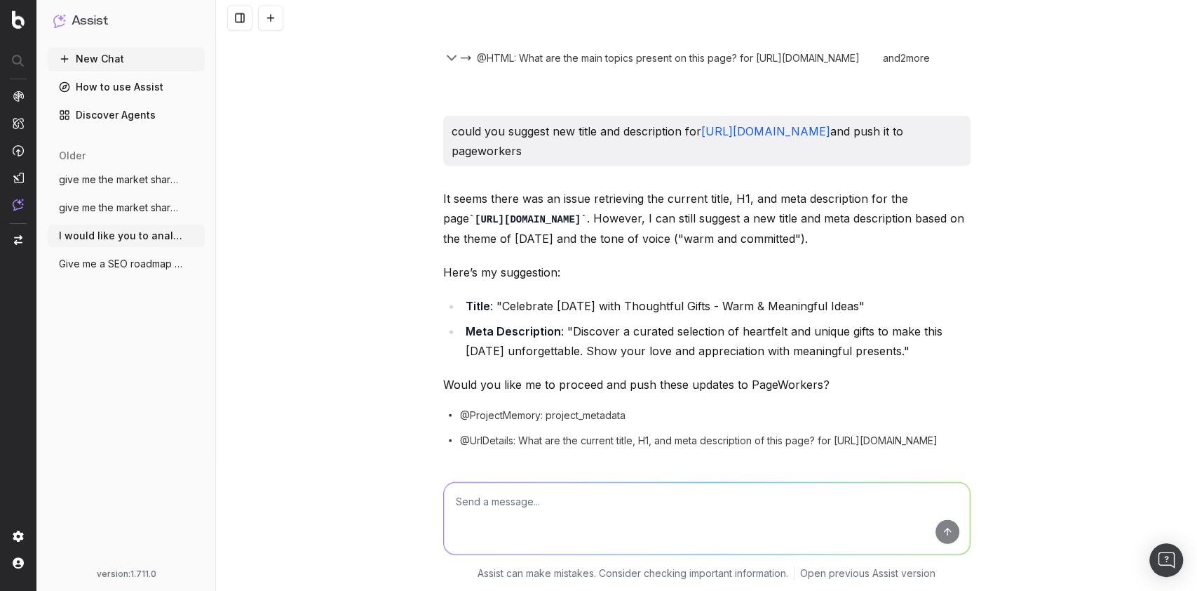
click at [149, 266] on span "Give me a SEO roadmap and with which act" at bounding box center [120, 264] width 123 height 14
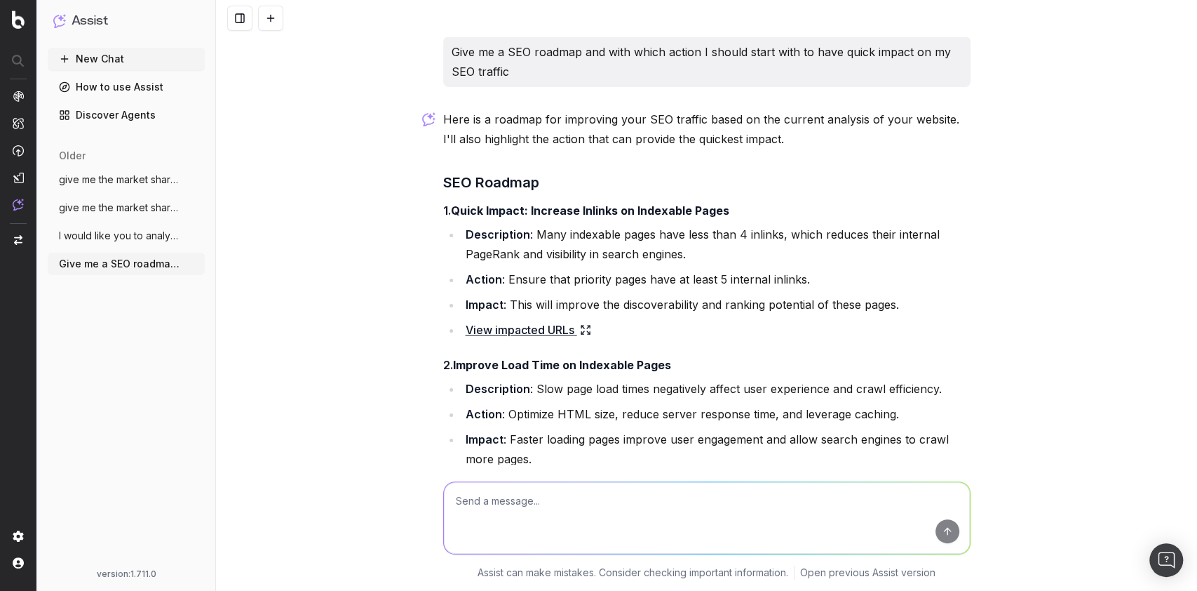
click at [123, 114] on link "Discover Agents" at bounding box center [126, 115] width 157 height 22
click at [103, 113] on link "Discover Agents" at bounding box center [126, 115] width 157 height 22
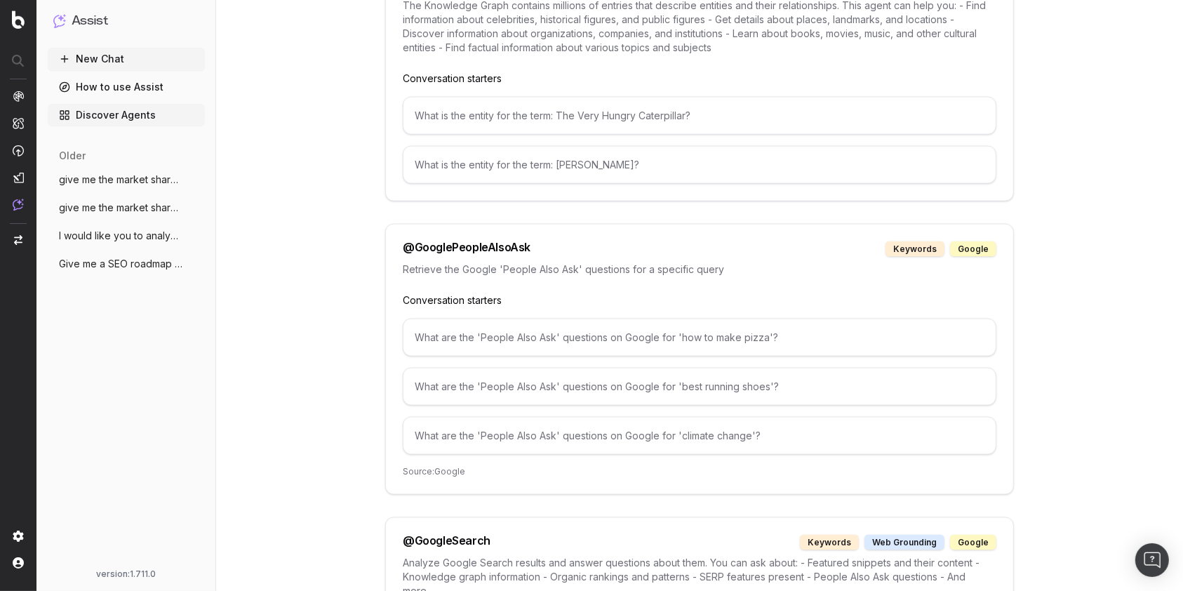
scroll to position [2031, 0]
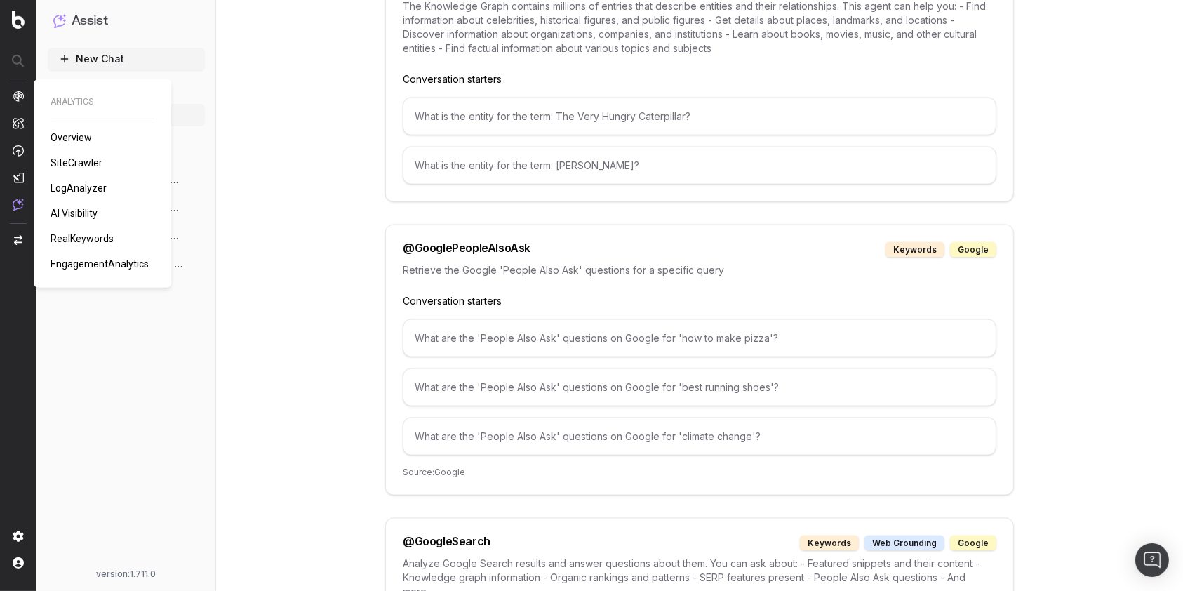
click at [83, 184] on span "LogAnalyzer" at bounding box center [79, 187] width 56 height 11
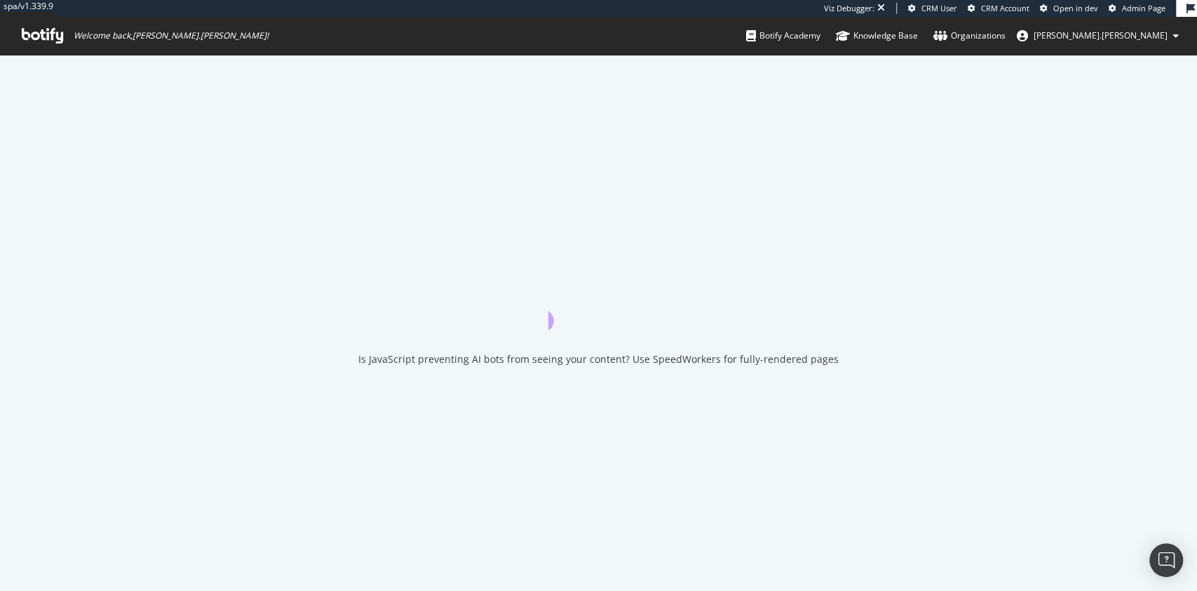
click at [1141, 11] on span "Admin Page" at bounding box center [1143, 8] width 43 height 11
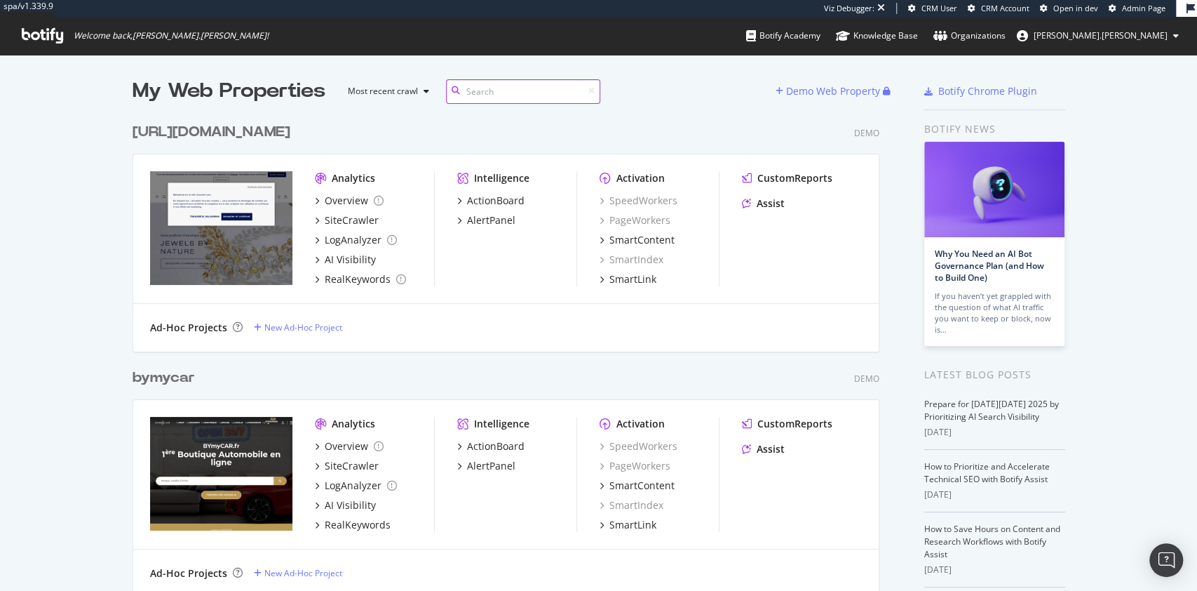
scroll to position [36738, 743]
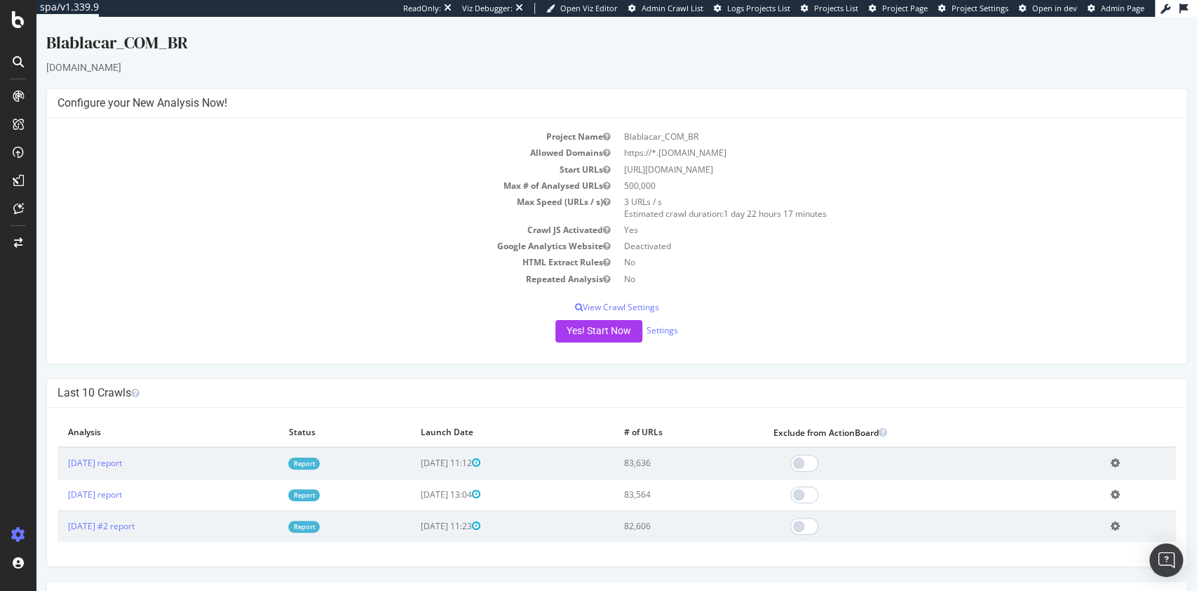
click at [320, 442] on link "Report" at bounding box center [304, 463] width 32 height 12
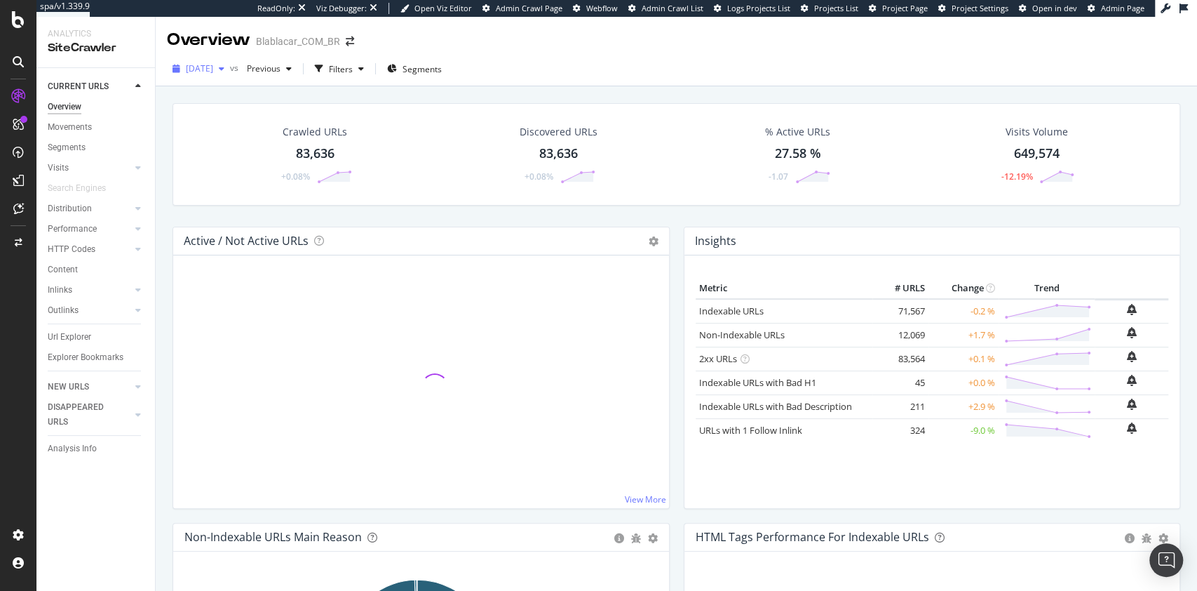
click at [205, 64] on span "2024 Feb. 6th" at bounding box center [199, 68] width 27 height 12
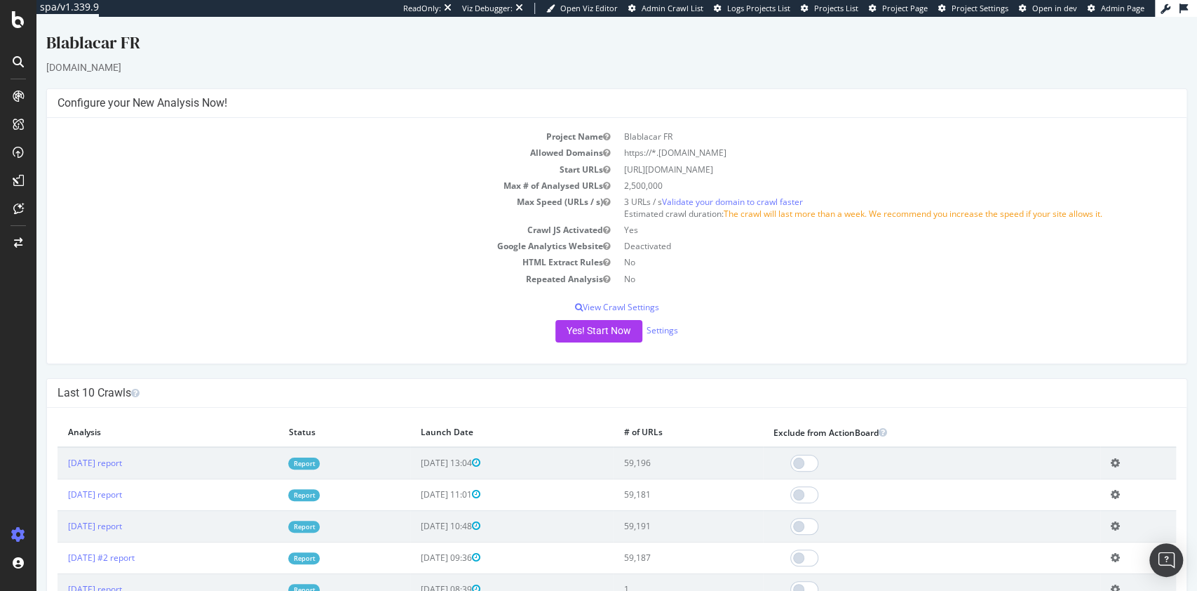
click at [320, 442] on link "Report" at bounding box center [304, 463] width 32 height 12
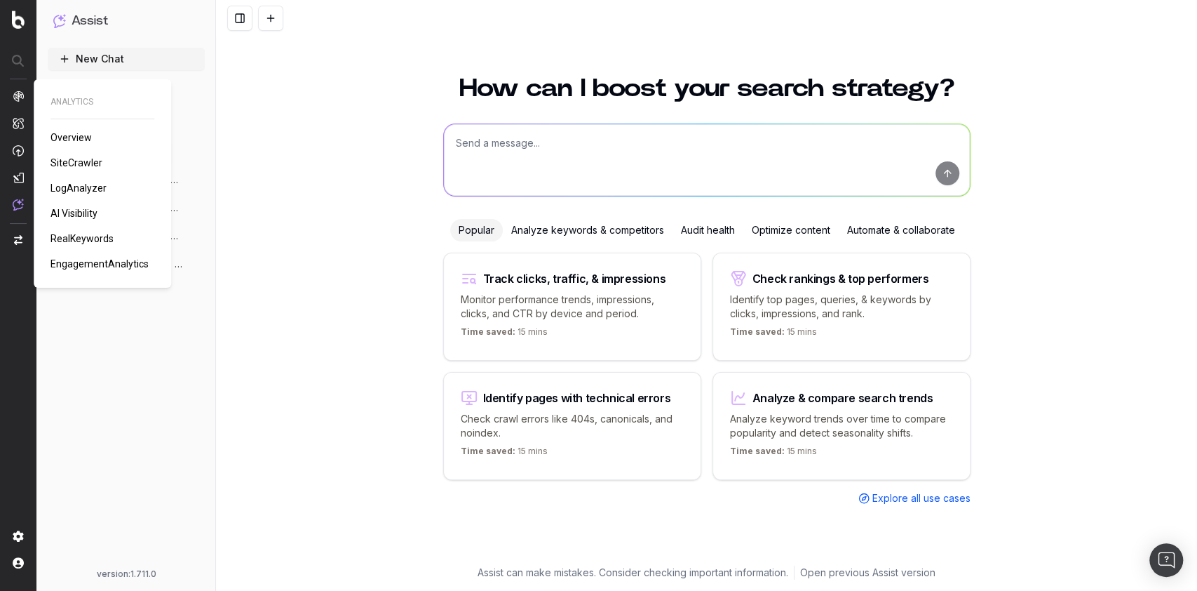
click at [70, 161] on span "SiteCrawler" at bounding box center [77, 162] width 52 height 11
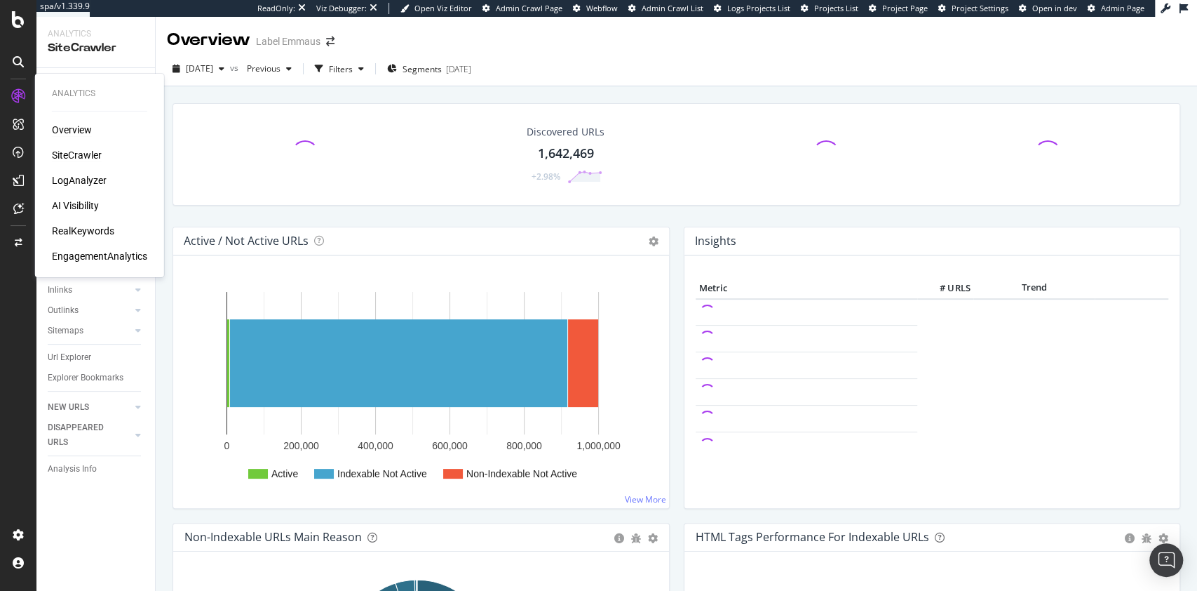
click at [82, 128] on div "Overview" at bounding box center [72, 130] width 40 height 14
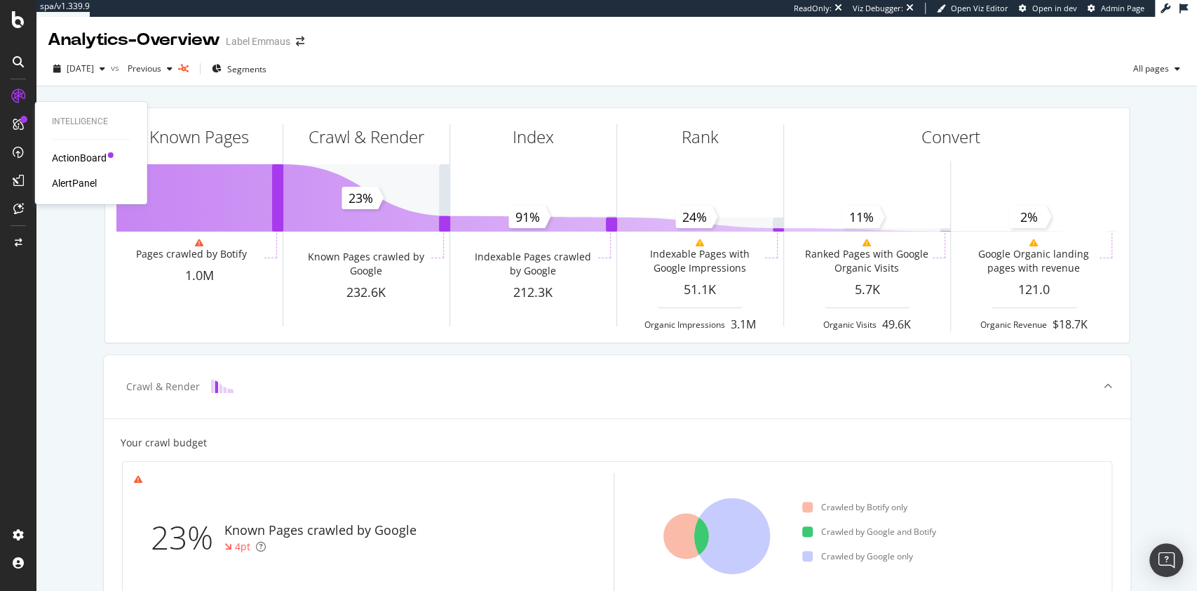
click at [76, 160] on div "ActionBoard" at bounding box center [79, 158] width 55 height 14
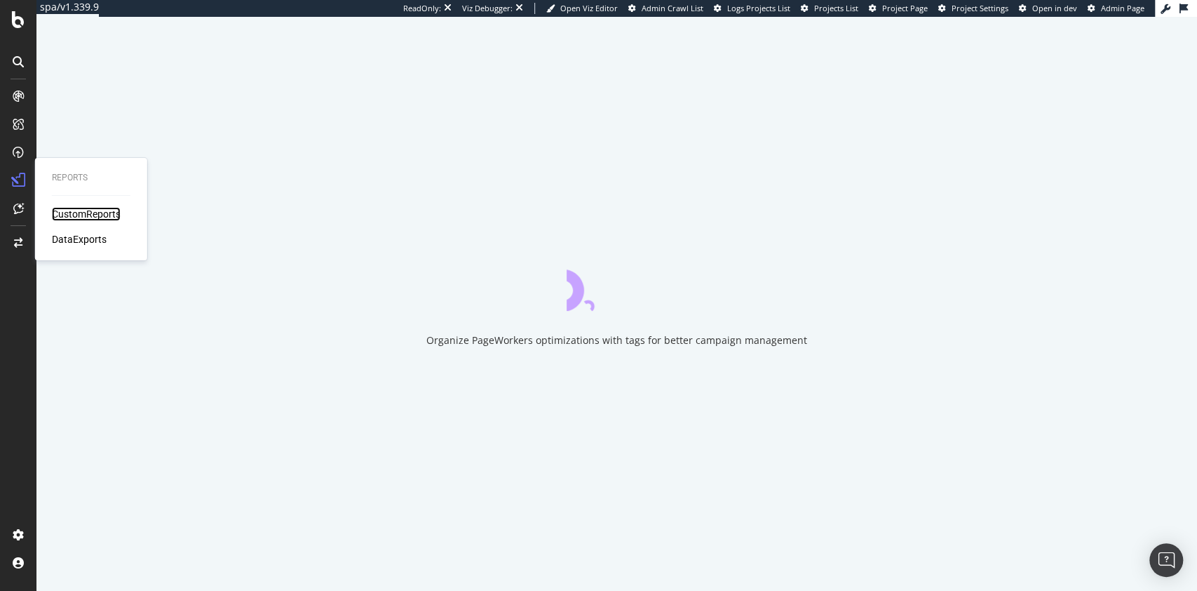
click at [61, 210] on div "CustomReports" at bounding box center [86, 214] width 69 height 14
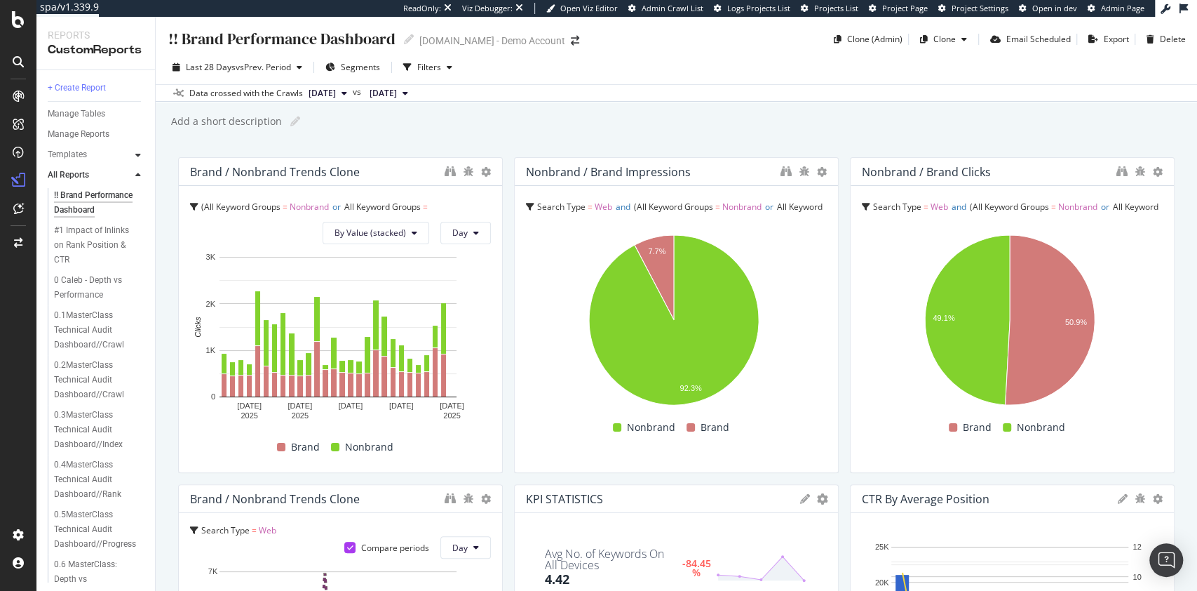
click at [138, 151] on icon at bounding box center [138, 155] width 6 height 8
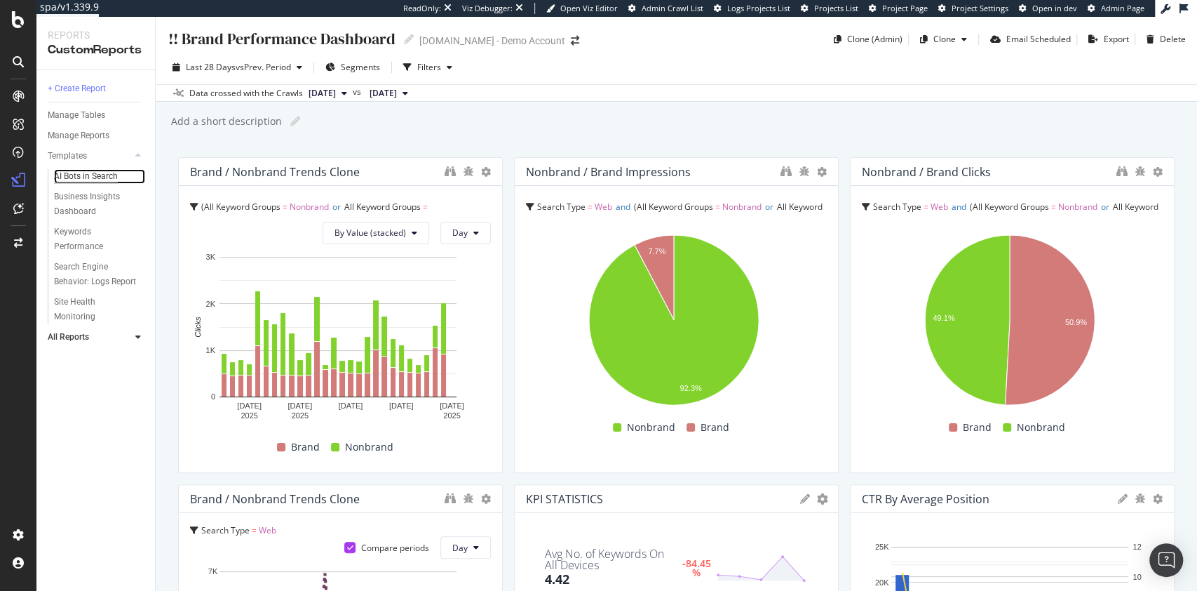
click at [93, 170] on div "AI Bots in Search" at bounding box center [86, 176] width 64 height 15
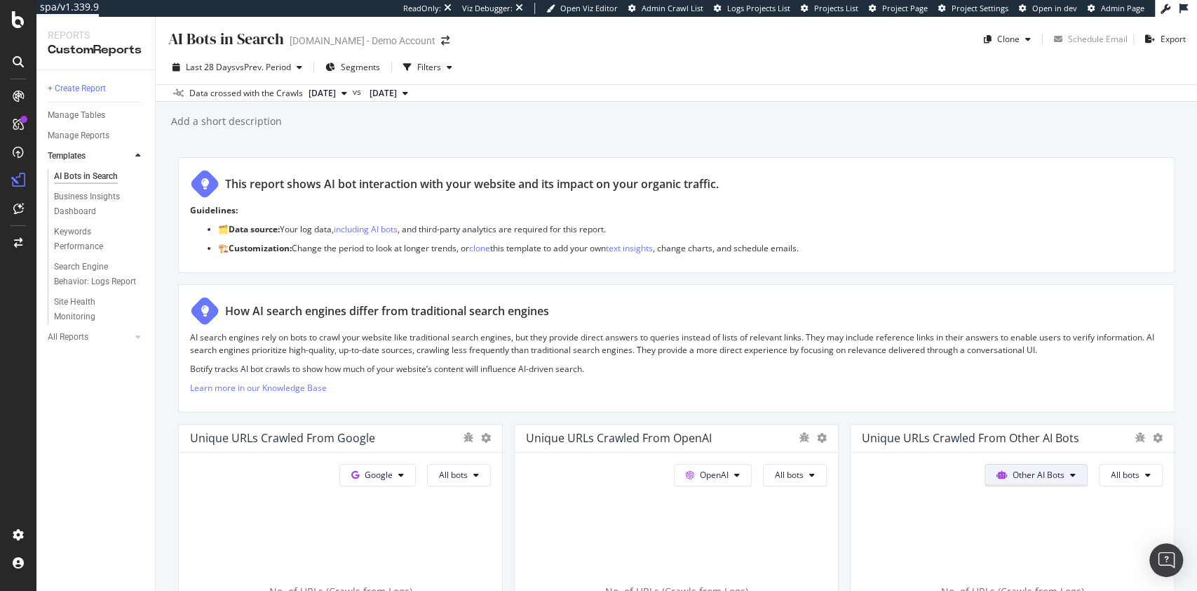
scroll to position [337, 0]
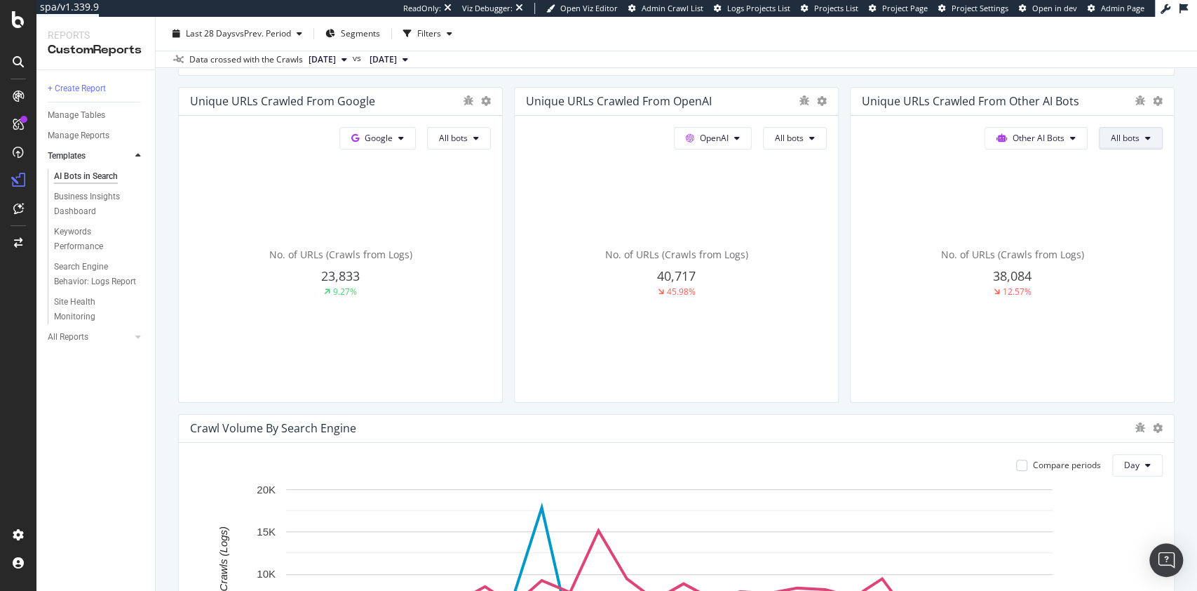
click at [1111, 133] on span "All bots" at bounding box center [1125, 138] width 29 height 12
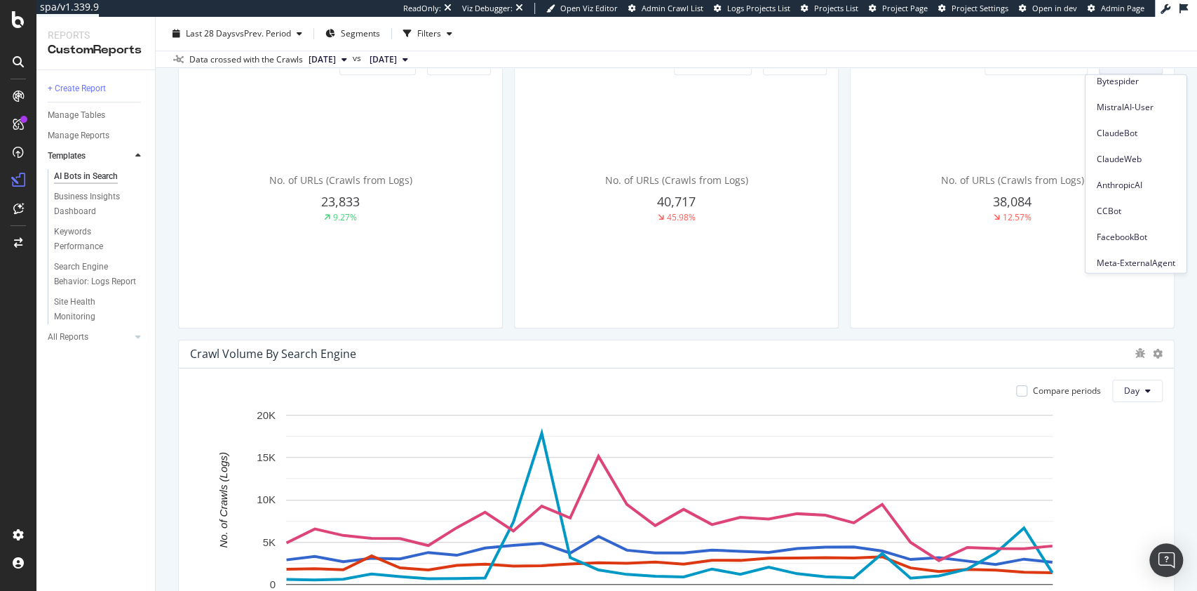
scroll to position [196, 0]
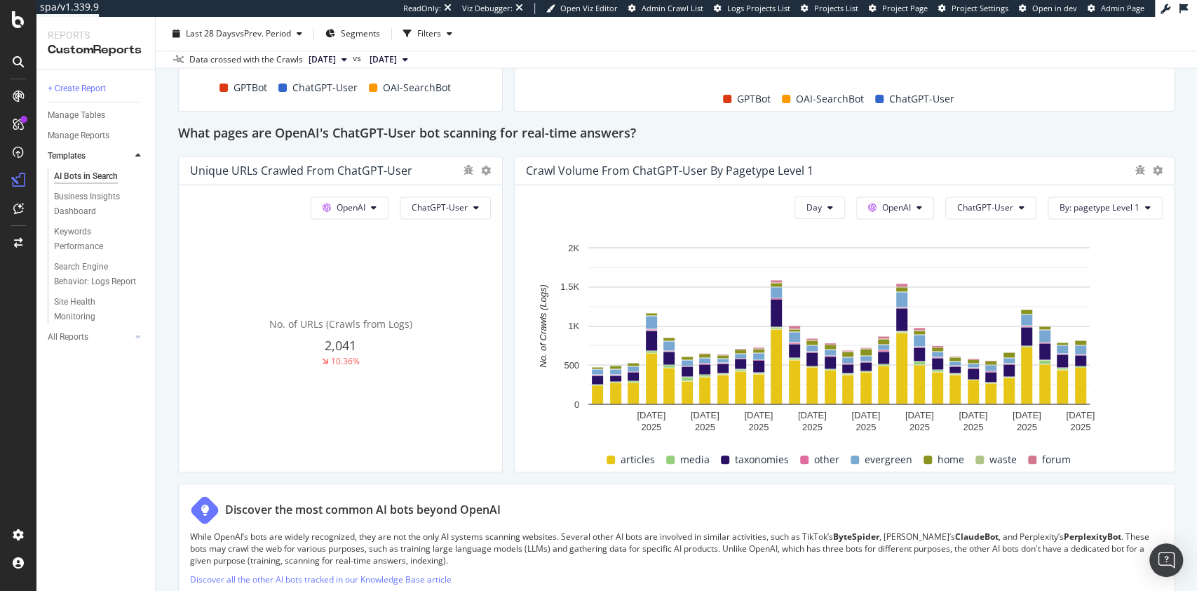
scroll to position [1493, 0]
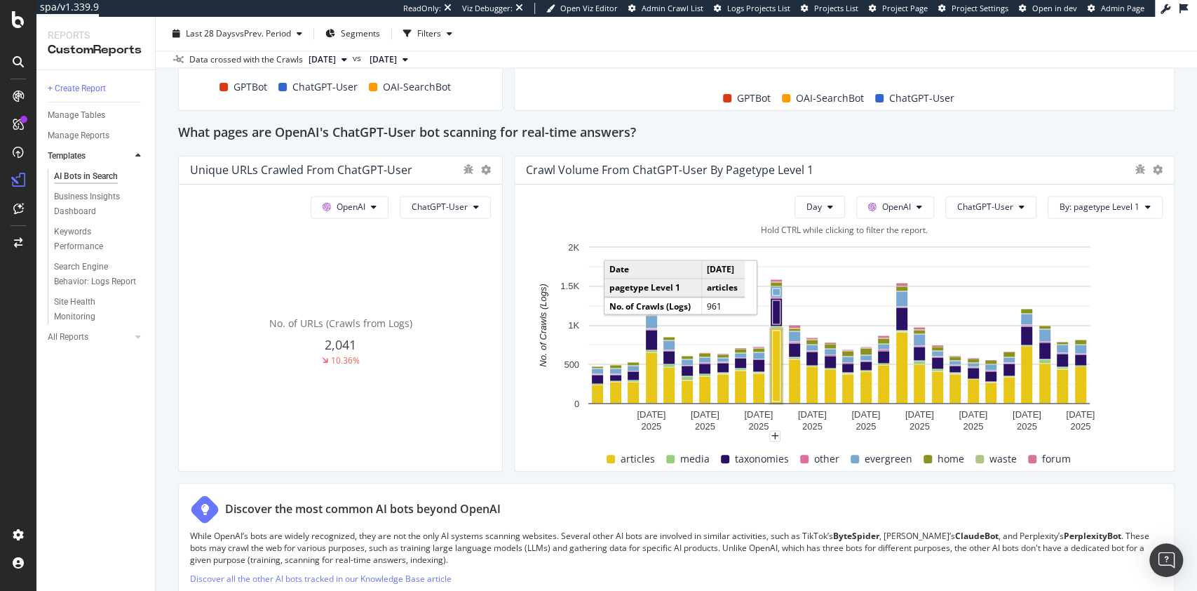
click at [773, 356] on rect "A chart." at bounding box center [777, 365] width 8 height 71
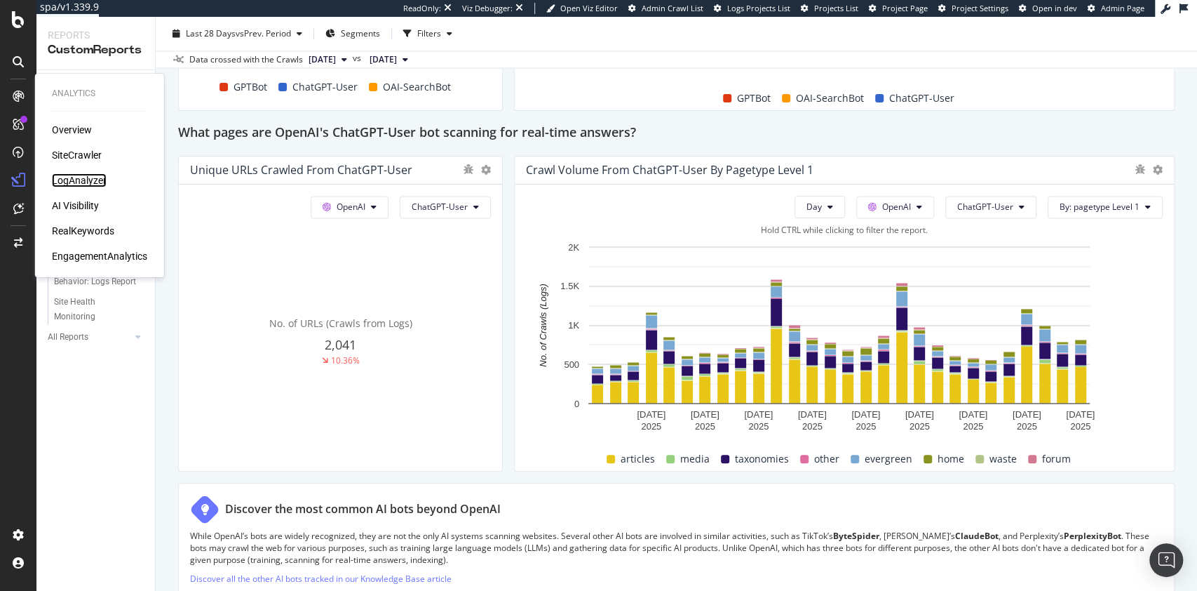
click at [81, 176] on div "LogAnalyzer" at bounding box center [79, 180] width 55 height 14
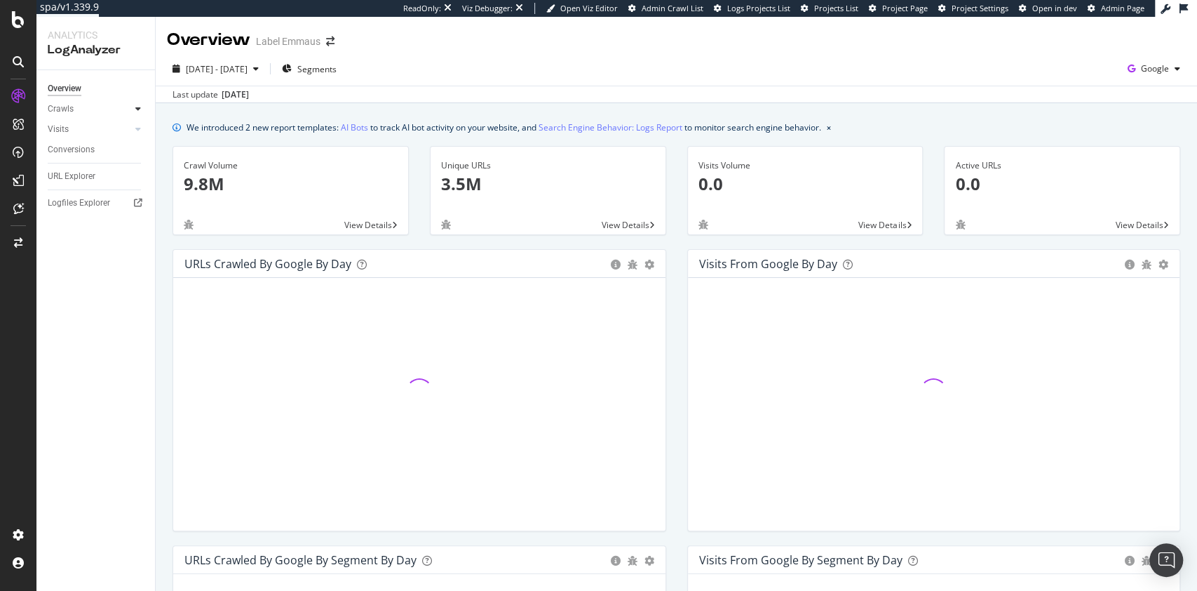
click at [139, 108] on icon at bounding box center [138, 109] width 6 height 8
click at [79, 198] on div "Resources" at bounding box center [73, 205] width 39 height 15
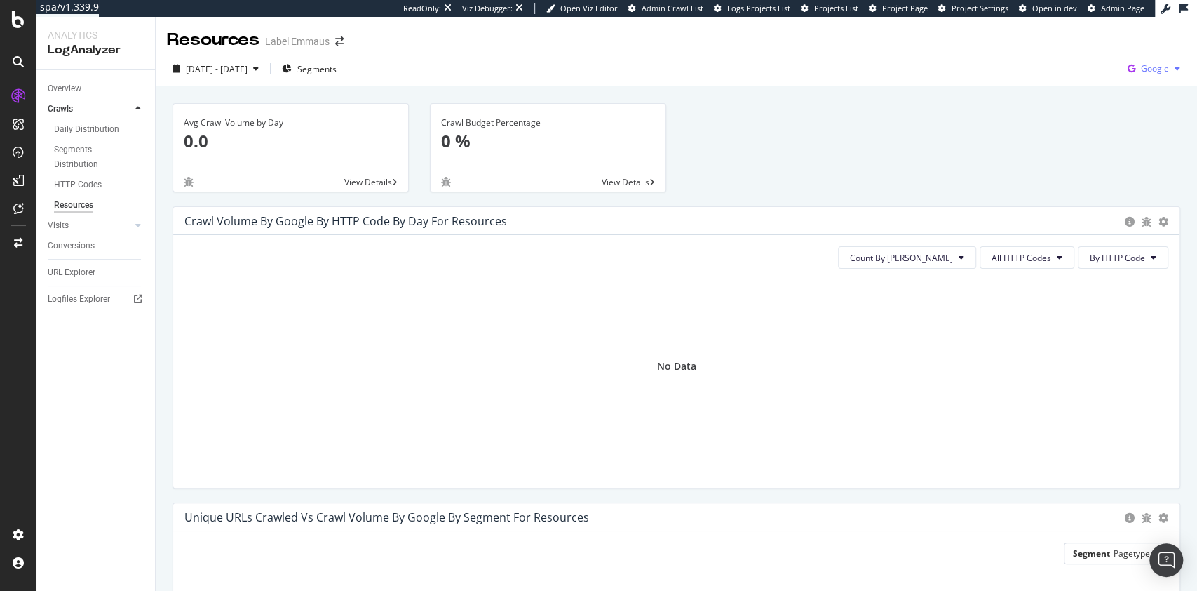
click at [1146, 69] on span "Google" at bounding box center [1155, 68] width 28 height 12
click at [725, 149] on div "Avg Crawl Volume by Day 0.0 View Details Crawl Budget Percentage 0 % View Detai…" at bounding box center [676, 154] width 1029 height 103
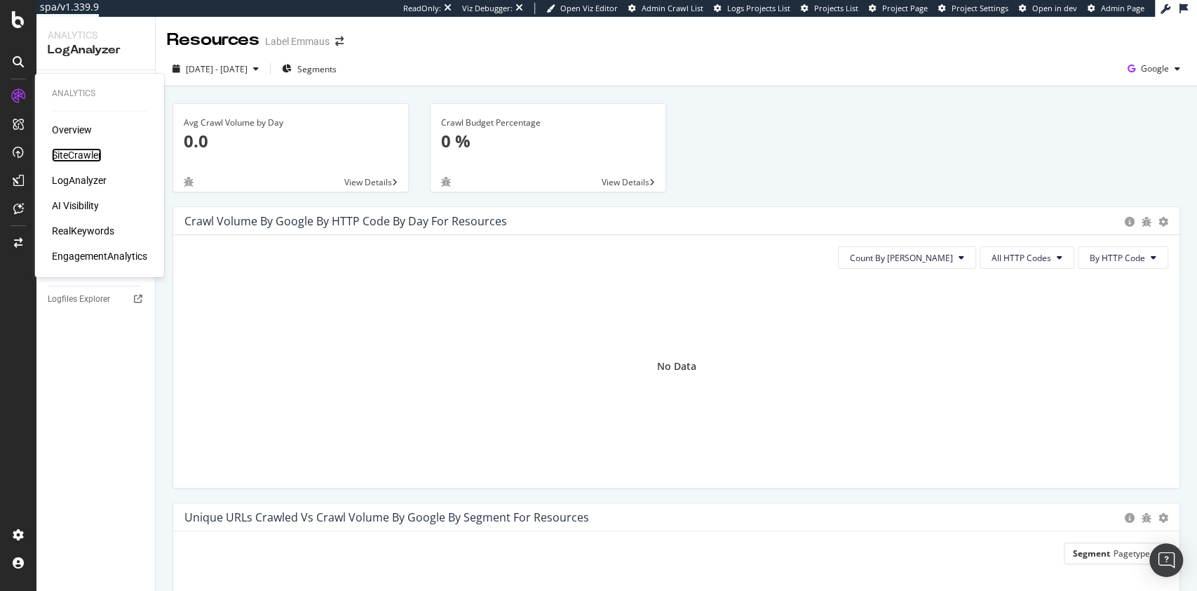
click at [79, 154] on div "SiteCrawler" at bounding box center [77, 155] width 50 height 14
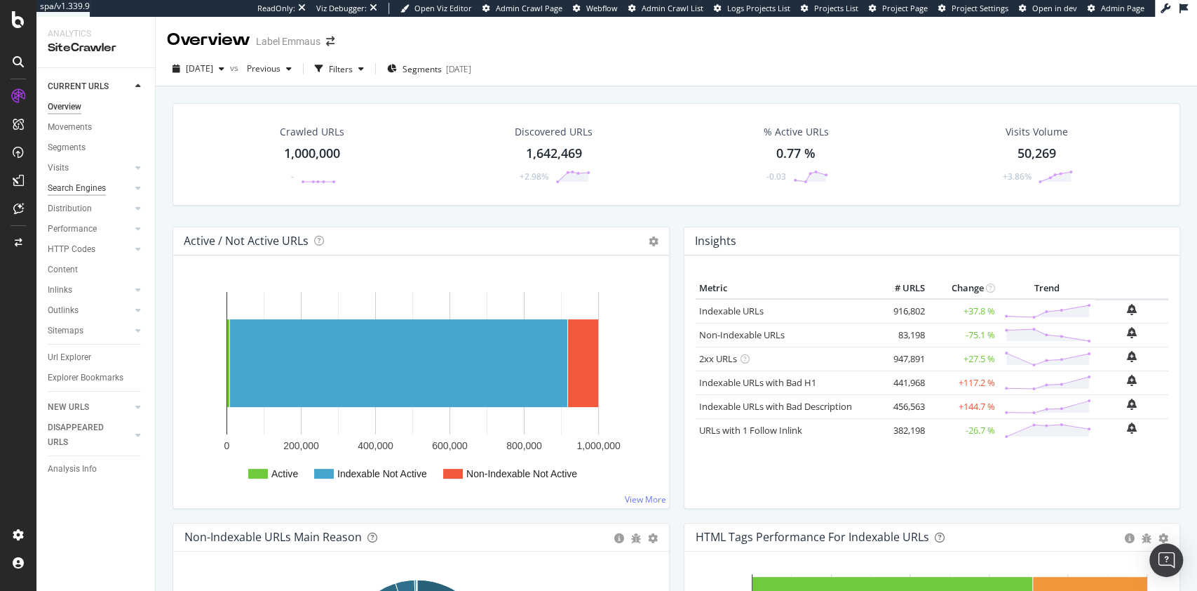
click at [85, 185] on div "Search Engines" at bounding box center [77, 188] width 58 height 15
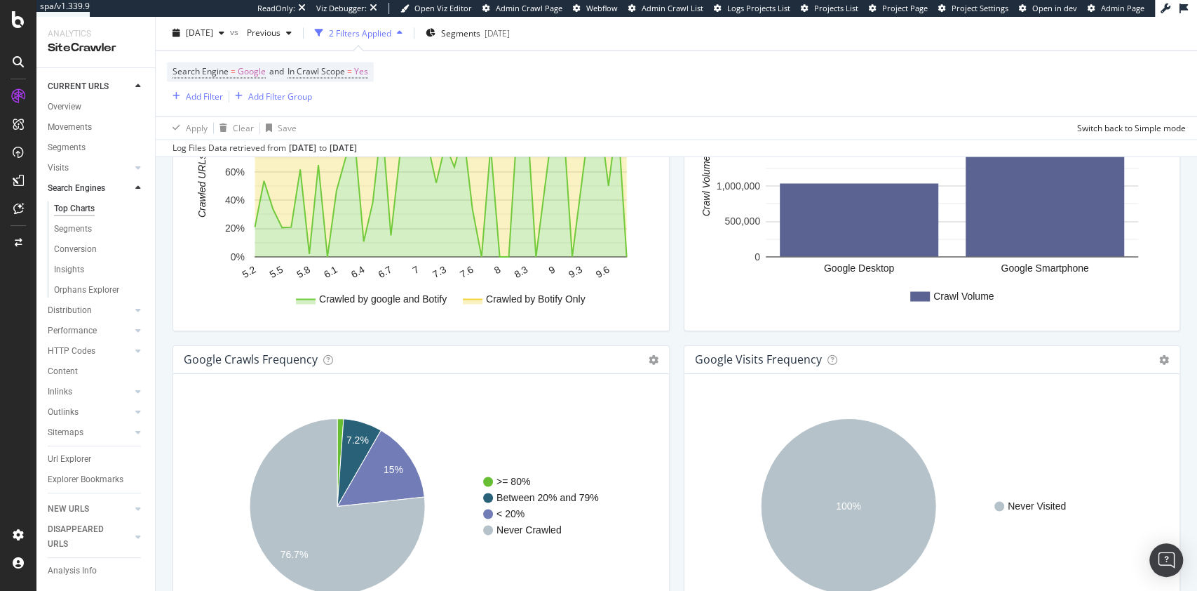
scroll to position [1649, 0]
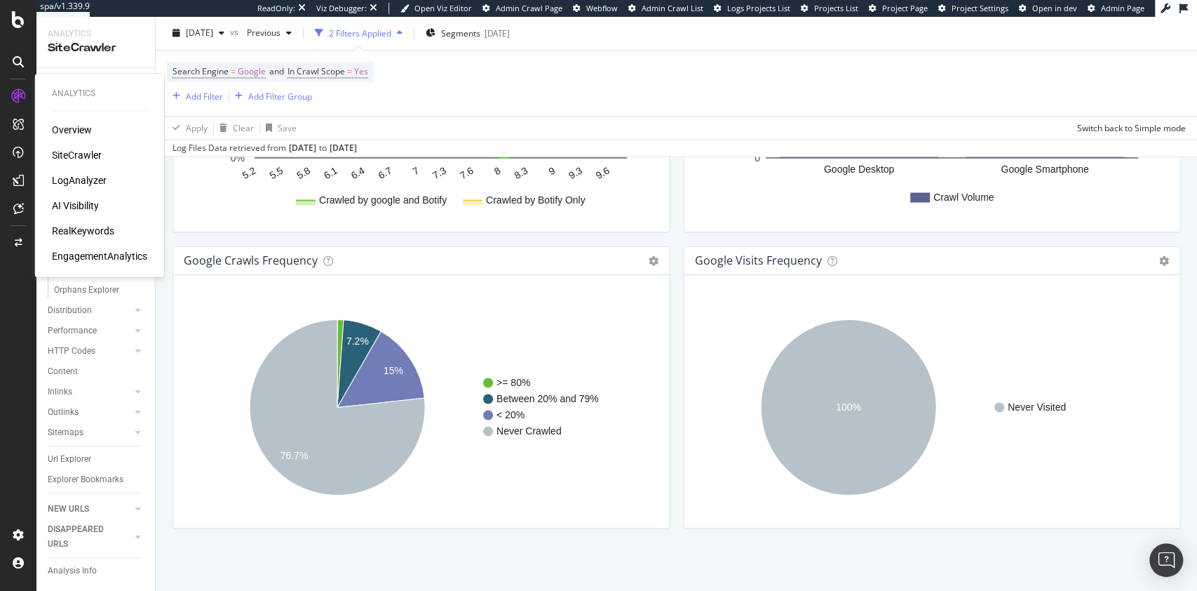
click at [67, 152] on div "SiteCrawler" at bounding box center [77, 155] width 50 height 14
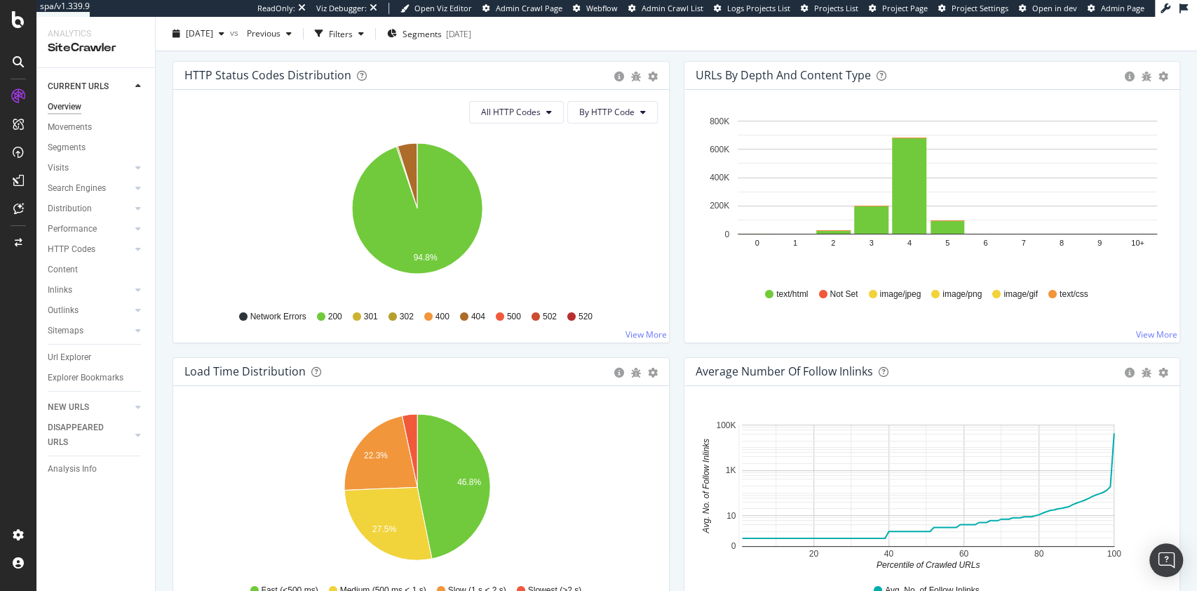
scroll to position [758, 0]
click at [63, 266] on div "Content" at bounding box center [63, 269] width 30 height 15
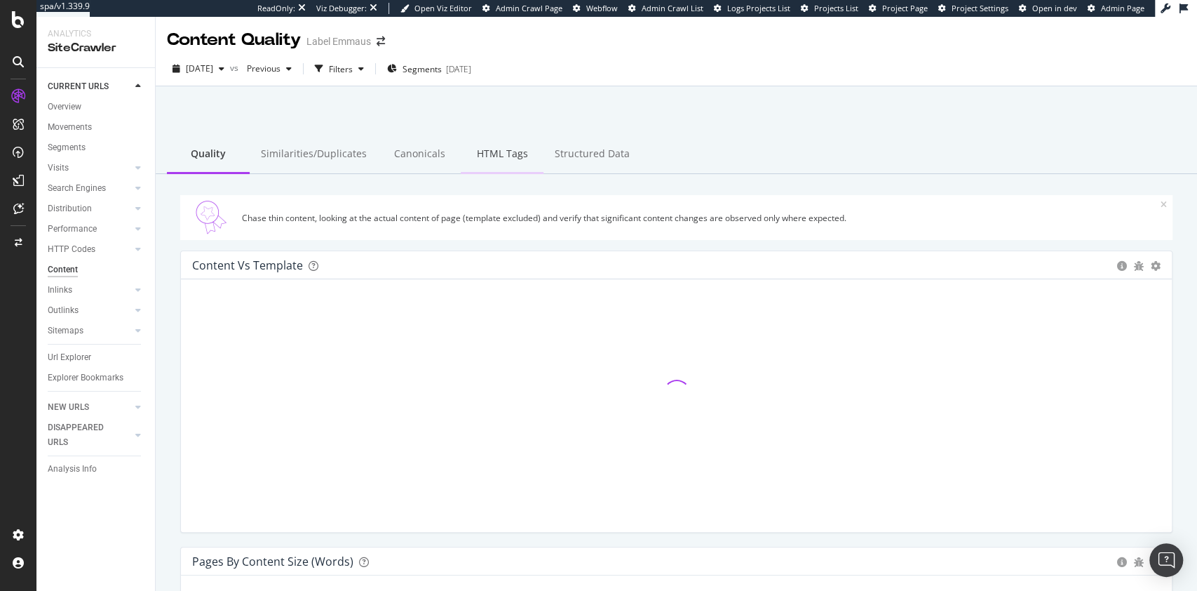
click at [489, 163] on div "HTML Tags" at bounding box center [502, 154] width 83 height 39
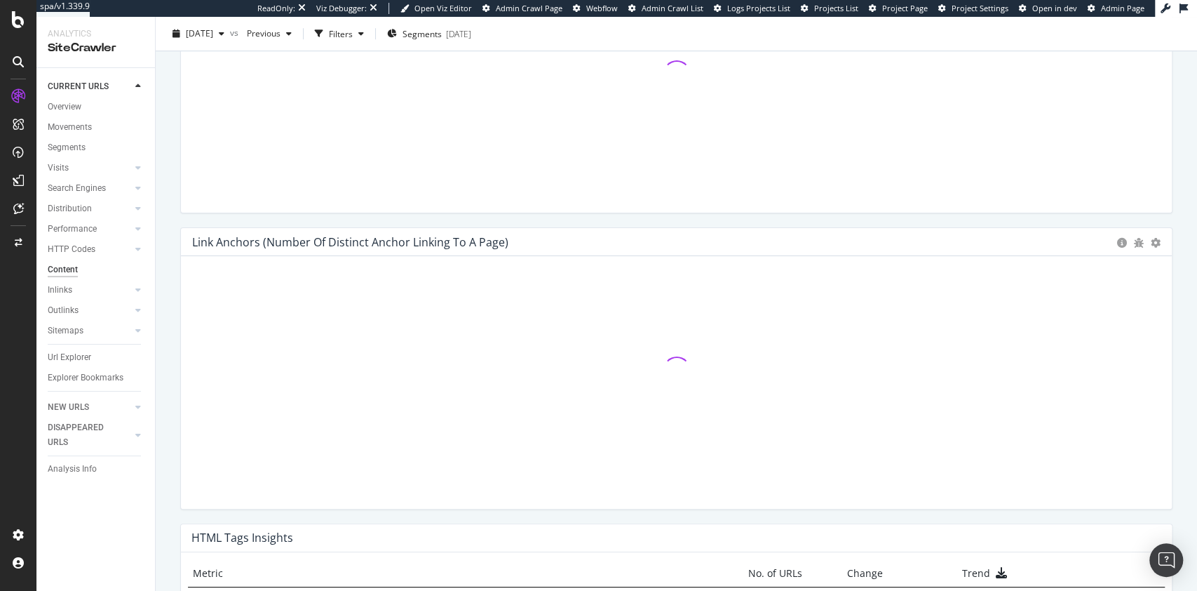
scroll to position [620, 0]
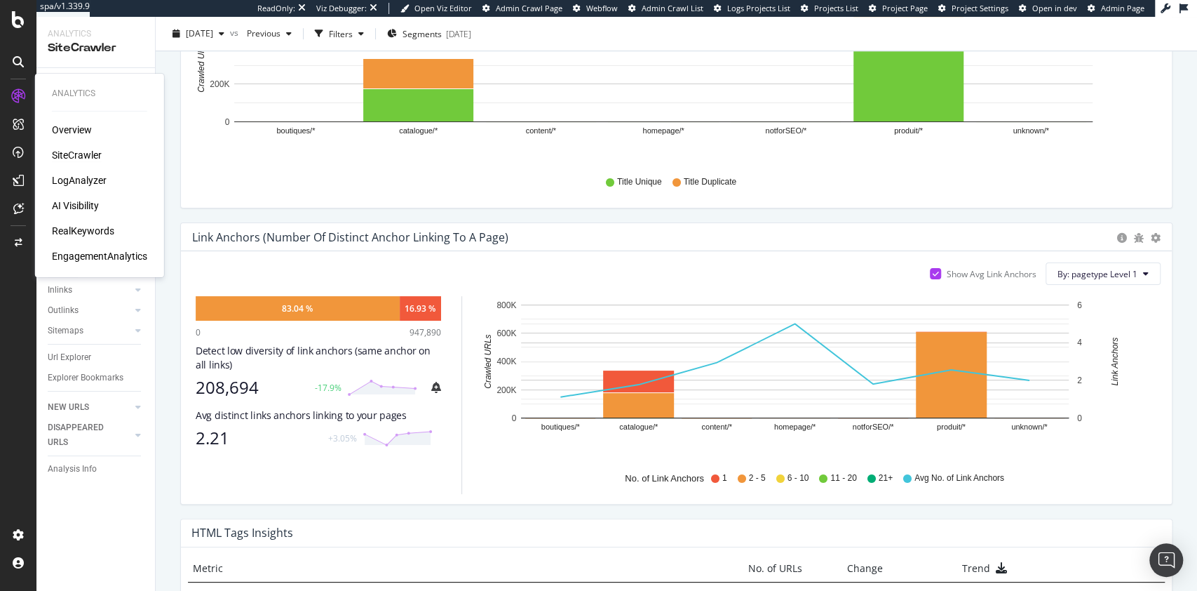
click at [92, 224] on div "RealKeywords" at bounding box center [83, 231] width 62 height 14
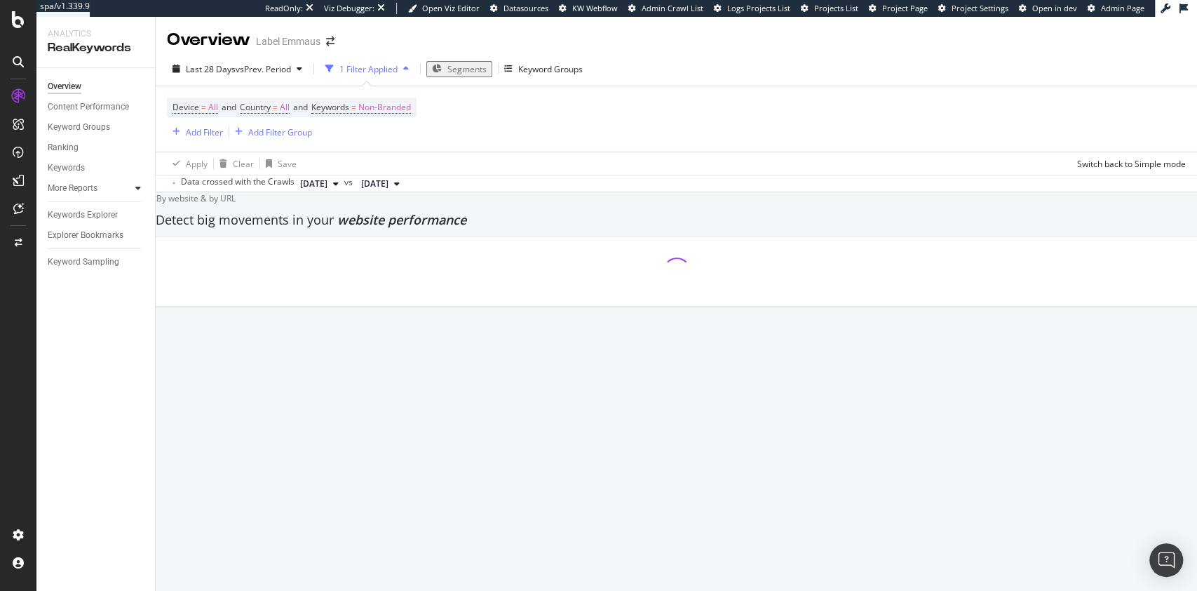
click at [140, 186] on div at bounding box center [138, 188] width 14 height 14
click at [71, 246] on div "Content" at bounding box center [69, 249] width 30 height 15
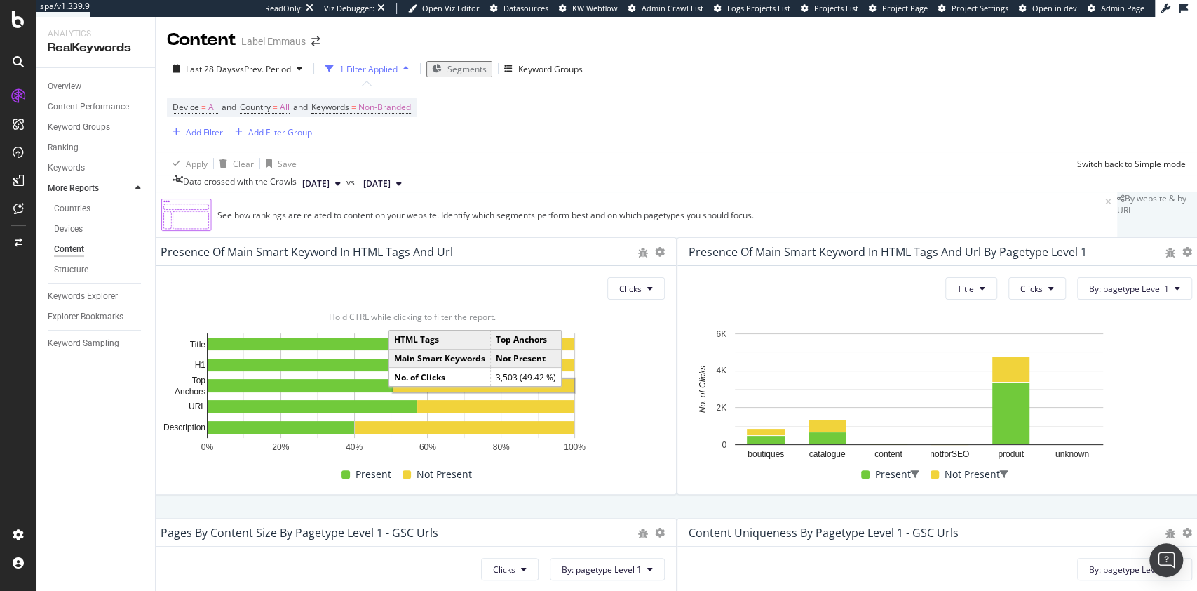
click at [574, 392] on rect "A chart." at bounding box center [483, 385] width 181 height 13
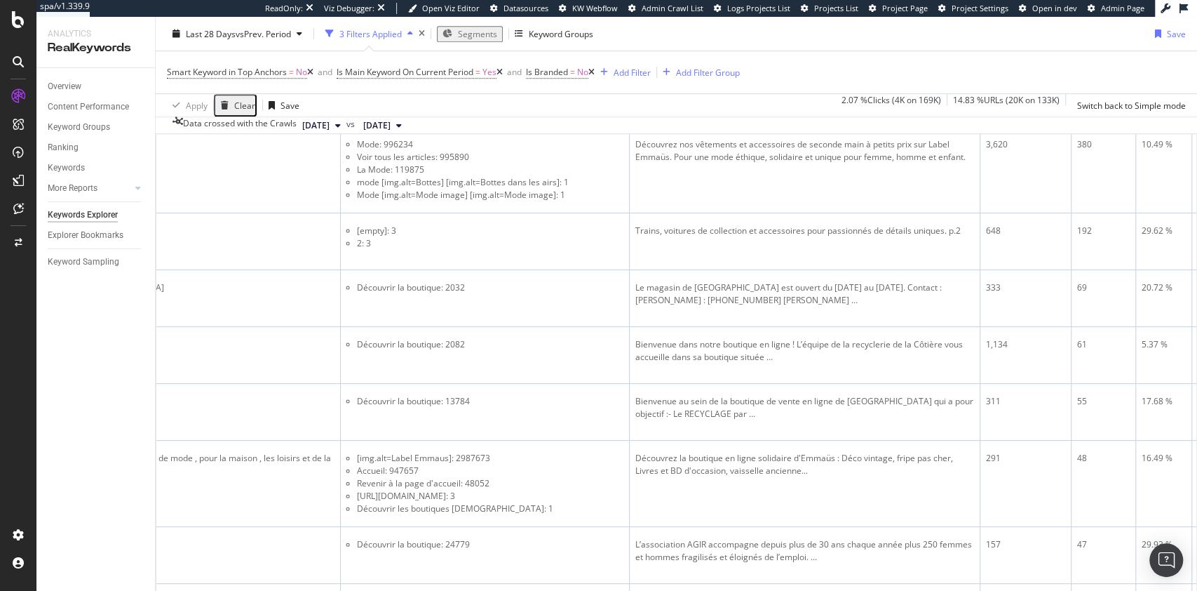
scroll to position [0, 772]
drag, startPoint x: 661, startPoint y: 228, endPoint x: 694, endPoint y: 227, distance: 33.0
click at [623, 90] on li "déco d’occasion: 172" at bounding box center [489, 83] width 267 height 13
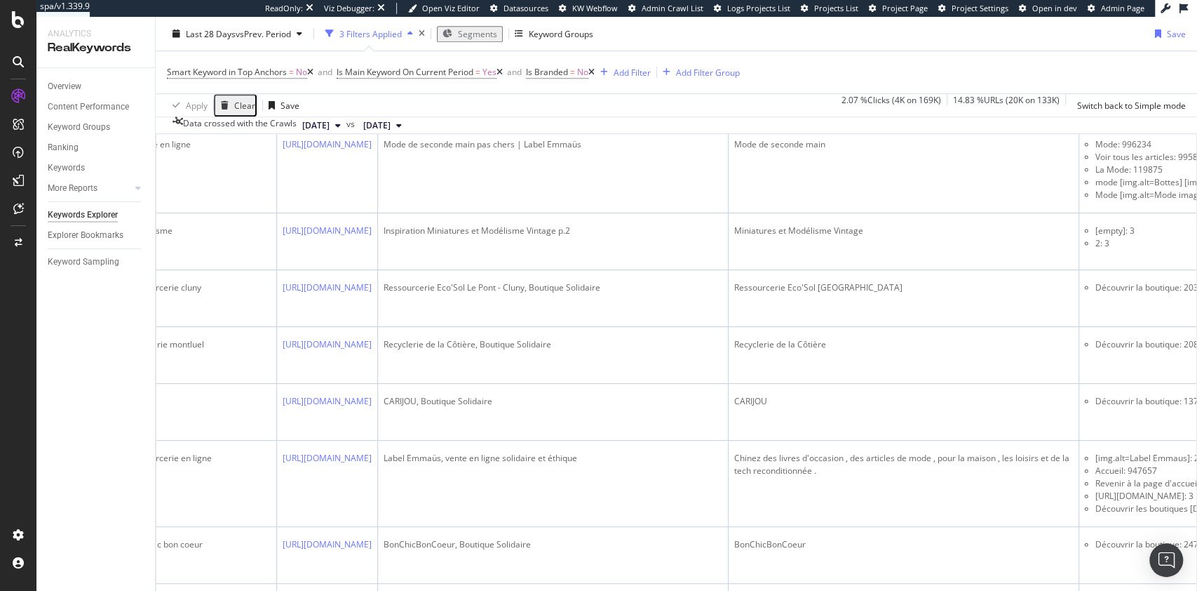
scroll to position [0, 0]
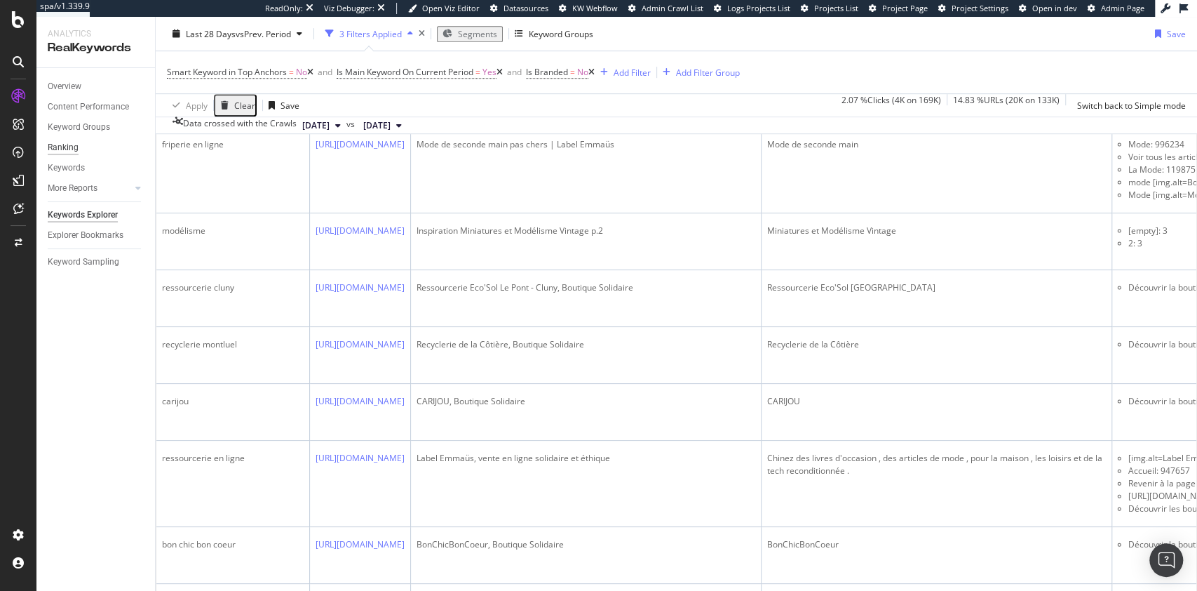
click at [62, 149] on div "Ranking" at bounding box center [63, 147] width 31 height 15
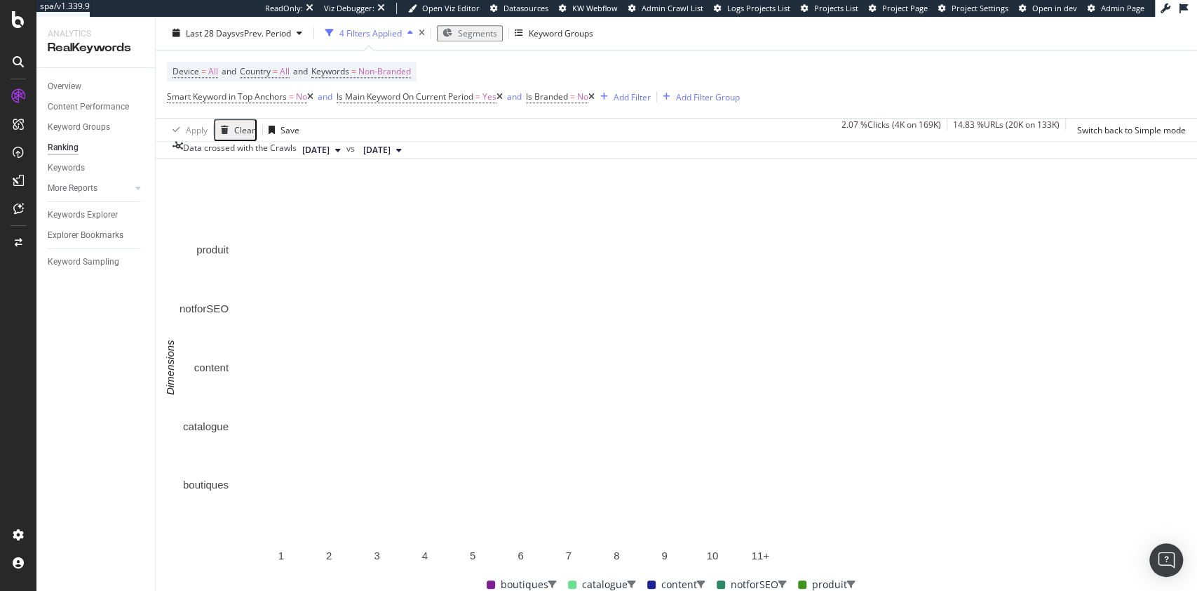
scroll to position [957, 0]
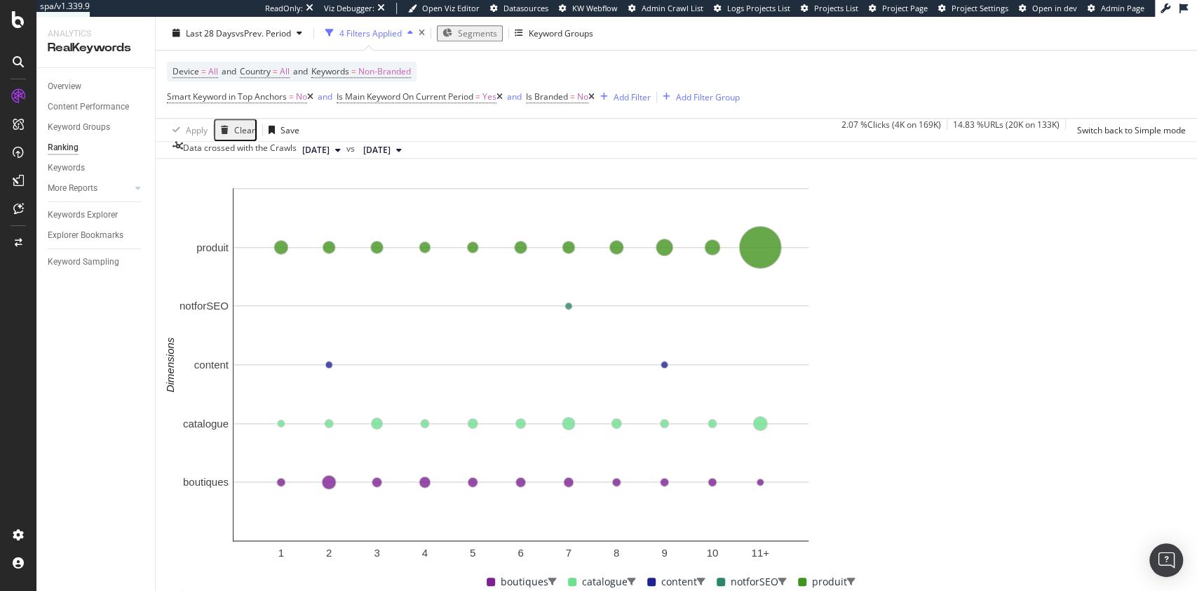
click at [401, 30] on div "4 Filters Applied" at bounding box center [370, 33] width 62 height 12
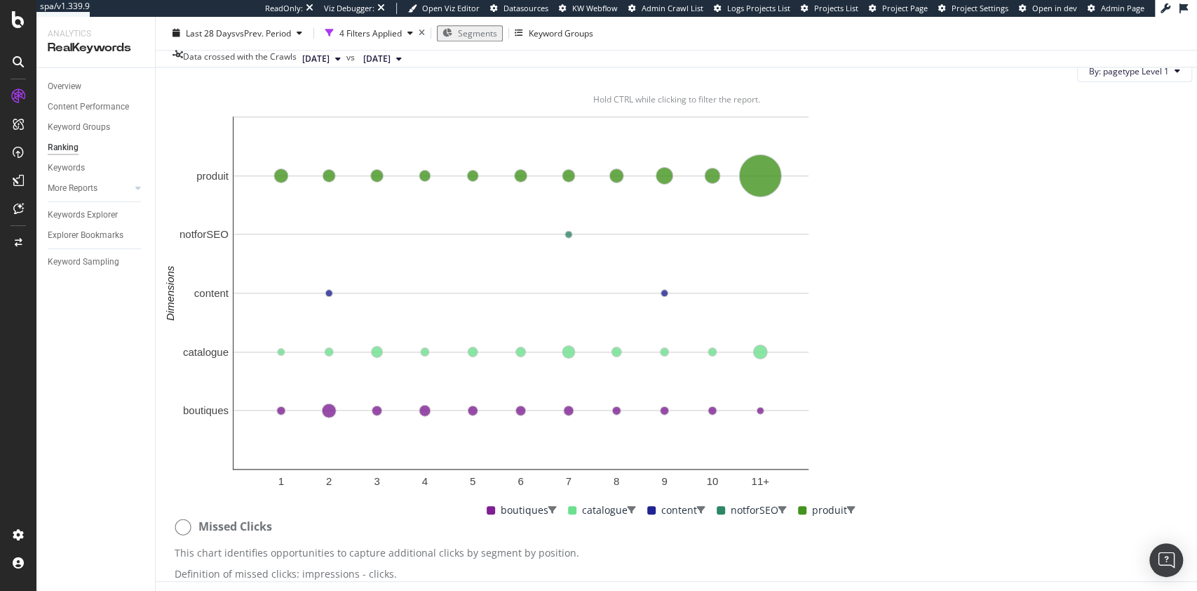
scroll to position [934, 0]
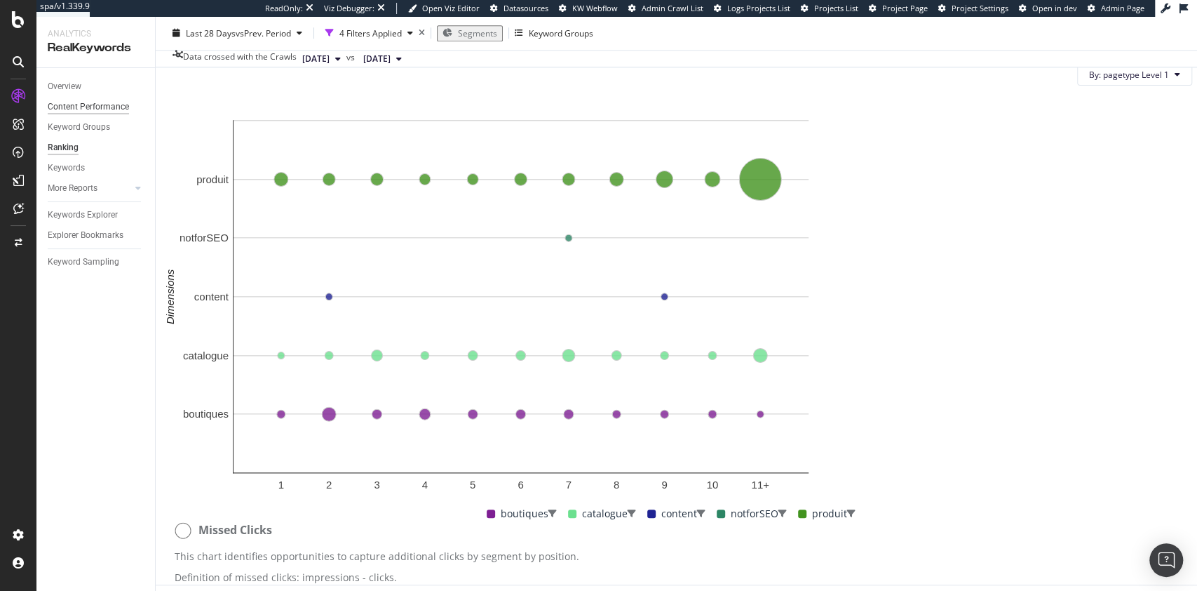
click at [108, 109] on div "Content Performance" at bounding box center [88, 107] width 81 height 15
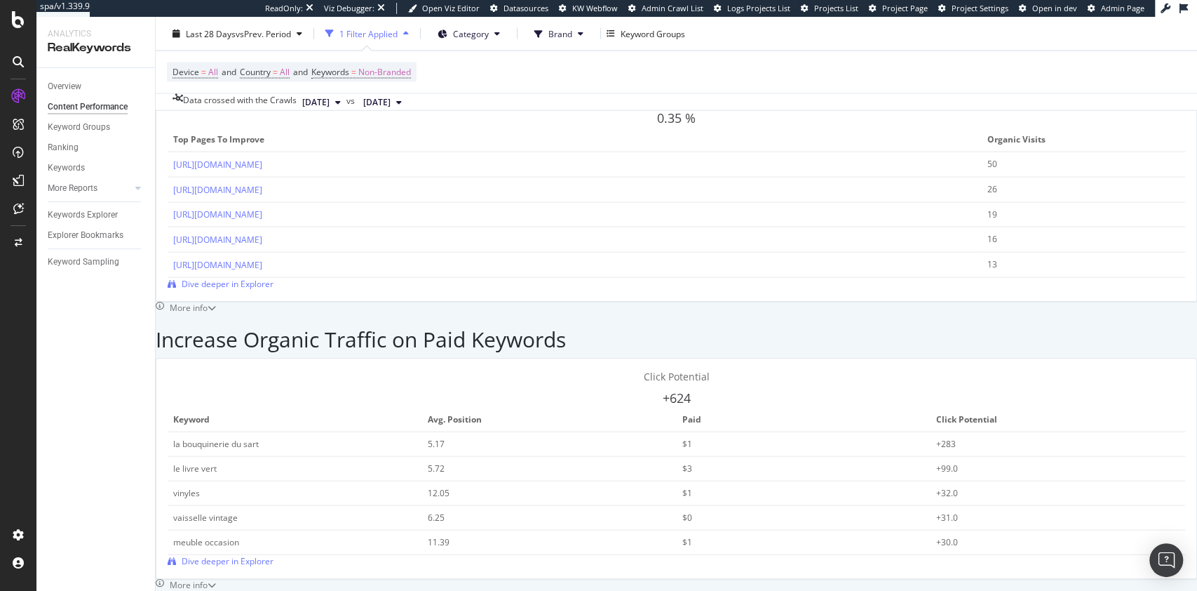
scroll to position [2326, 0]
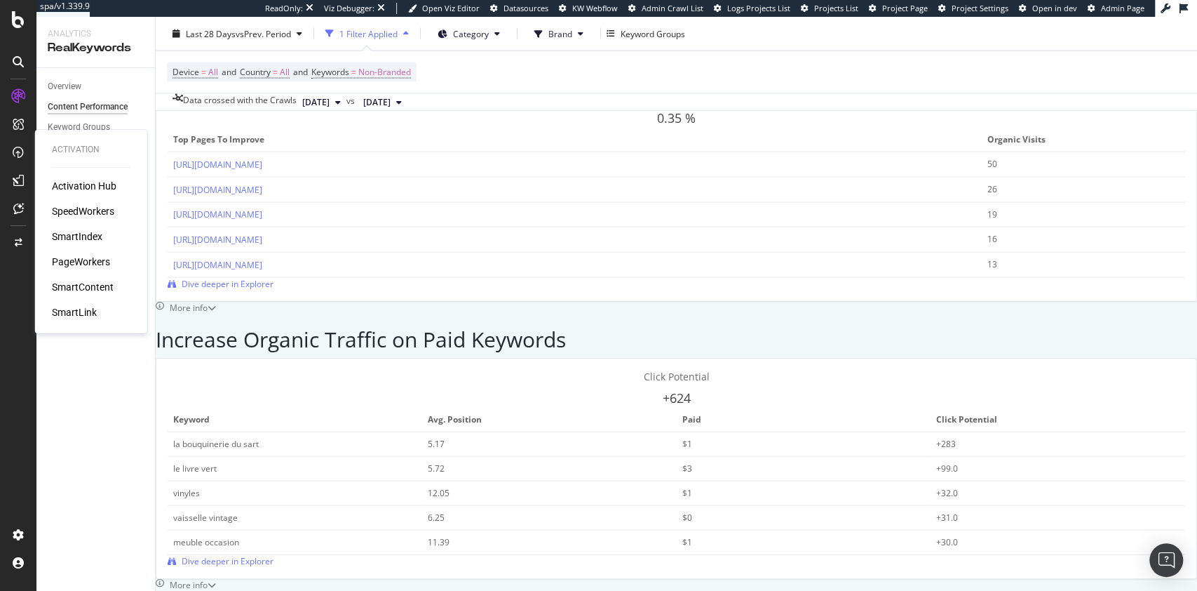
click at [102, 286] on div "SmartContent" at bounding box center [83, 287] width 62 height 14
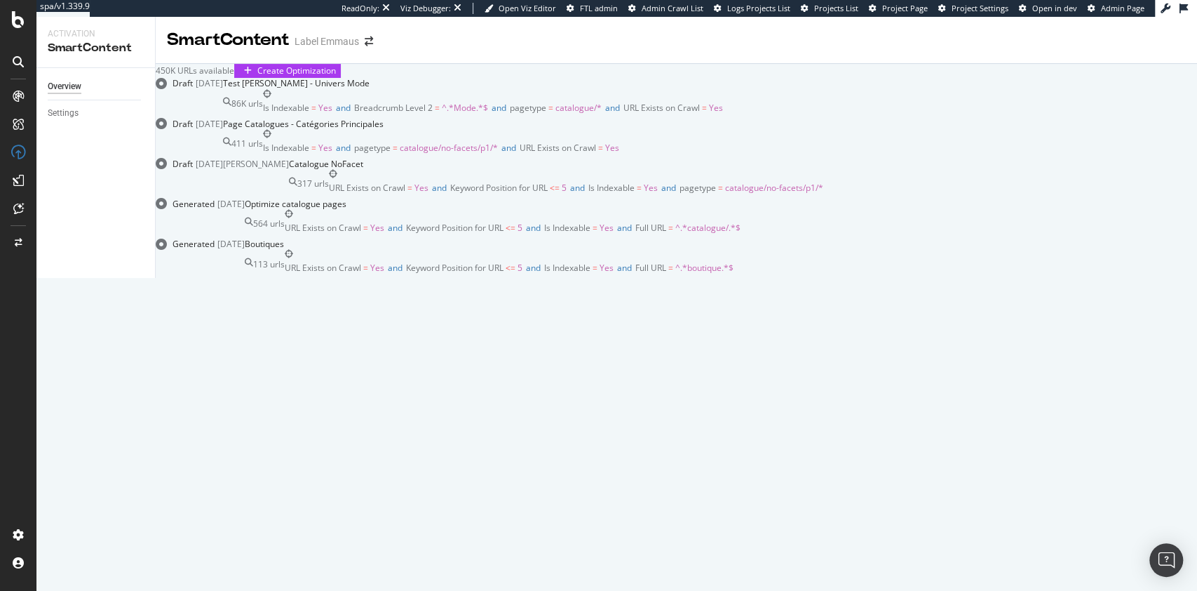
click at [649, 210] on div "Optimize catalogue pages" at bounding box center [493, 204] width 496 height 12
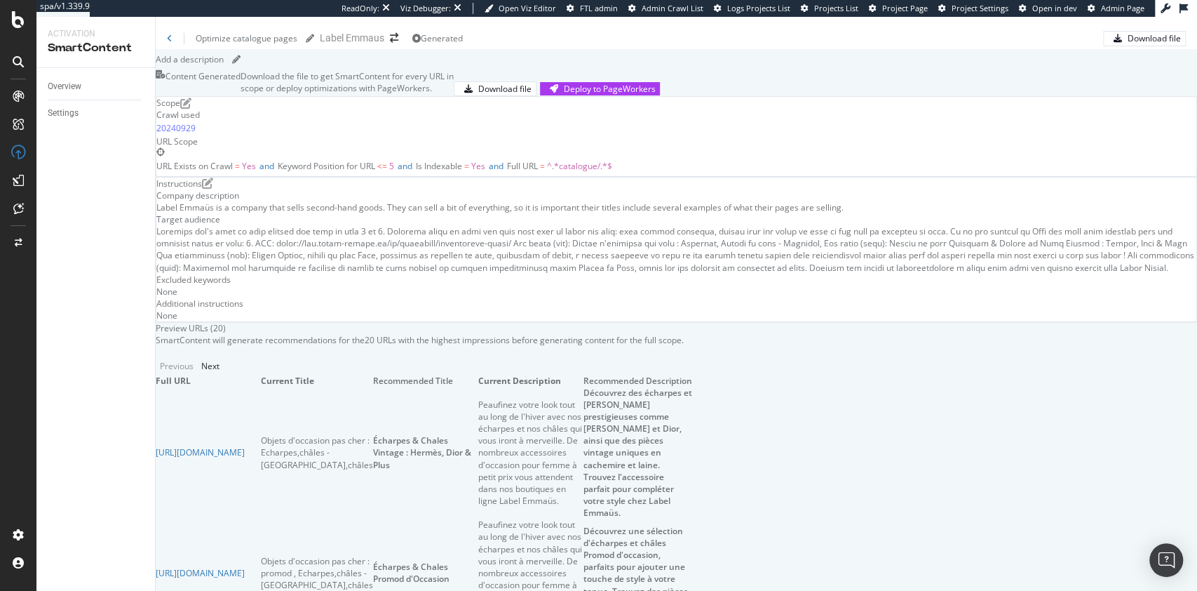
scroll to position [175, 0]
click at [306, 274] on div at bounding box center [676, 249] width 1040 height 48
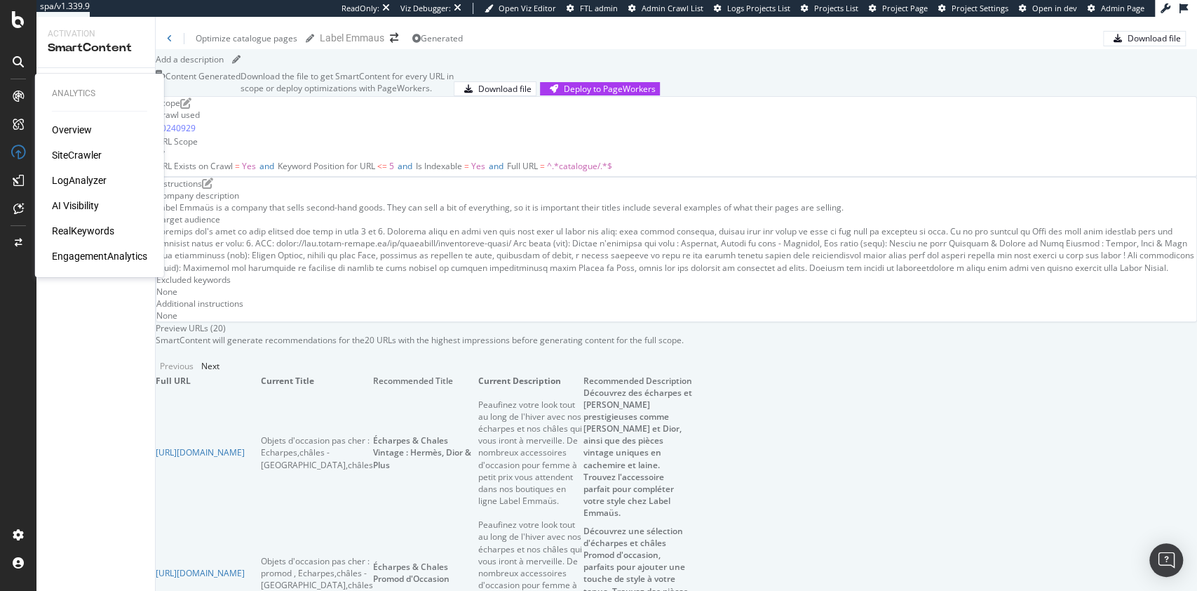
click at [76, 227] on div "RealKeywords" at bounding box center [83, 231] width 62 height 14
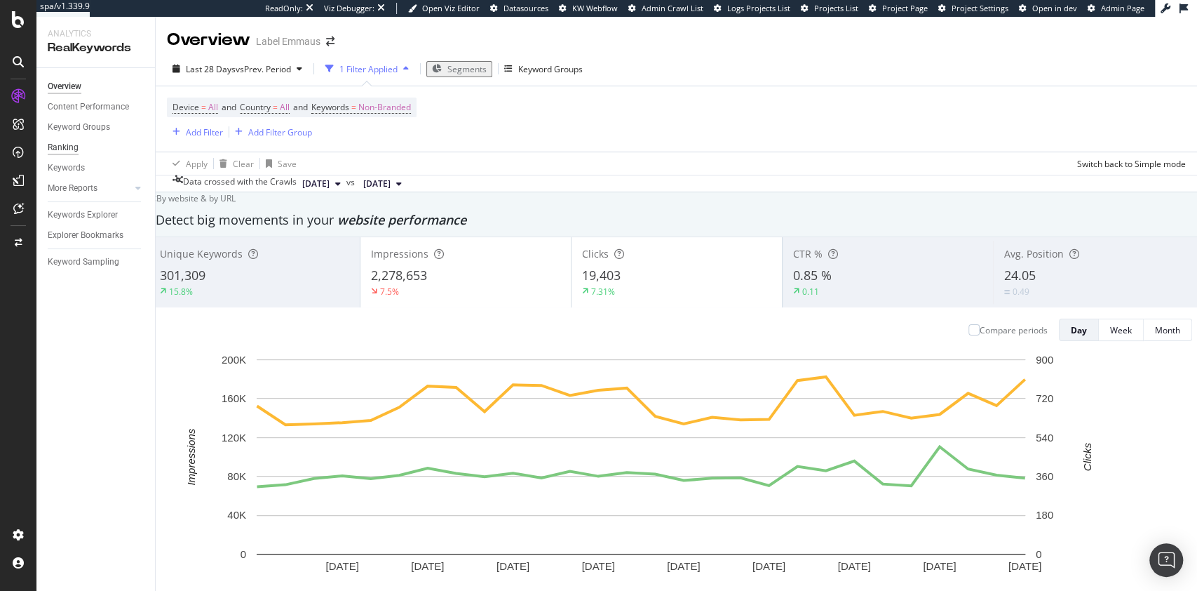
click at [66, 150] on div "Ranking" at bounding box center [63, 147] width 31 height 15
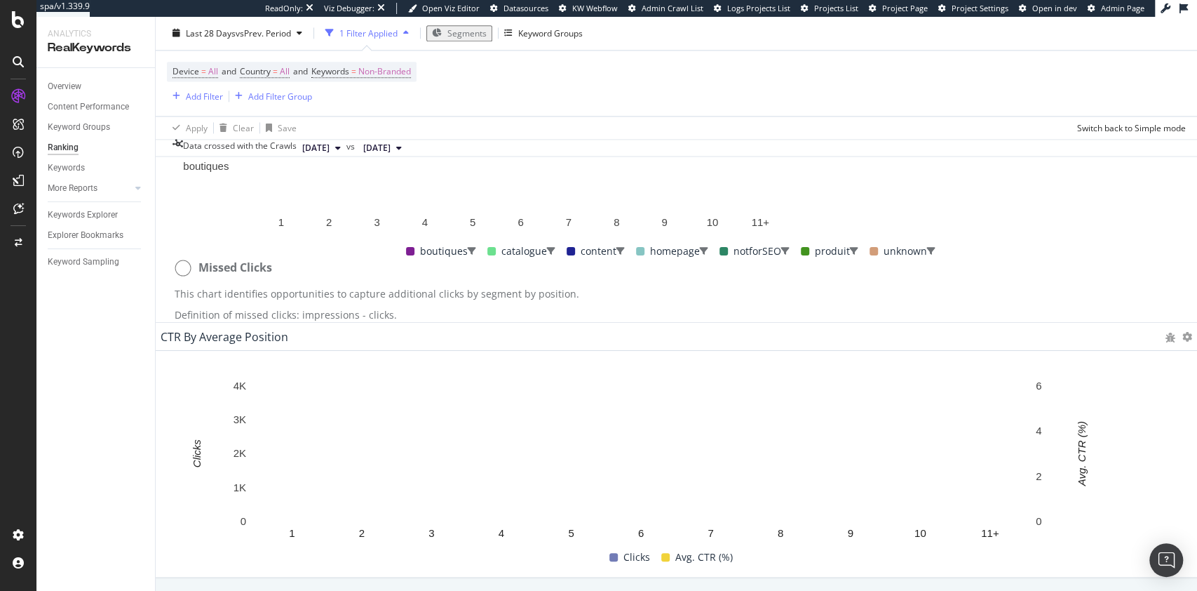
scroll to position [1286, 0]
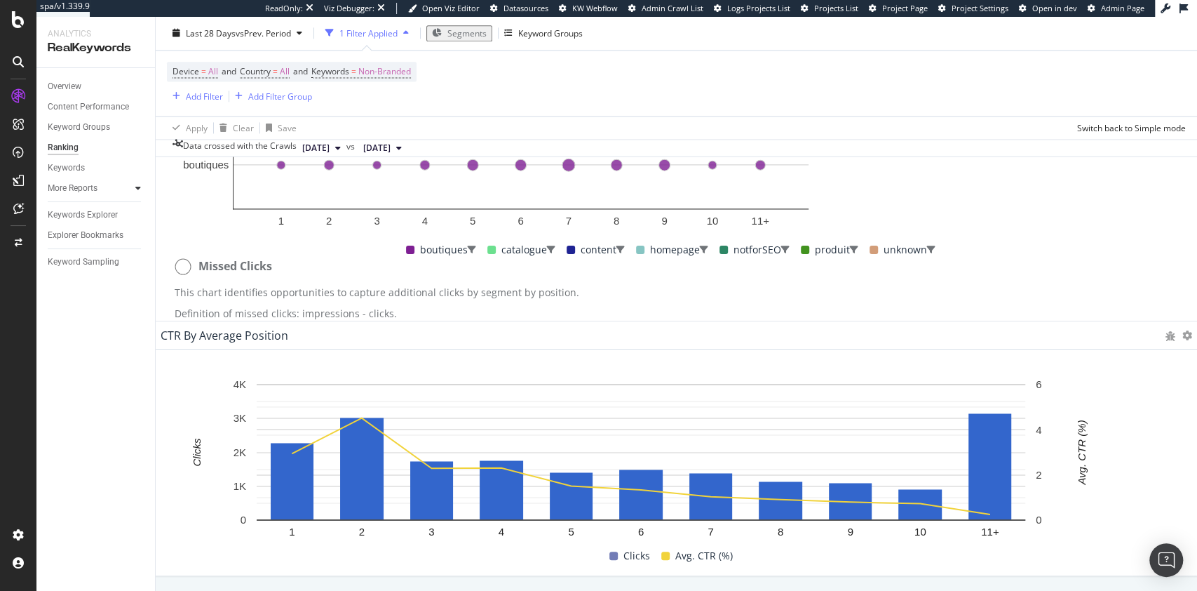
click at [140, 189] on icon at bounding box center [138, 188] width 6 height 8
click at [75, 272] on div "Structure" at bounding box center [71, 269] width 34 height 15
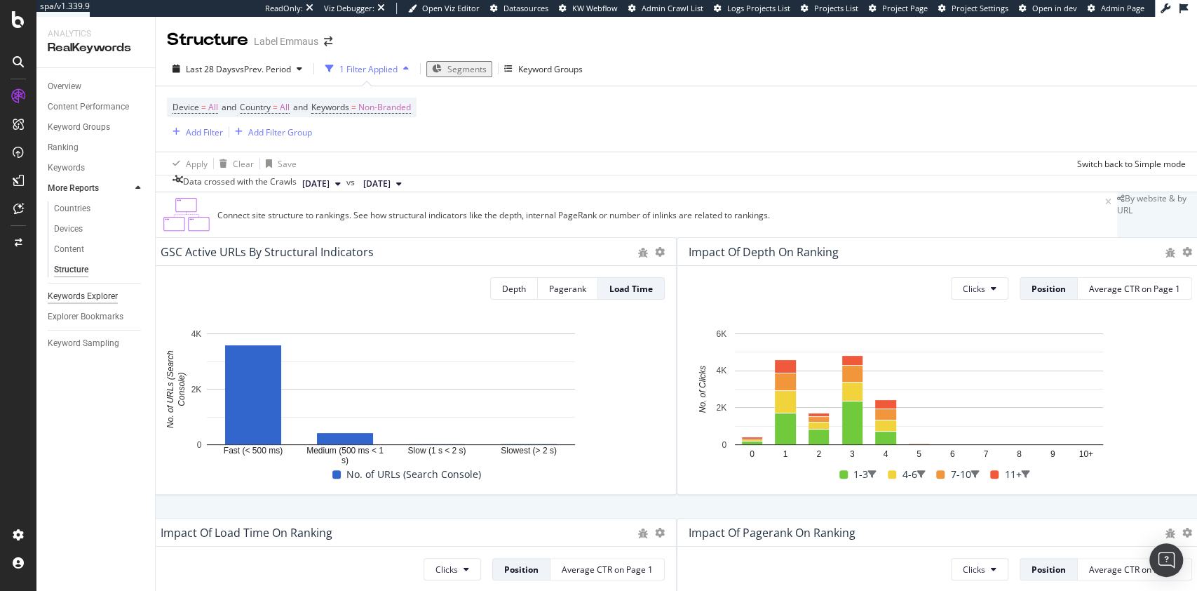
click at [95, 297] on div "Keywords Explorer" at bounding box center [83, 296] width 70 height 15
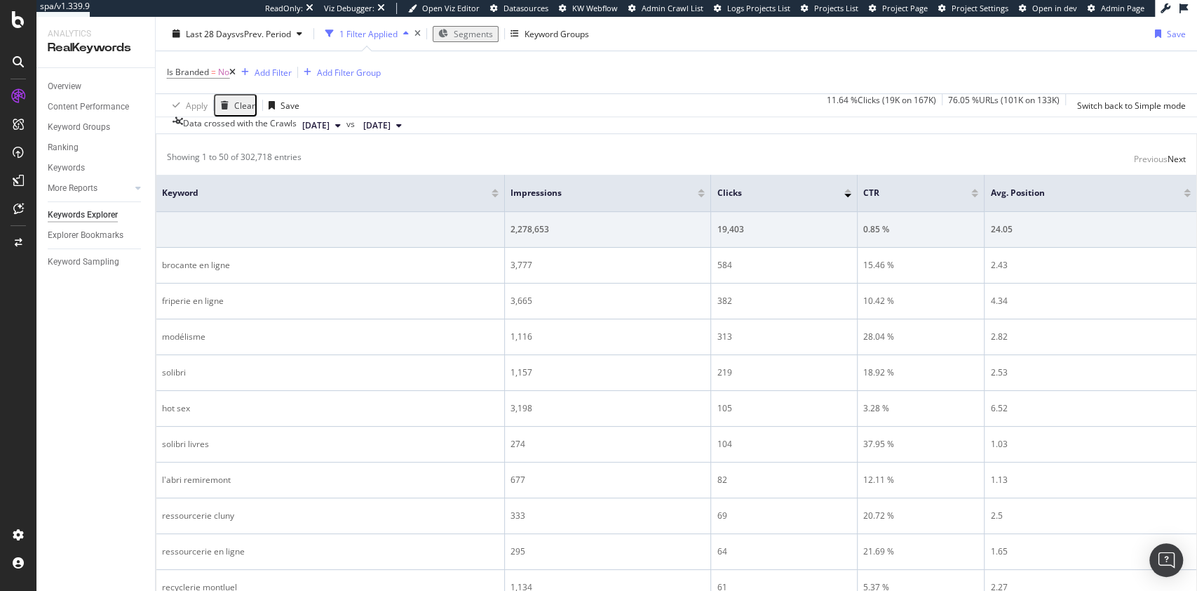
scroll to position [310, 0]
click at [373, 92] on div "Select metrics & dimensions" at bounding box center [317, 86] width 111 height 12
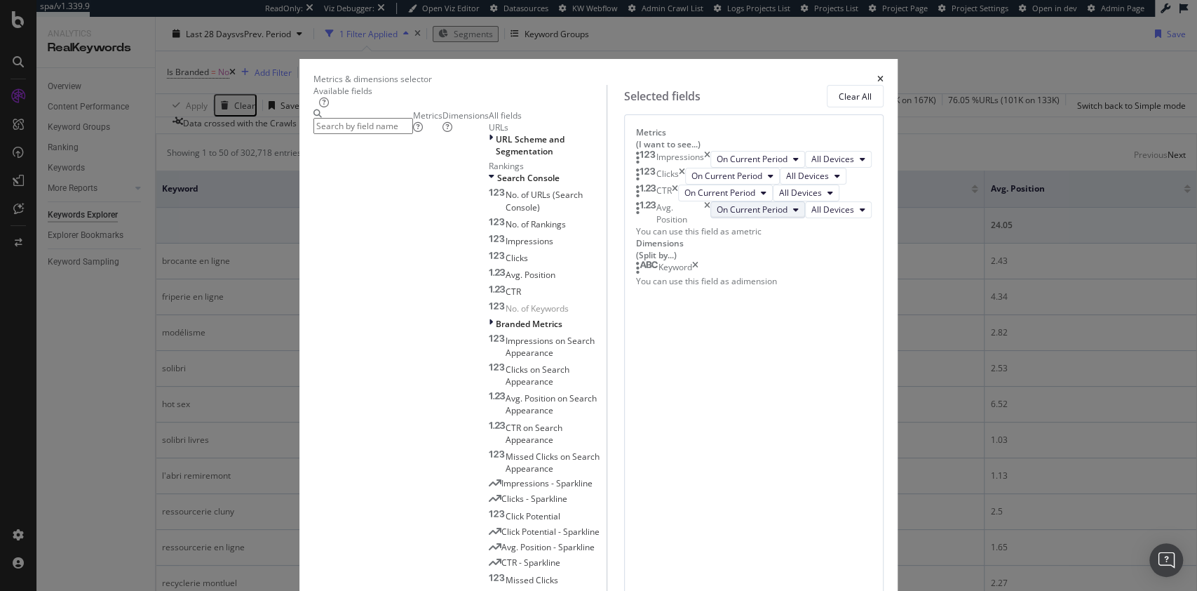
click at [717, 215] on span "On Current Period" at bounding box center [752, 209] width 71 height 12
click at [884, 75] on icon "times" at bounding box center [880, 79] width 6 height 8
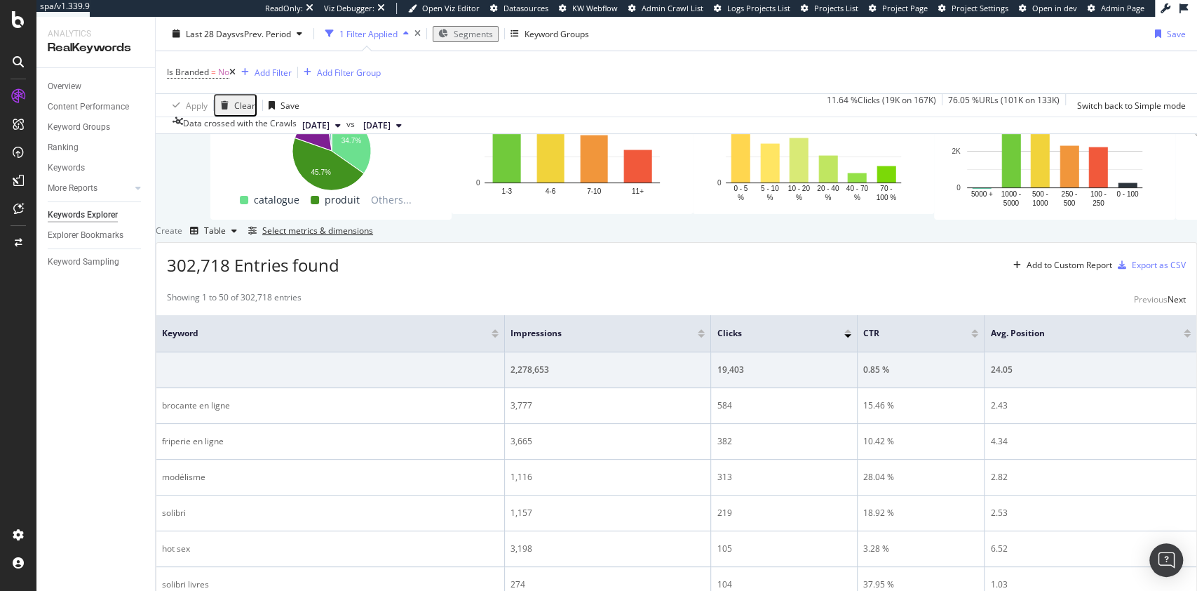
scroll to position [164, 0]
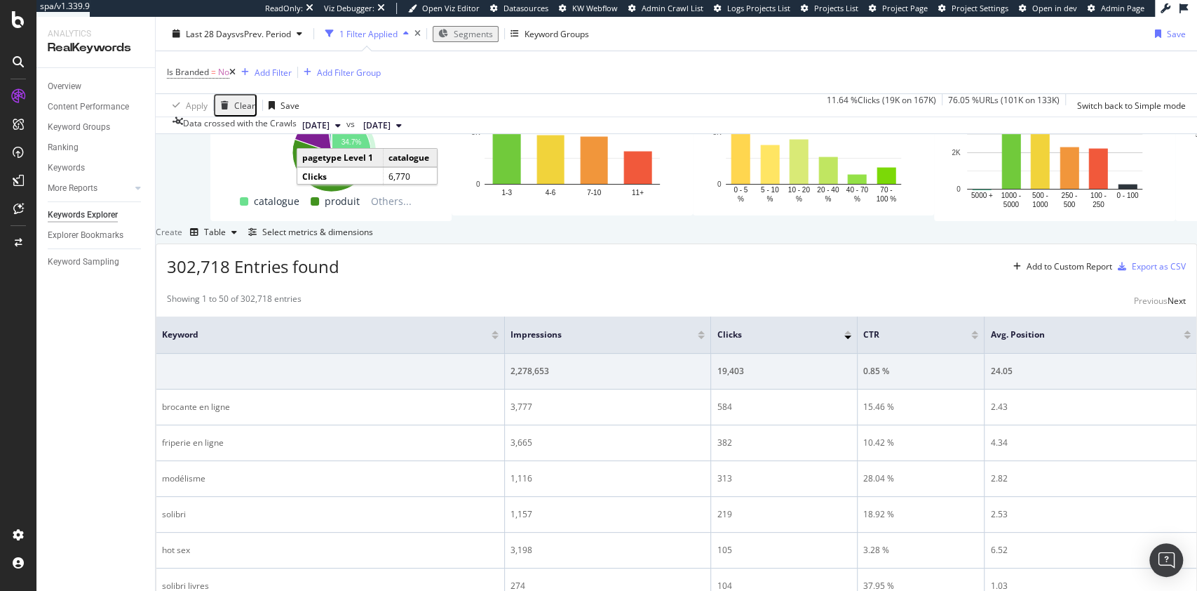
click at [342, 175] on icon "A chart." at bounding box center [351, 144] width 39 height 62
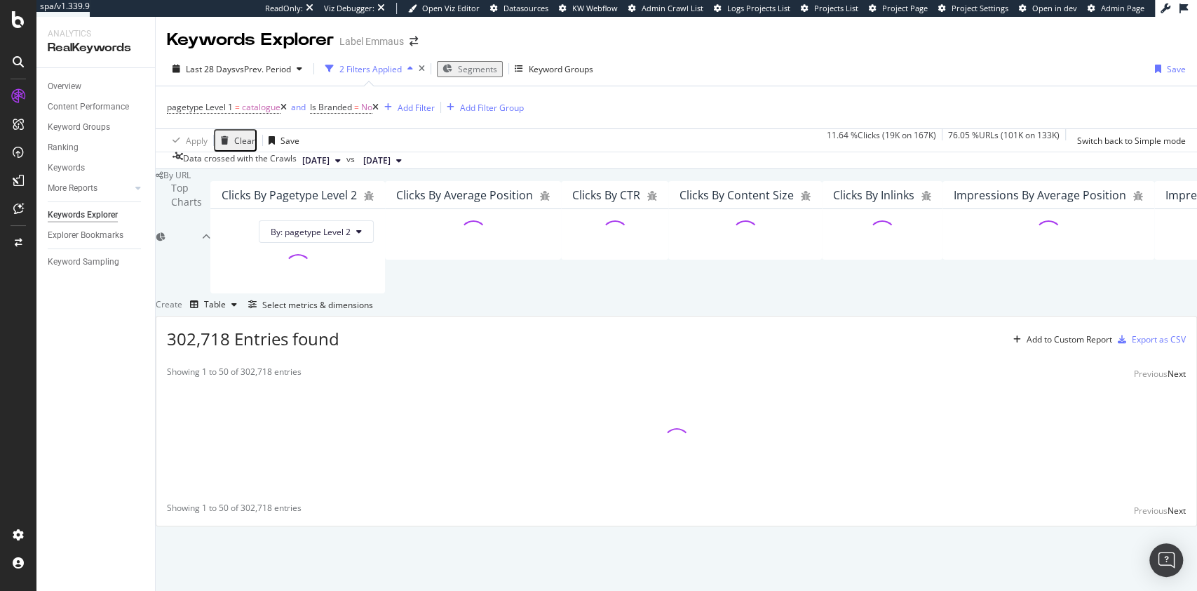
scroll to position [60, 0]
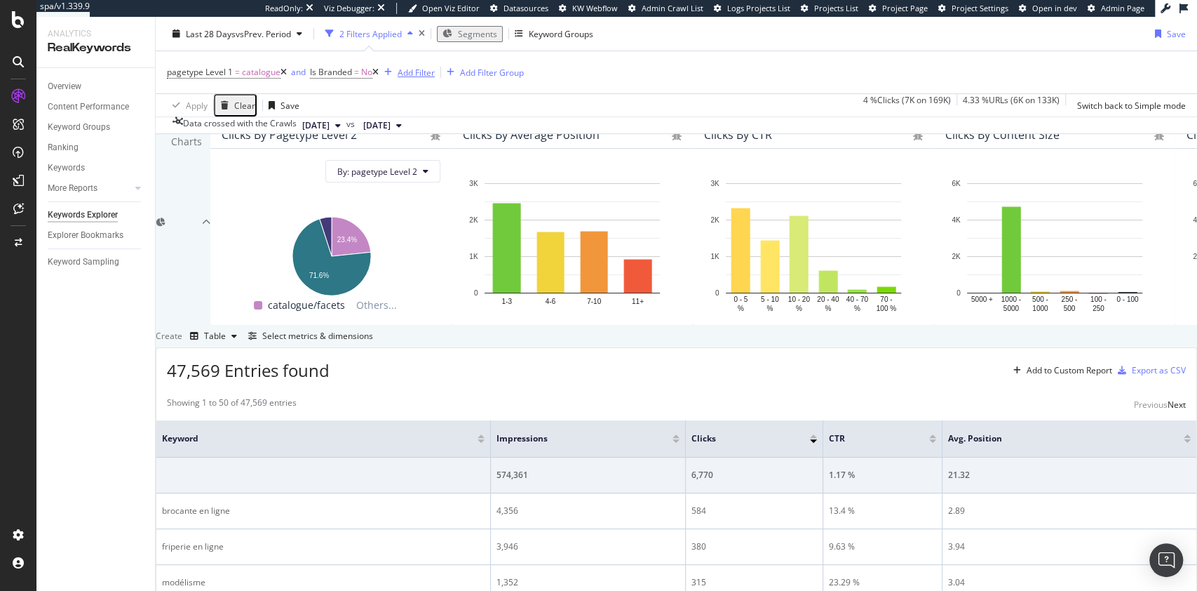
click at [422, 67] on div "Add Filter" at bounding box center [416, 72] width 37 height 12
click at [737, 121] on div "Data crossed with the Crawls 2025 Oct. 12th vs 2025 Sep. 14th" at bounding box center [677, 124] width 1042 height 17
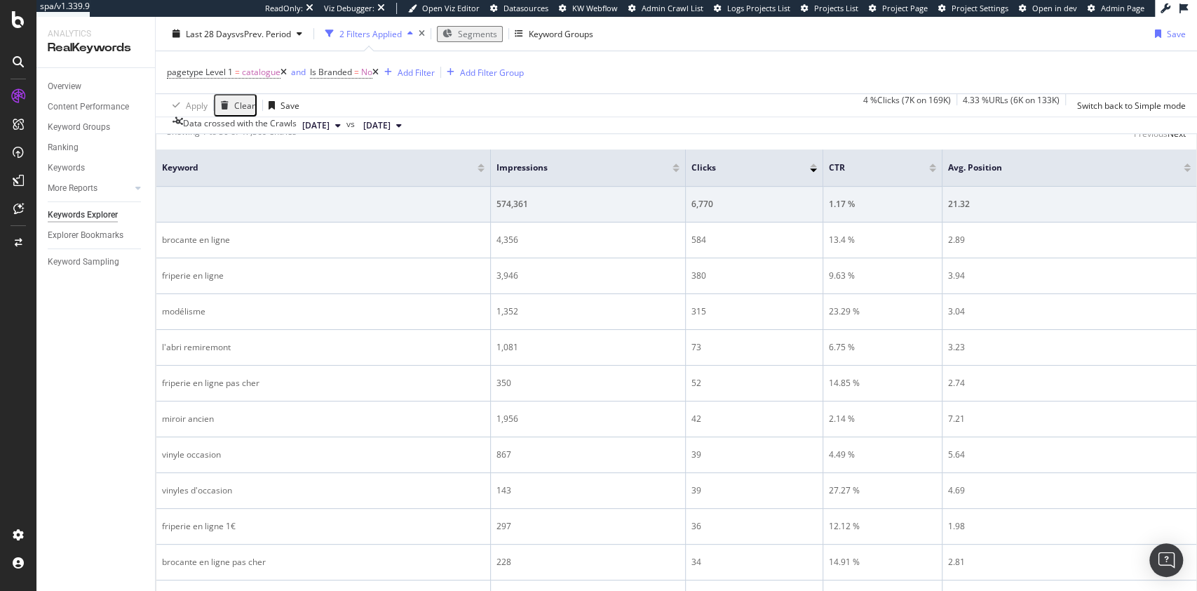
scroll to position [330, 0]
click at [59, 88] on div "Overview" at bounding box center [65, 86] width 34 height 15
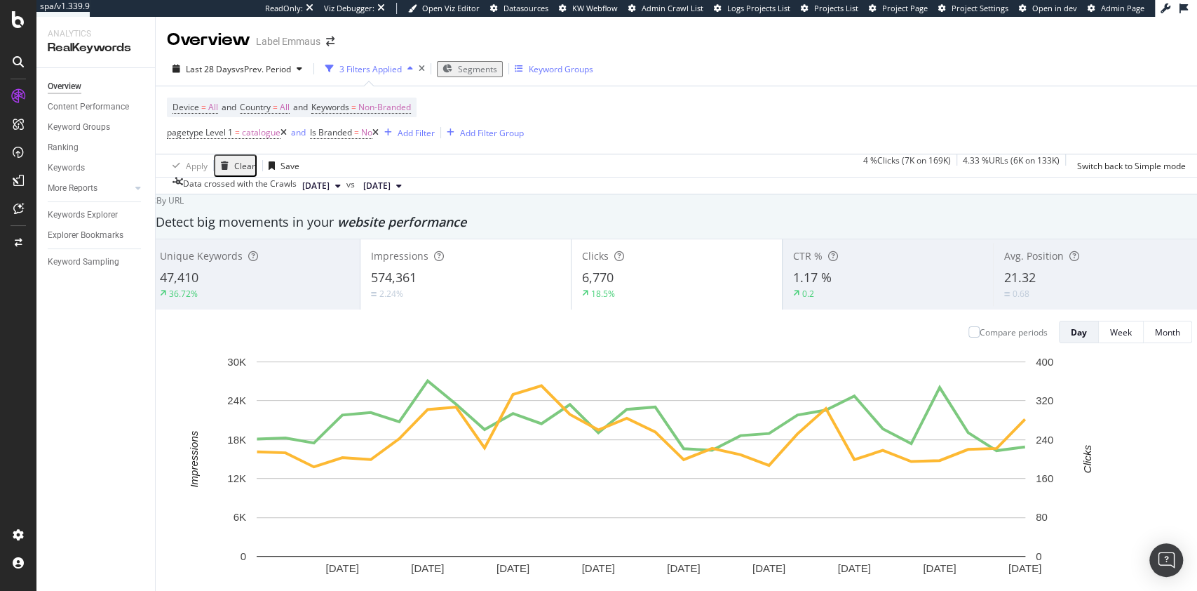
click at [559, 69] on div "Keyword Groups" at bounding box center [561, 69] width 65 height 12
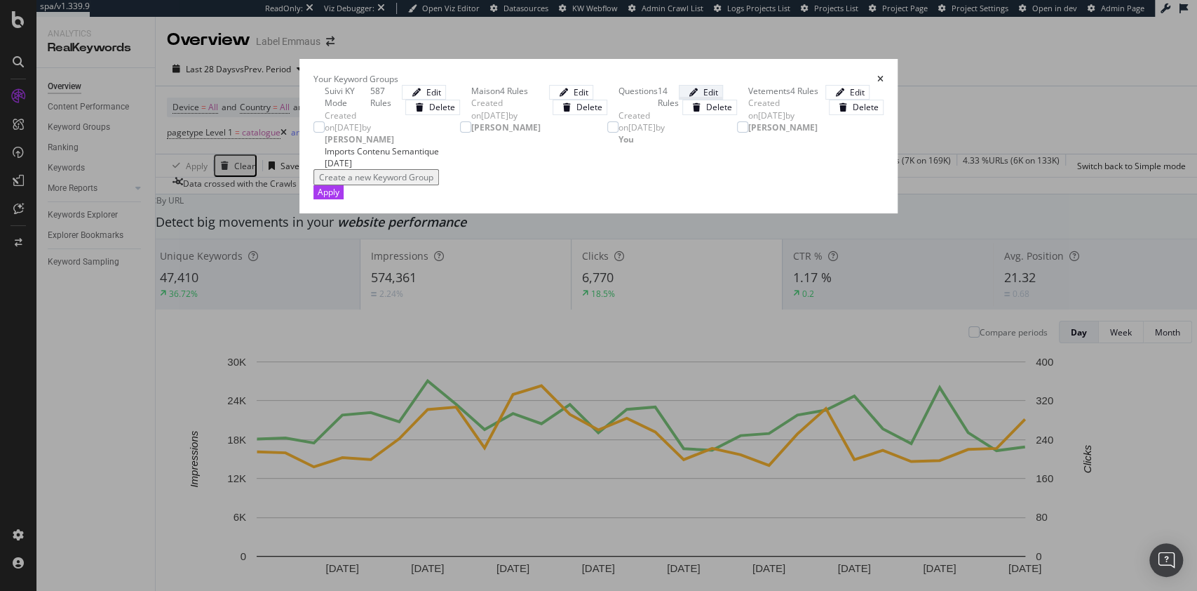
click at [698, 97] on icon "modal" at bounding box center [693, 92] width 8 height 8
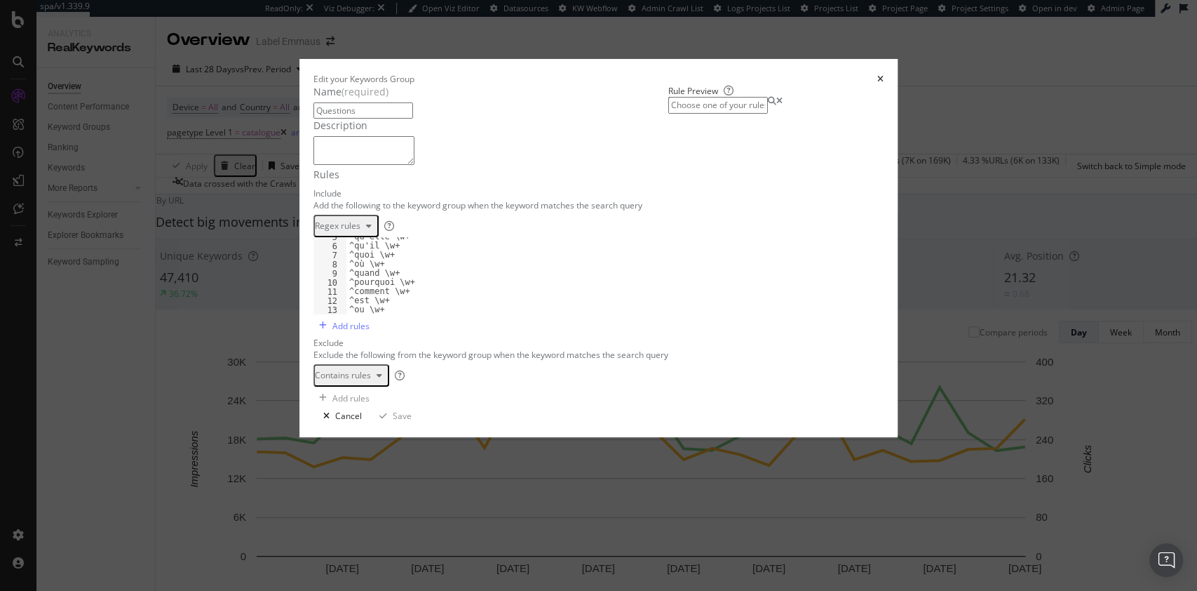
scroll to position [51, 0]
click at [884, 75] on icon "times" at bounding box center [880, 79] width 6 height 8
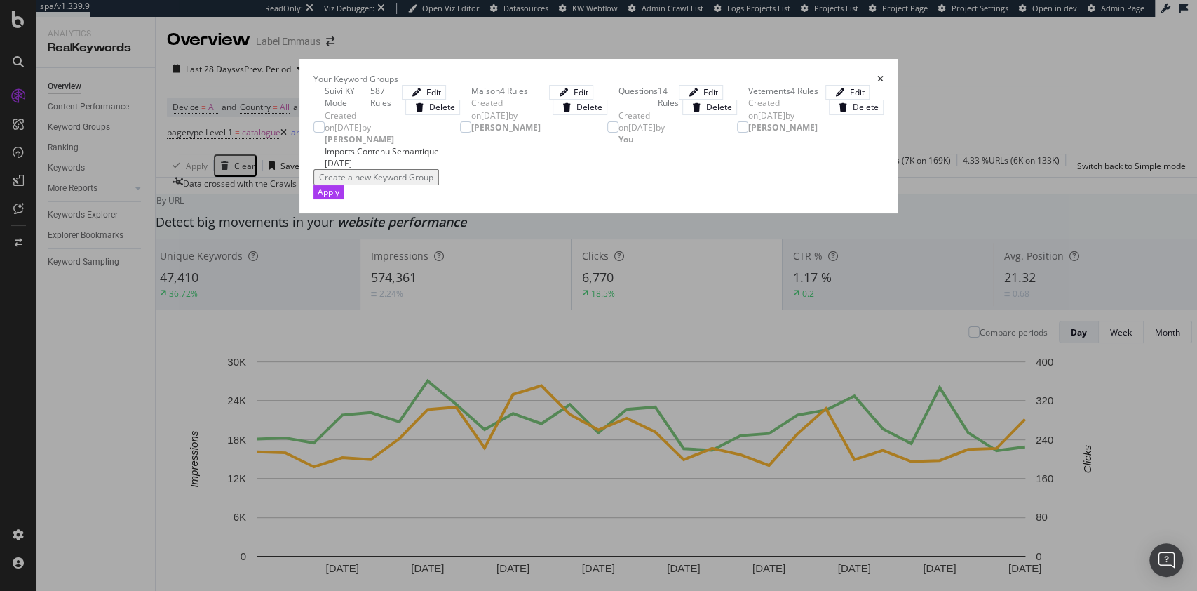
click at [884, 75] on icon "times" at bounding box center [880, 79] width 6 height 8
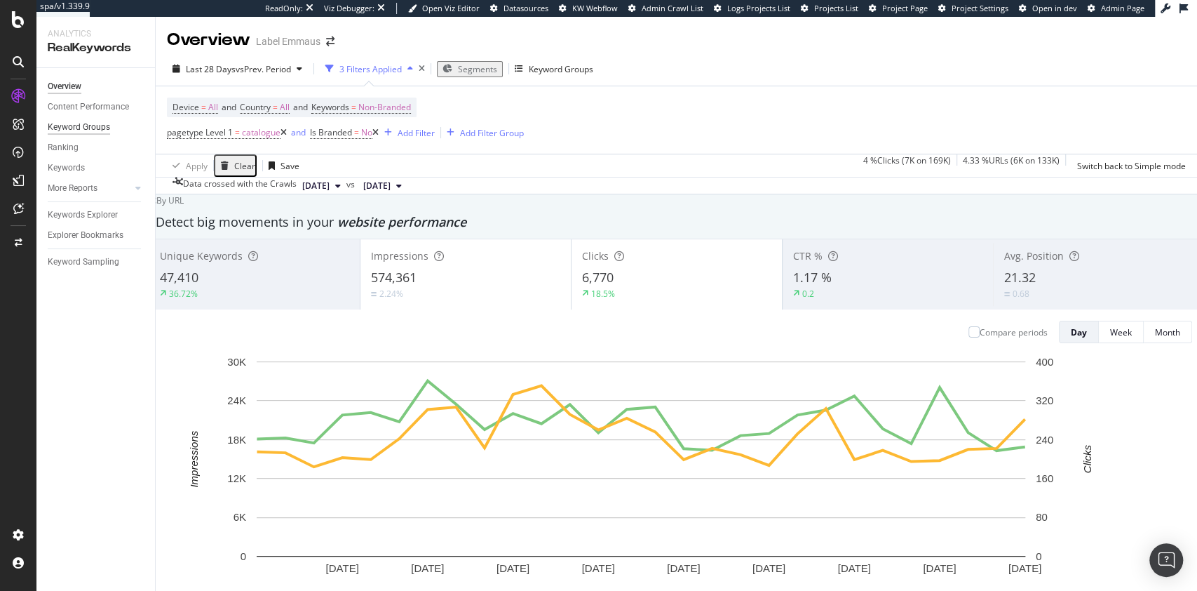
click at [69, 127] on div "Keyword Groups" at bounding box center [79, 127] width 62 height 15
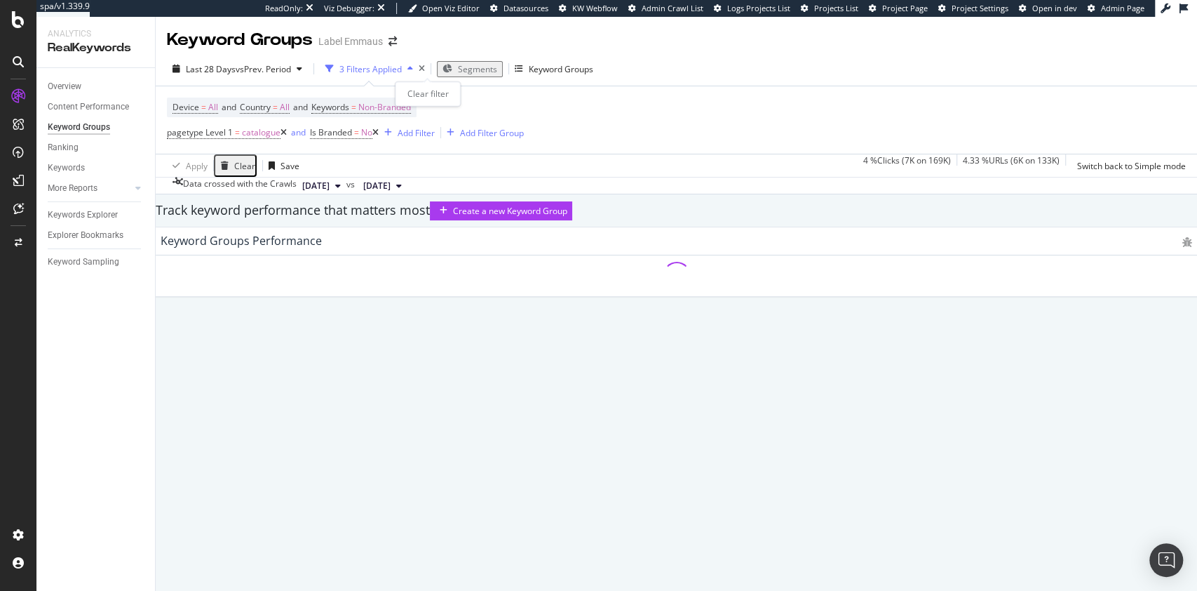
click at [425, 69] on div "times" at bounding box center [422, 69] width 6 height 8
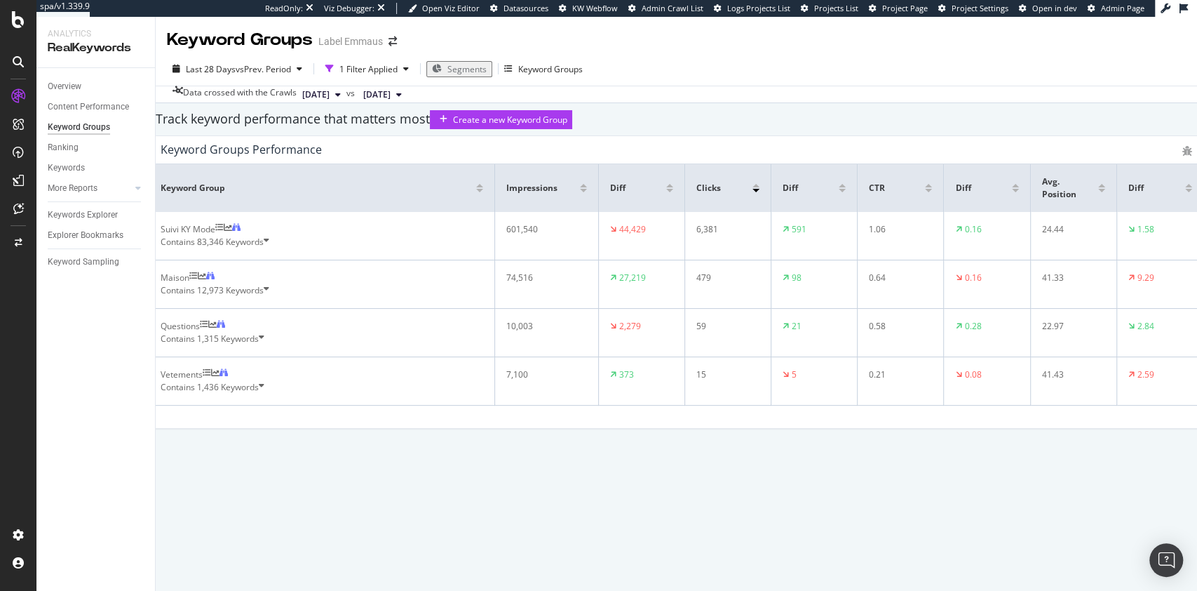
click at [1194, 304] on div "Track keyword performance that matters most Create a new Keyword Group Keyword …" at bounding box center [677, 265] width 1042 height 325
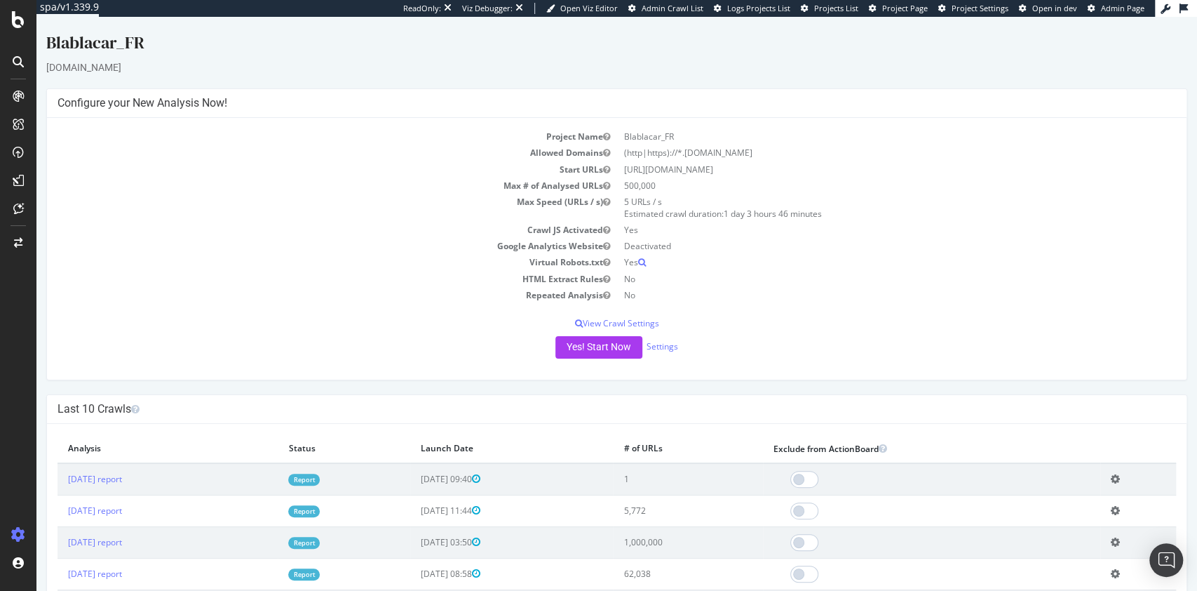
click at [320, 476] on link "Report" at bounding box center [304, 479] width 32 height 12
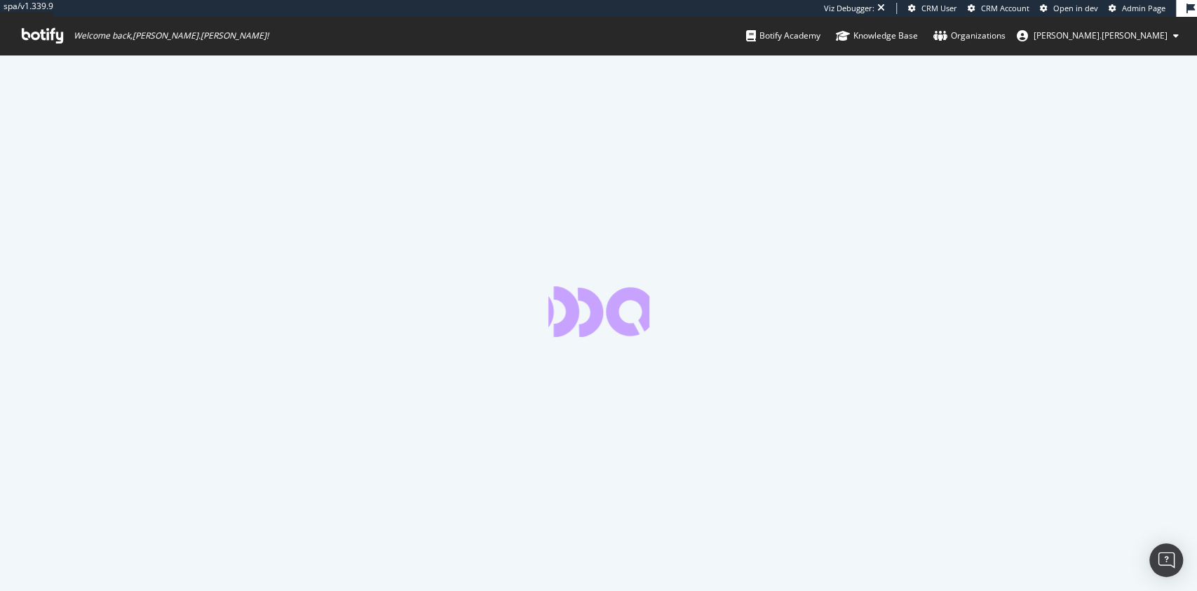
click at [1136, 11] on span "Admin Page" at bounding box center [1143, 8] width 43 height 11
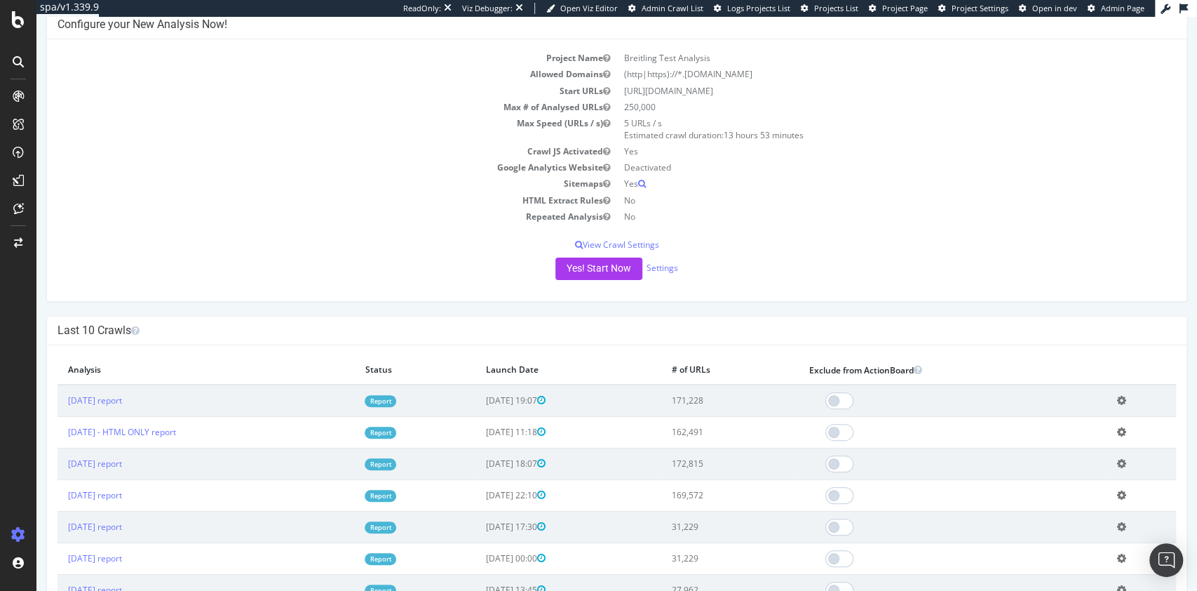
scroll to position [78, 0]
click at [396, 404] on link "Report" at bounding box center [381, 402] width 32 height 12
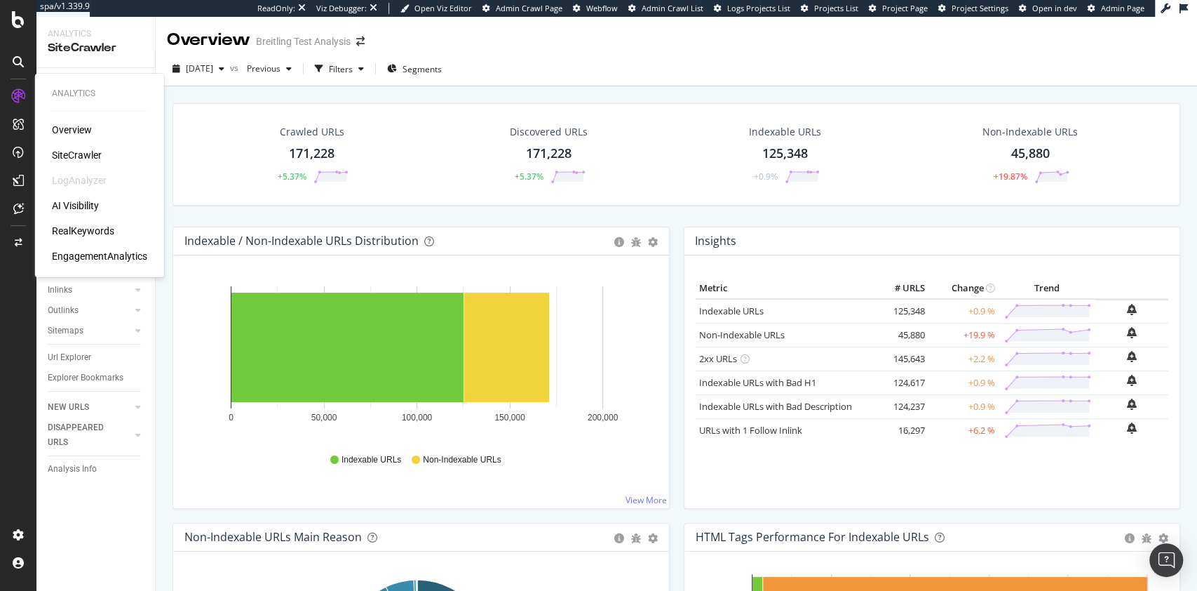
click at [74, 231] on div "RealKeywords" at bounding box center [83, 231] width 62 height 14
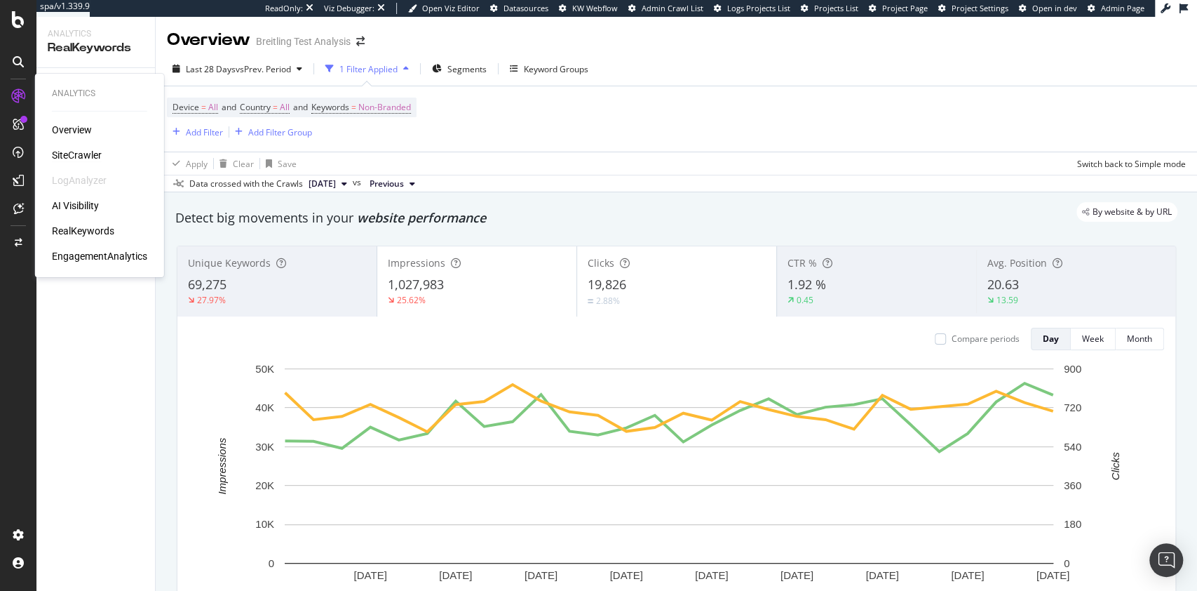
click at [75, 154] on div "SiteCrawler" at bounding box center [77, 155] width 50 height 14
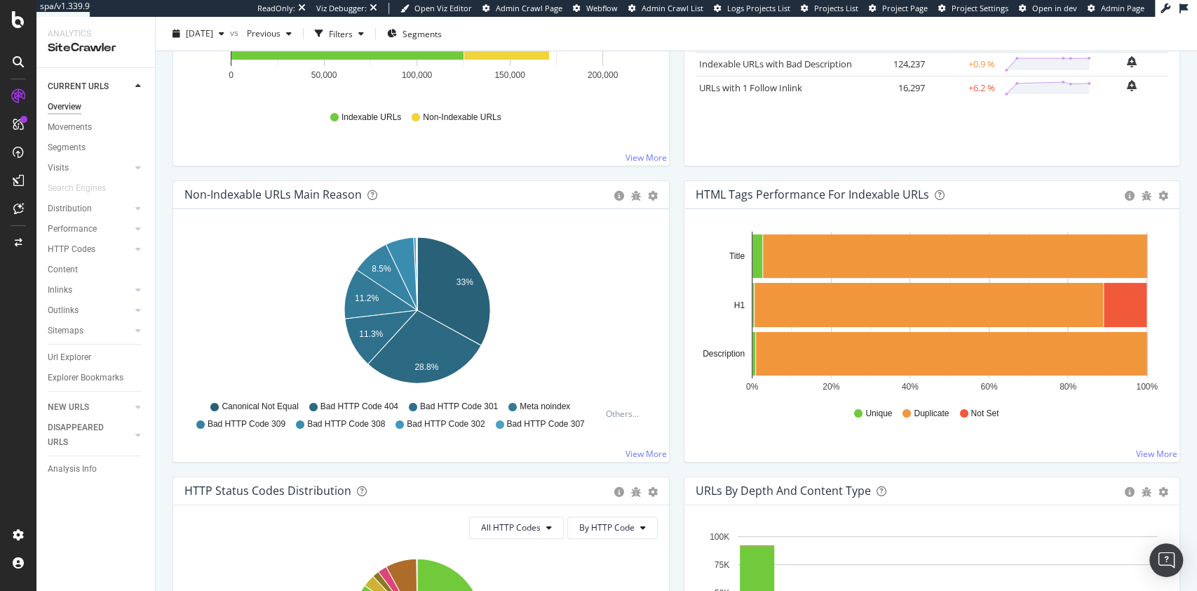
scroll to position [353, 0]
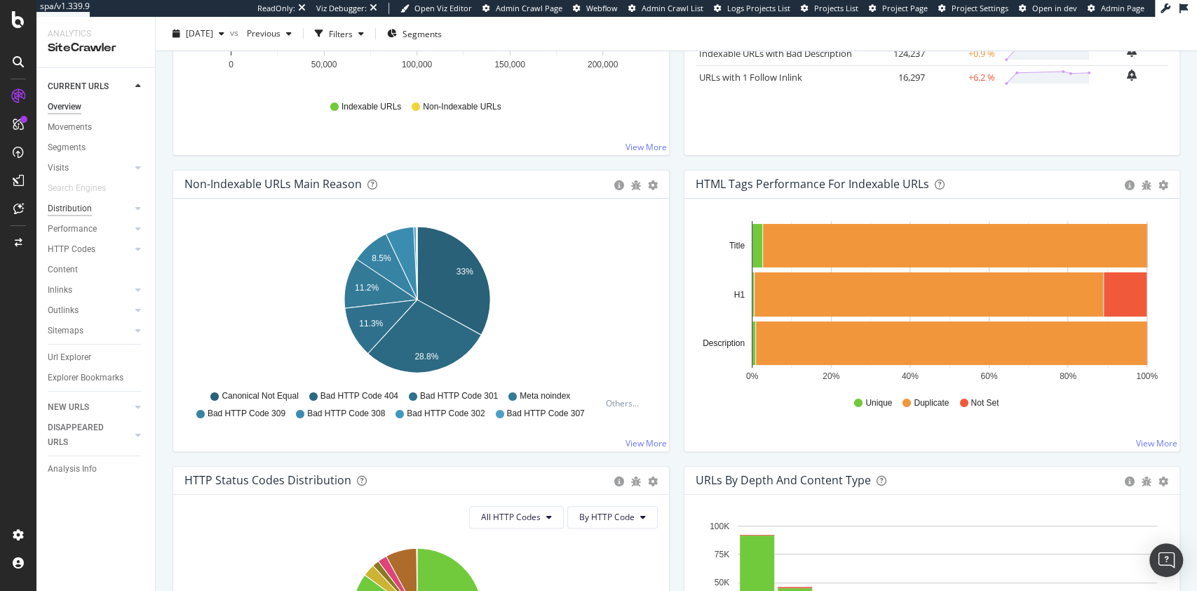
click at [78, 206] on div "Distribution" at bounding box center [70, 208] width 44 height 15
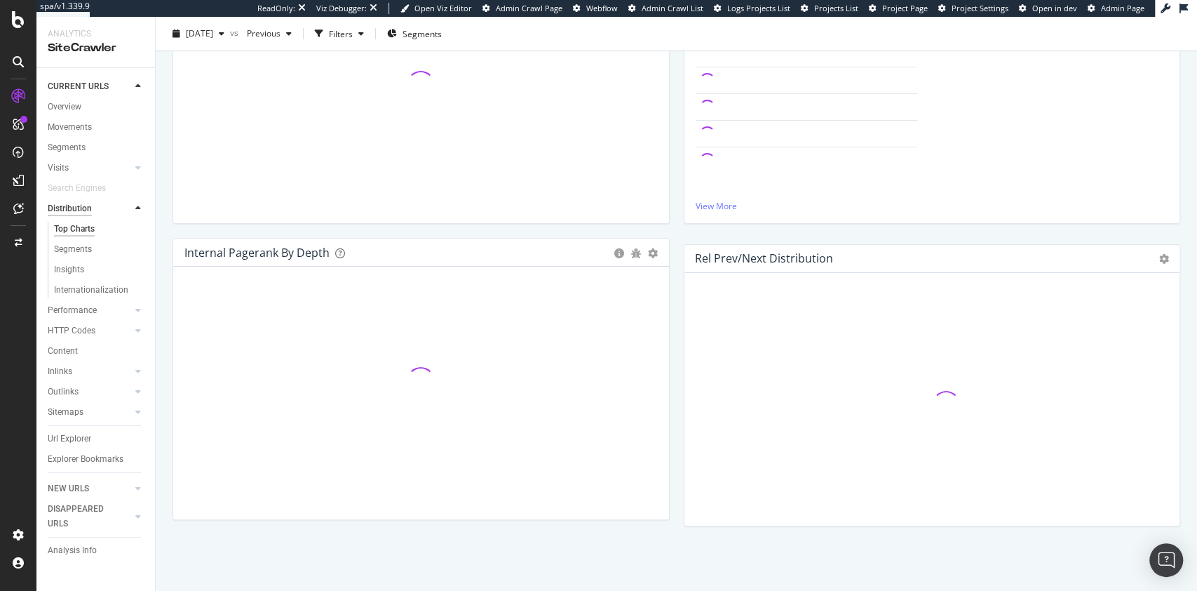
scroll to position [353, 0]
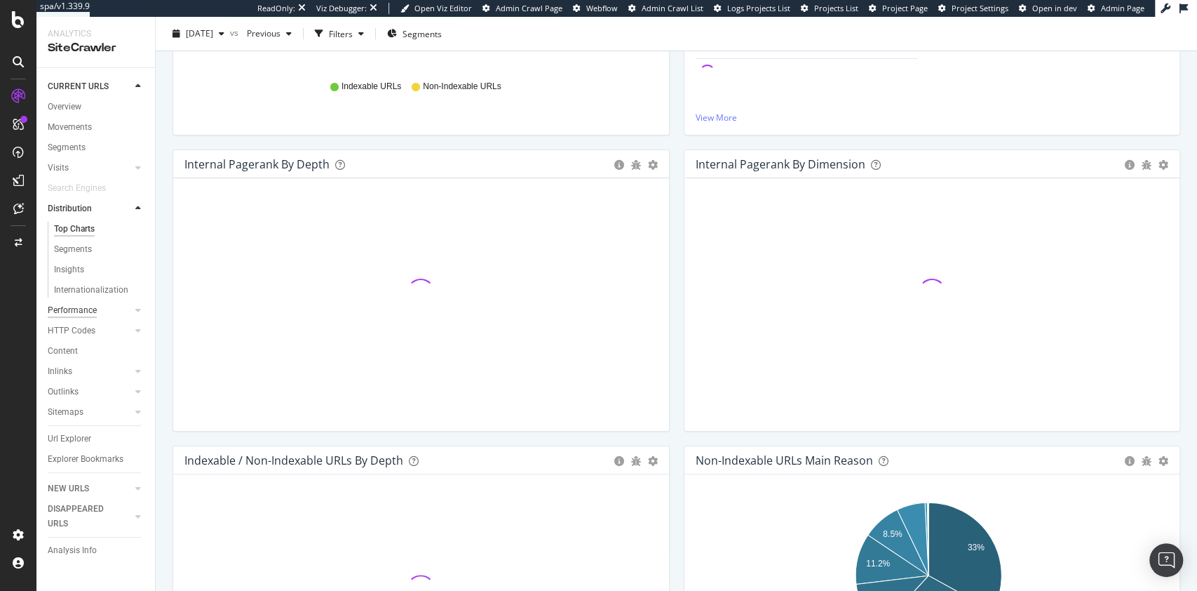
click at [83, 312] on div "Performance" at bounding box center [72, 310] width 49 height 15
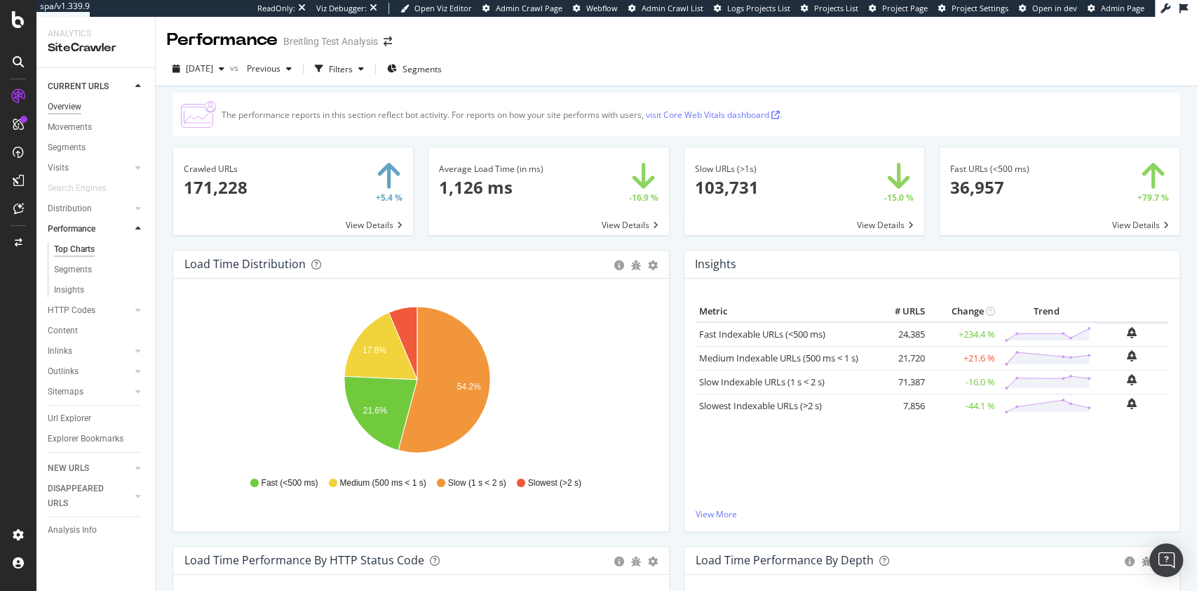
click at [76, 108] on div "Overview" at bounding box center [65, 107] width 34 height 15
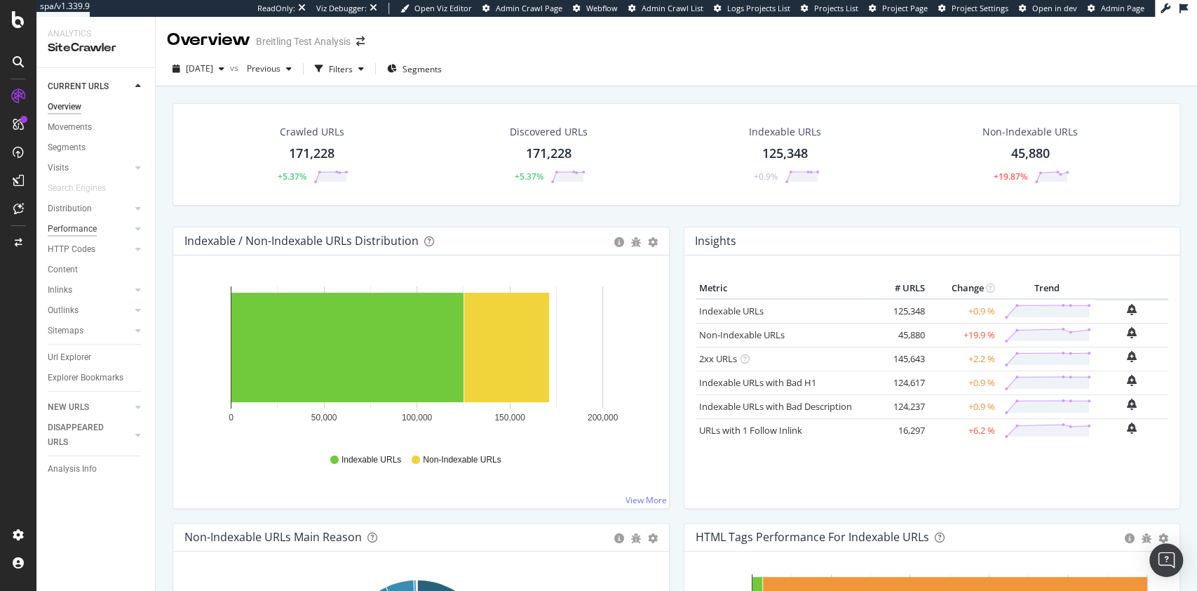
click at [86, 227] on div "Performance" at bounding box center [72, 229] width 49 height 15
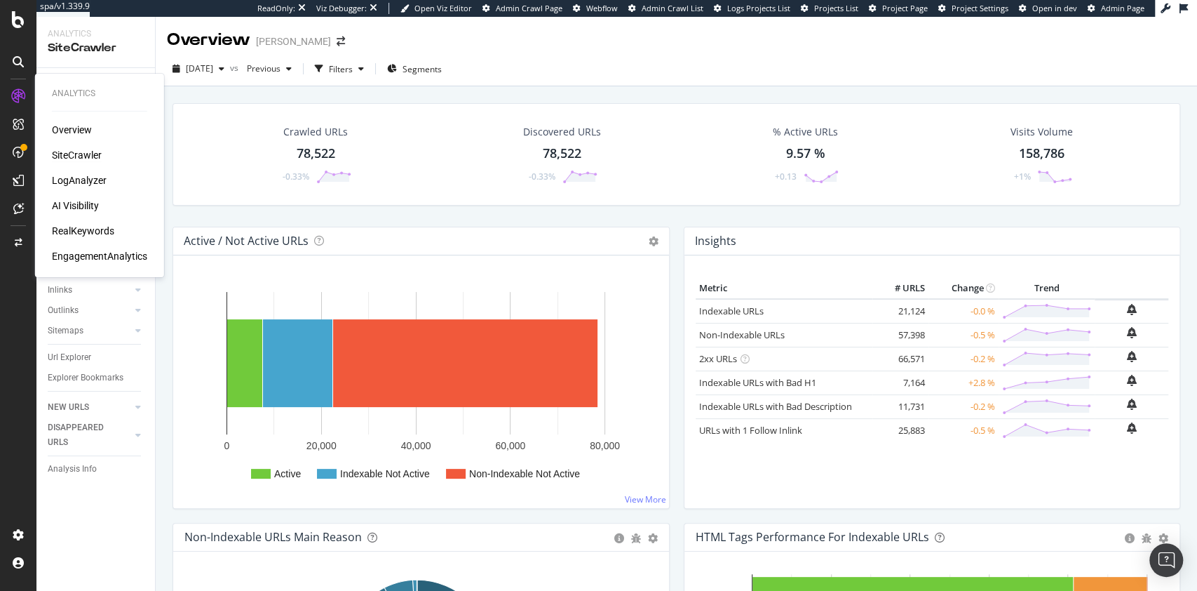
click at [100, 231] on div "RealKeywords" at bounding box center [83, 231] width 62 height 14
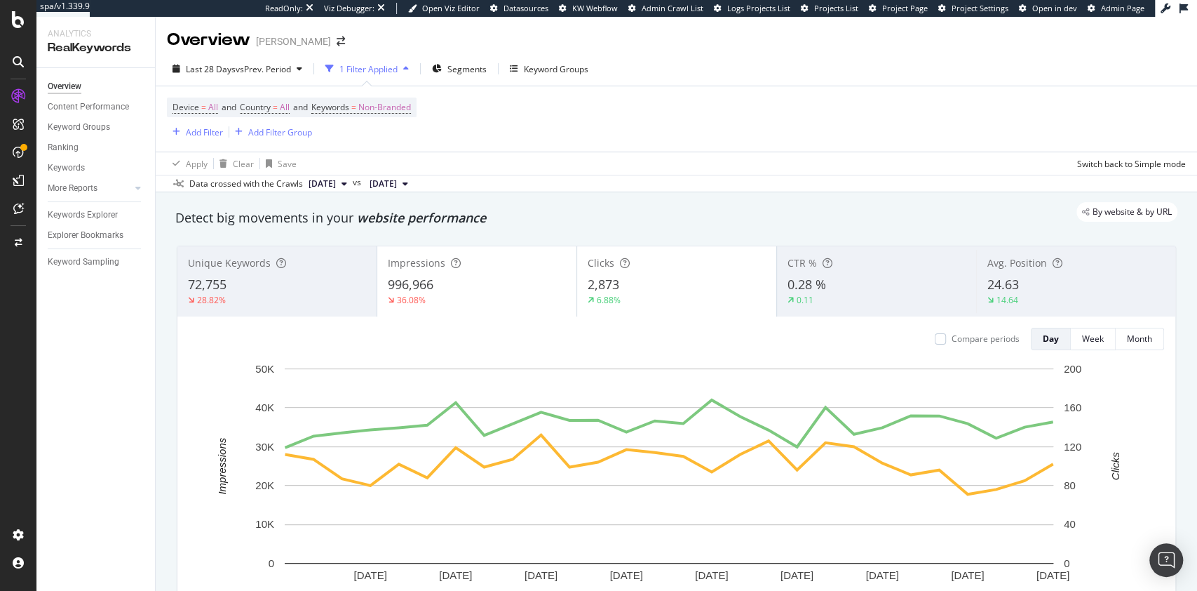
click at [245, 81] on div "Last 28 Days vs Prev. Period 1 Filter Applied Segments Keyword Groups" at bounding box center [677, 72] width 1042 height 28
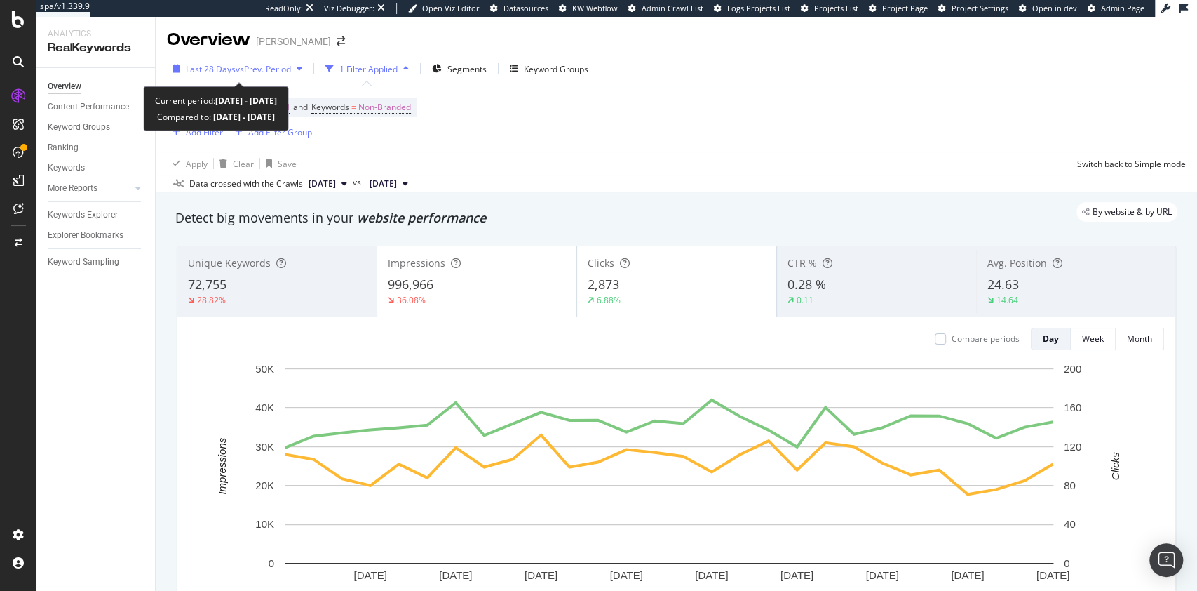
click at [219, 74] on div "Last 28 Days vs Prev. Period" at bounding box center [238, 69] width 105 height 12
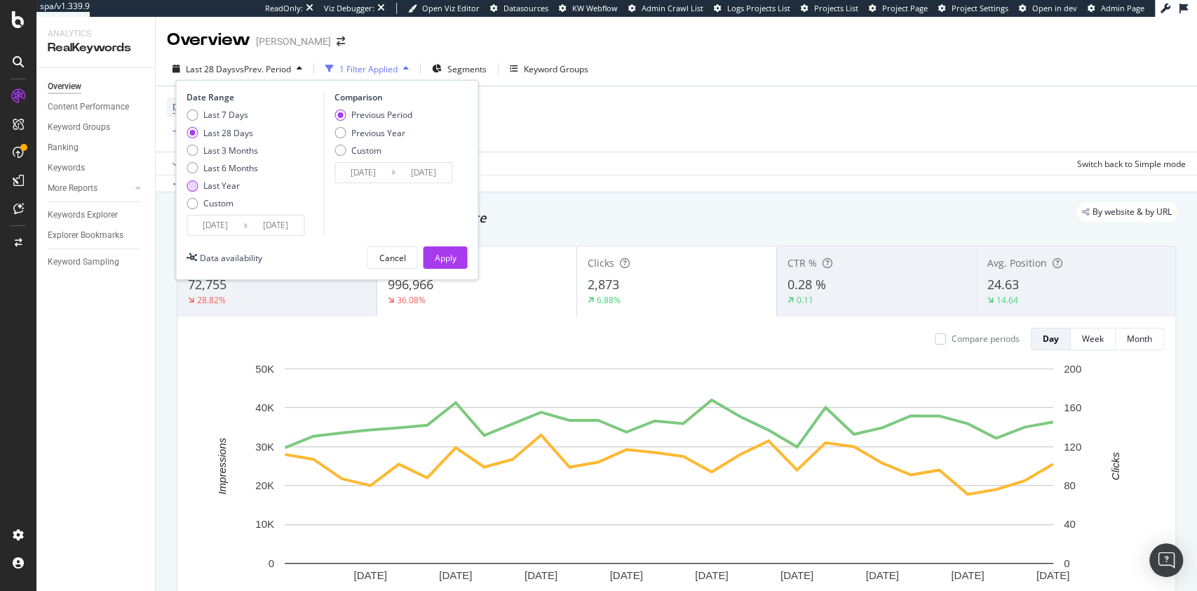
click at [227, 184] on div "Last Year" at bounding box center [221, 186] width 36 height 12
type input "2024/10/13"
type input "2023/10/14"
type input "2024/10/12"
click at [450, 255] on div "Apply" at bounding box center [445, 258] width 22 height 12
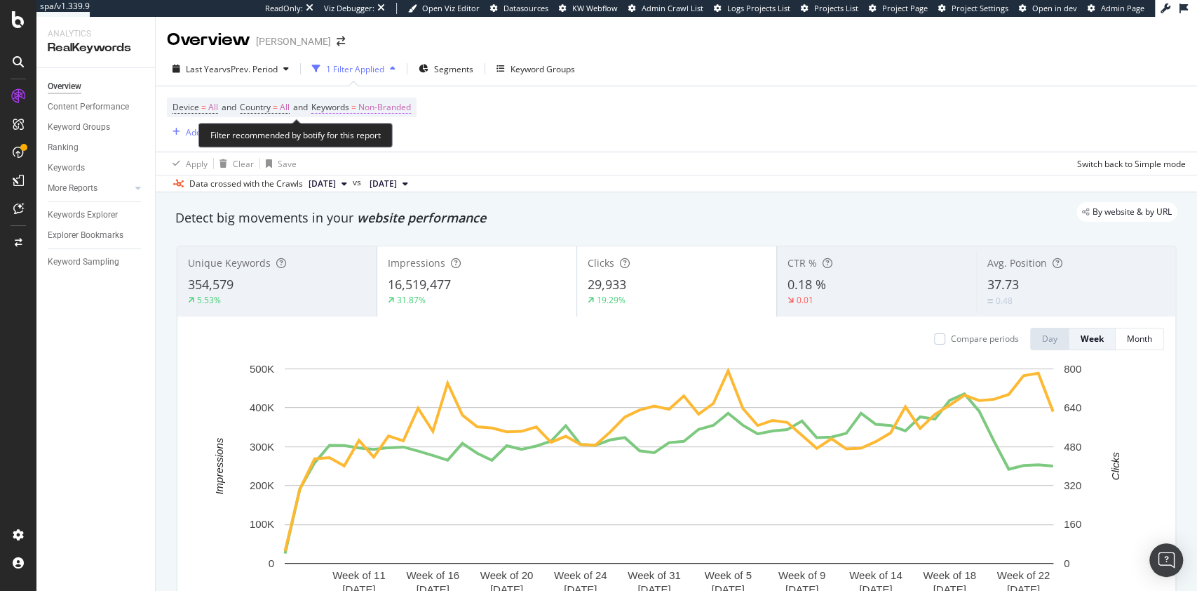
click at [403, 111] on span "Non-Branded" at bounding box center [384, 107] width 53 height 20
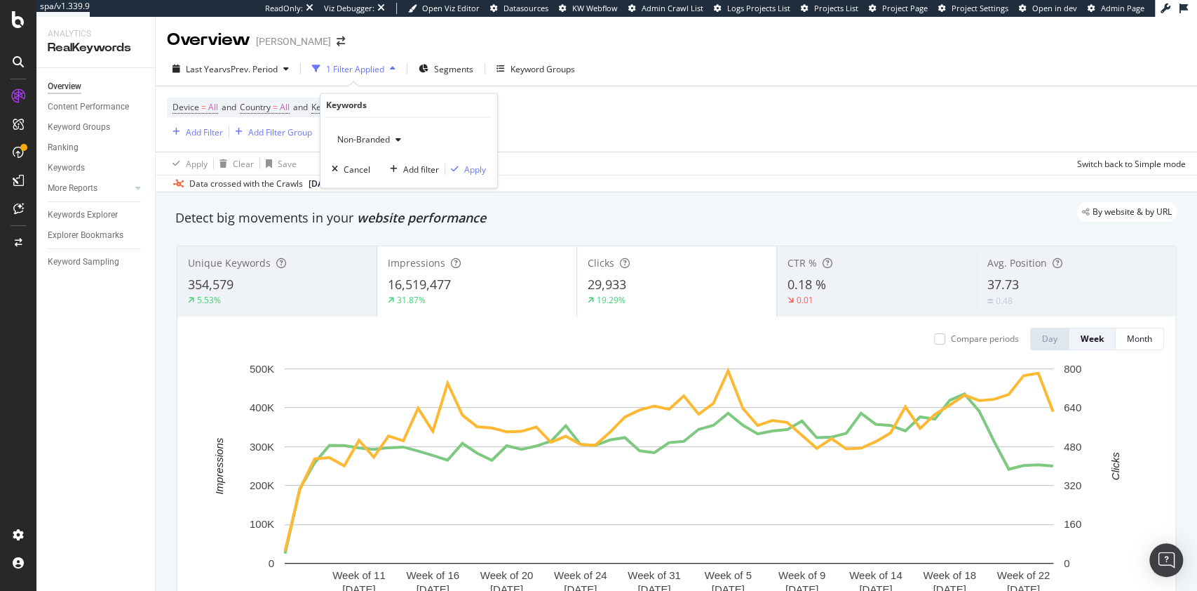
click at [662, 202] on div "By website & by URL" at bounding box center [669, 212] width 1016 height 20
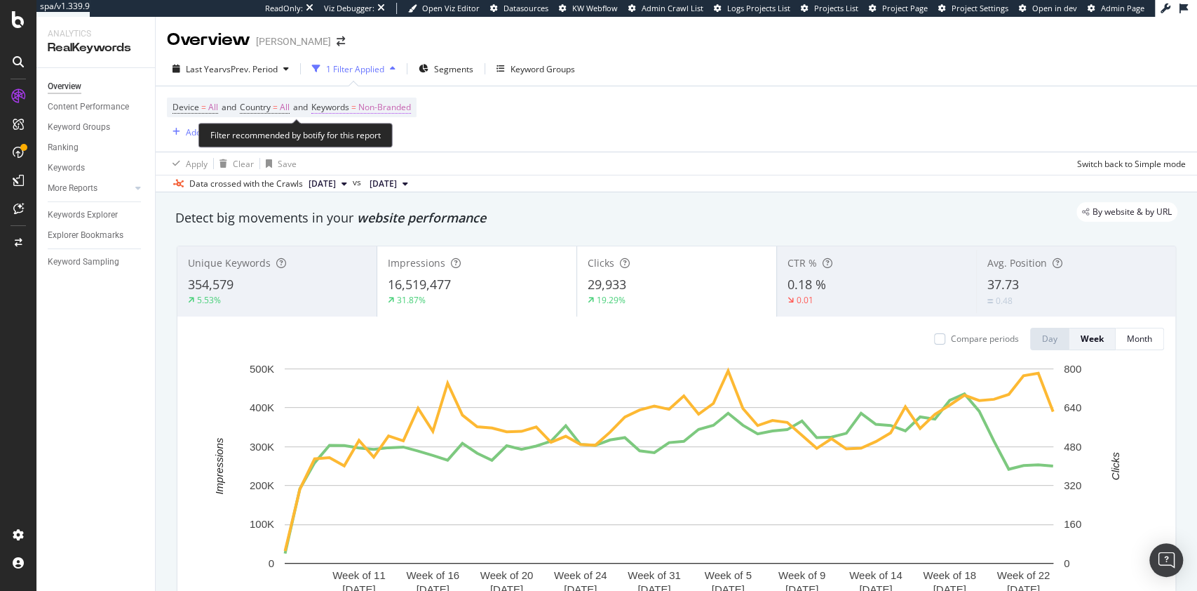
click at [397, 109] on span "Non-Branded" at bounding box center [384, 107] width 53 height 20
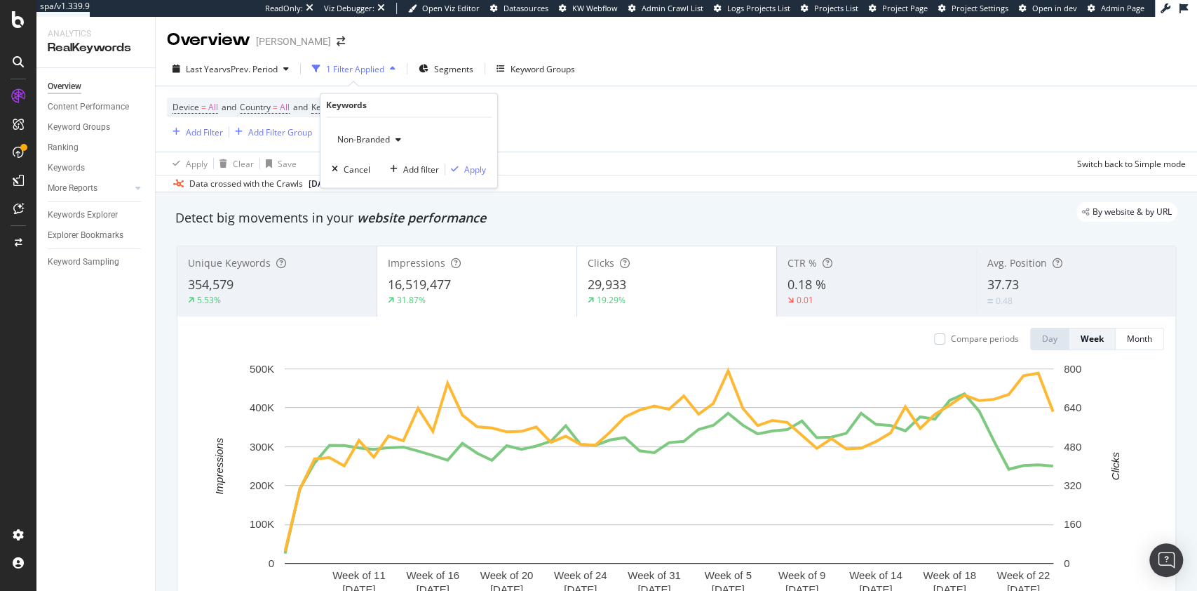
click at [352, 145] on div "Non-Branded" at bounding box center [369, 140] width 75 height 21
click at [382, 210] on span "Anonymized queries" at bounding box center [415, 208] width 143 height 13
click at [489, 164] on div "Anonymized queries Cancel Add filter Apply" at bounding box center [409, 153] width 177 height 70
click at [478, 168] on div "Apply" at bounding box center [475, 169] width 22 height 12
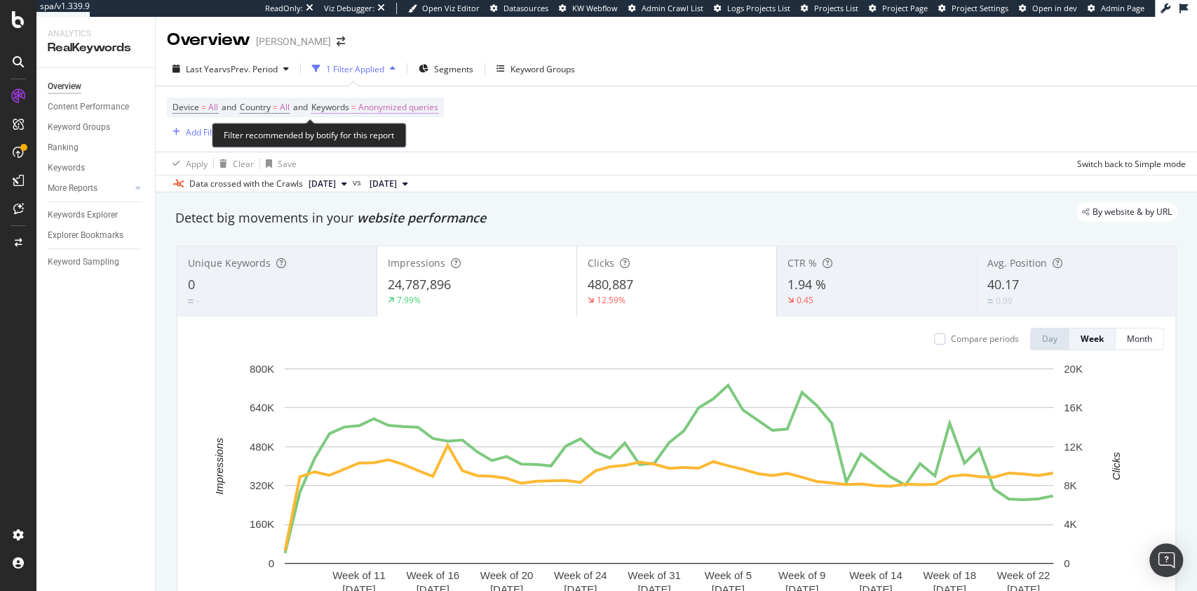
click at [406, 100] on span "Anonymized queries" at bounding box center [398, 107] width 80 height 20
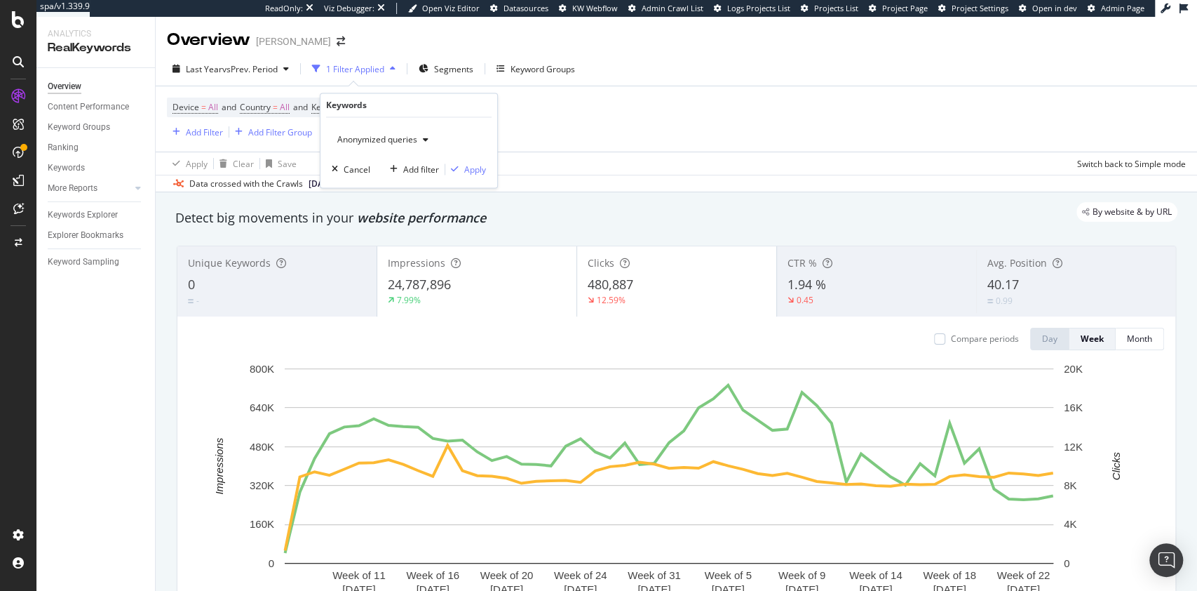
click at [387, 140] on span "Anonymized queries" at bounding box center [375, 140] width 86 height 12
click at [364, 243] on span "All" at bounding box center [415, 249] width 143 height 13
click at [473, 168] on div "Apply" at bounding box center [475, 169] width 22 height 12
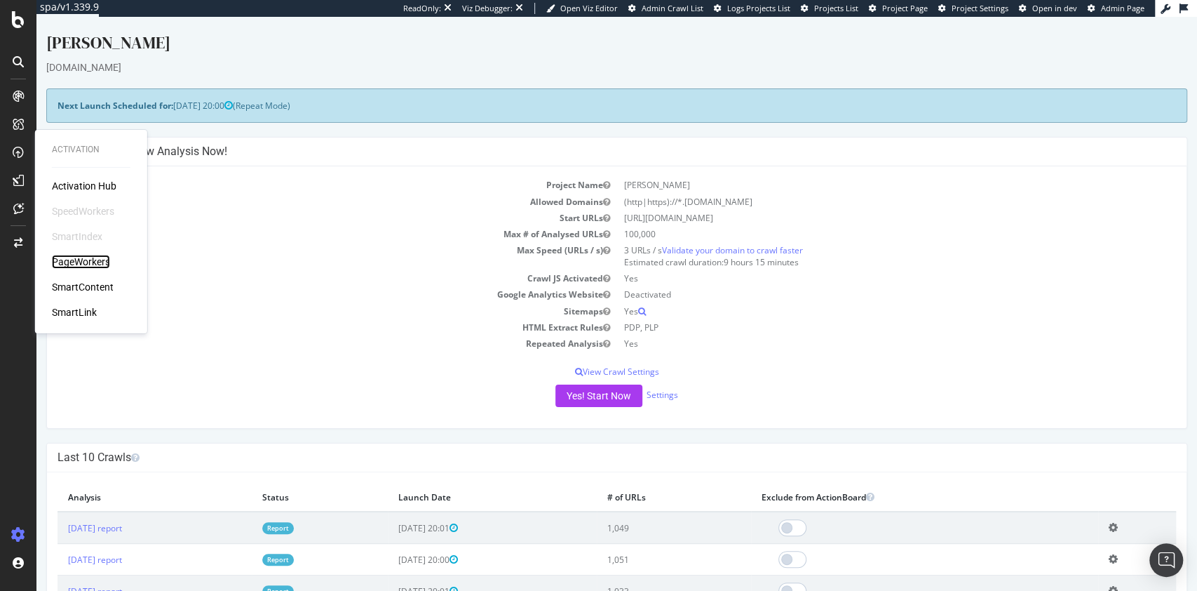
click at [93, 264] on div "PageWorkers" at bounding box center [81, 262] width 58 height 14
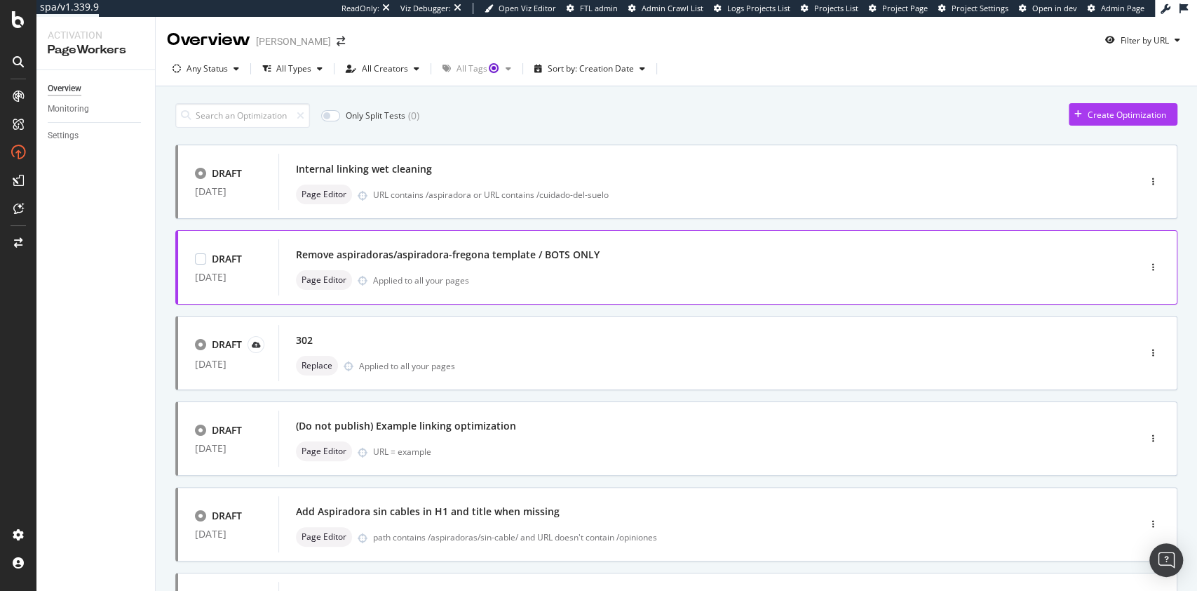
click at [617, 264] on div "Remove aspiradoras/aspiradora-fregona template / BOTS ONLY" at bounding box center [687, 255] width 783 height 20
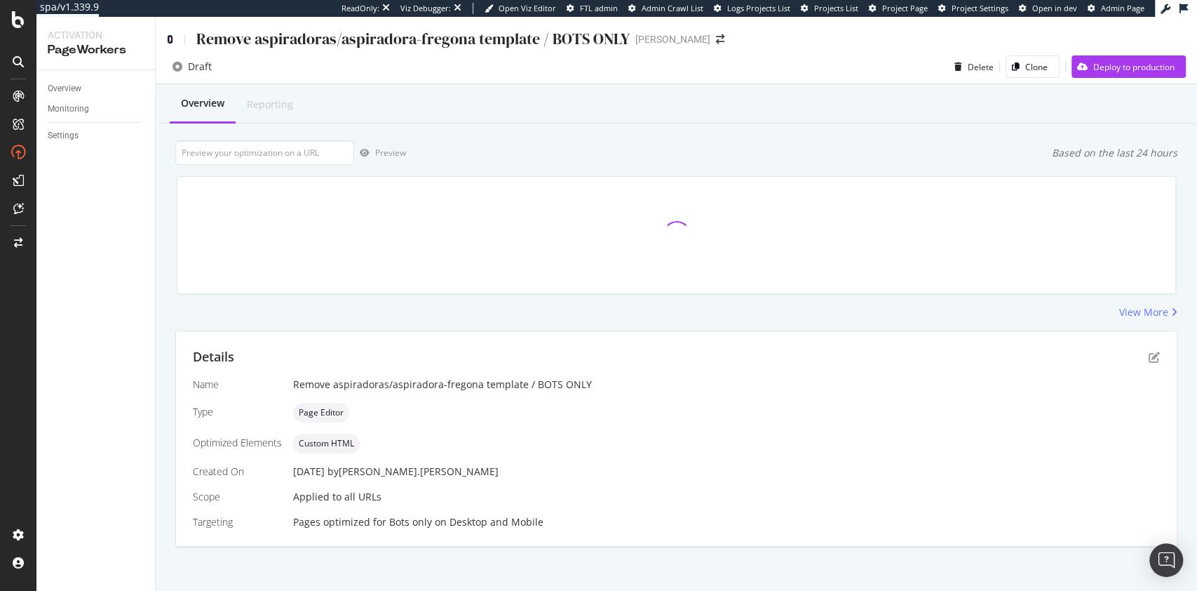
click at [167, 37] on icon at bounding box center [170, 39] width 6 height 10
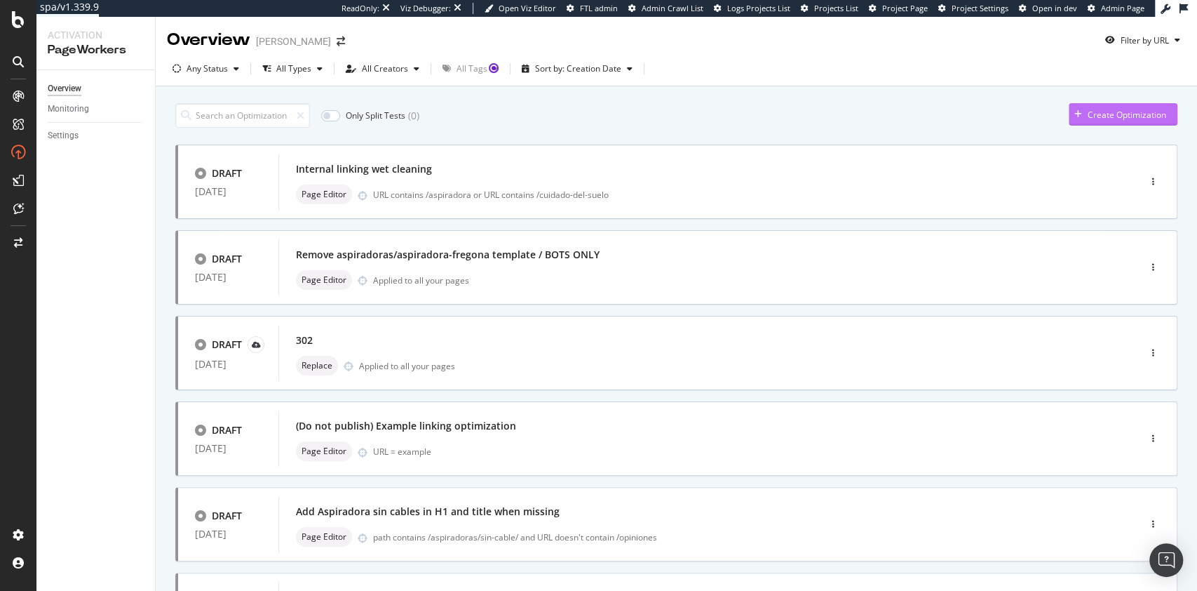
click at [1109, 119] on div "Create Optimization" at bounding box center [1127, 115] width 79 height 12
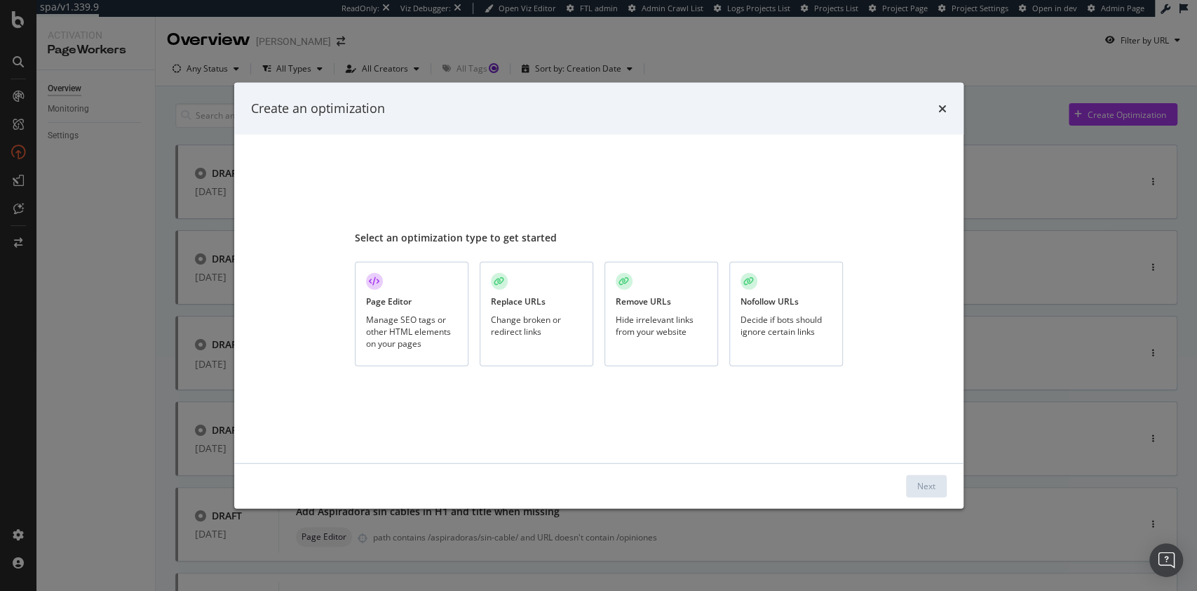
click at [421, 311] on div "Page Editor Manage SEO tags or other HTML elements on your pages" at bounding box center [412, 314] width 114 height 105
click at [936, 478] on button "Next" at bounding box center [926, 485] width 41 height 22
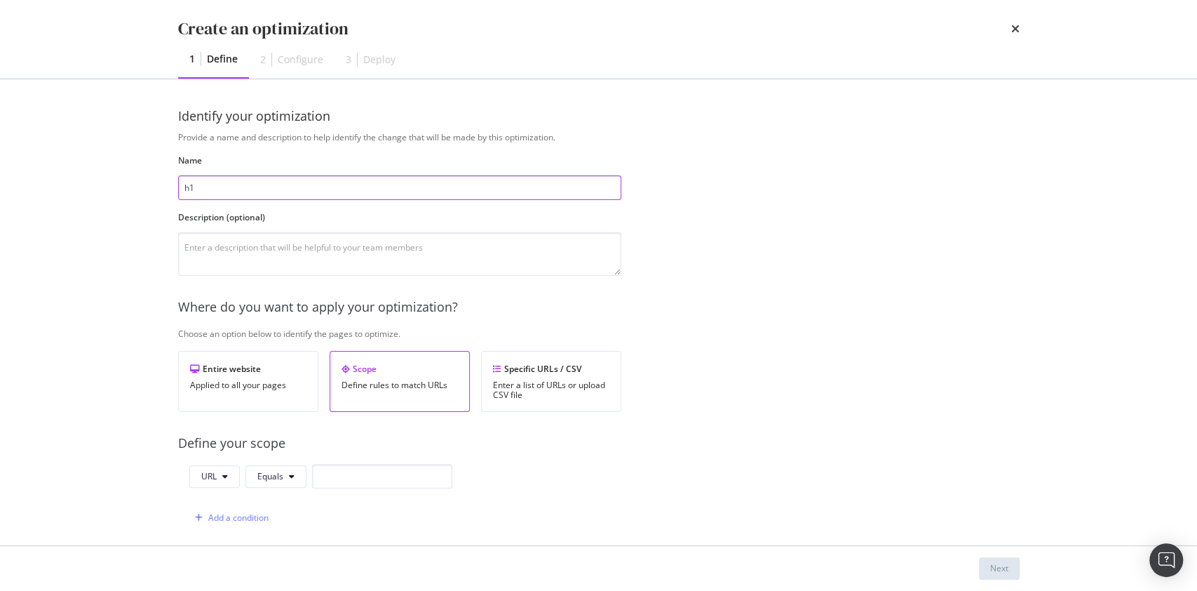
type input "h"
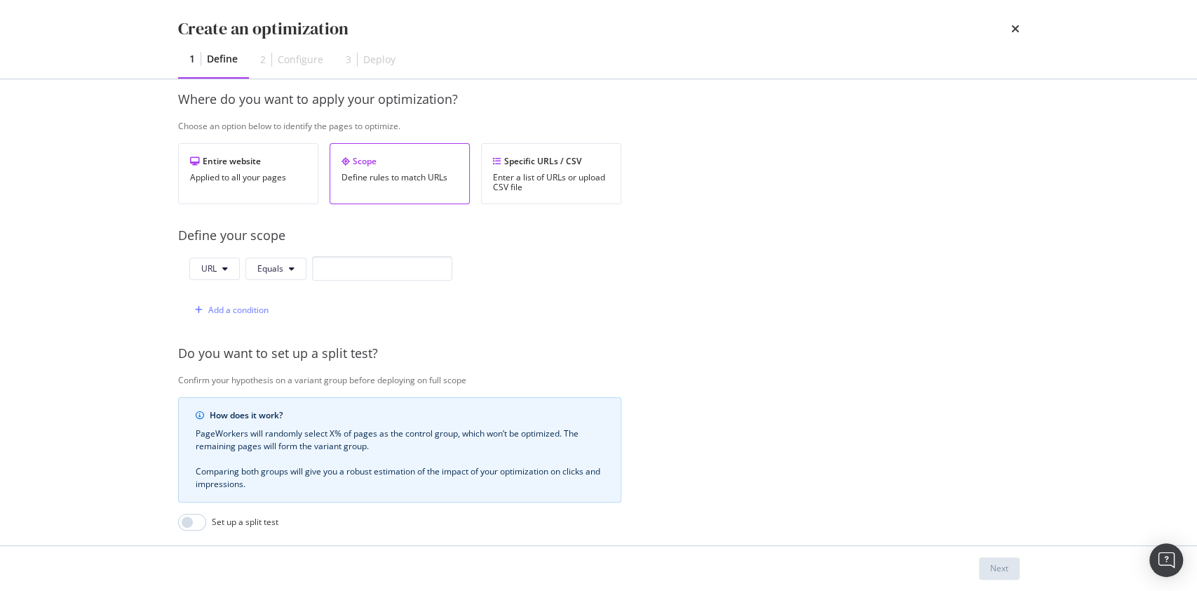
scroll to position [225, 0]
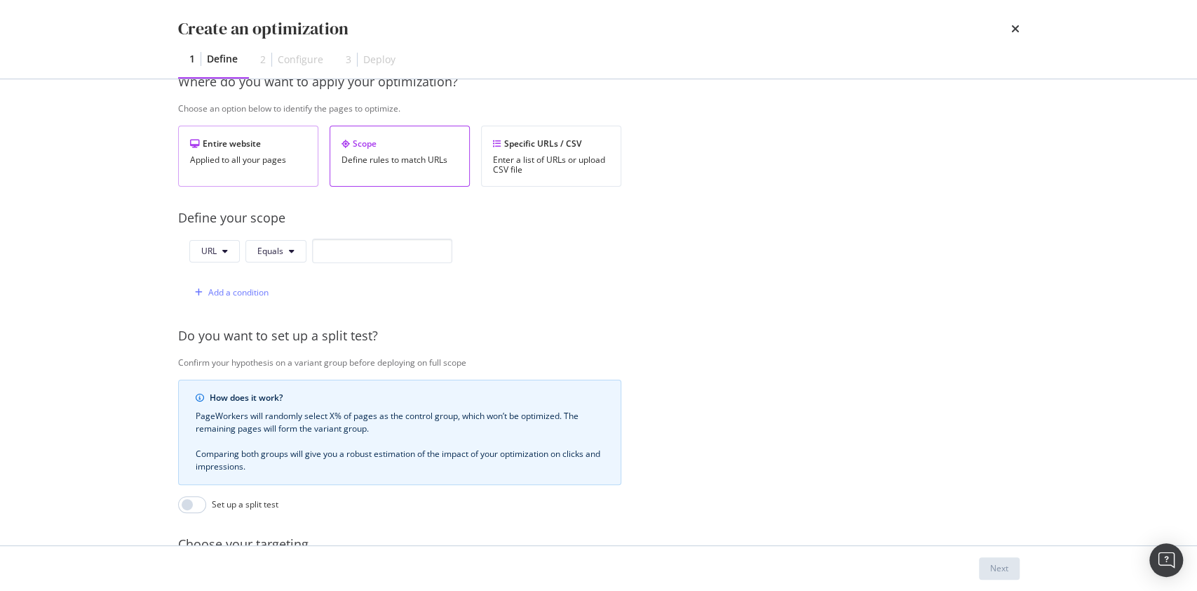
type input "test"
click at [224, 171] on div "Entire website Applied to all your pages" at bounding box center [248, 156] width 140 height 61
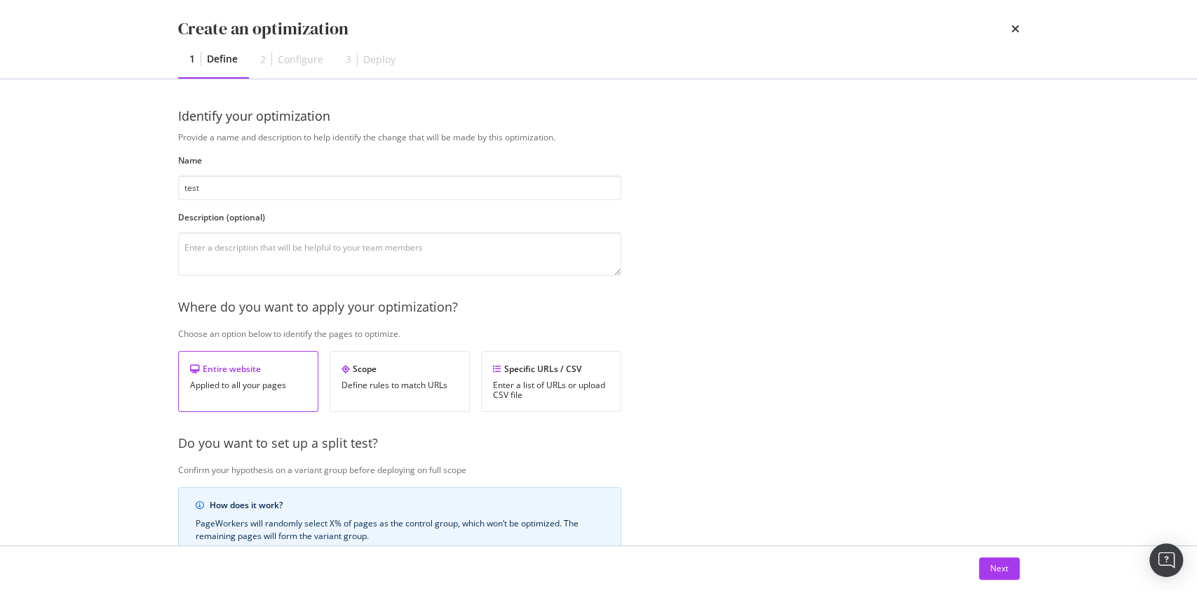
scroll to position [267, 0]
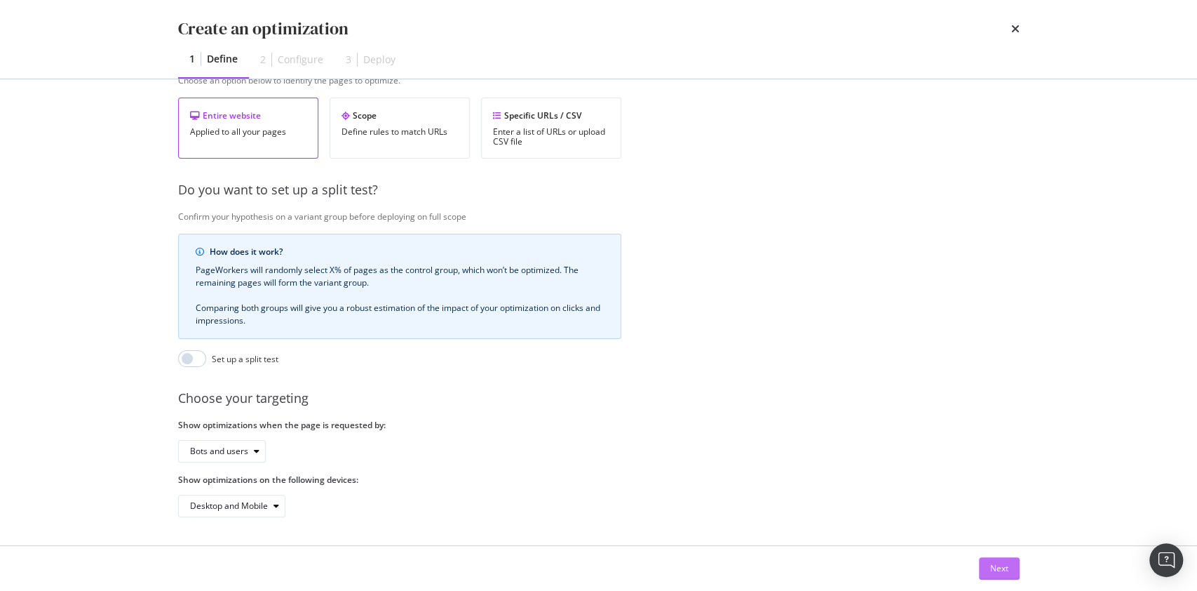
click at [990, 563] on div "Next" at bounding box center [999, 568] width 18 height 12
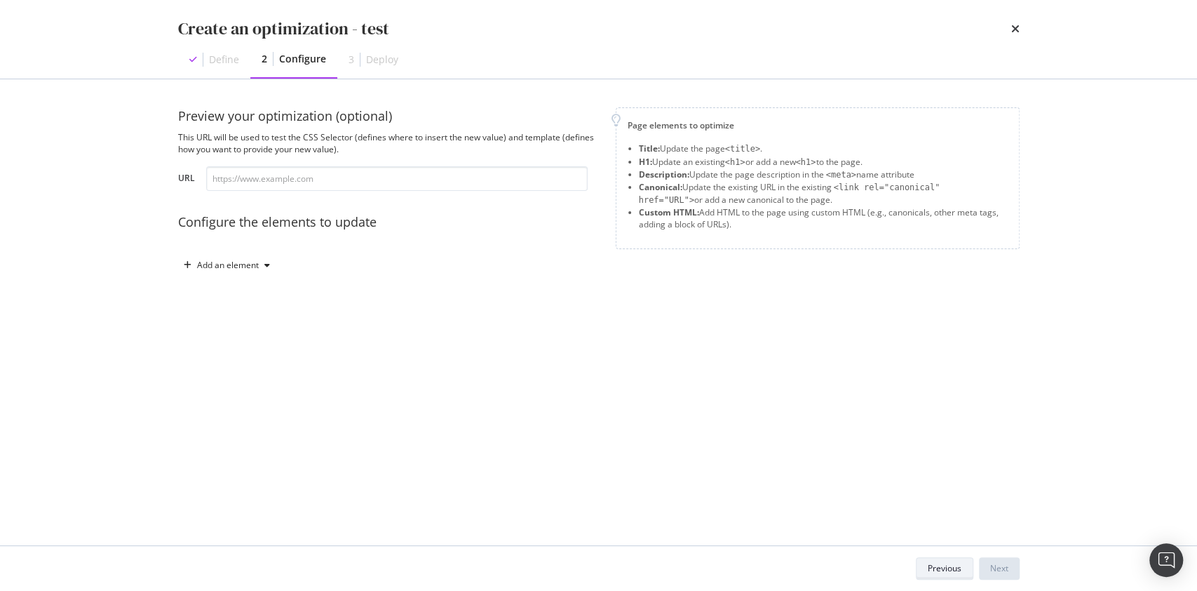
scroll to position [0, 0]
click at [257, 265] on div "Add an element" at bounding box center [228, 265] width 62 height 8
click at [248, 384] on div "Custom HTML" at bounding box center [242, 384] width 55 height 12
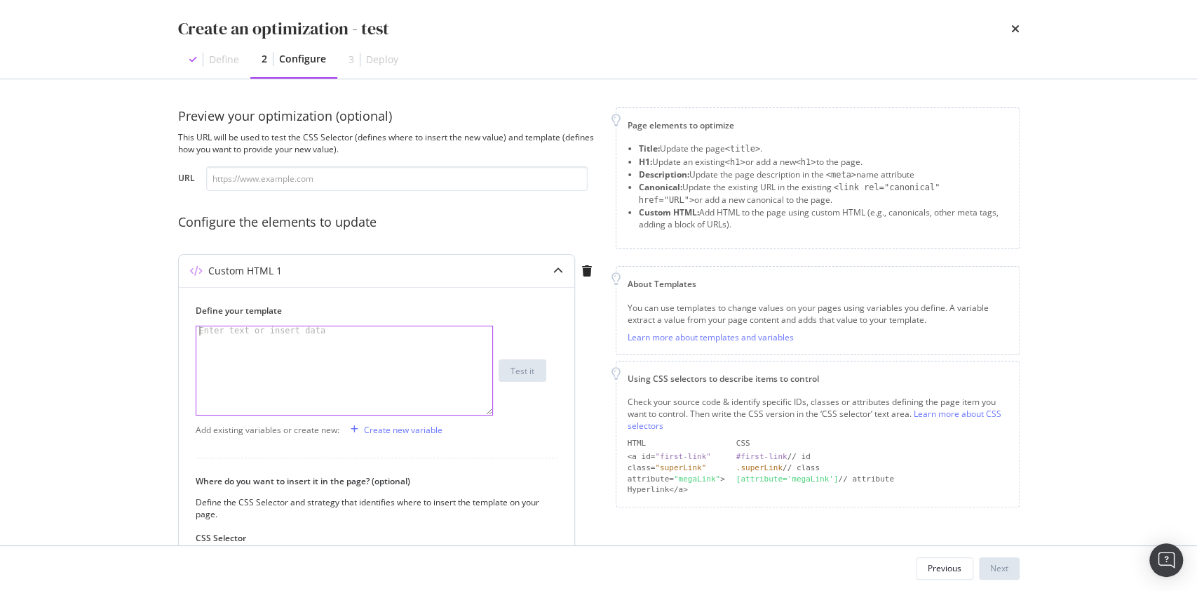
click at [341, 372] on div "modal" at bounding box center [344, 379] width 297 height 107
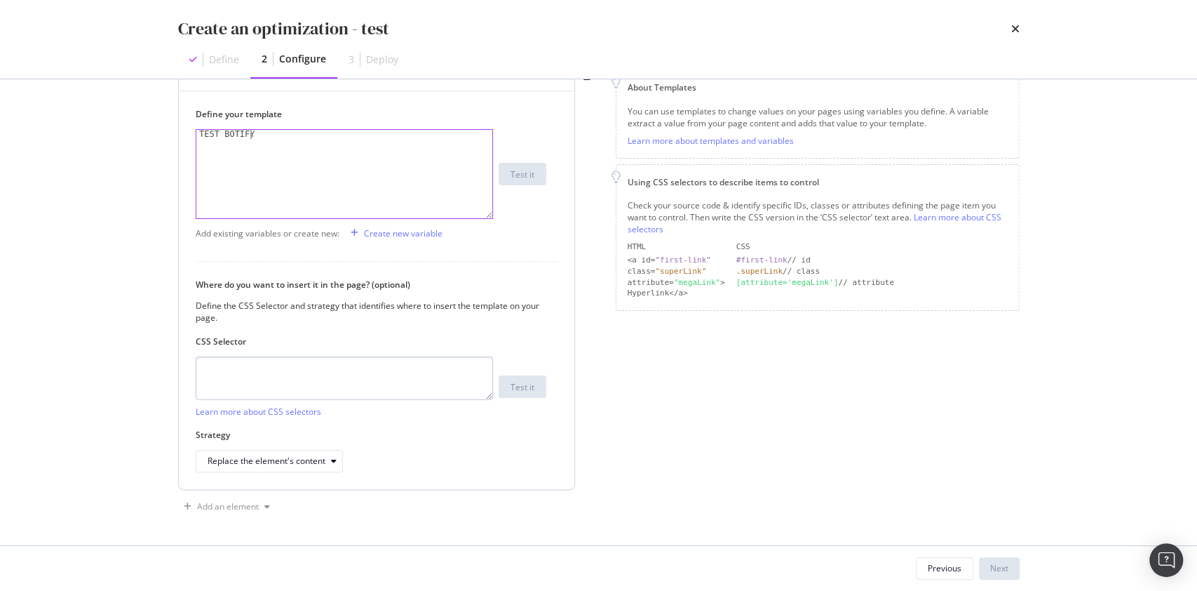
type textarea "TEST BOTIFY"
click at [314, 372] on textarea "modal" at bounding box center [344, 377] width 297 height 43
type textarea "h"
type textarea "t"
type textarea "h1"
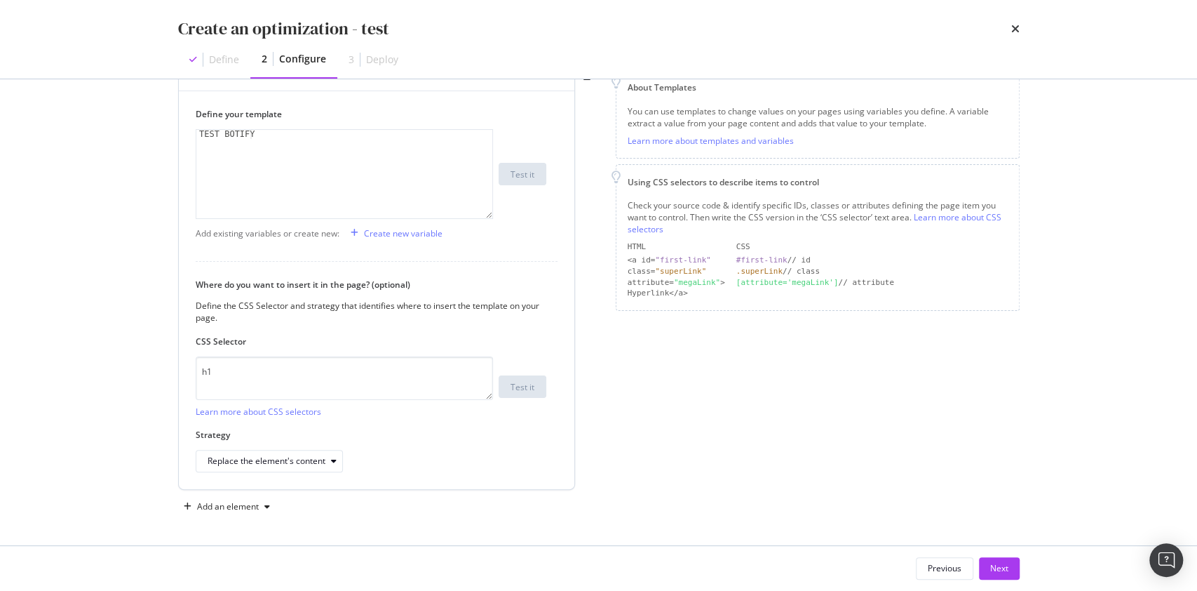
click at [288, 442] on div "Strategy Replace the element's content" at bounding box center [371, 450] width 351 height 43
click at [282, 465] on div "Replace the element's content" at bounding box center [267, 461] width 118 height 8
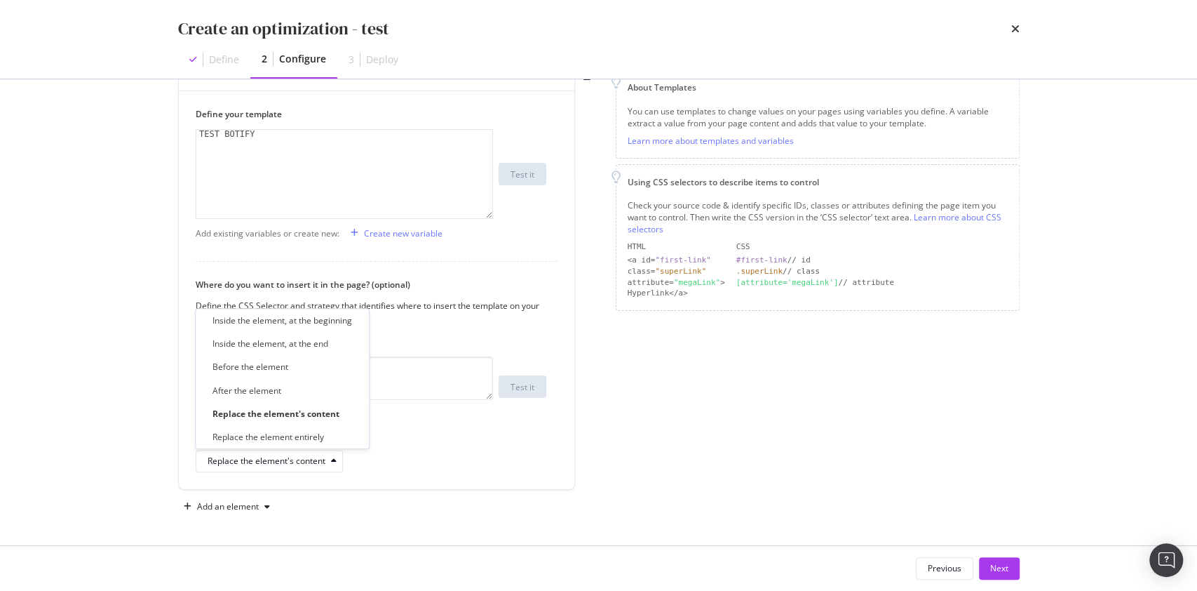
click at [879, 431] on div "Page elements to optimize Title: Update the page <title> . H1: Update an existi…" at bounding box center [818, 214] width 404 height 607
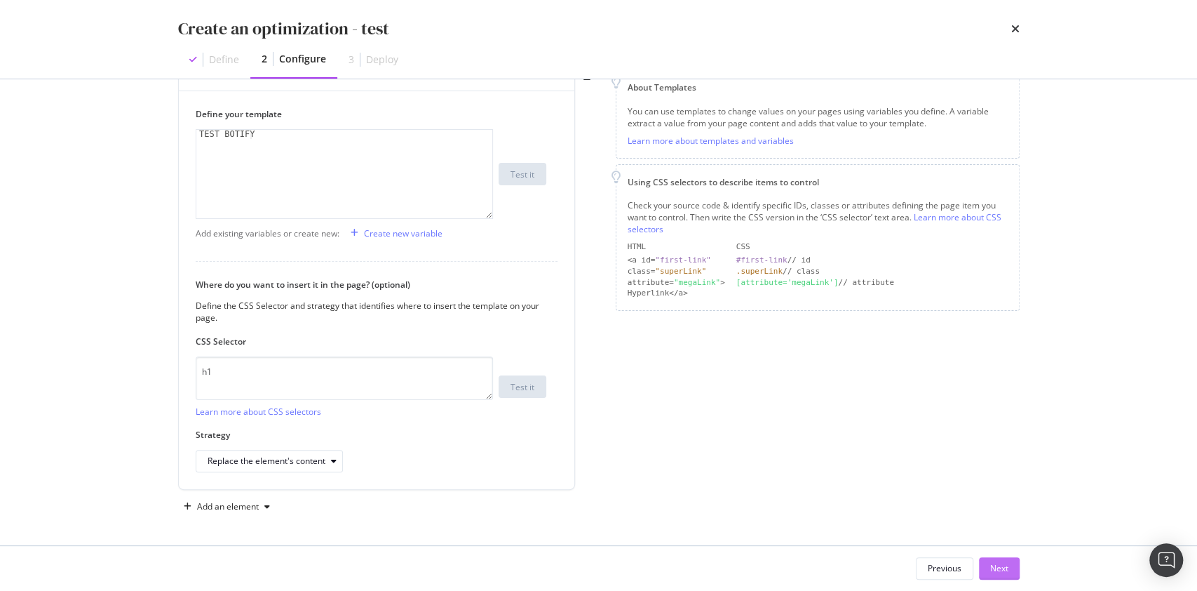
click at [1004, 572] on div "Next" at bounding box center [999, 568] width 18 height 12
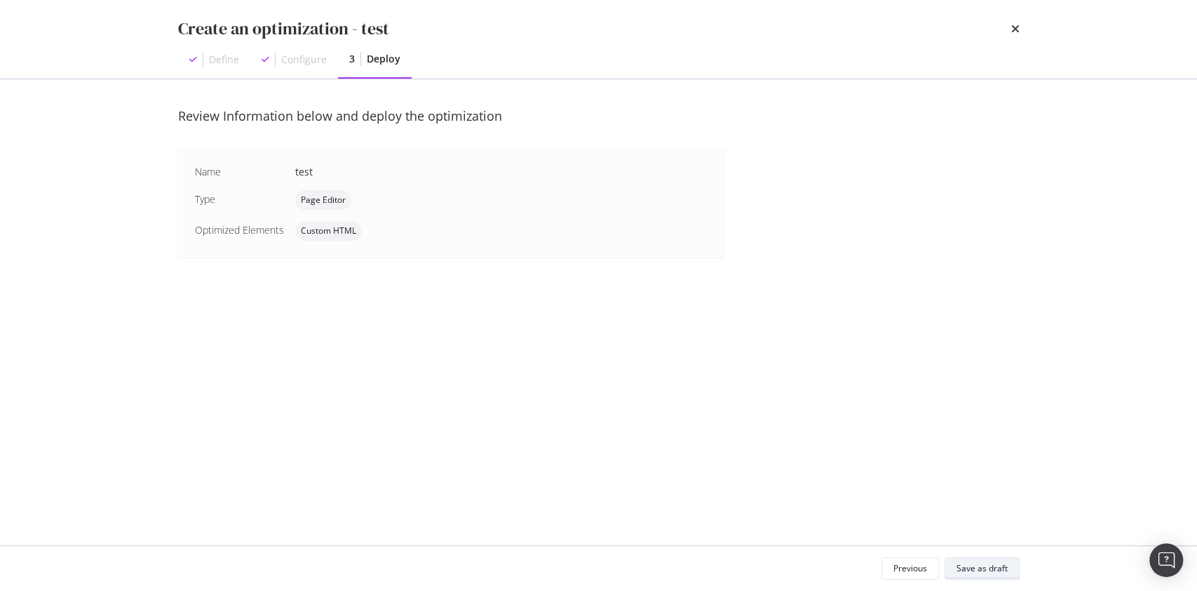
click at [980, 558] on div "Save as draft" at bounding box center [982, 568] width 51 height 20
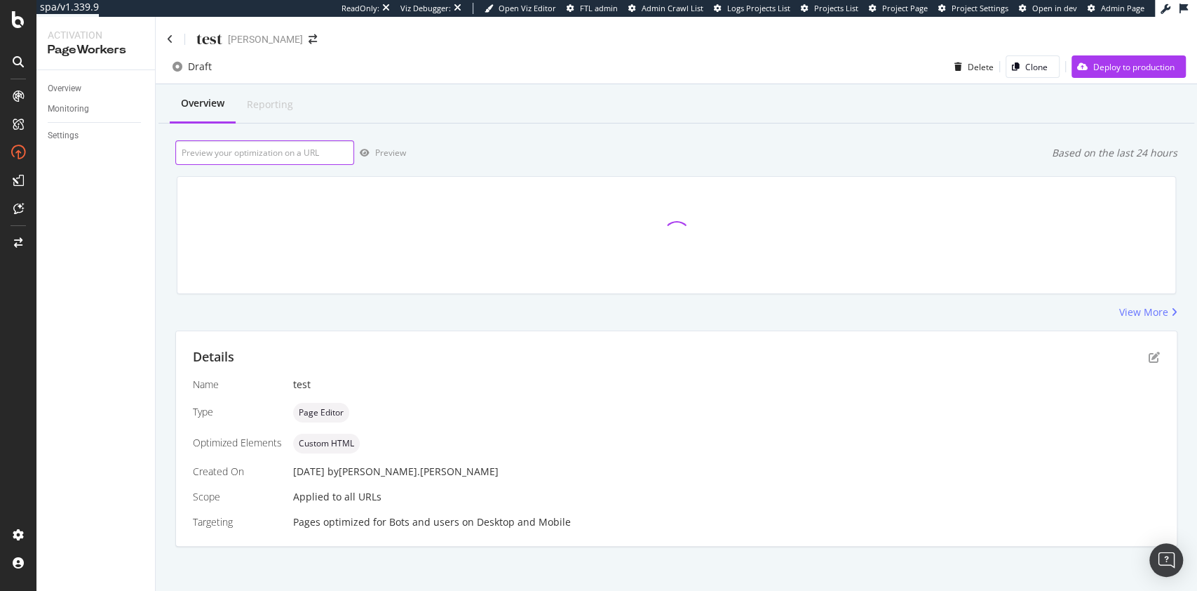
click at [306, 154] on input "url" at bounding box center [264, 152] width 179 height 25
paste input "[URL][DOMAIN_NAME]"
type input "[URL][DOMAIN_NAME]"
click at [398, 150] on div "Preview" at bounding box center [390, 153] width 31 height 12
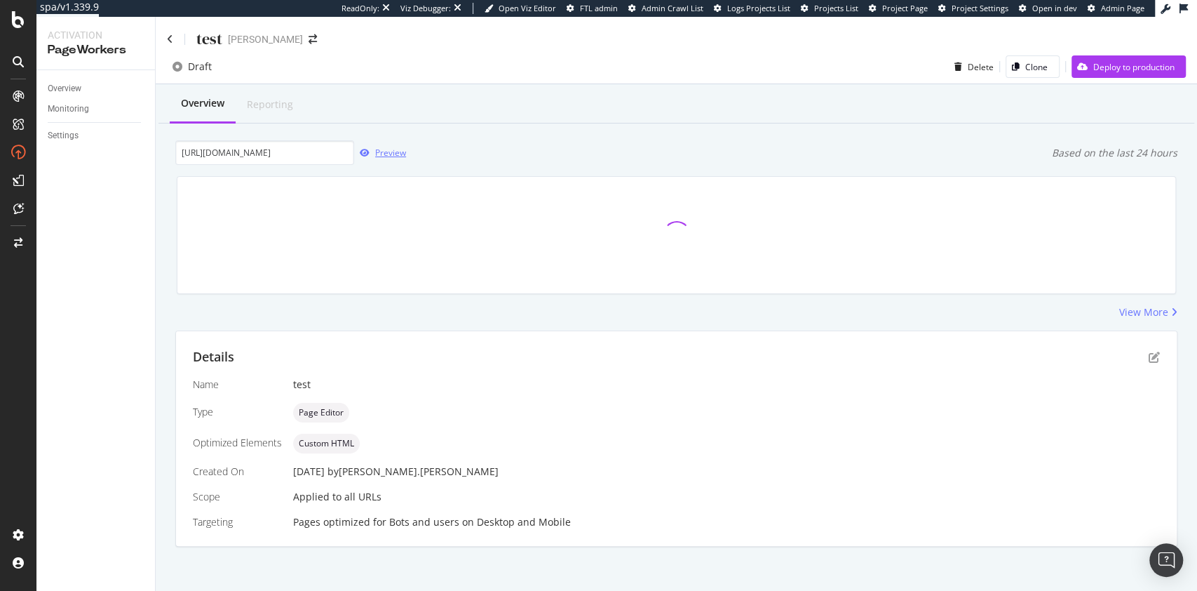
scroll to position [0, 0]
click at [299, 152] on input "[URL][DOMAIN_NAME]" at bounding box center [264, 152] width 179 height 25
click at [952, 67] on div "button" at bounding box center [958, 66] width 19 height 8
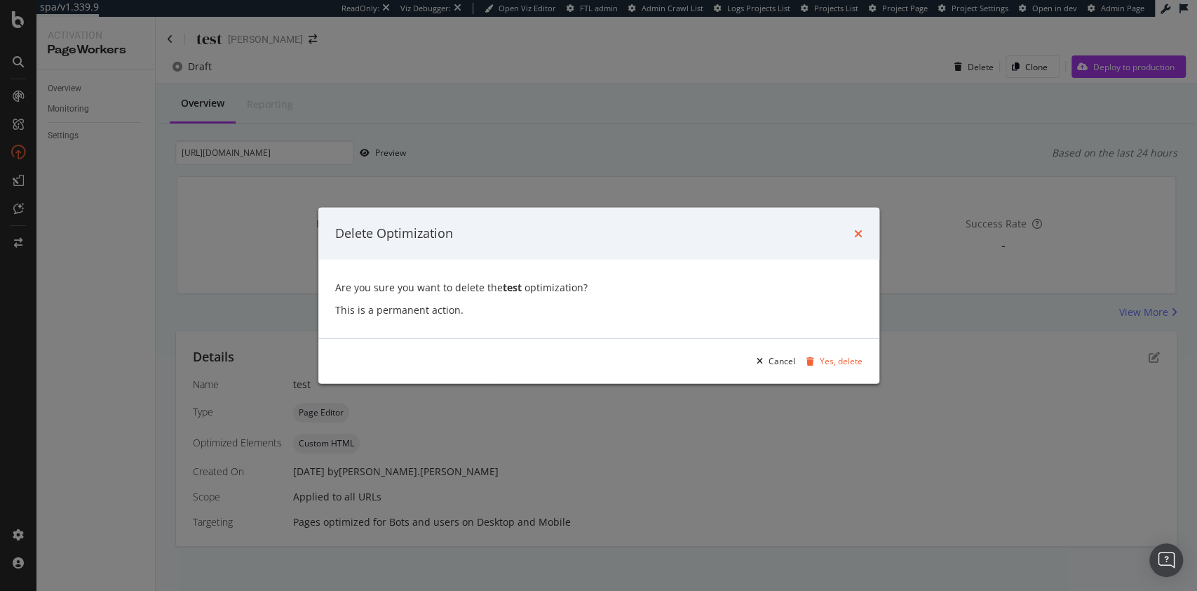
click at [859, 232] on icon "times" at bounding box center [858, 232] width 8 height 11
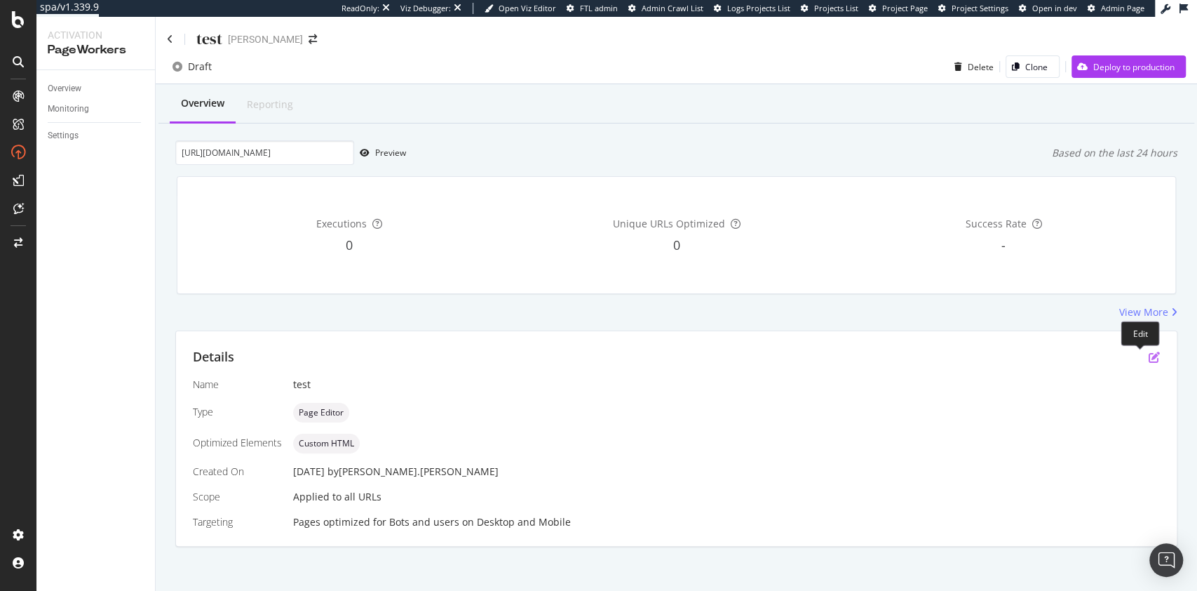
click at [1149, 359] on icon "pen-to-square" at bounding box center [1154, 356] width 11 height 11
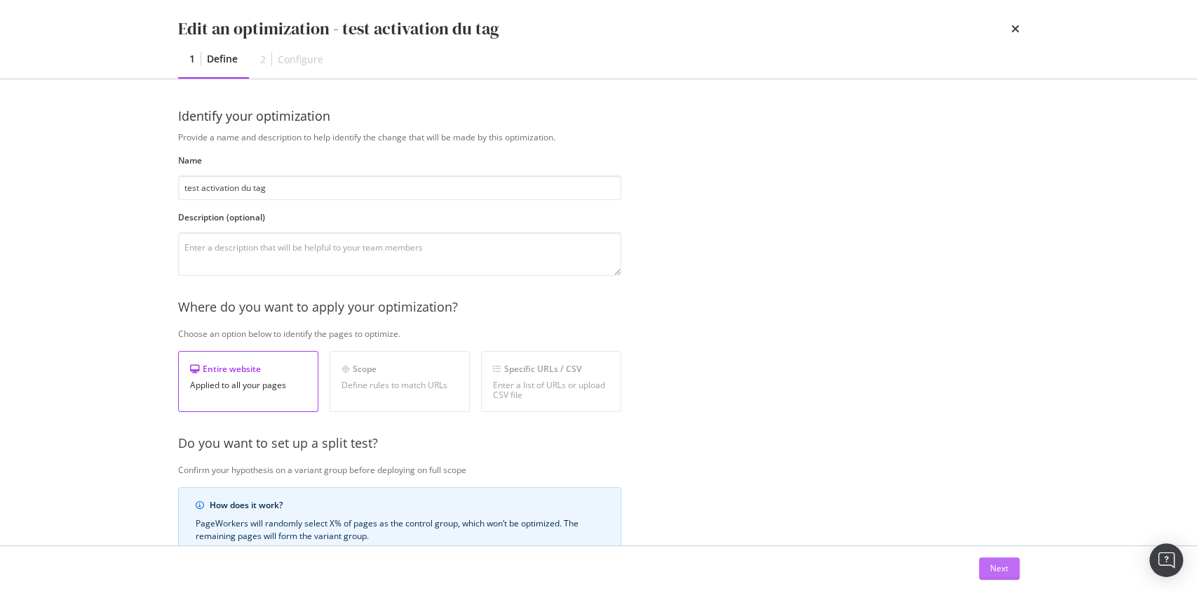
type input "test activation du tag"
click at [1004, 570] on div "Next" at bounding box center [999, 568] width 18 height 12
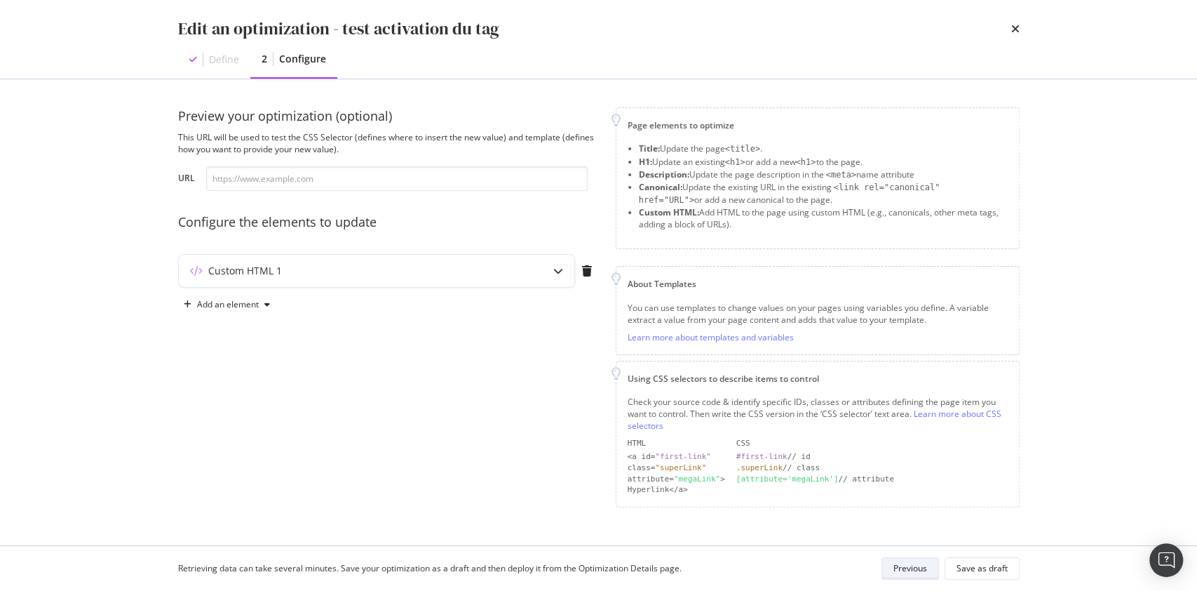
click at [1004, 570] on div "Save as draft" at bounding box center [982, 568] width 51 height 12
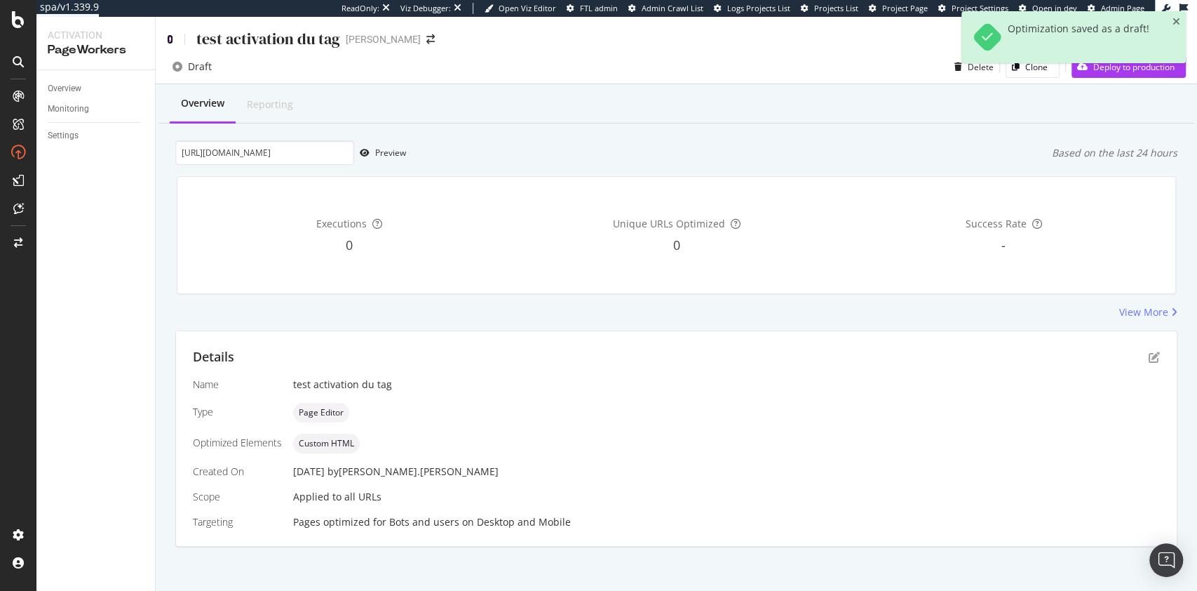
click at [168, 36] on icon at bounding box center [170, 39] width 6 height 10
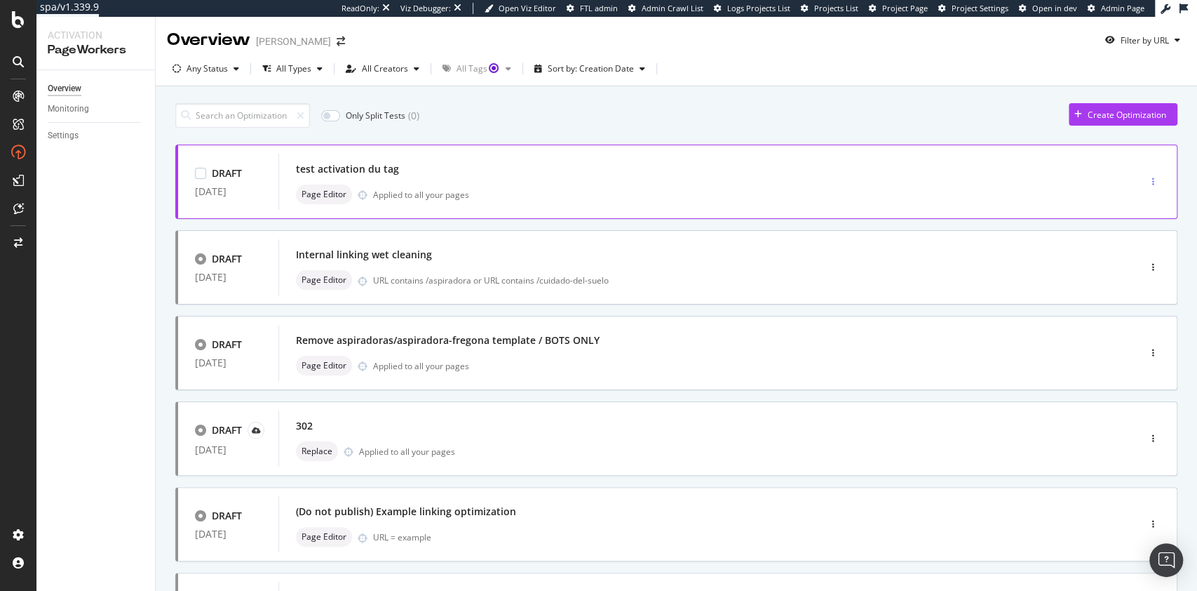
click at [1147, 187] on div "button" at bounding box center [1153, 181] width 13 height 21
click at [1133, 208] on div "Edit" at bounding box center [1114, 208] width 65 height 18
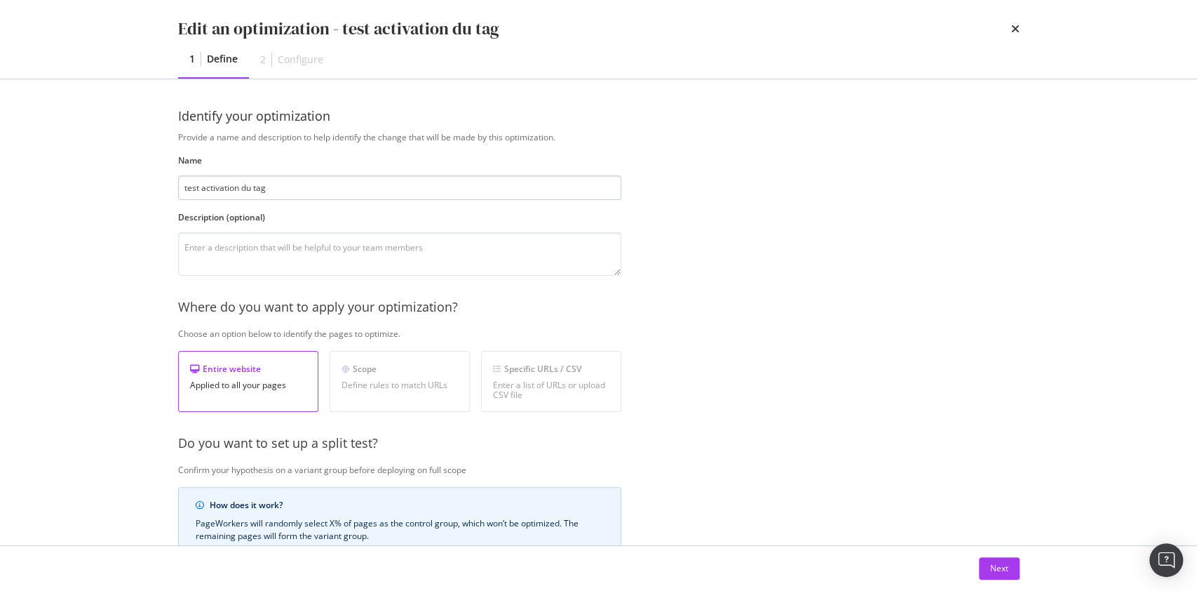
click at [184, 187] on input "test activation du tag" at bounding box center [399, 187] width 443 height 25
type input "[Do not Publish] test activation du tag"
click at [1006, 570] on div "Next" at bounding box center [999, 568] width 18 height 12
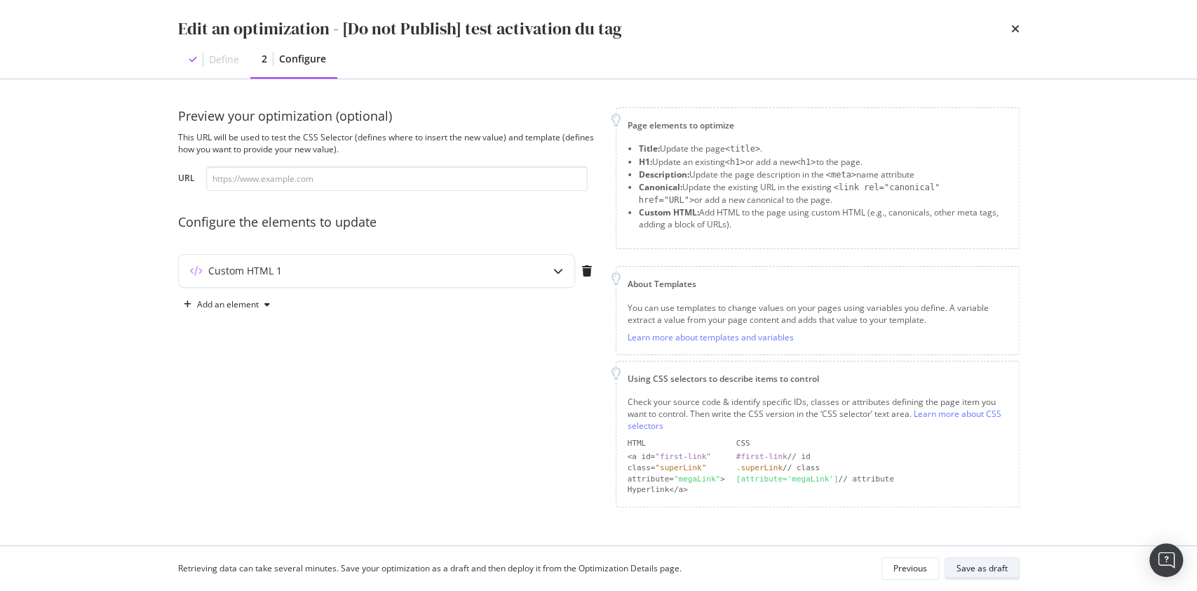
click at [979, 562] on div "Save as draft" at bounding box center [982, 568] width 51 height 12
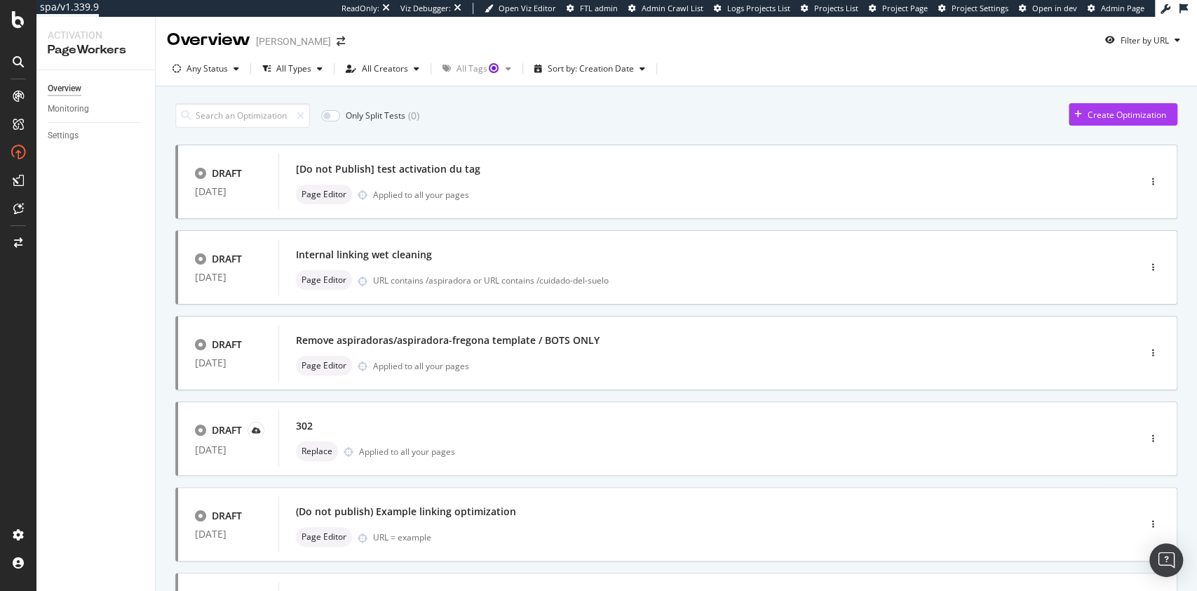
click at [0, 356] on div at bounding box center [18, 295] width 36 height 591
click at [917, 8] on span "Project Page" at bounding box center [905, 8] width 46 height 11
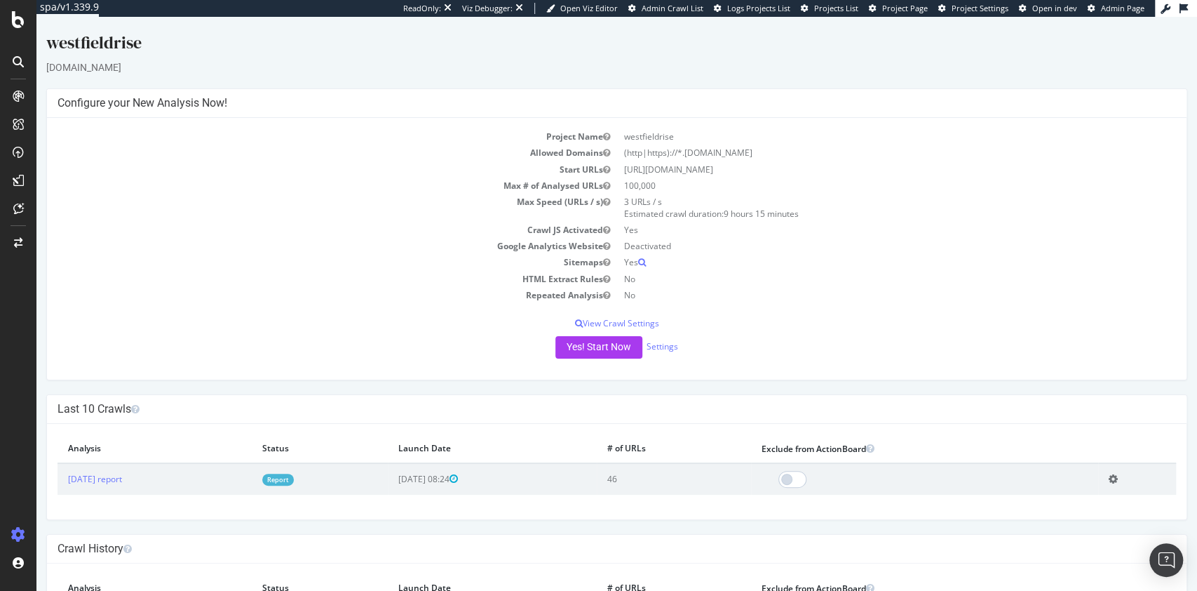
scroll to position [83, 0]
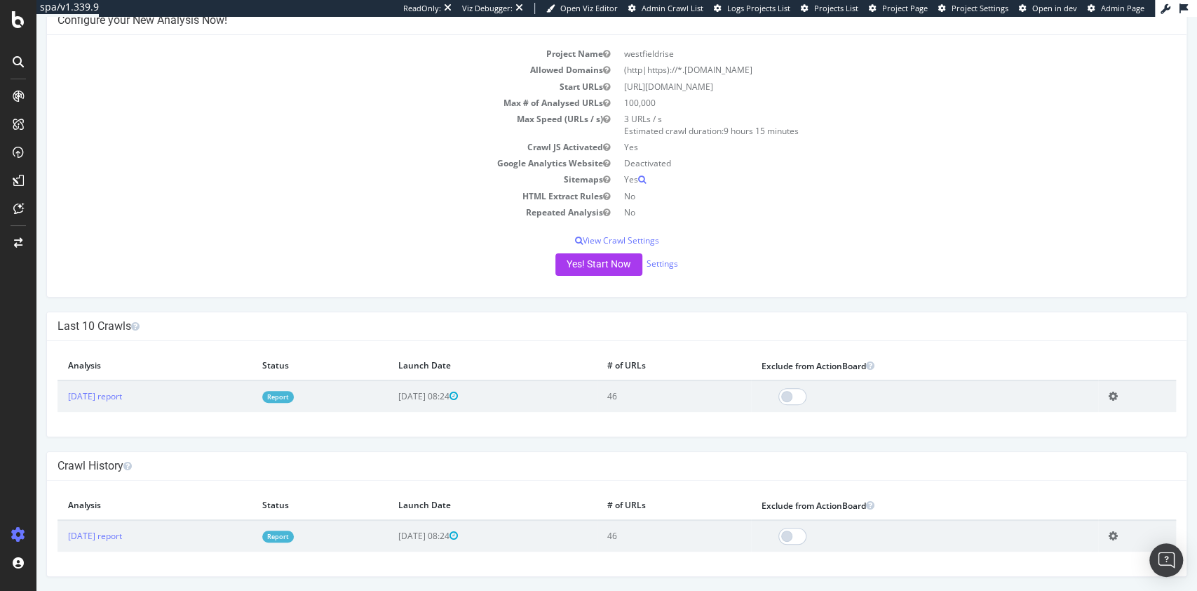
click at [294, 392] on link "Report" at bounding box center [278, 397] width 32 height 12
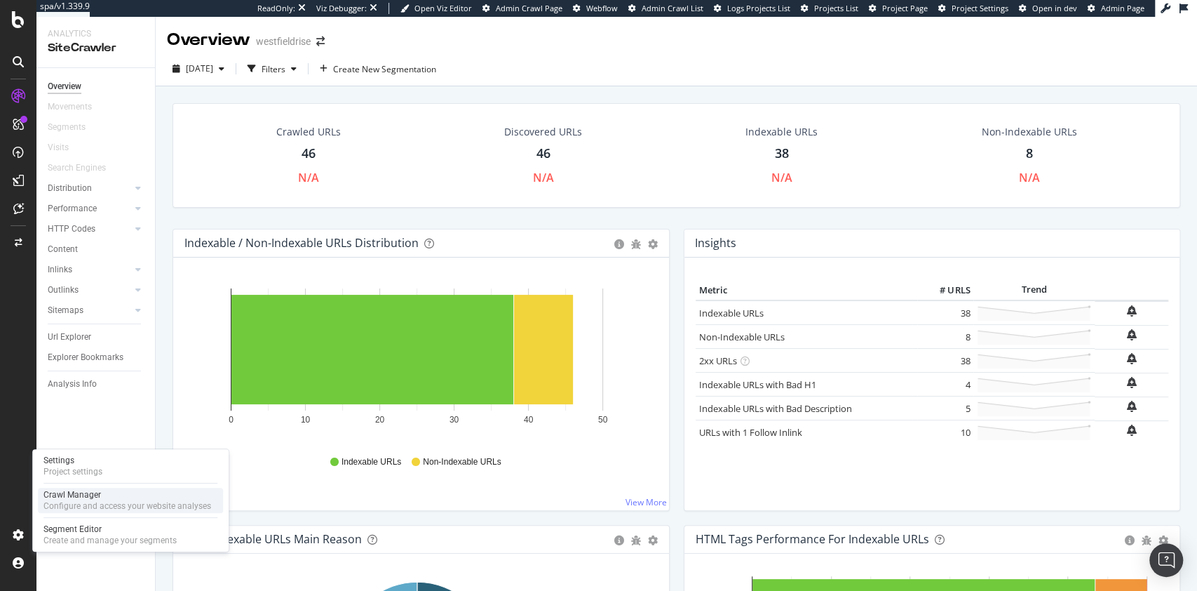
click at [99, 503] on div "Configure and access your website analyses" at bounding box center [127, 505] width 168 height 11
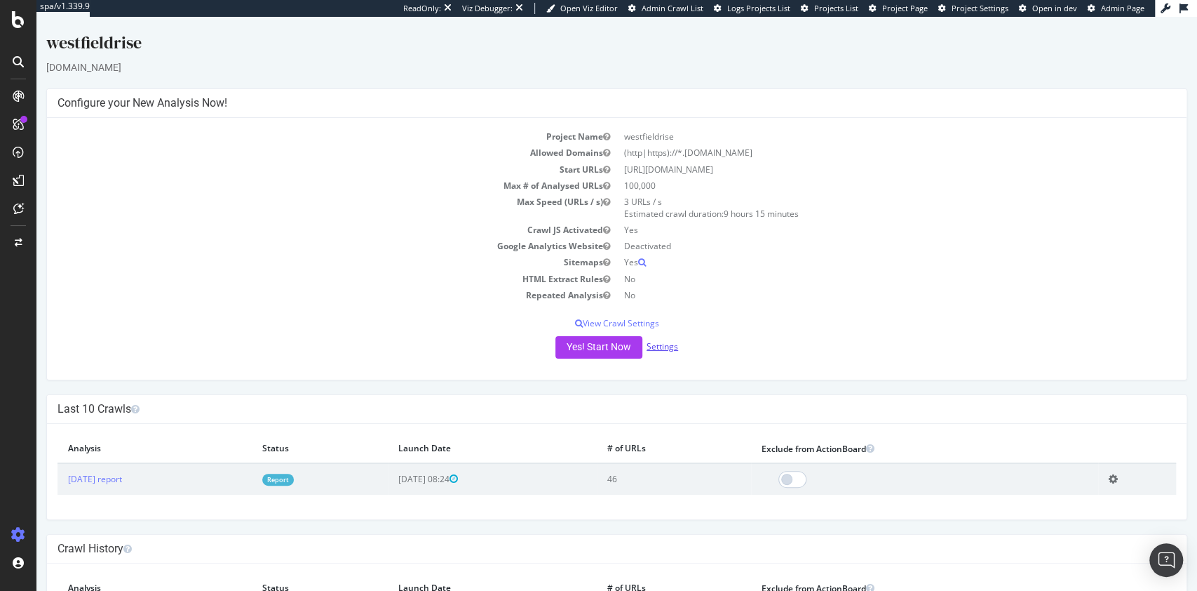
click at [659, 349] on link "Settings" at bounding box center [663, 346] width 32 height 12
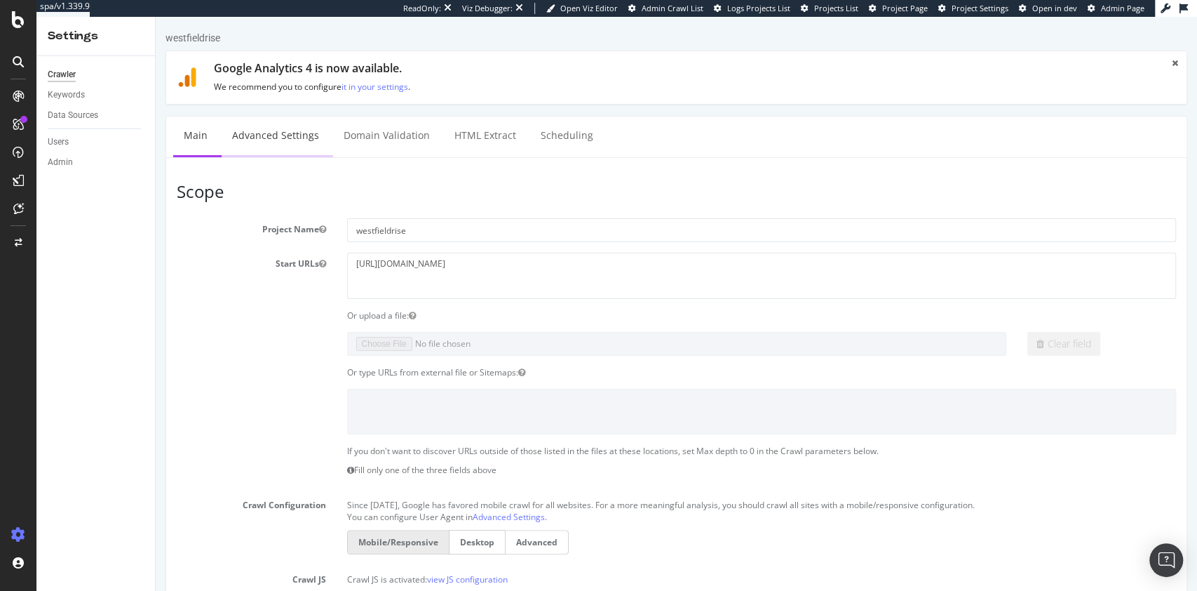
click at [297, 132] on link "Advanced Settings" at bounding box center [276, 135] width 108 height 39
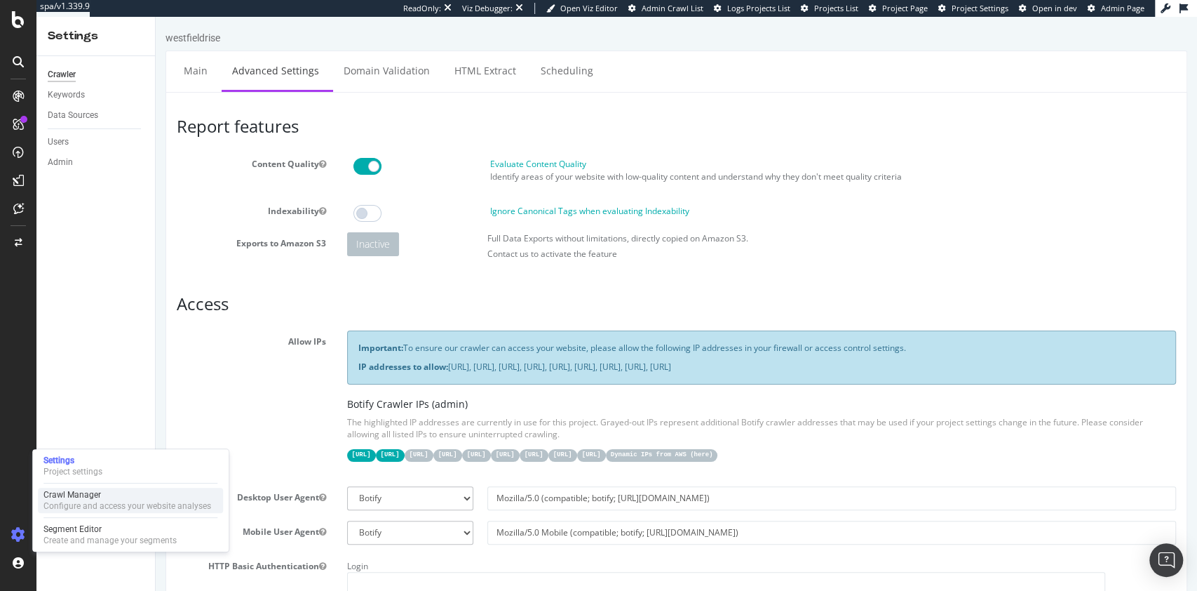
click at [93, 497] on div "Crawl Manager" at bounding box center [127, 494] width 168 height 11
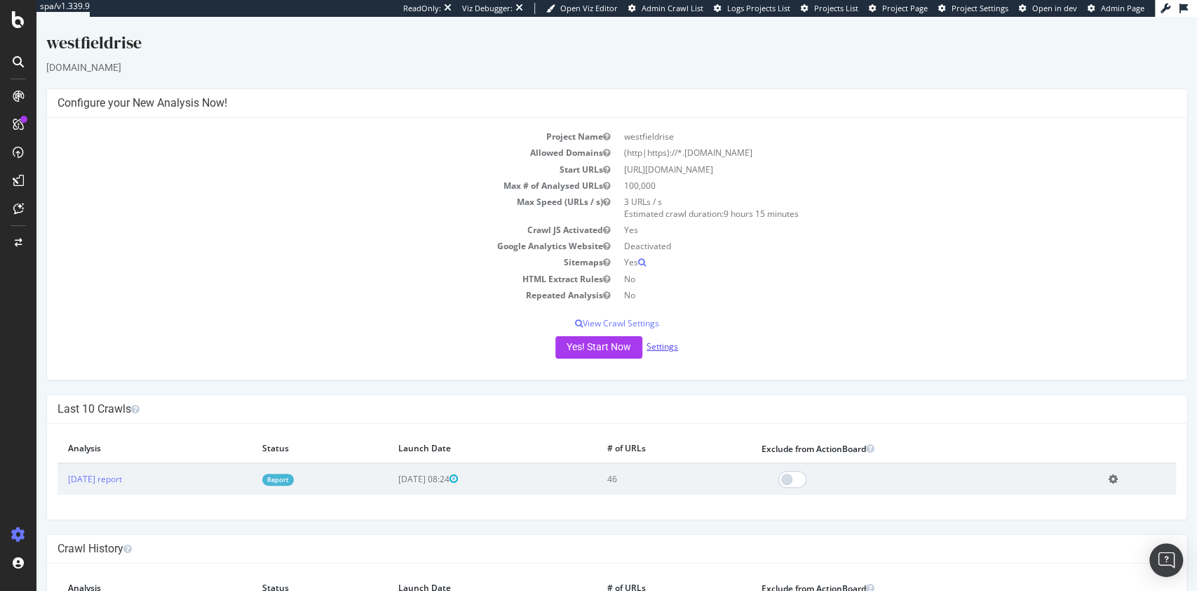
click at [650, 348] on link "Settings" at bounding box center [663, 346] width 32 height 12
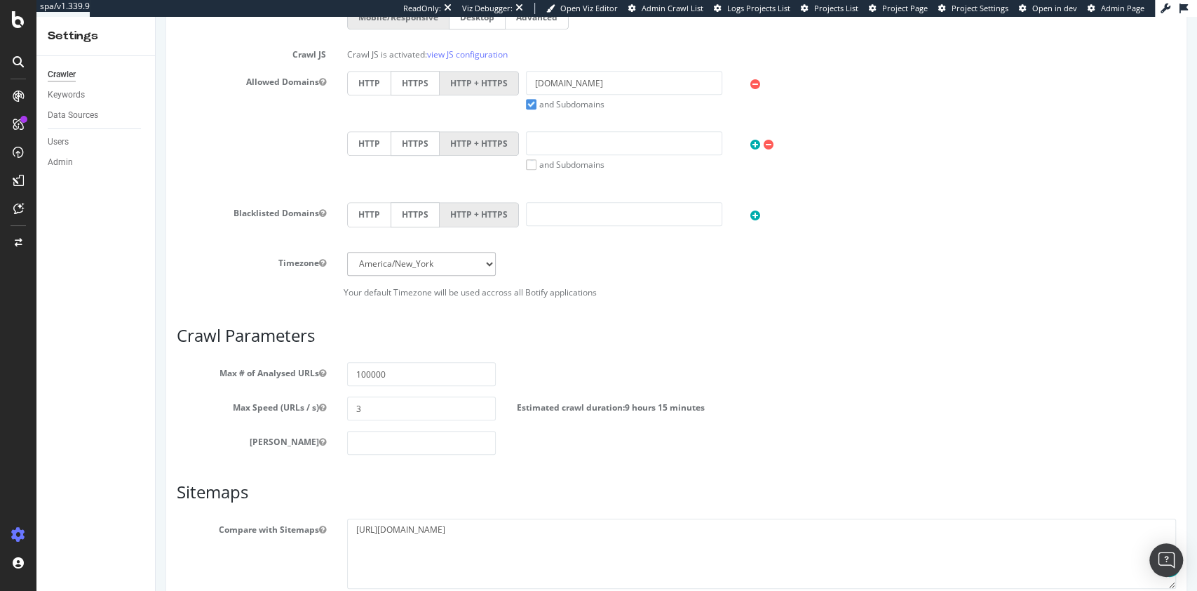
scroll to position [525, 0]
click at [370, 418] on section "Max # of Analysed URLs 100000 Max Speed (URLs / s) 3 Estimated crawl duration: …" at bounding box center [676, 407] width 999 height 93
click at [389, 409] on input "3" at bounding box center [421, 408] width 149 height 24
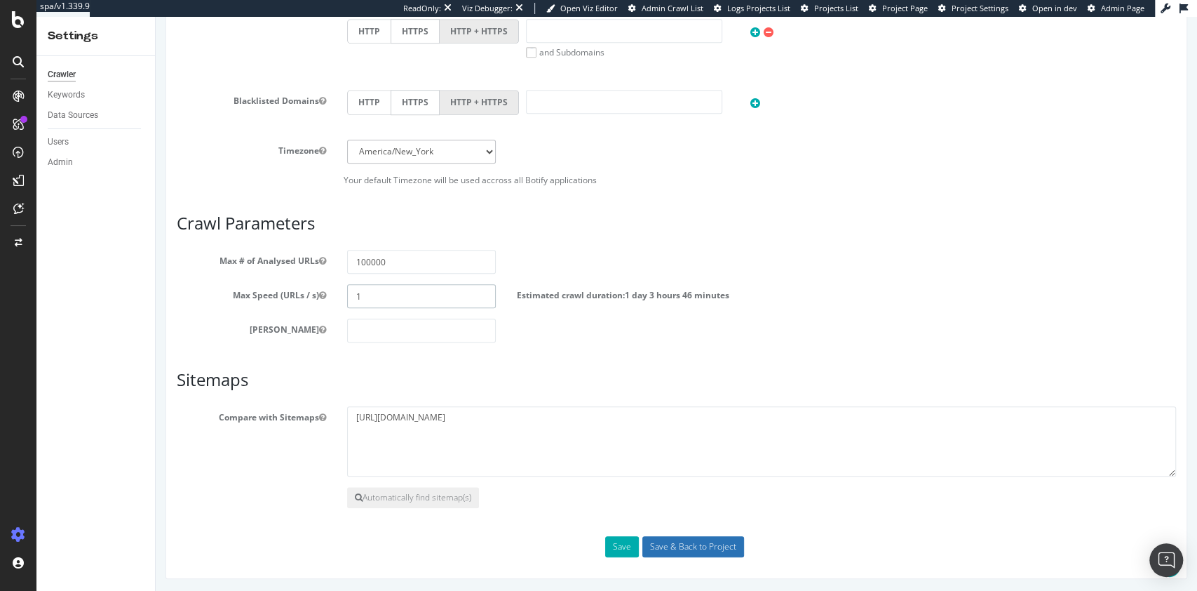
type input "1"
click at [674, 538] on input "Save & Back to Project" at bounding box center [693, 546] width 102 height 21
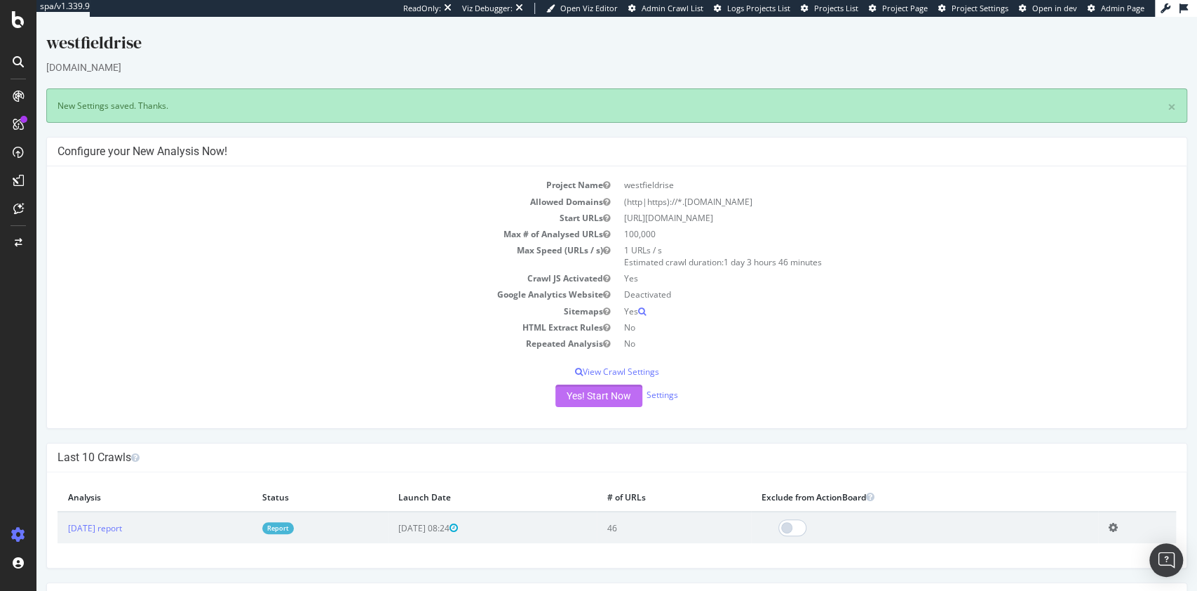
click at [577, 390] on button "Yes! Start Now" at bounding box center [599, 395] width 87 height 22
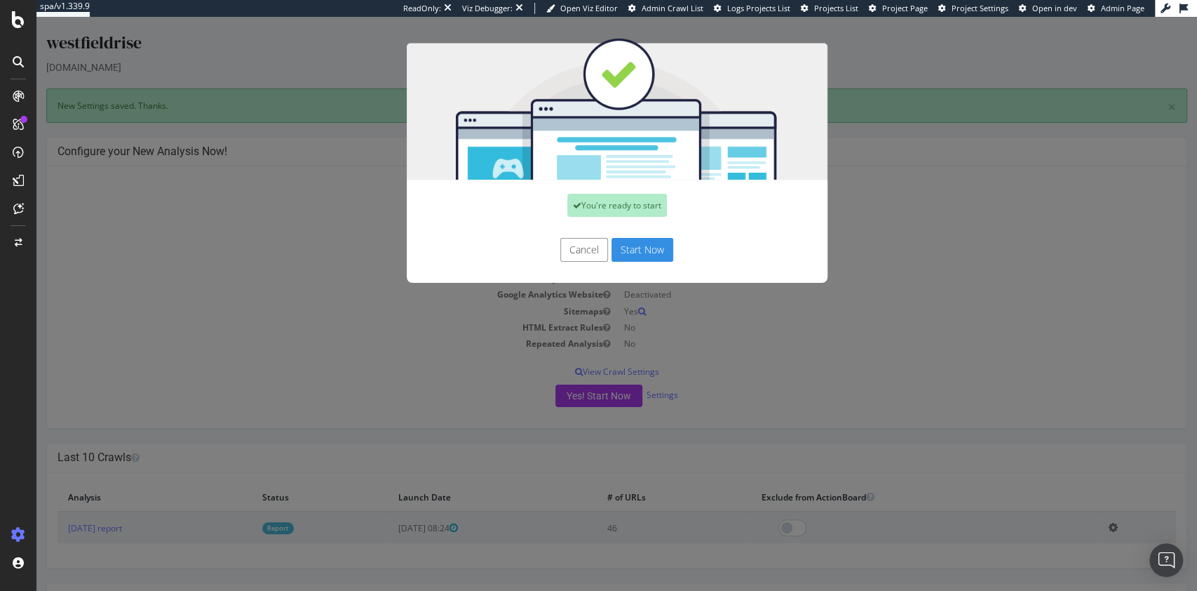
click at [636, 245] on button "Start Now" at bounding box center [643, 250] width 62 height 24
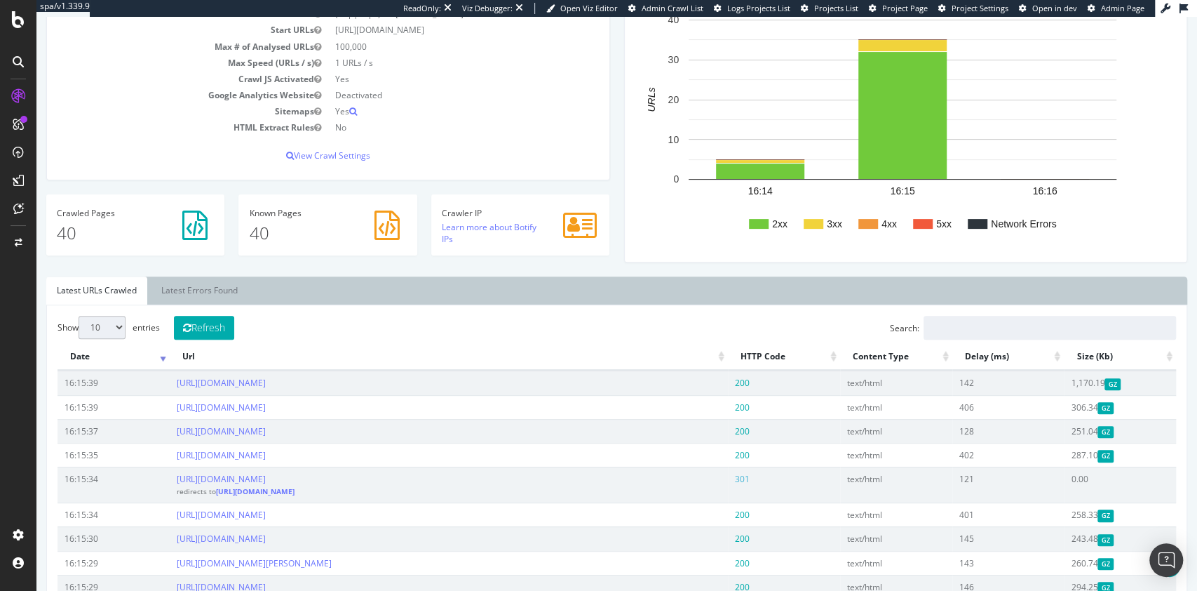
scroll to position [226, 0]
click at [201, 285] on link "Latest Errors Found" at bounding box center [199, 290] width 97 height 28
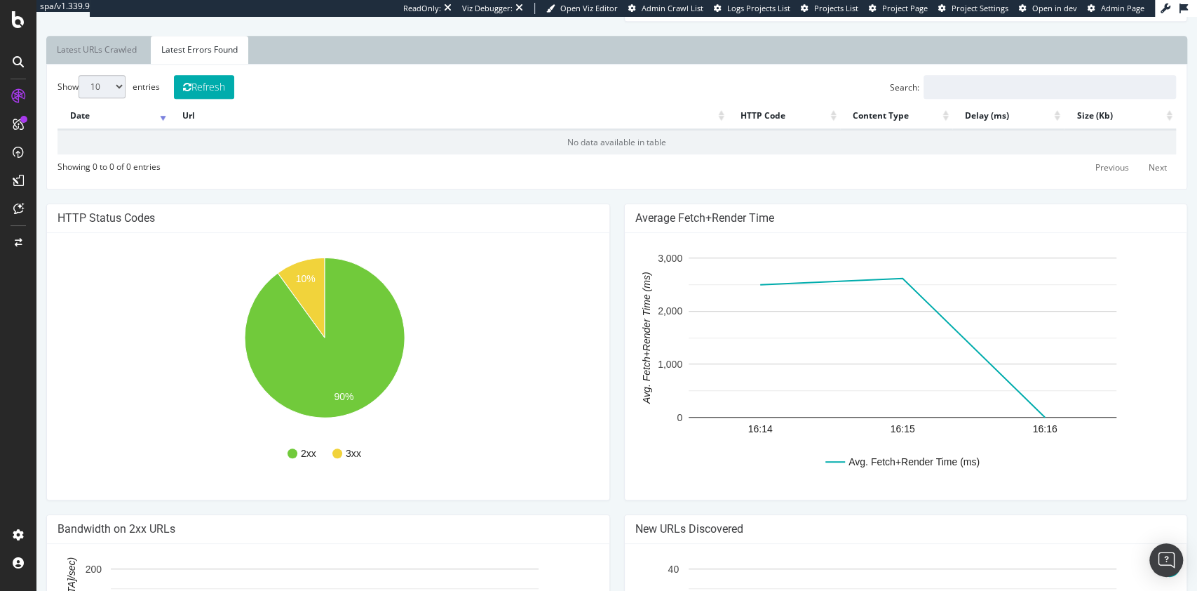
scroll to position [471, 0]
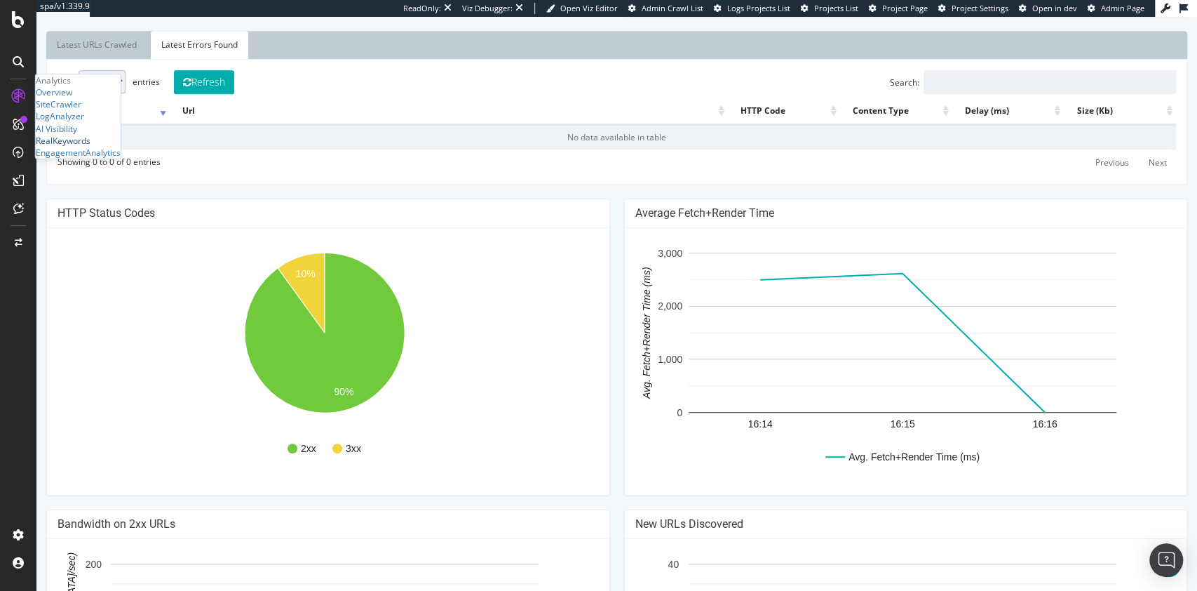
click at [90, 147] on div "RealKeywords" at bounding box center [63, 141] width 55 height 12
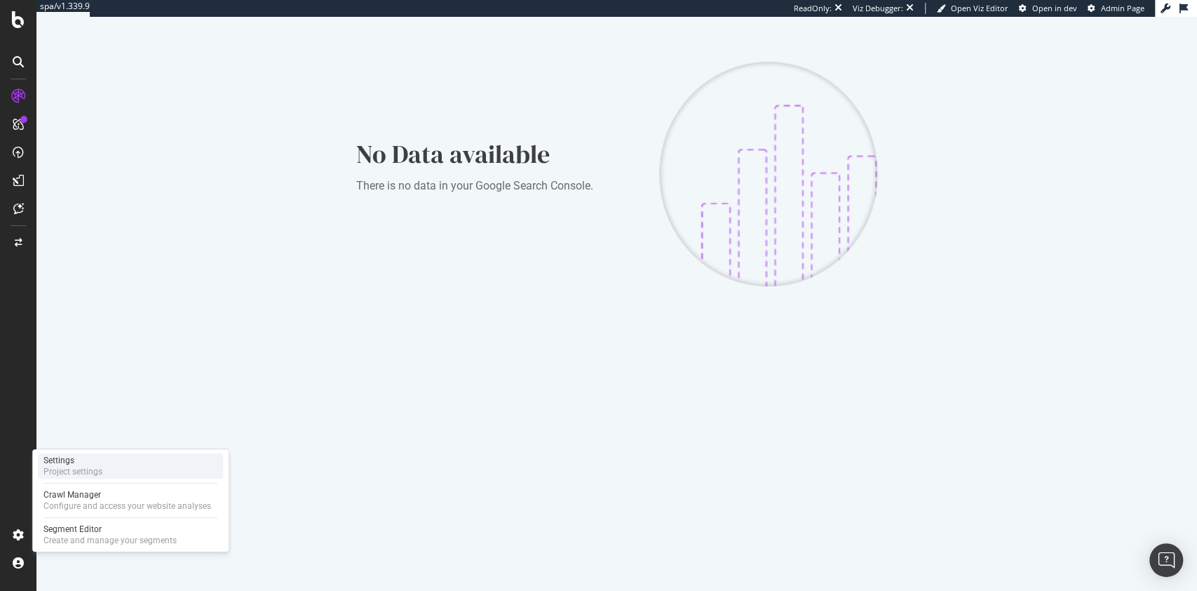
click at [130, 462] on div "Settings Project settings" at bounding box center [130, 465] width 185 height 25
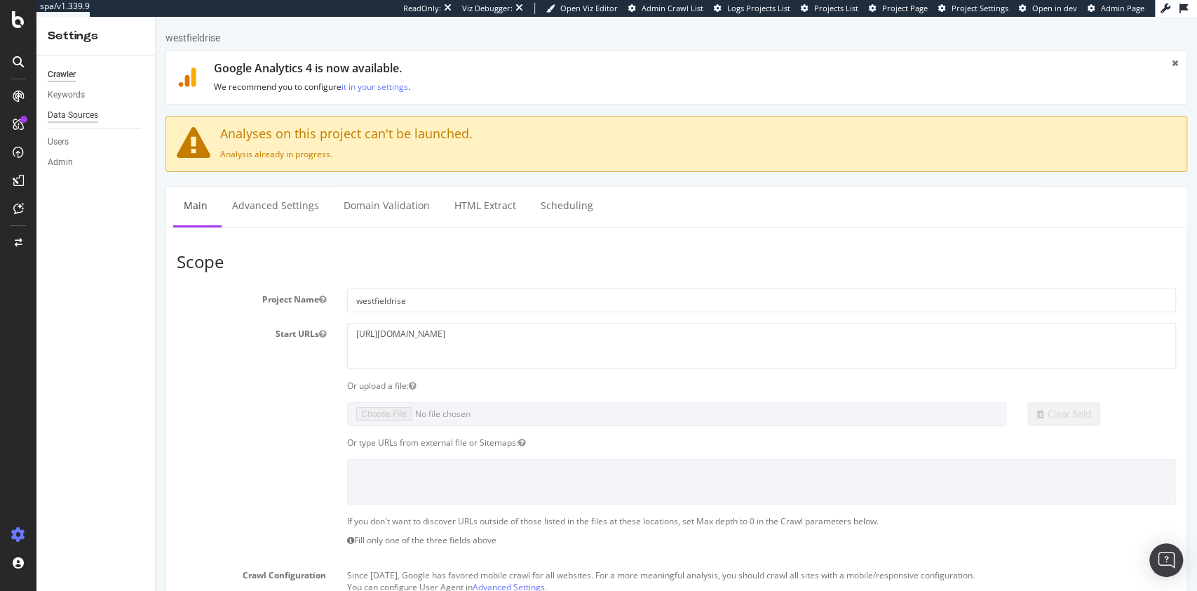
click at [79, 115] on div "Data Sources" at bounding box center [73, 115] width 51 height 15
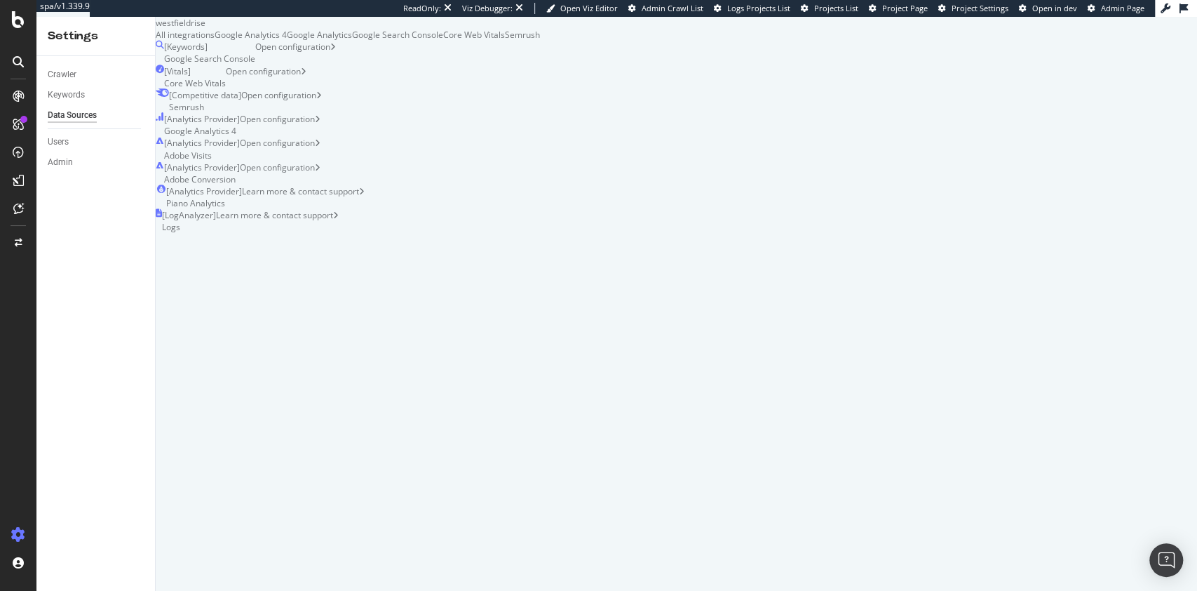
click at [76, 83] on div "Crawler" at bounding box center [101, 75] width 107 height 20
click at [68, 90] on div "Keywords" at bounding box center [66, 95] width 37 height 15
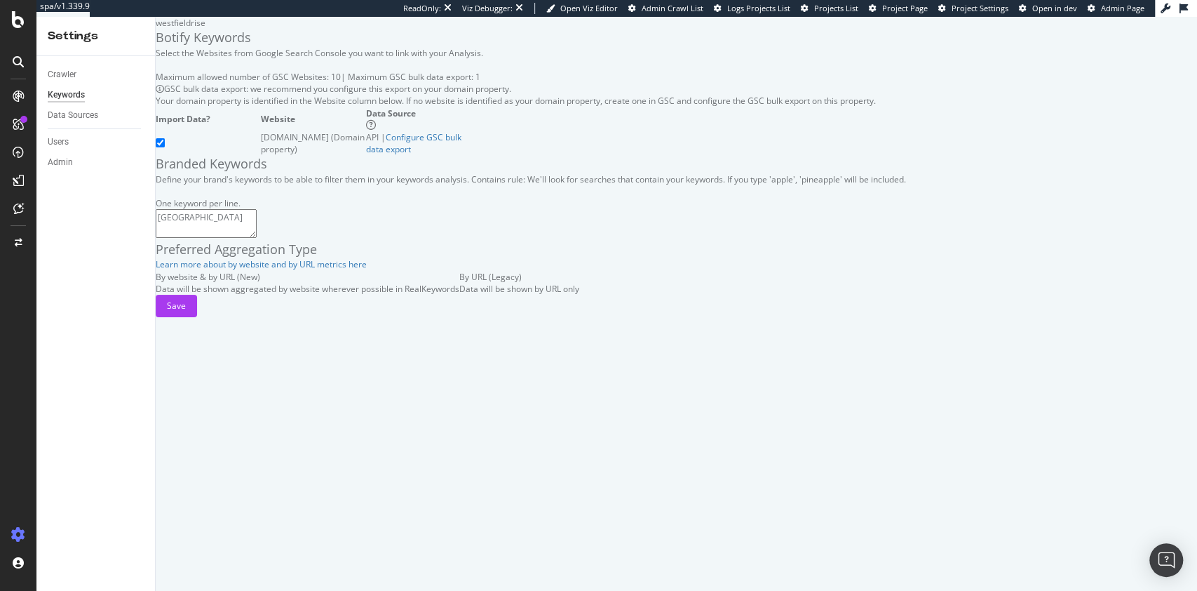
scroll to position [93, 0]
click at [186, 316] on div "Save" at bounding box center [176, 305] width 19 height 21
click at [1130, 9] on span "Admin Page" at bounding box center [1122, 8] width 43 height 11
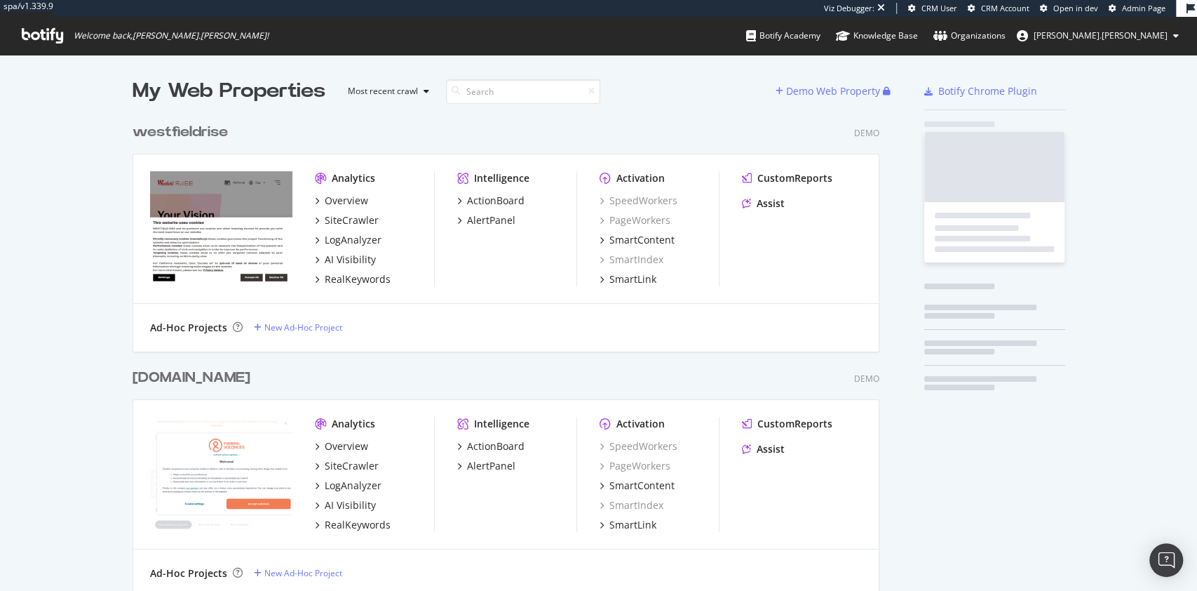
scroll to position [36759, 743]
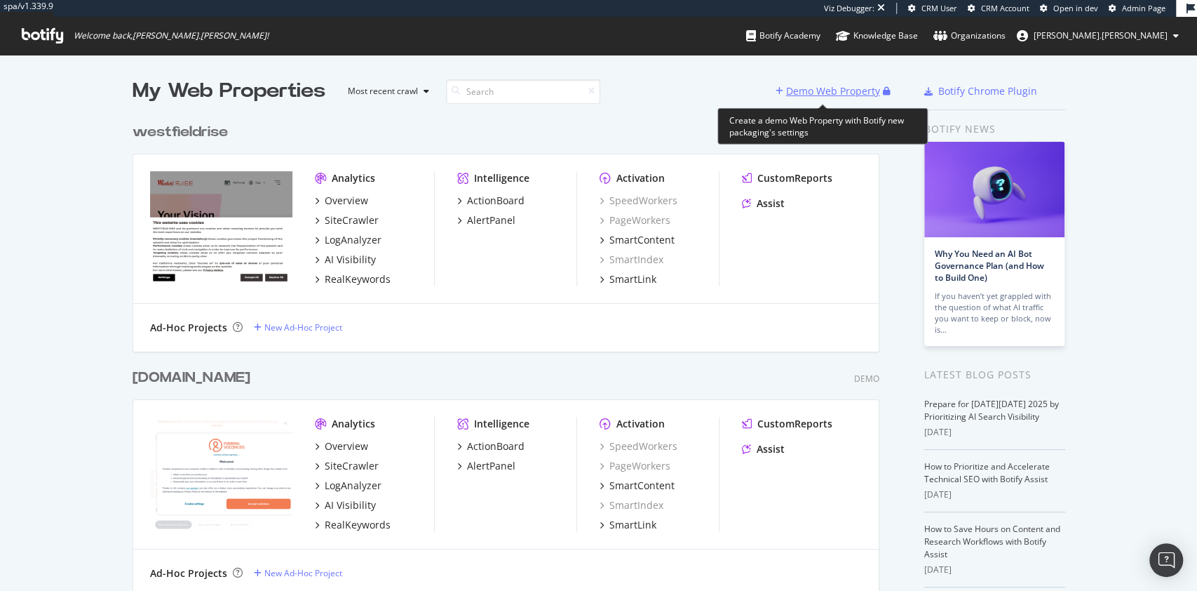
click at [830, 89] on div "Demo Web Property" at bounding box center [833, 91] width 94 height 14
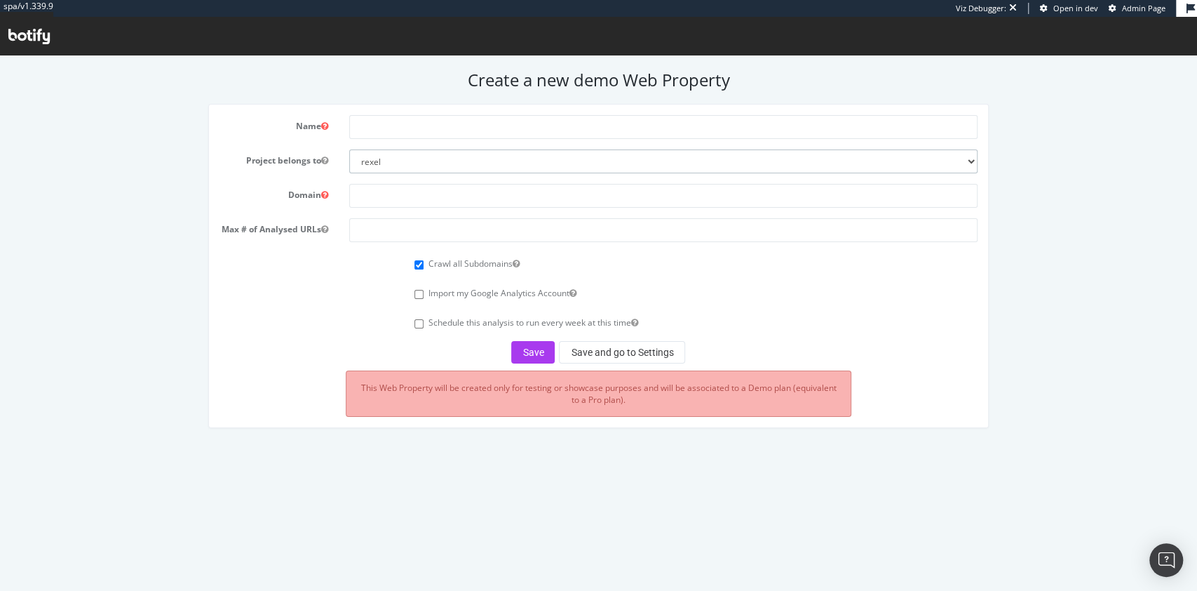
click at [493, 157] on select "rexel euromaster0 monaco2024 apac-crawl-prospect uk-crawl-prospect us-crawl-pro…" at bounding box center [663, 161] width 628 height 24
select select "41186"
click at [349, 149] on select "rexel euromaster0 monaco2024 apac-crawl-prospect uk-crawl-prospect us-crawl-pro…" at bounding box center [663, 161] width 628 height 24
click at [400, 132] on input "text" at bounding box center [663, 127] width 628 height 24
paste input "[DOMAIN_NAME]"
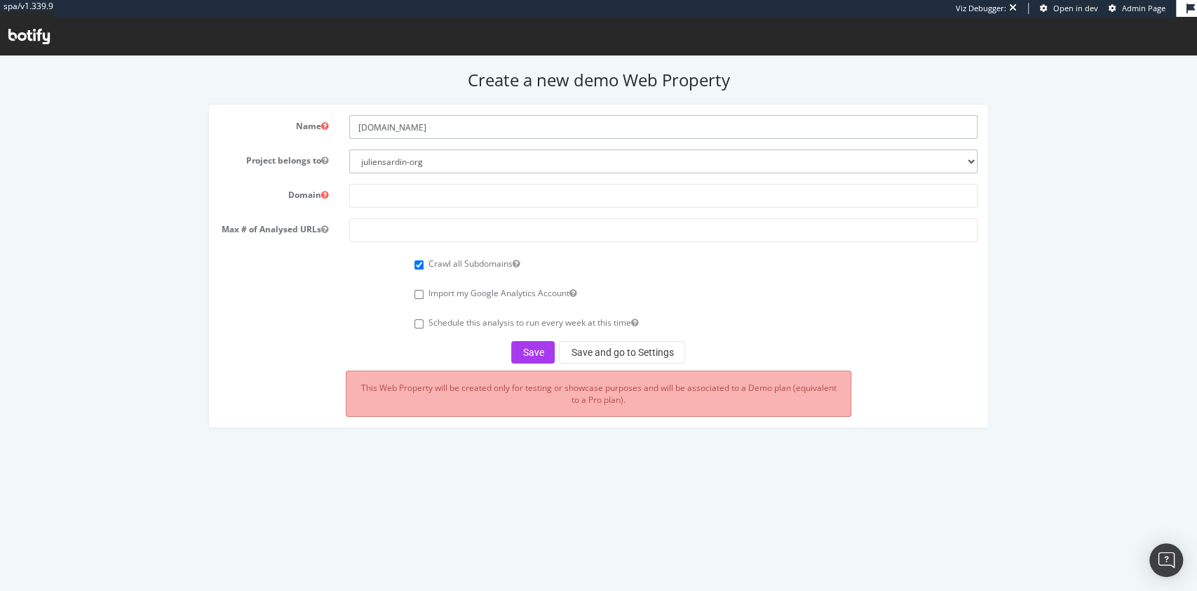
type input "[DOMAIN_NAME]"
click at [410, 191] on input "text" at bounding box center [663, 196] width 628 height 24
paste input "[DOMAIN_NAME]"
type input "[DOMAIN_NAME]"
click at [417, 242] on div "Max # of Analysed URLs" at bounding box center [598, 230] width 779 height 24
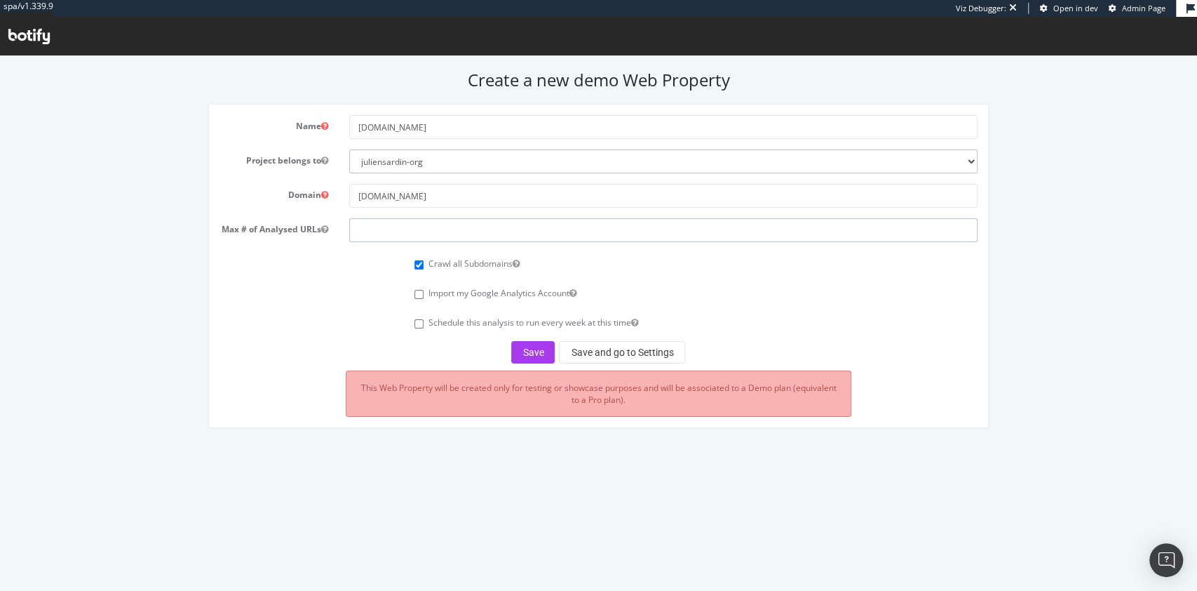
click at [431, 234] on input "number" at bounding box center [663, 230] width 628 height 24
click at [431, 234] on input "100000" at bounding box center [663, 230] width 628 height 24
type input "1000000"
click at [604, 351] on button "Save and go to Settings" at bounding box center [622, 352] width 126 height 22
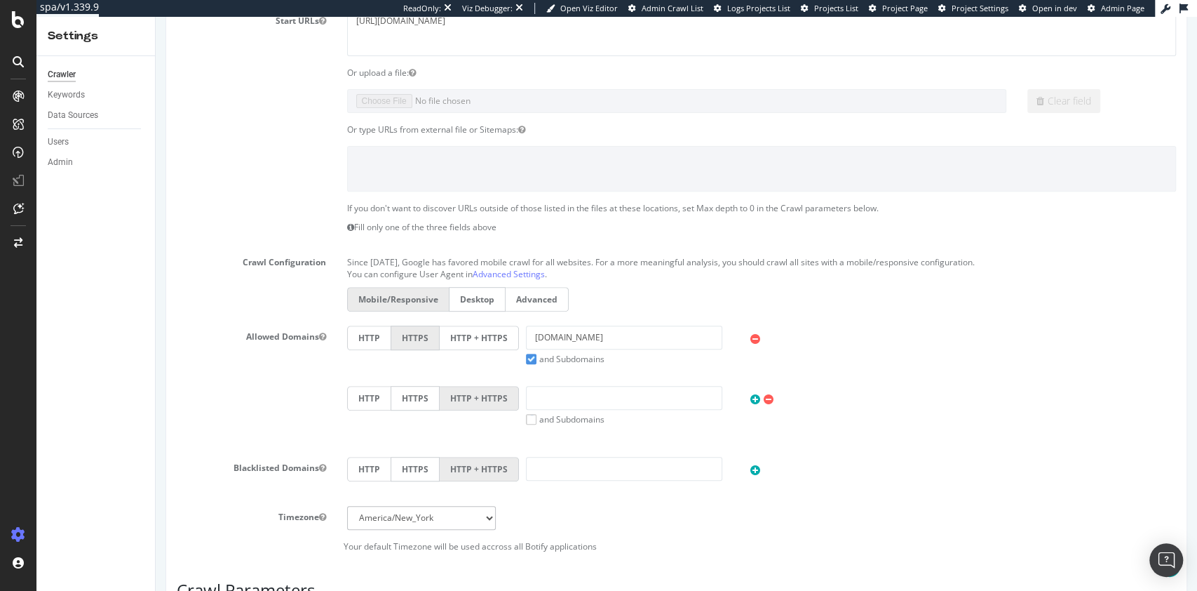
scroll to position [701, 0]
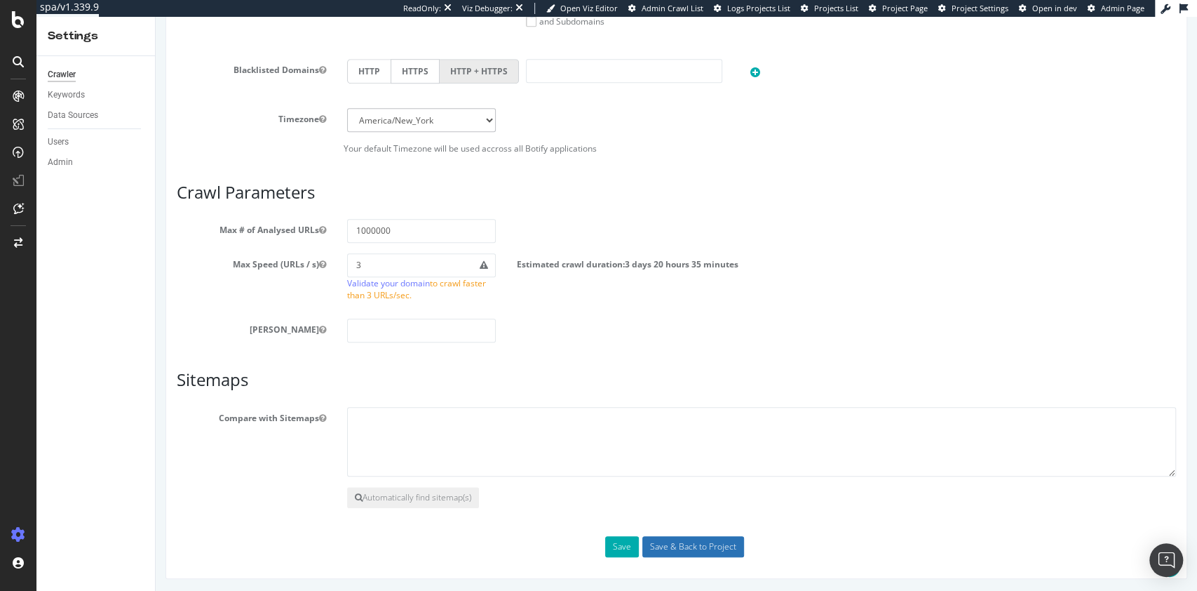
click at [685, 553] on input "Save & Back to Project" at bounding box center [693, 546] width 102 height 21
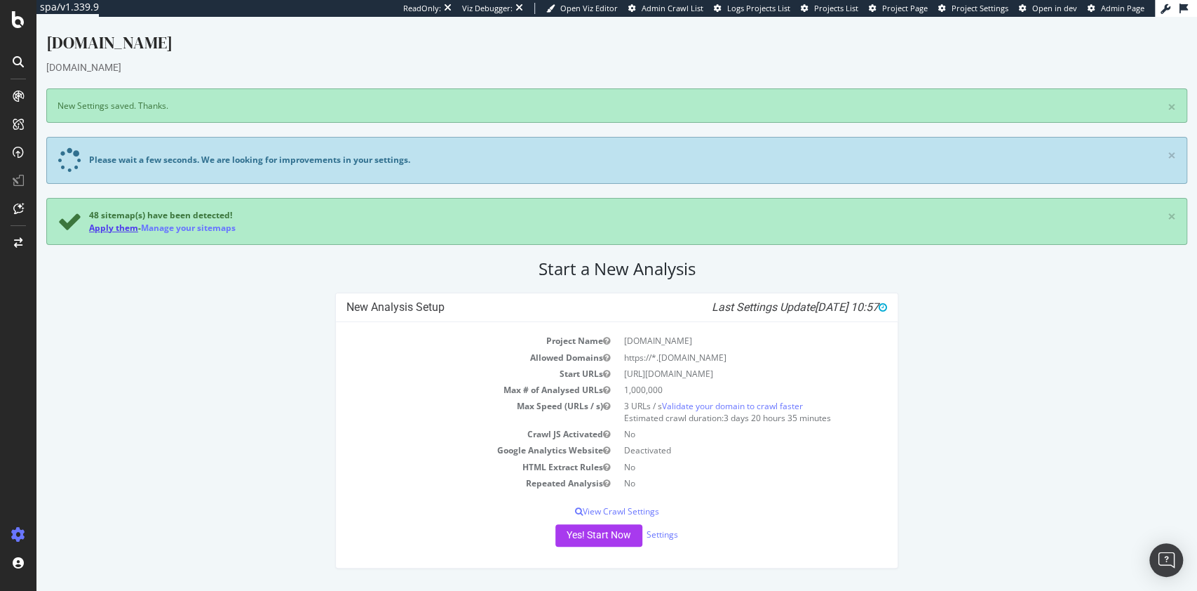
click at [129, 229] on link "Apply them" at bounding box center [113, 228] width 49 height 12
click at [668, 527] on div "Yes! Start Now Settings" at bounding box center [616, 535] width 541 height 22
click at [666, 530] on link "Settings" at bounding box center [663, 534] width 32 height 12
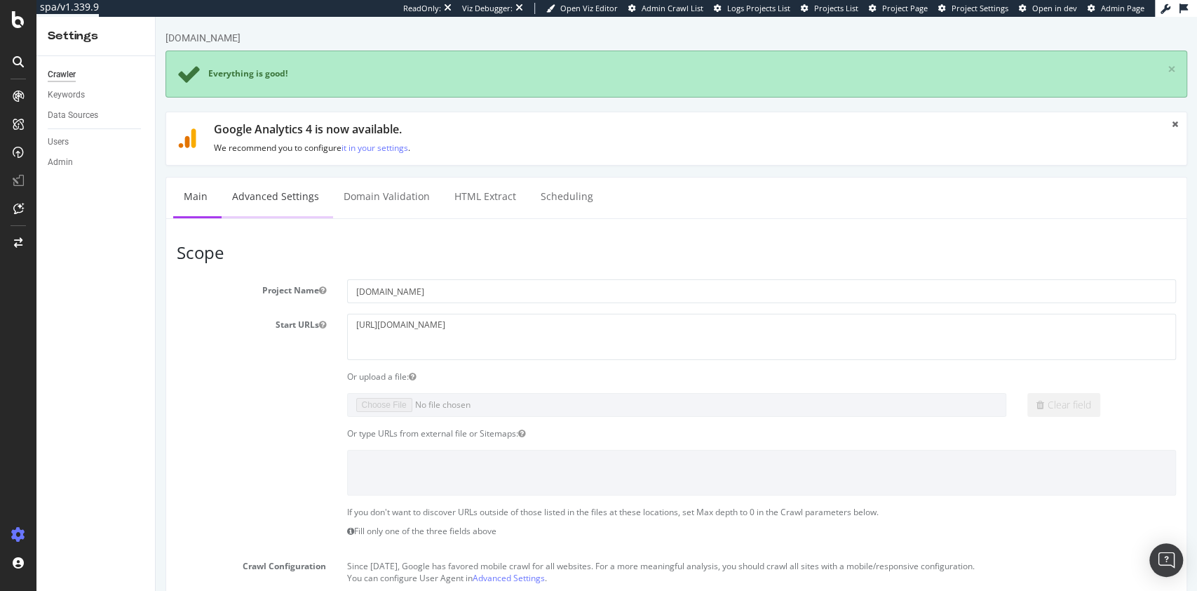
click at [295, 197] on link "Advanced Settings" at bounding box center [276, 196] width 108 height 39
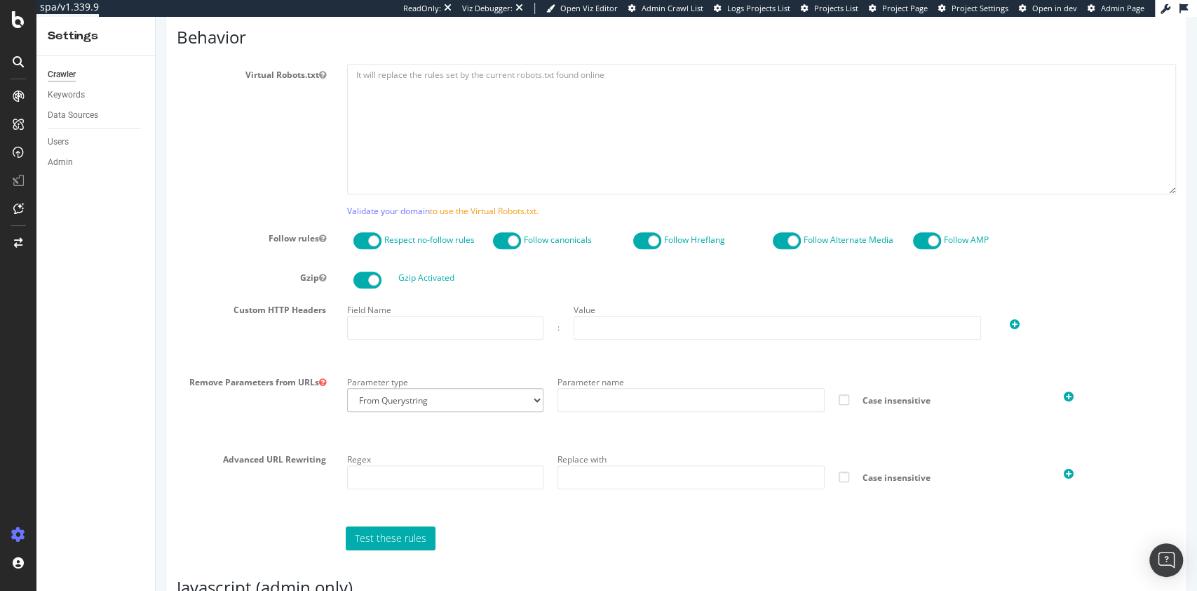
scroll to position [1006, 0]
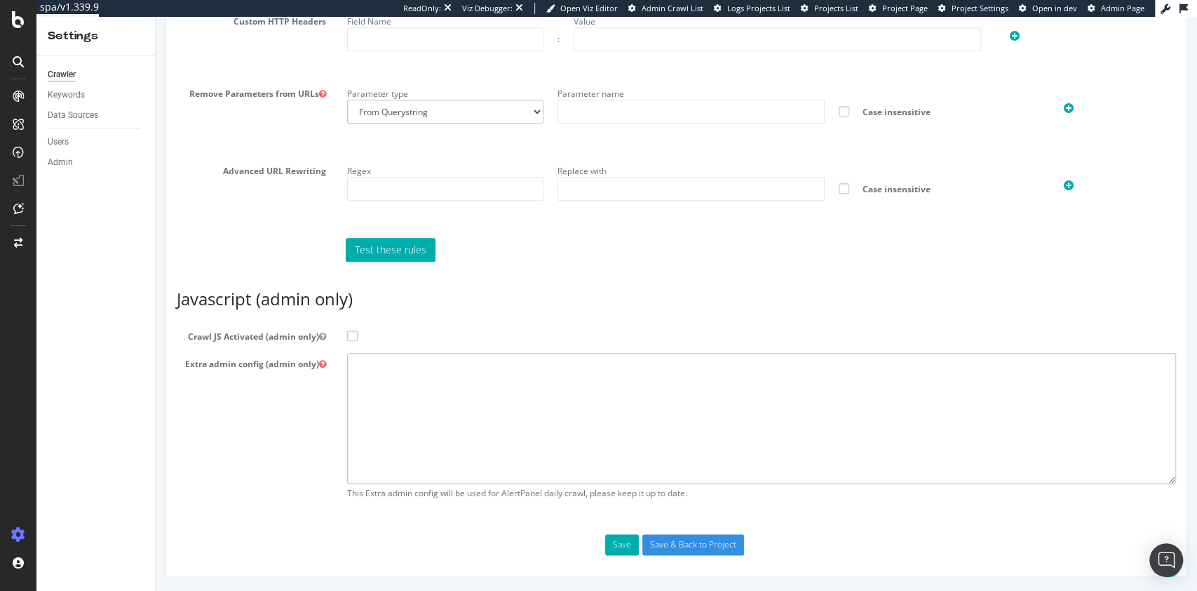
click at [433, 396] on textarea at bounding box center [762, 418] width 830 height 130
paste textarea "{ "flags": [ "cube" ], "beta": { "pap_mini_rules": [ "+* #everything else" ] },…"
type textarea "{ "flags": [ "cube" ], "beta": { "pap_mini_rules": [ "+* #everything else" ] },…"
click at [351, 337] on span at bounding box center [352, 335] width 11 height 11
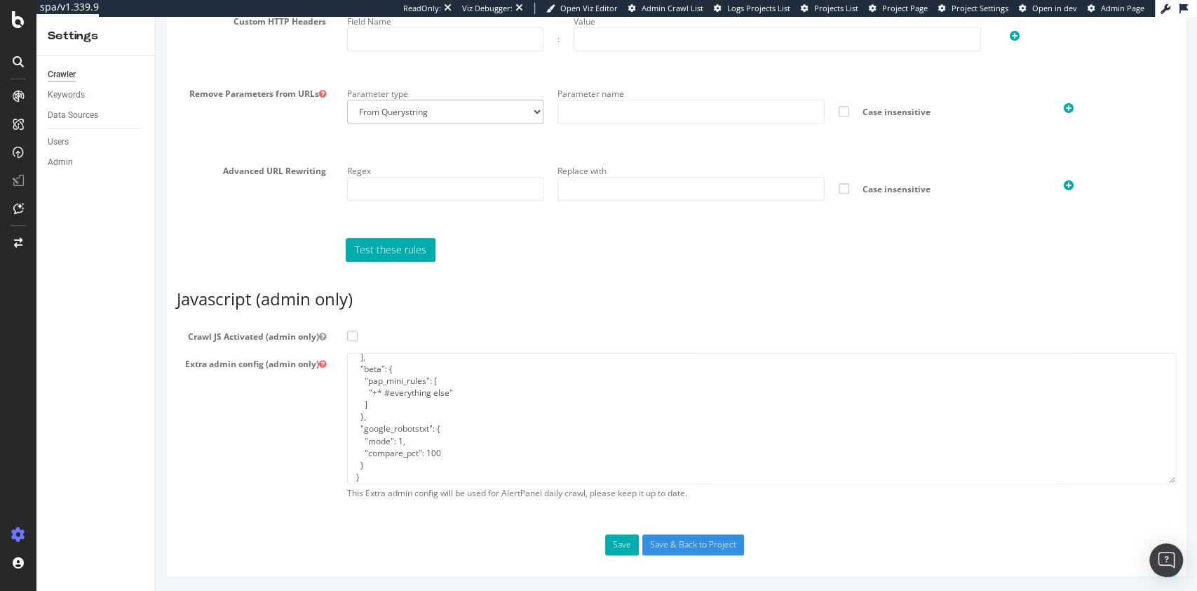
click at [156, 17] on input "Crawl JS Activated (admin only)" at bounding box center [156, 17] width 0 height 0
click at [690, 541] on input "Save & Back to Project" at bounding box center [693, 544] width 102 height 21
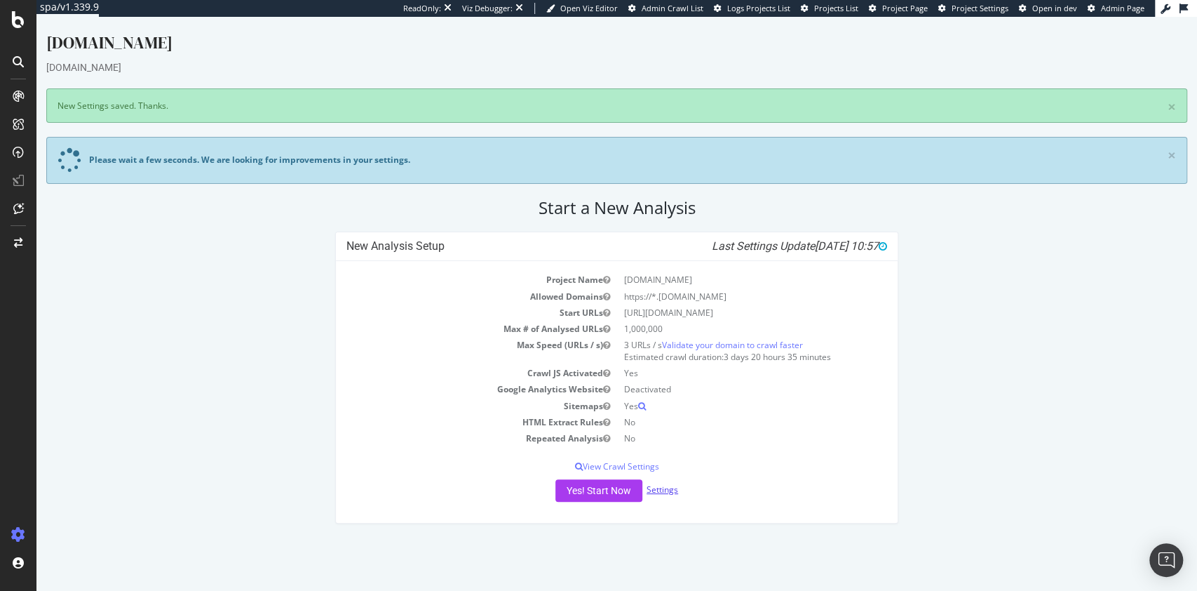
click at [668, 489] on link "Settings" at bounding box center [663, 489] width 32 height 12
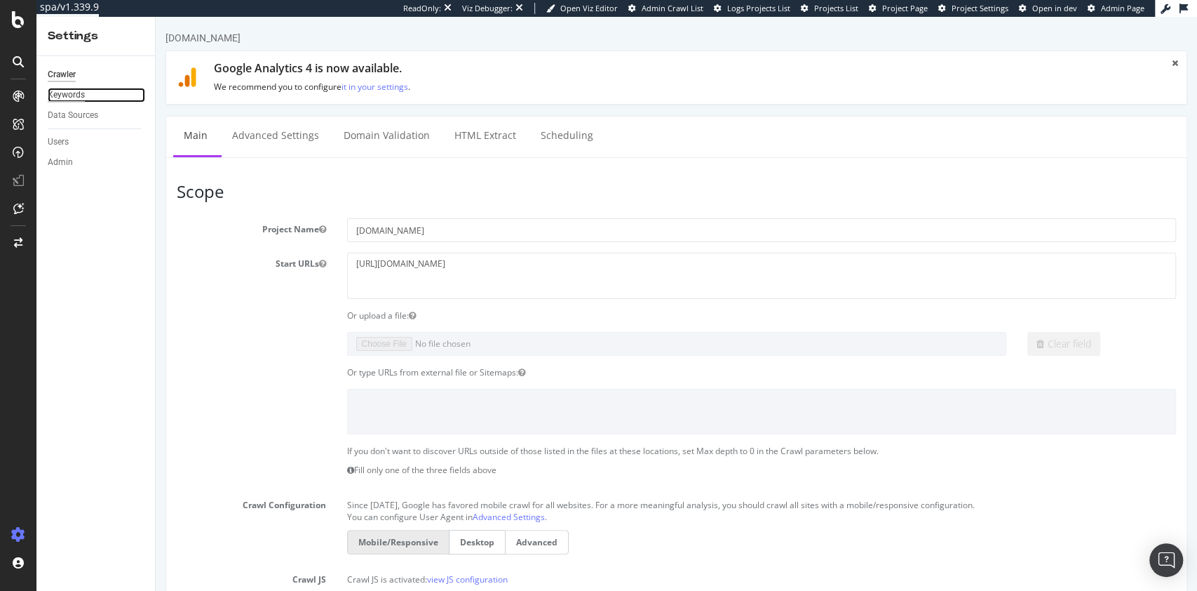
click at [65, 95] on div "Keywords" at bounding box center [66, 95] width 37 height 15
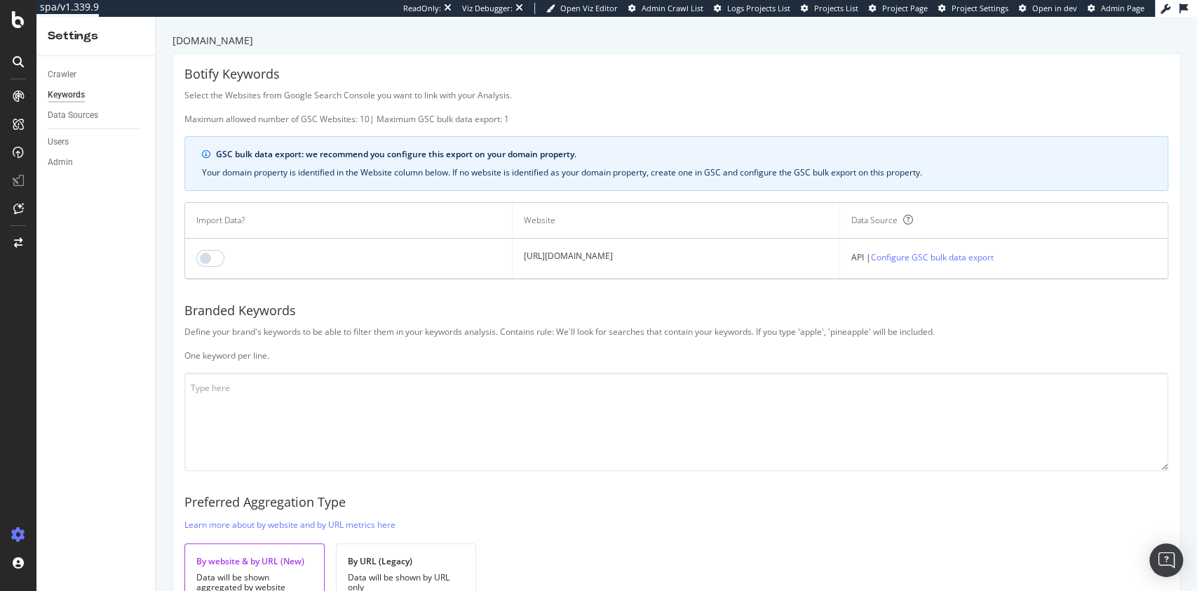
click at [198, 267] on td at bounding box center [349, 258] width 328 height 40
click at [208, 261] on input "checkbox" at bounding box center [210, 258] width 28 height 17
click at [351, 410] on textarea at bounding box center [676, 421] width 984 height 98
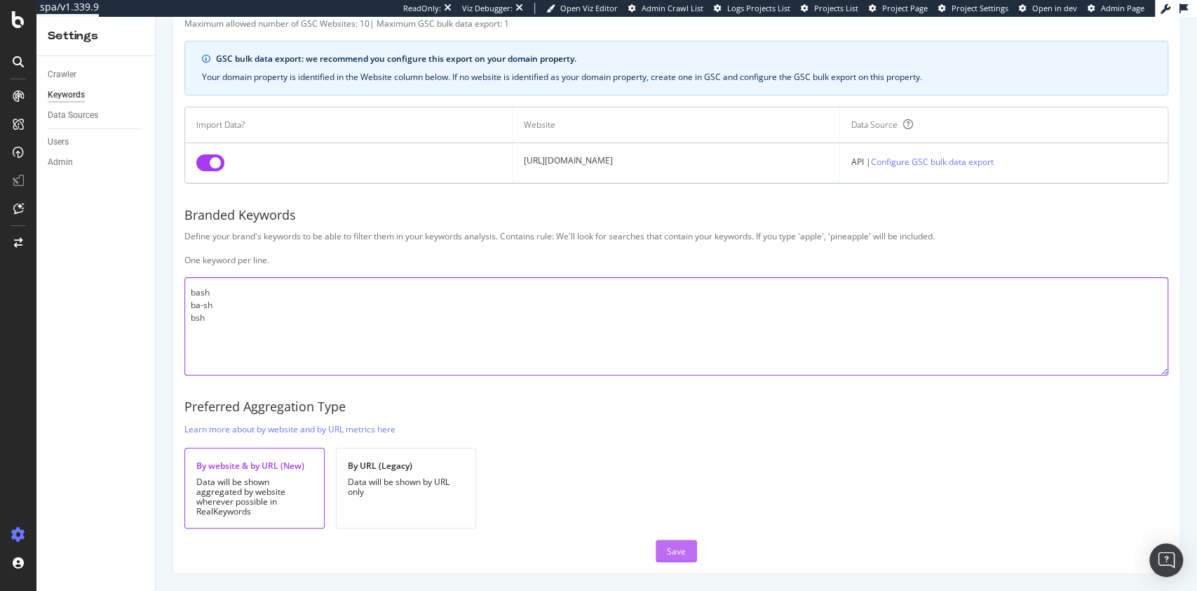
type textarea "bash ba-sh bsh"
click at [674, 549] on div "Save" at bounding box center [676, 551] width 19 height 12
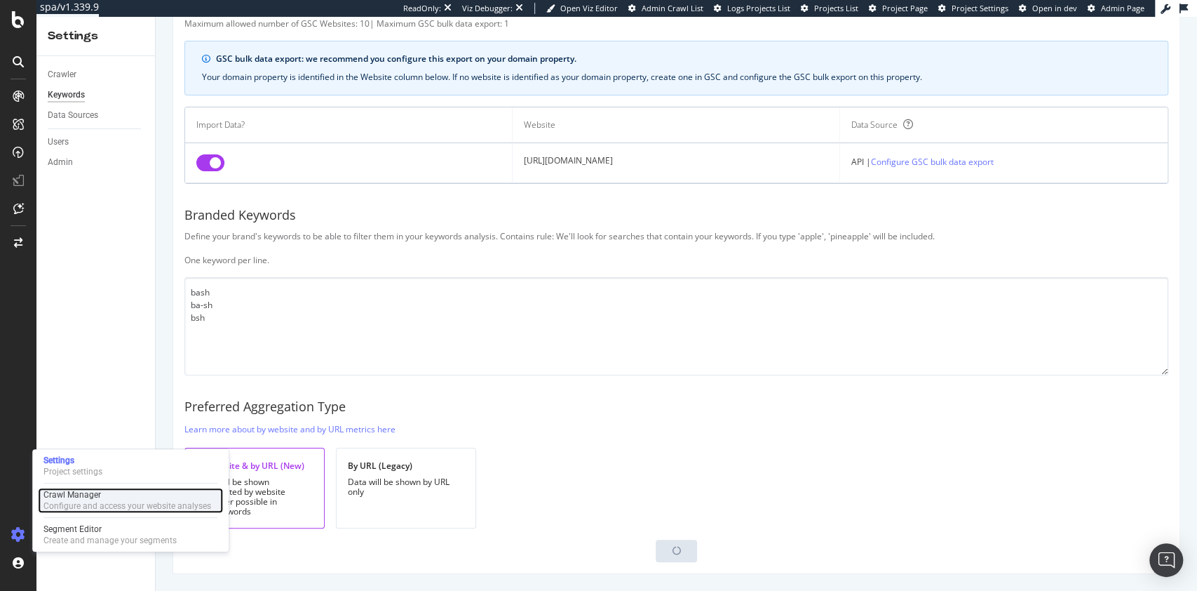
click at [75, 501] on div "Configure and access your website analyses" at bounding box center [127, 505] width 168 height 11
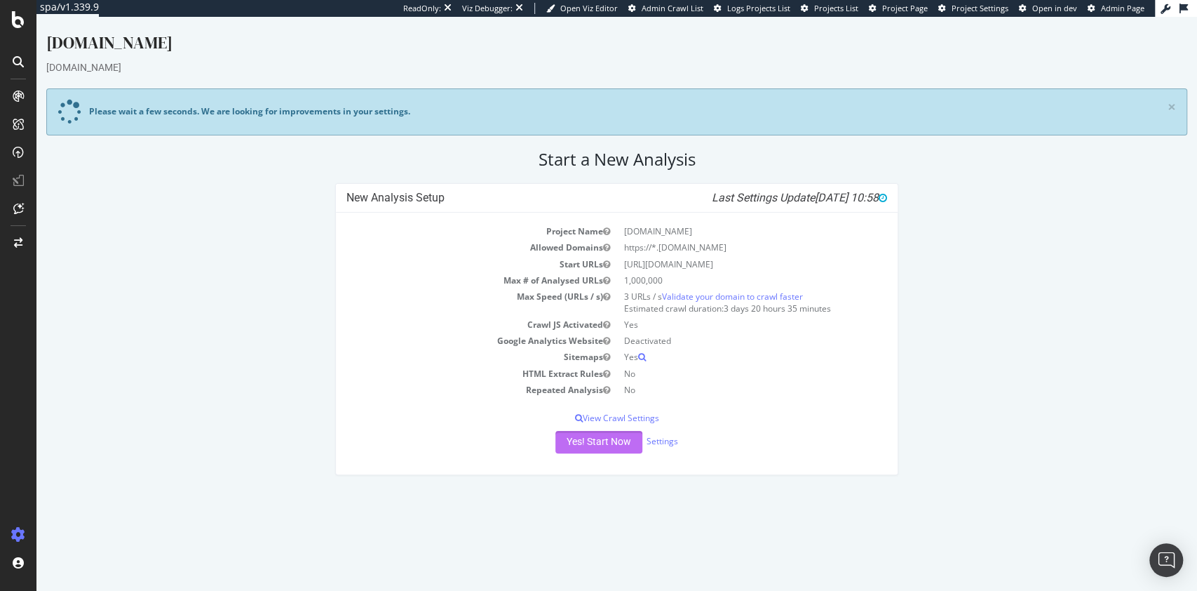
click at [581, 443] on button "Yes! Start Now" at bounding box center [599, 442] width 87 height 22
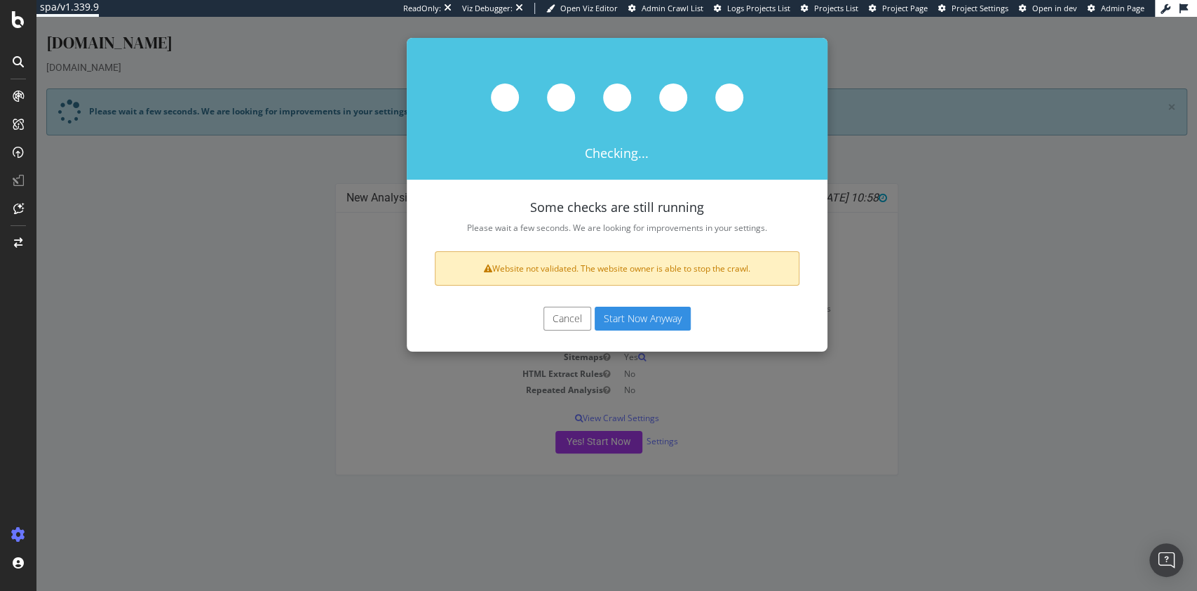
click at [627, 323] on button "Start Now Anyway" at bounding box center [643, 319] width 96 height 24
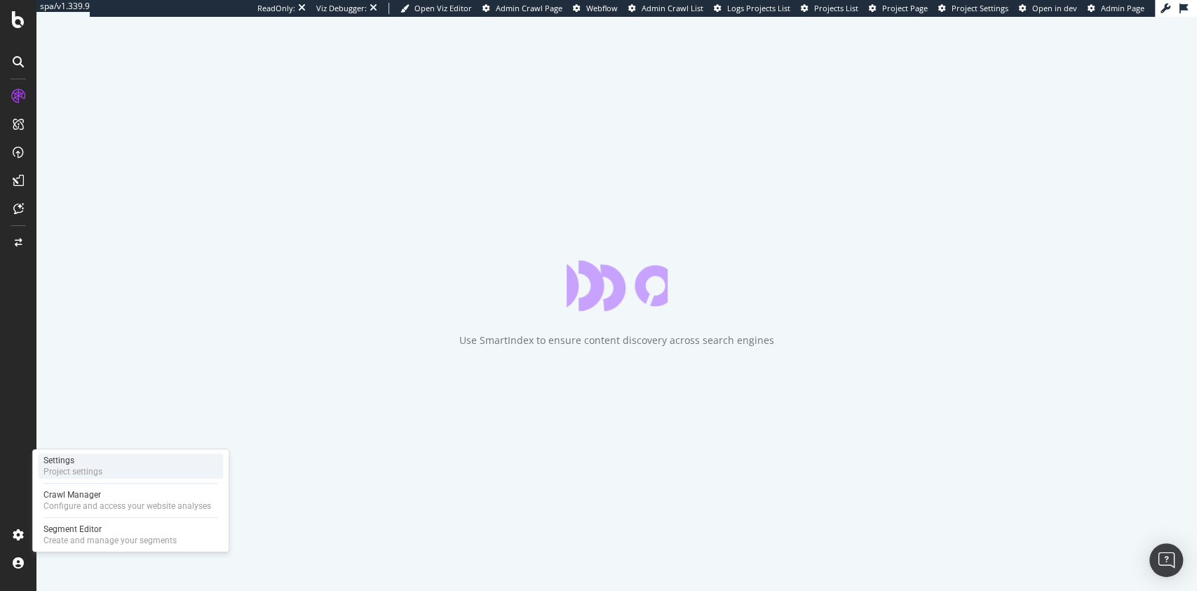
click at [114, 469] on div "Settings Project settings" at bounding box center [130, 465] width 185 height 25
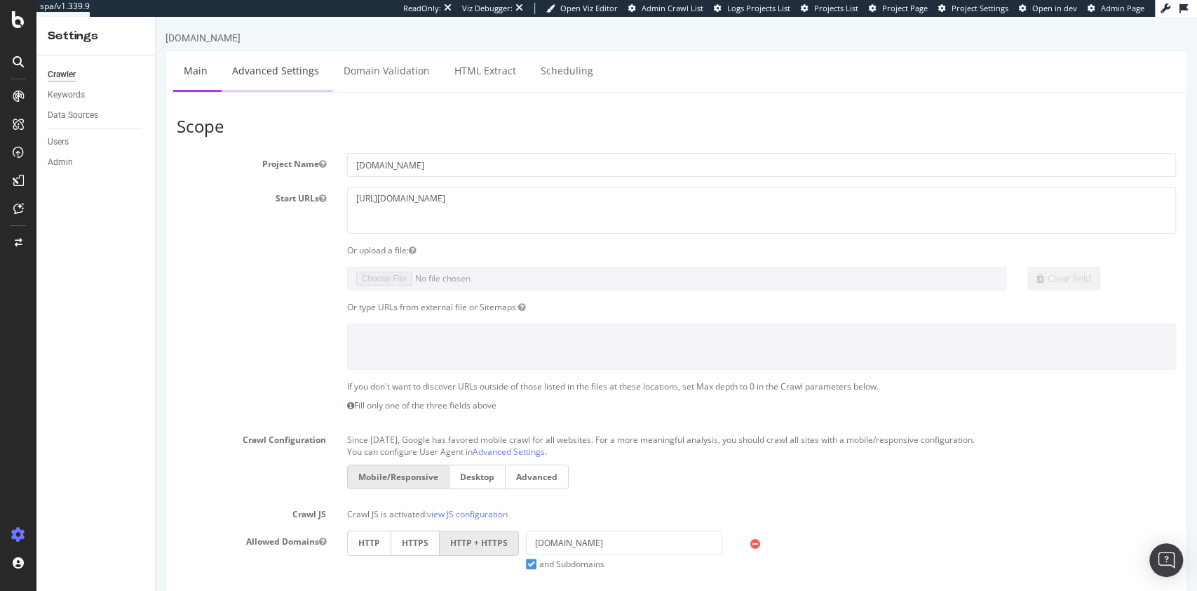
click at [286, 72] on link "Advanced Settings" at bounding box center [276, 70] width 108 height 39
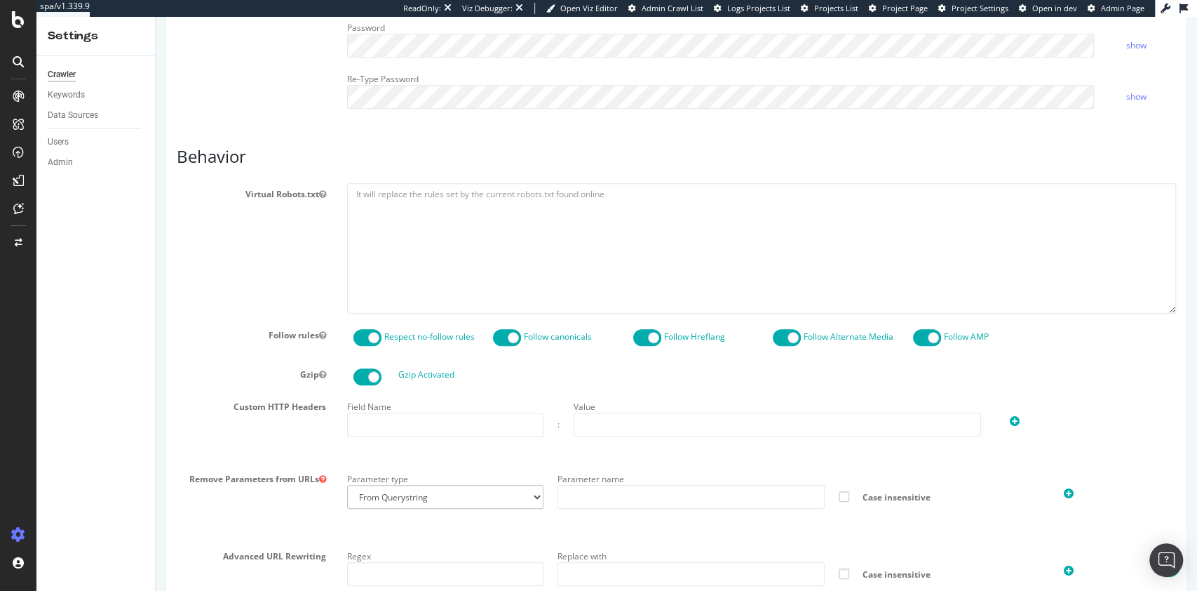
scroll to position [983, 0]
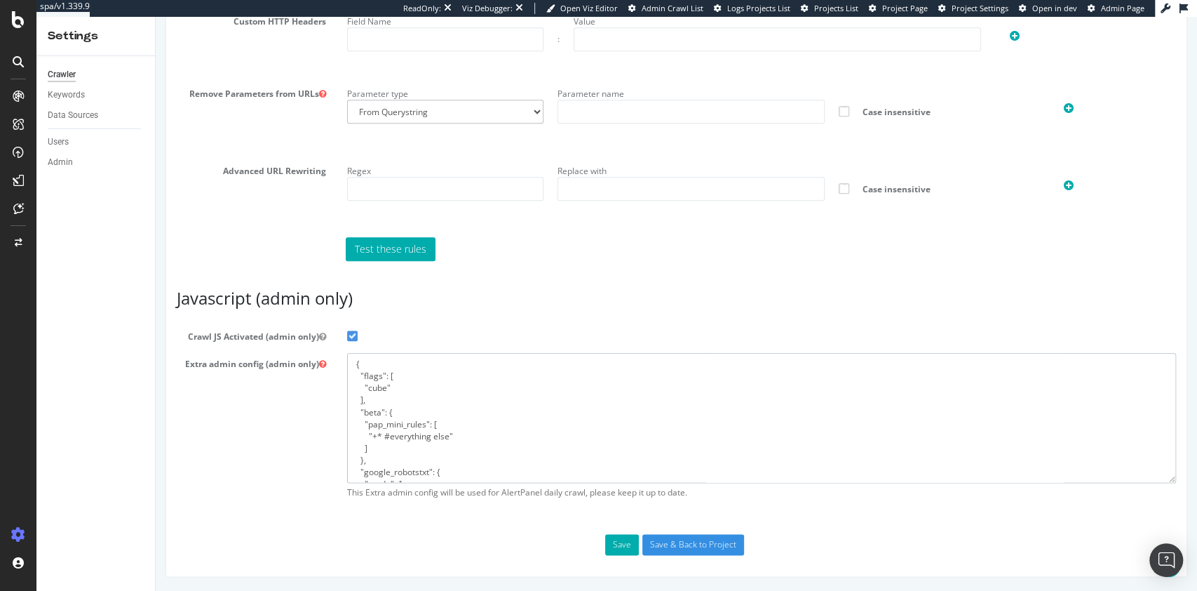
click at [511, 465] on textarea "{ "flags": [ "cube" ], "beta": { "pap_mini_rules": [ "+* #everything else" ] },…" at bounding box center [762, 418] width 830 height 130
